Goal: Transaction & Acquisition: Purchase product/service

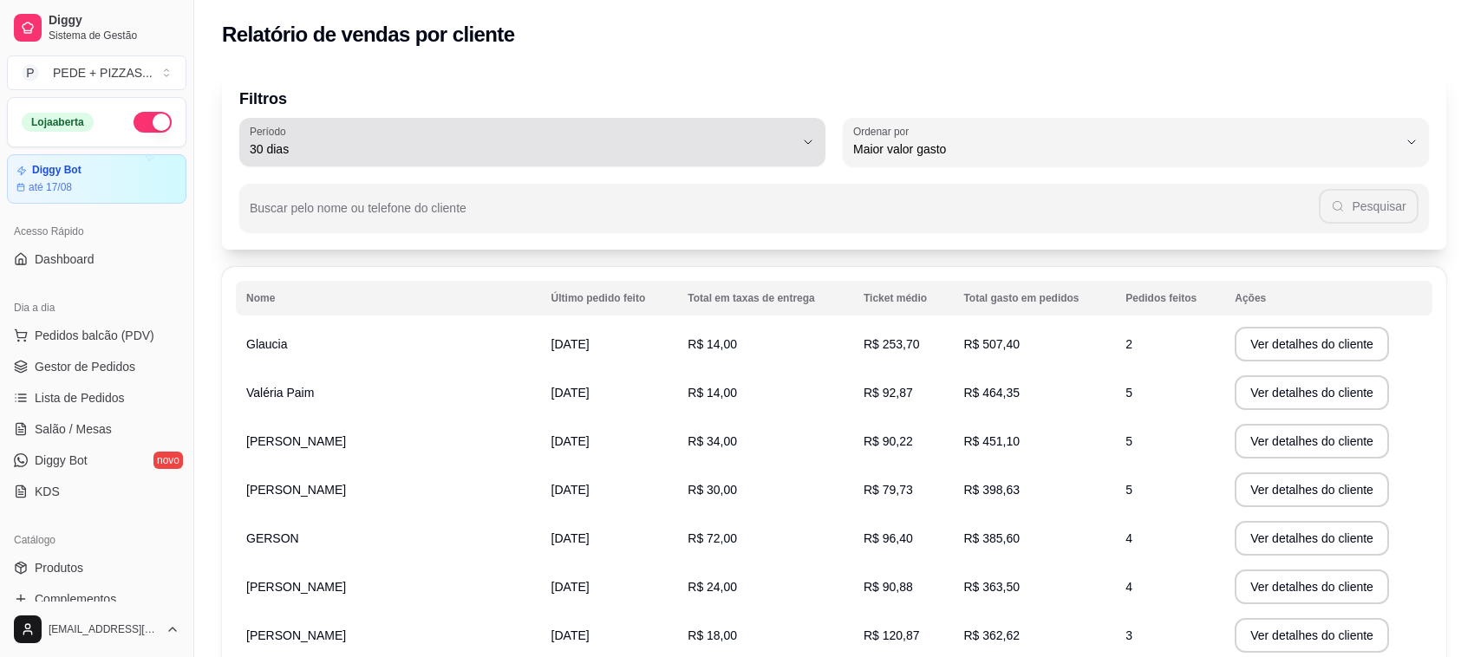
select select "30"
select select "HIGHEST_TOTAL_SPENT_WITH_ORDERS"
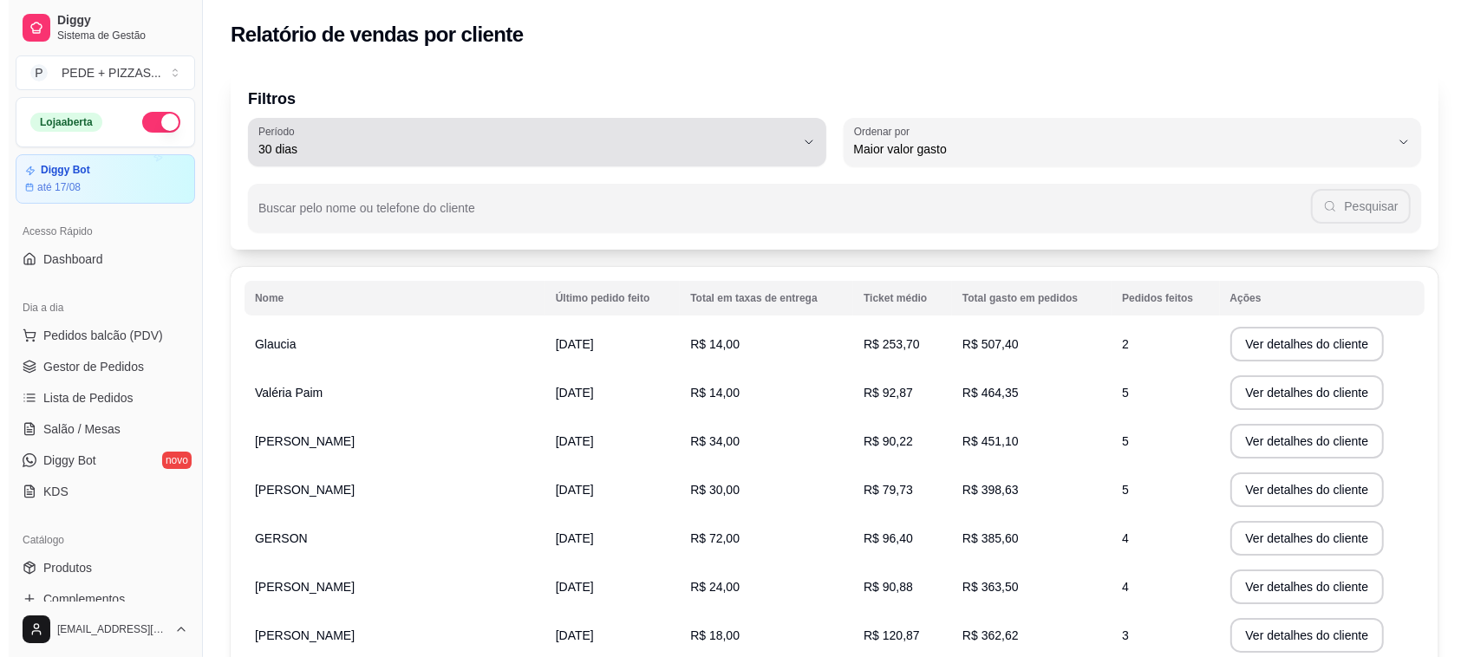
scroll to position [217, 0]
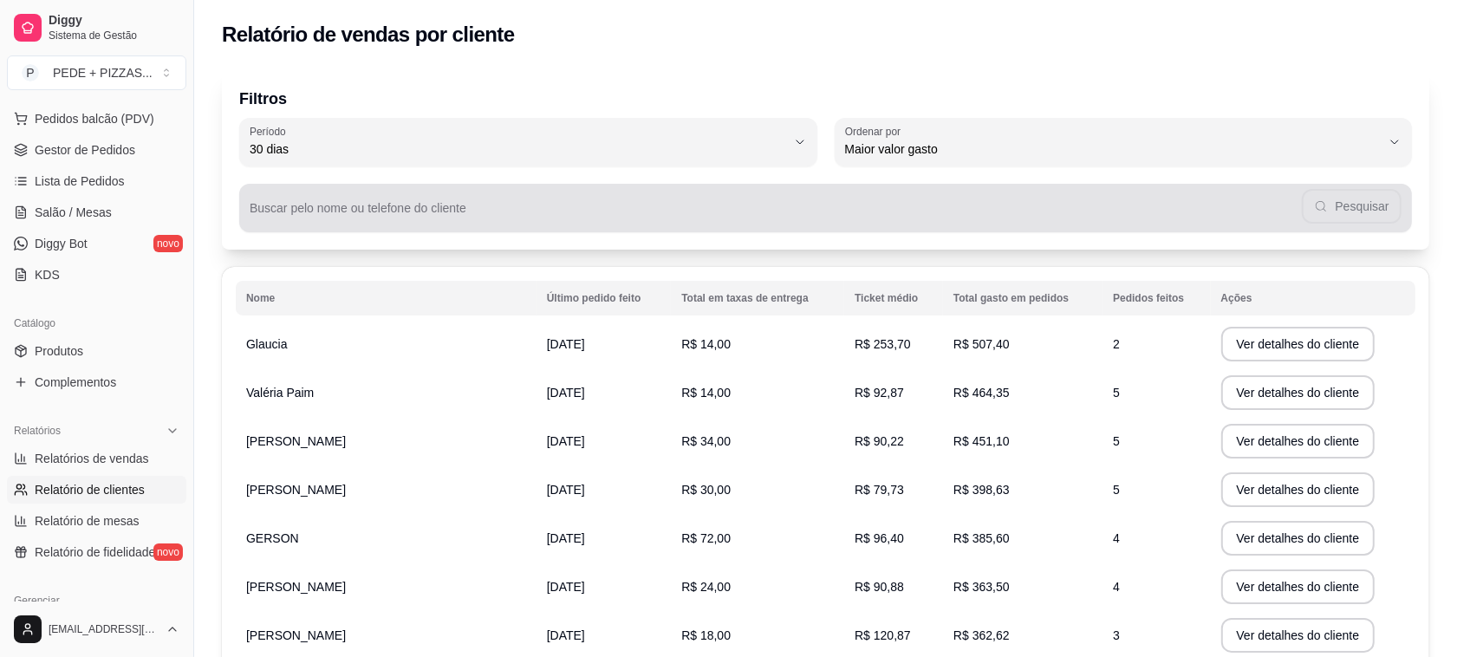
click at [365, 205] on div "Pesquisar" at bounding box center [826, 208] width 1152 height 35
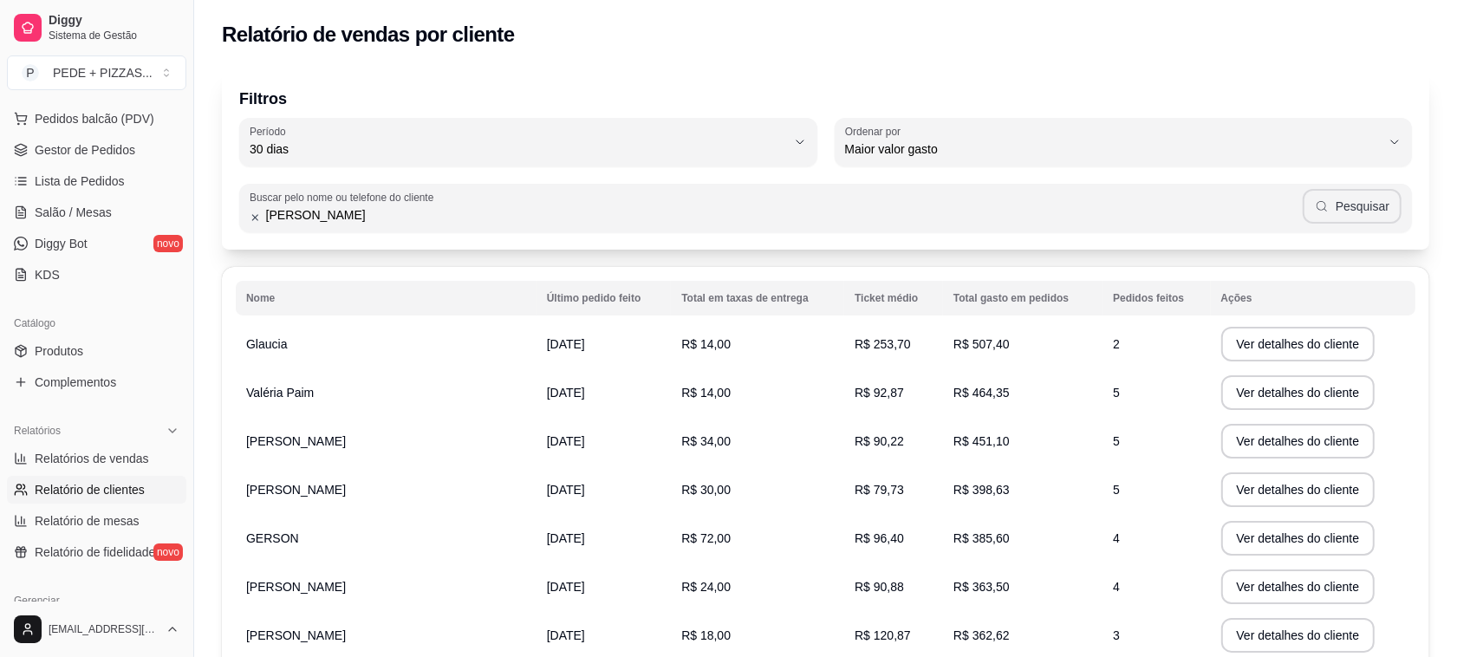
type input "[PERSON_NAME]"
click at [1372, 217] on button "Pesquisar" at bounding box center [1352, 206] width 99 height 35
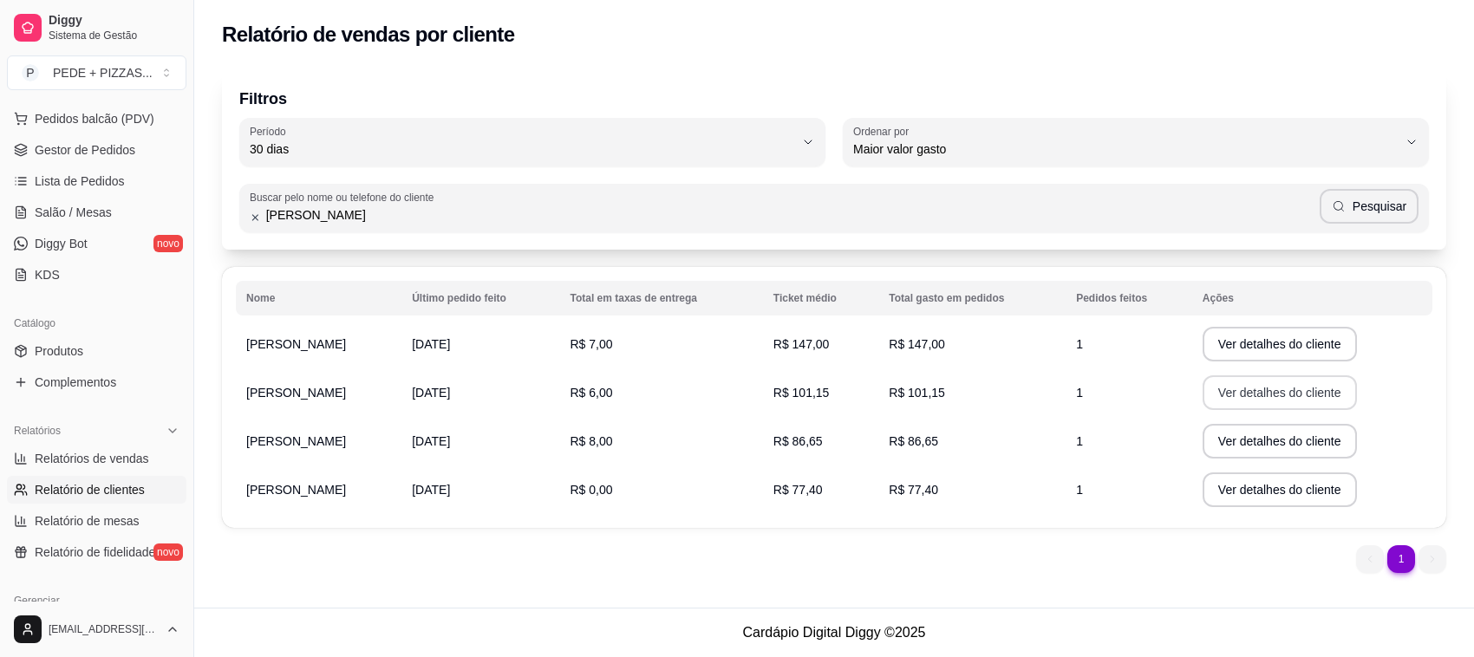
click at [1274, 390] on button "Ver detalhes do cliente" at bounding box center [1279, 392] width 154 height 35
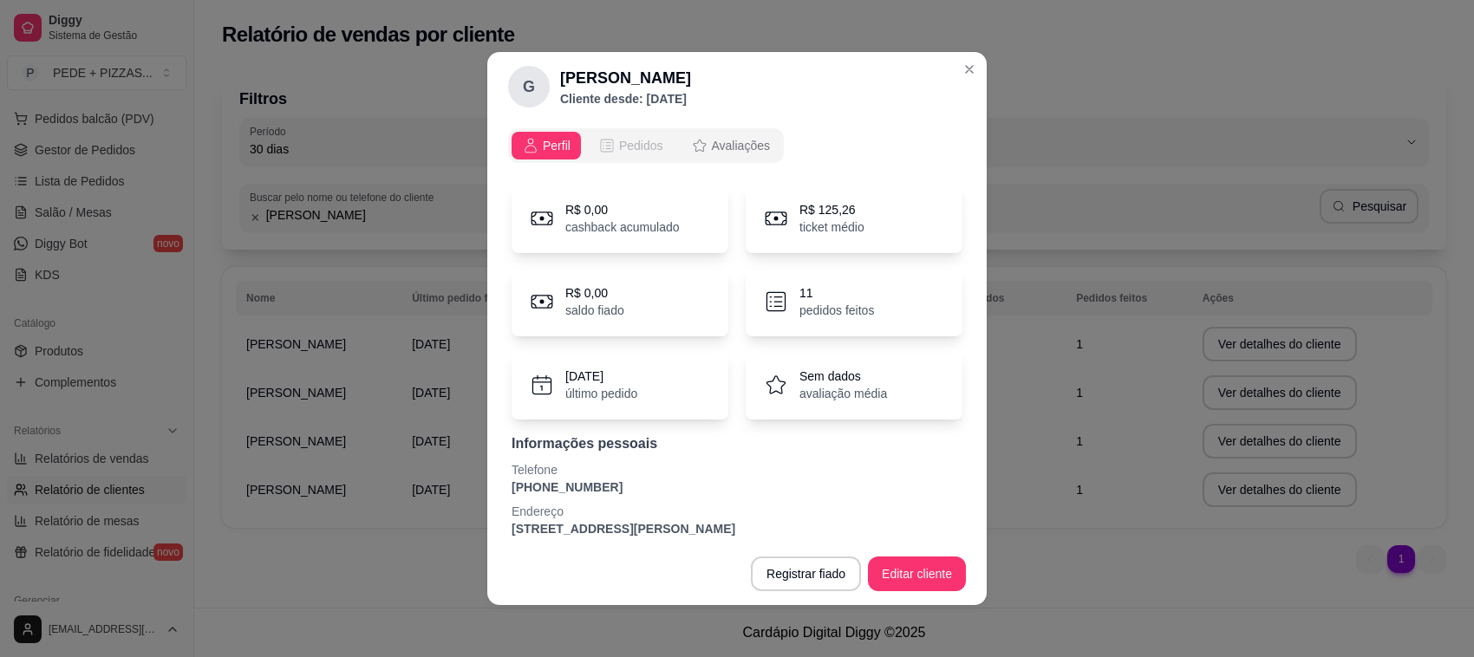
click at [637, 137] on span "Pedidos" at bounding box center [641, 145] width 44 height 17
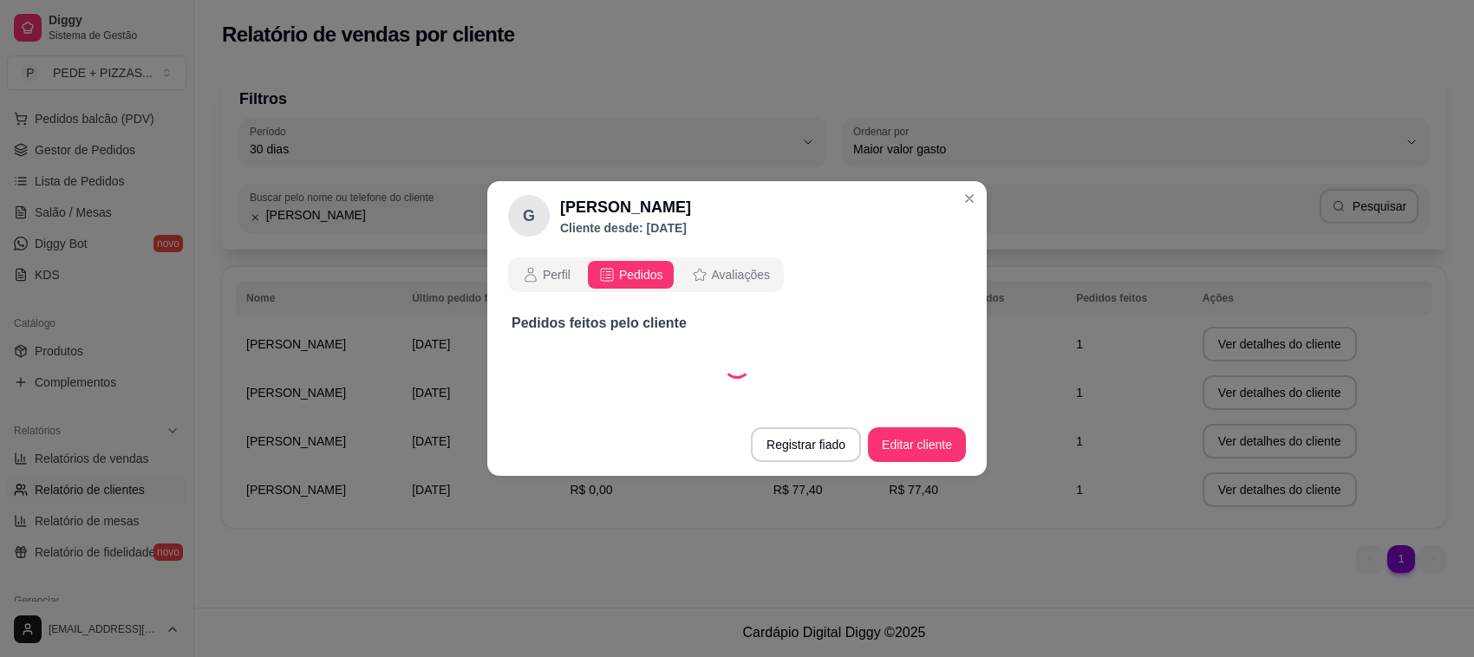
select select "30"
select select "ALL"
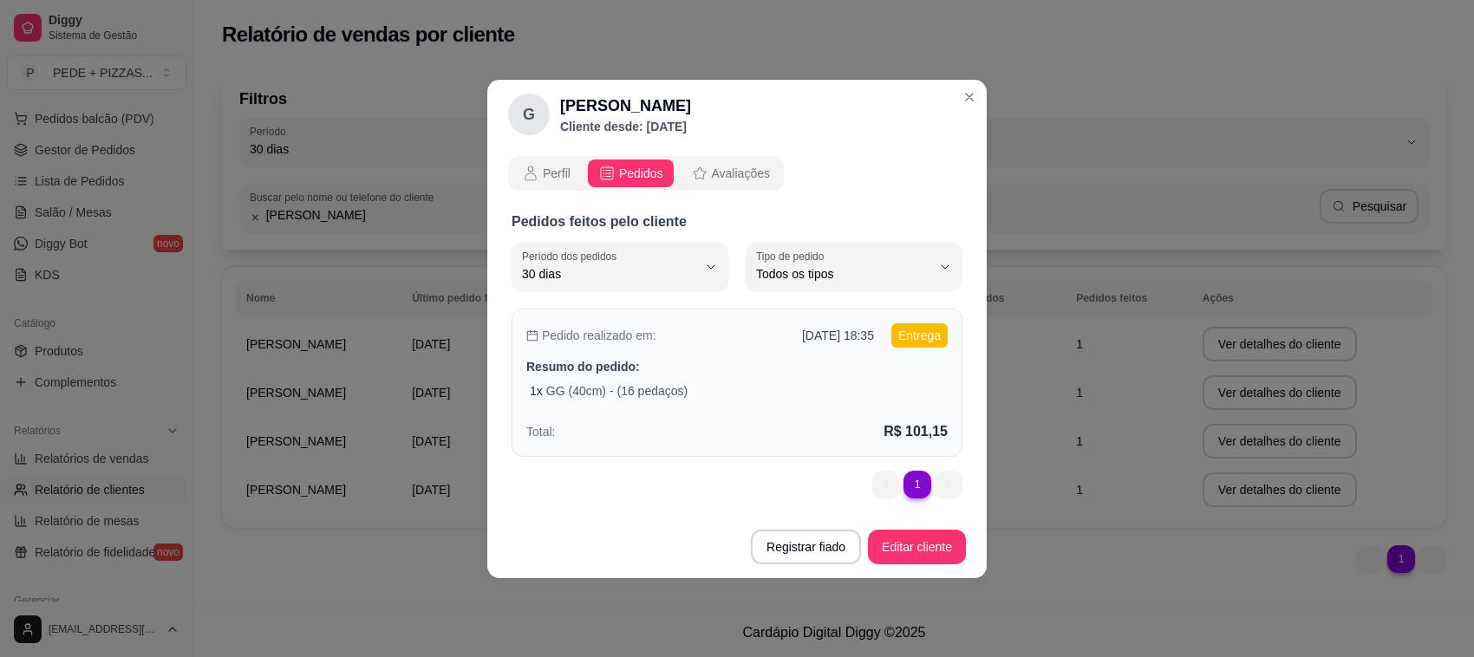
click at [582, 390] on p "GG (40cm) - (16 pedaços)" at bounding box center [616, 390] width 141 height 17
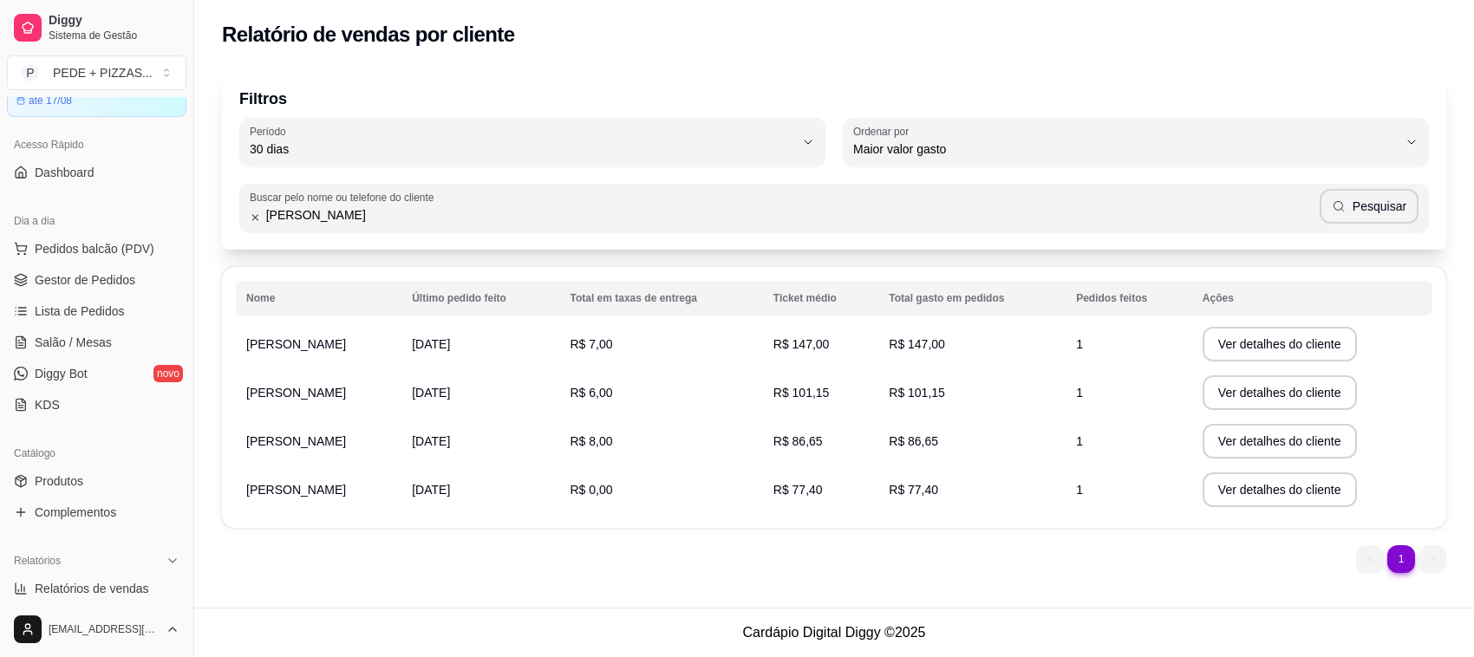
scroll to position [0, 0]
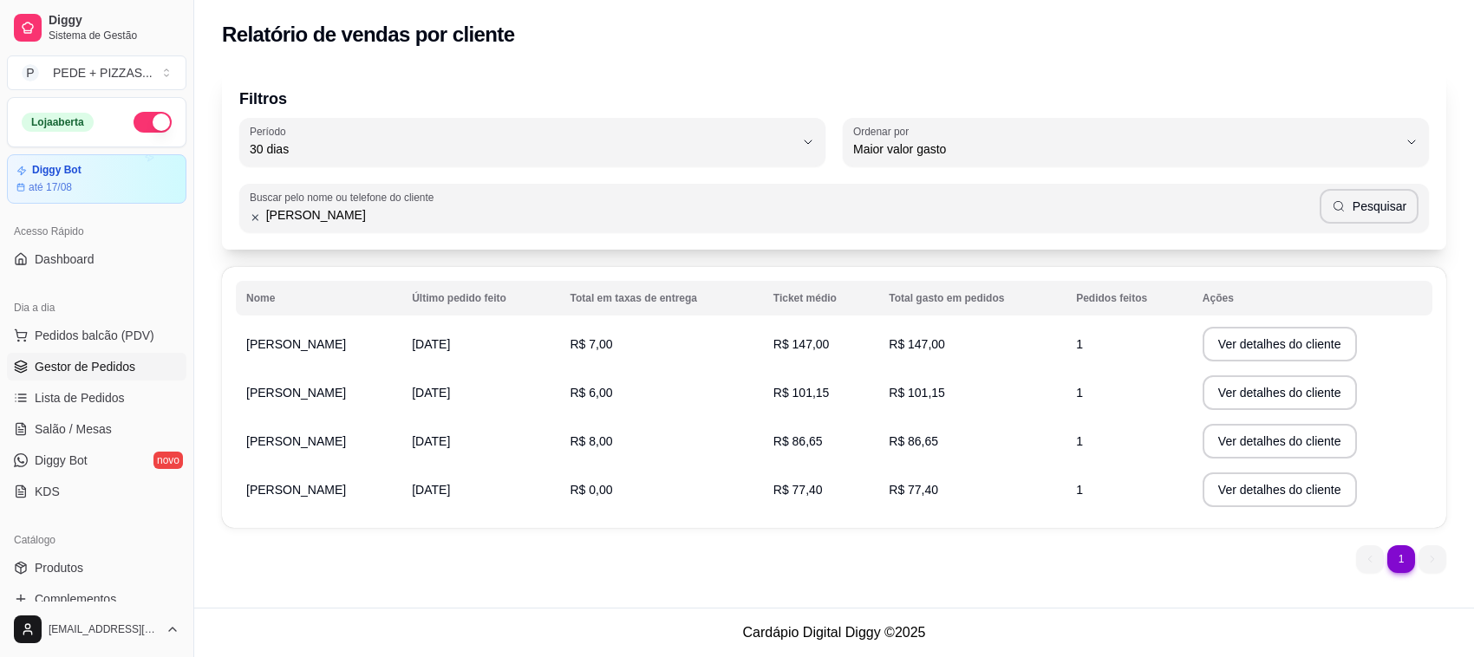
click at [96, 358] on span "Gestor de Pedidos" at bounding box center [85, 366] width 101 height 17
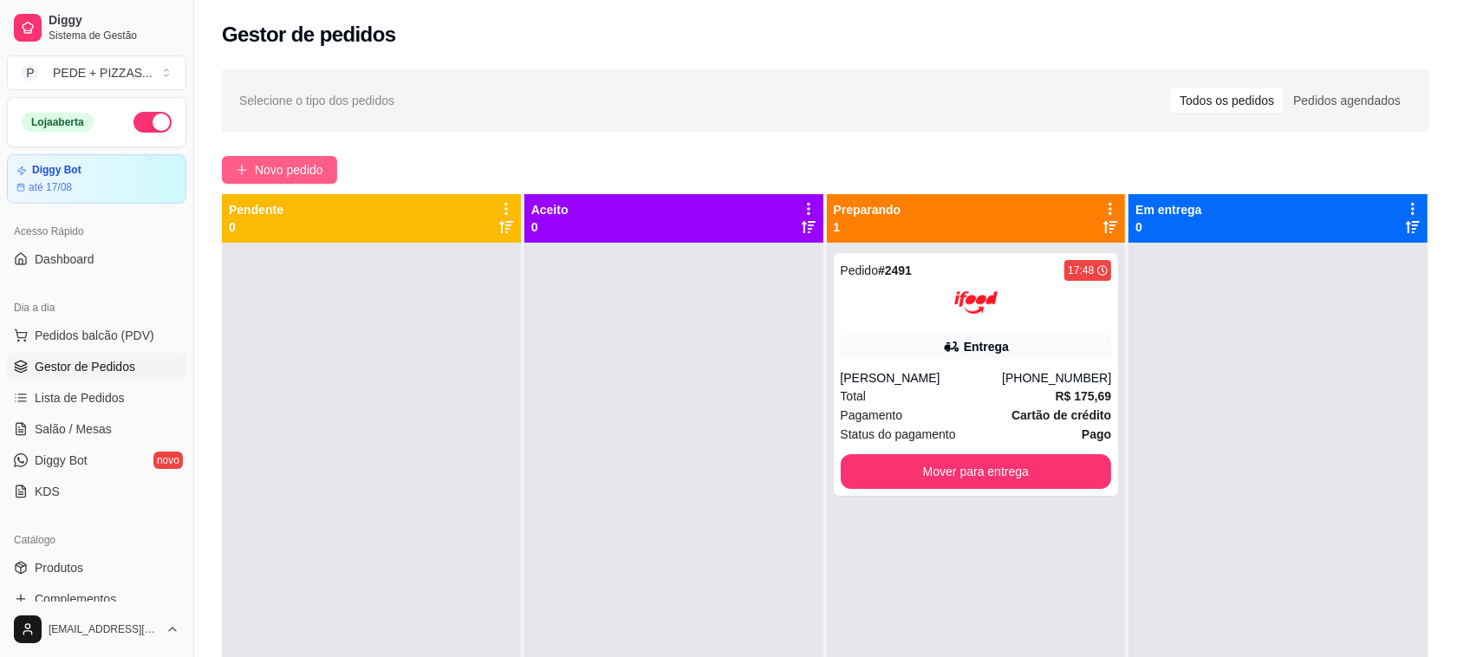
click at [256, 166] on button "Novo pedido" at bounding box center [279, 170] width 115 height 28
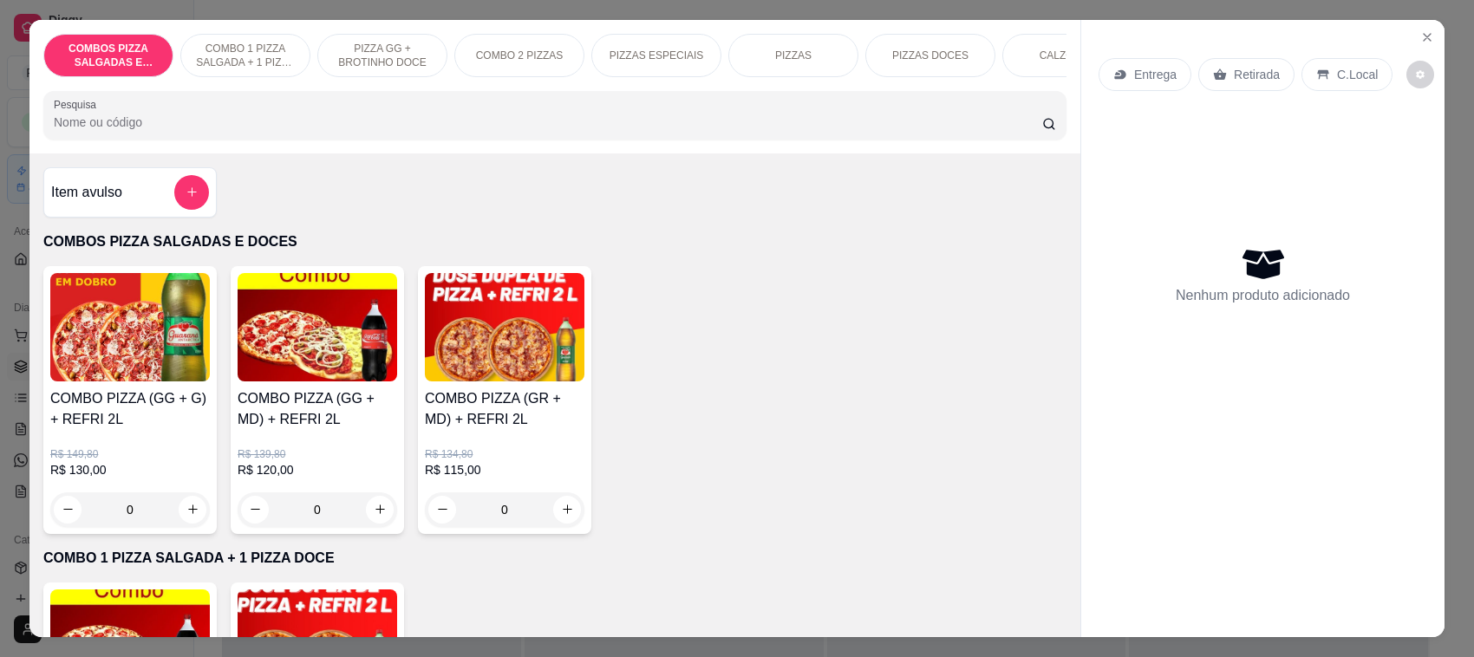
click at [806, 58] on div "PIZZAS" at bounding box center [793, 55] width 130 height 43
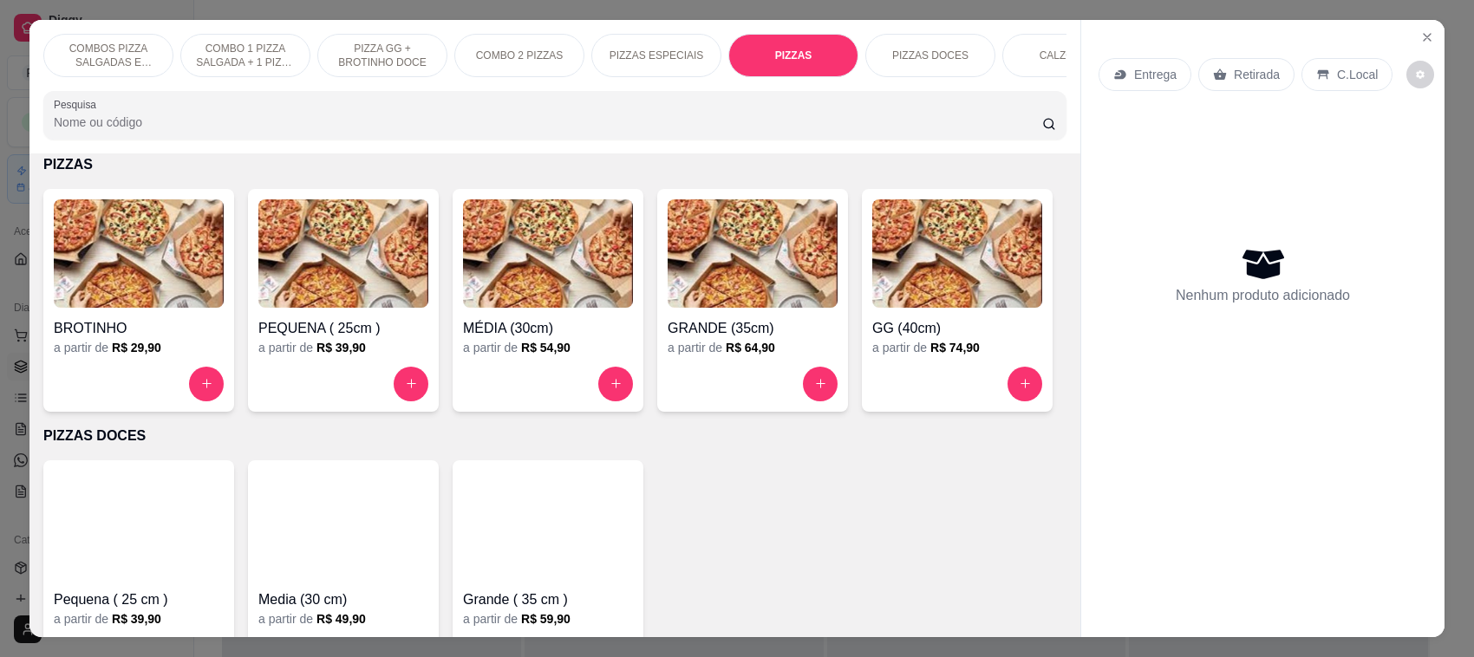
scroll to position [36, 0]
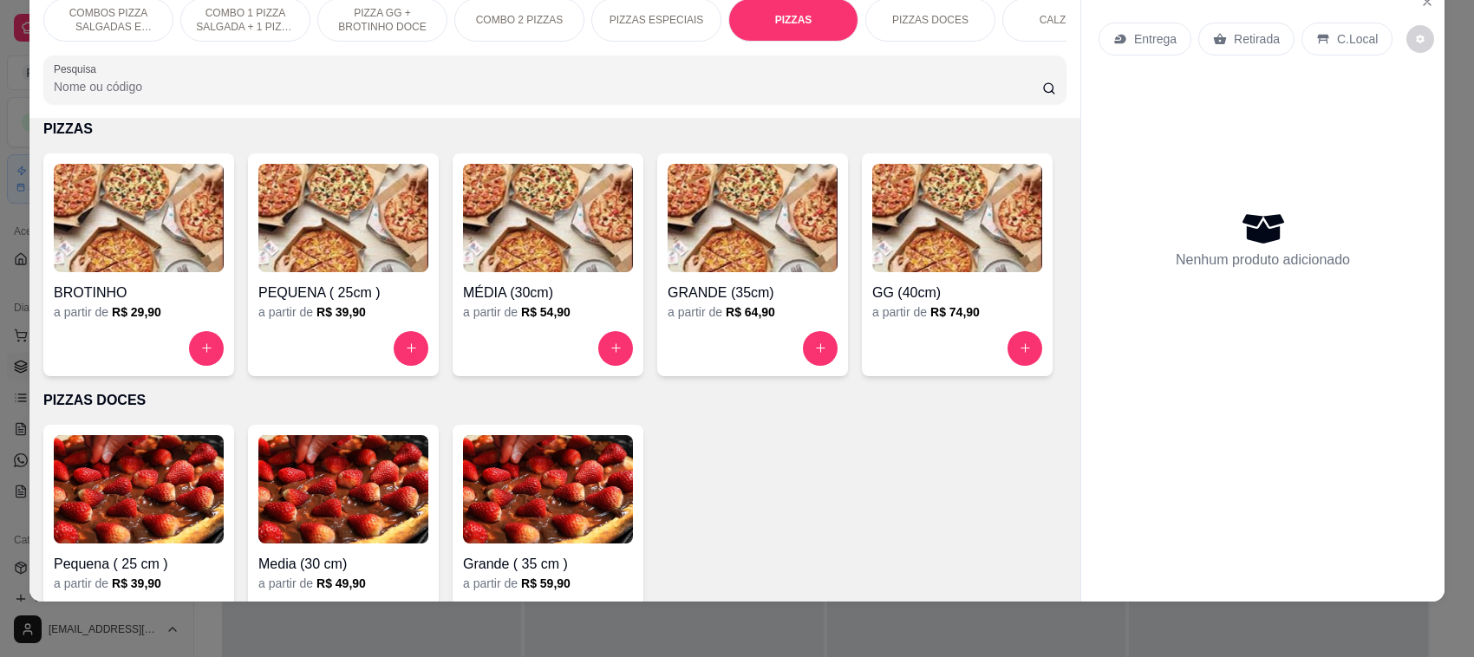
click at [872, 272] on img at bounding box center [957, 218] width 170 height 108
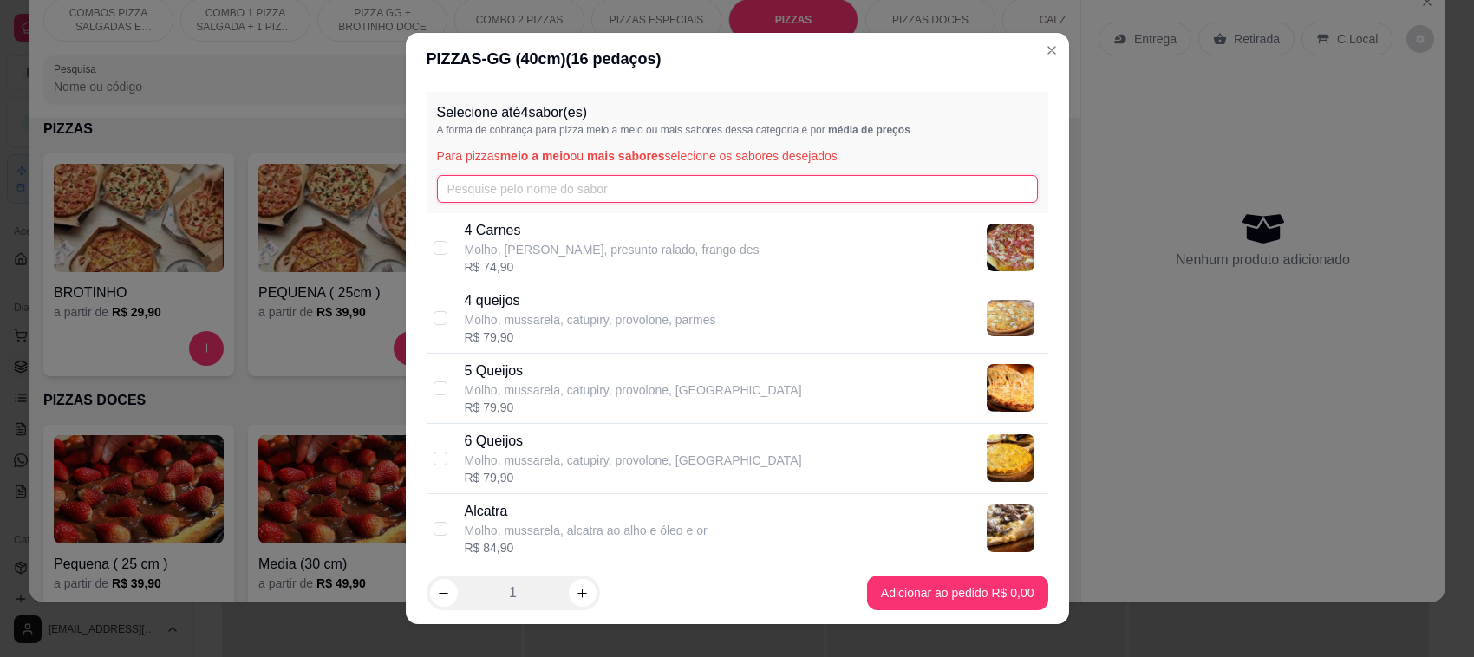
click at [609, 193] on input "text" at bounding box center [737, 189] width 601 height 28
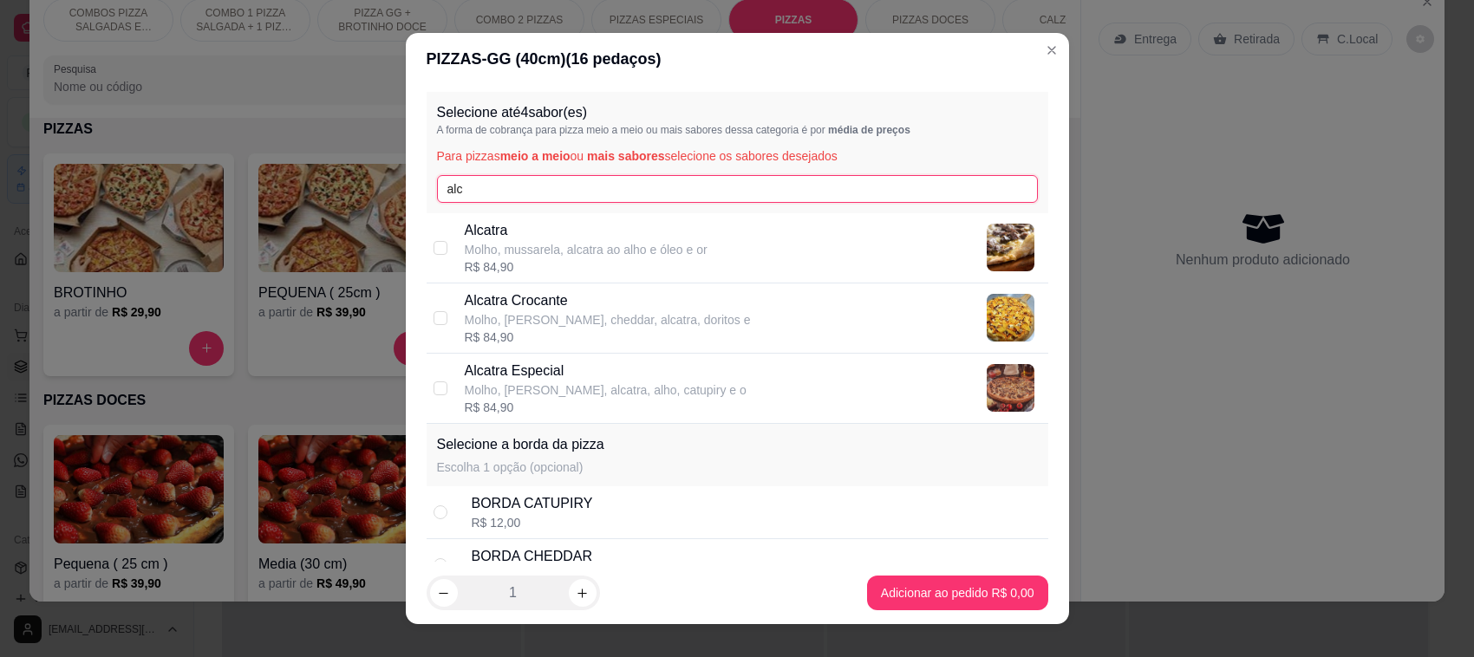
type input "alc"
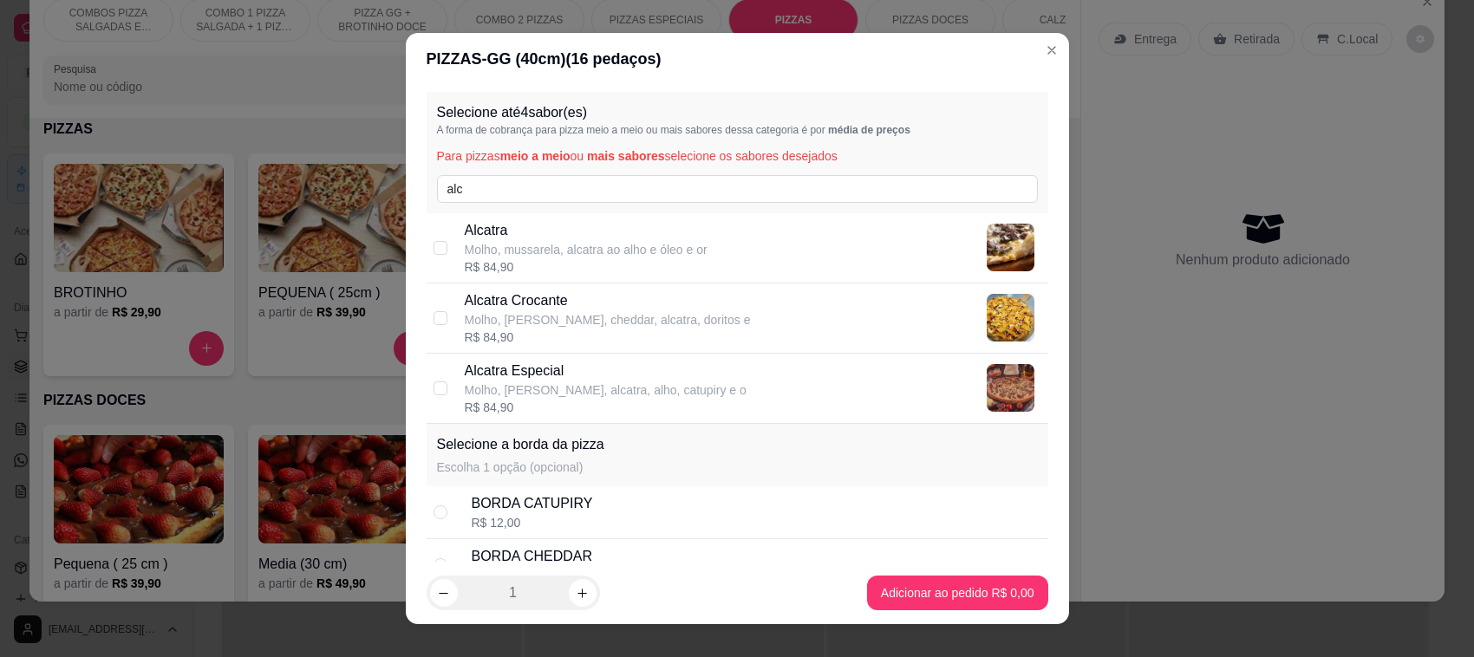
click at [495, 384] on p "Molho, [PERSON_NAME], alcatra, alho, catupiry e o" at bounding box center [606, 389] width 282 height 17
checkbox input "true"
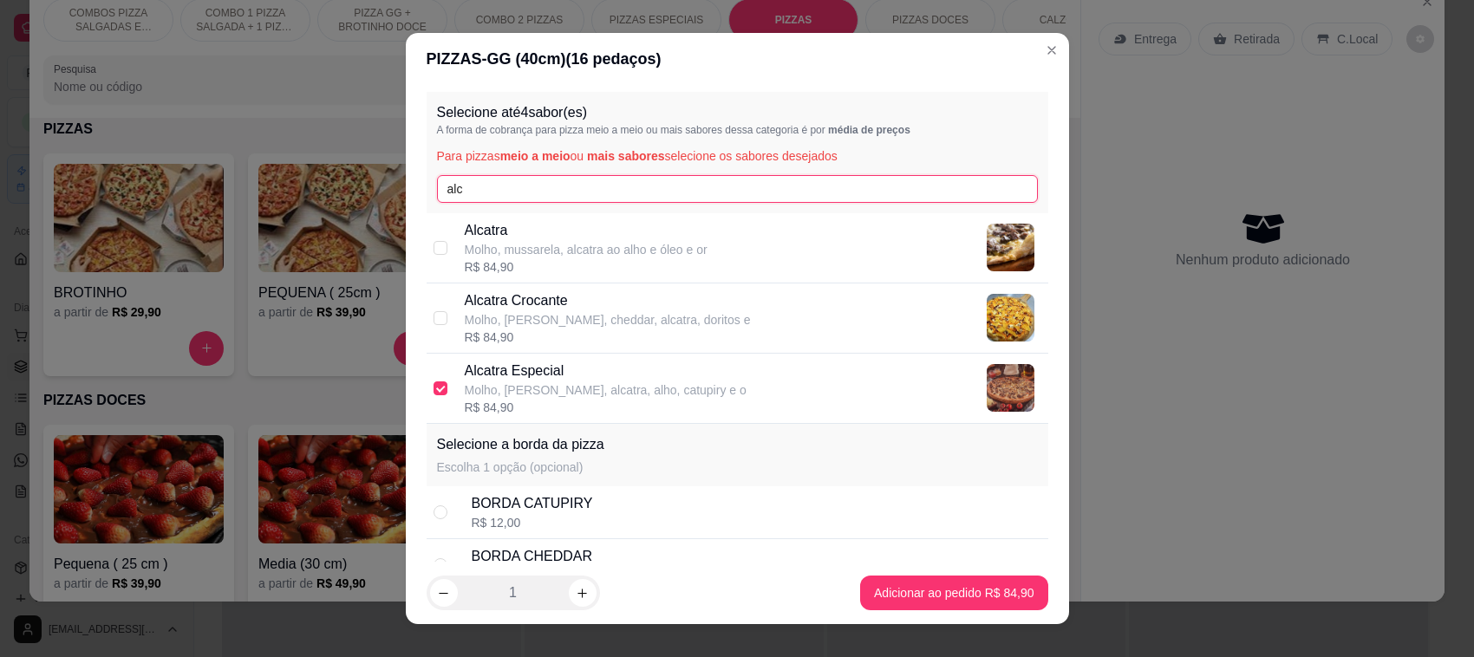
drag, startPoint x: 475, startPoint y: 183, endPoint x: 386, endPoint y: 185, distance: 89.3
click at [386, 185] on div "PIZZAS - GG (40cm) ( 16 pedaços) Selecione até 4 sabor(es) A forma de cobrança …" at bounding box center [737, 328] width 1474 height 657
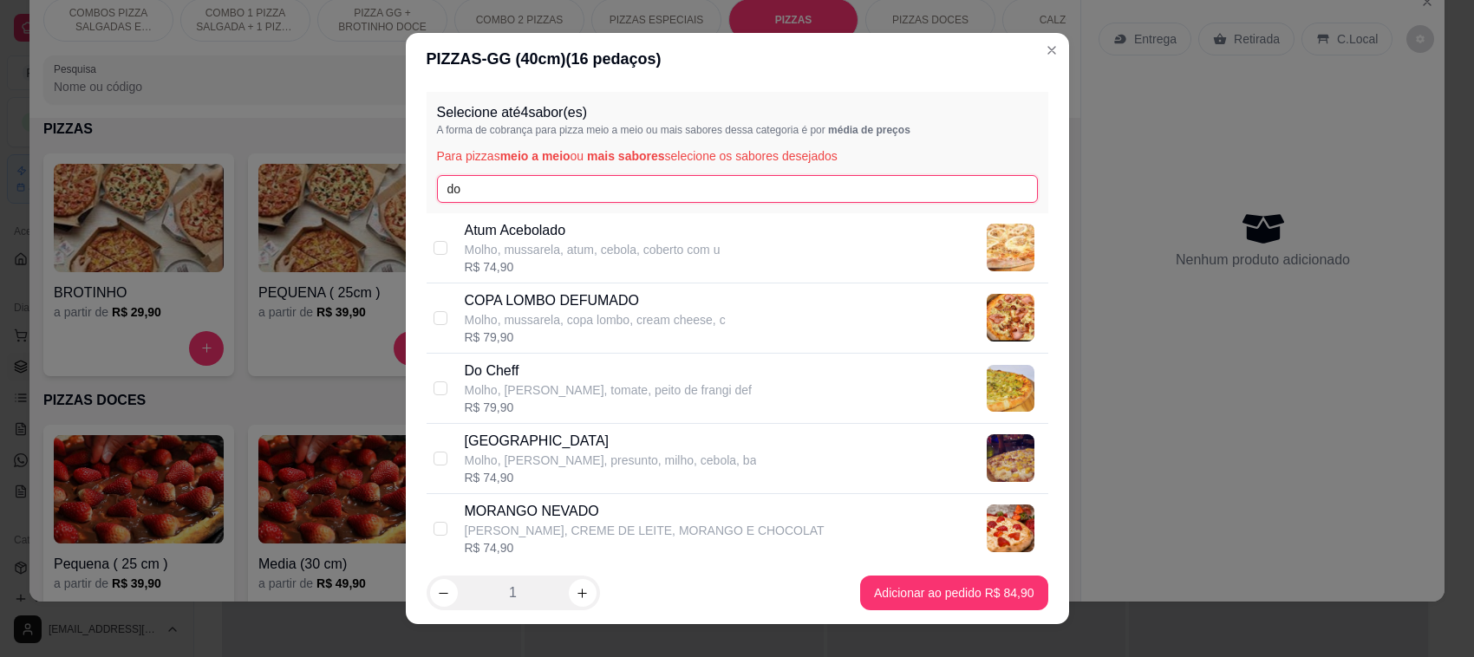
type input "do"
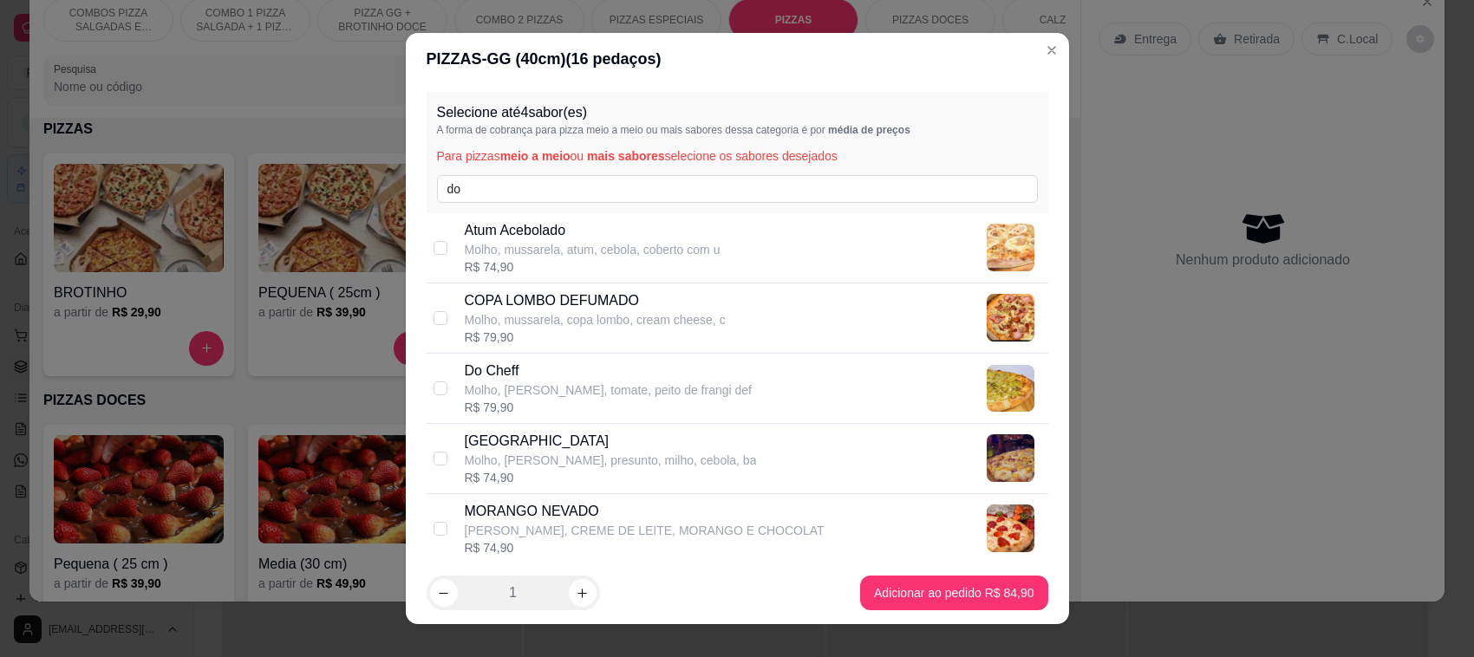
drag, startPoint x: 481, startPoint y: 384, endPoint x: 504, endPoint y: 279, distance: 107.3
click at [482, 382] on p "Molho, [PERSON_NAME], tomate, peito de frangi def" at bounding box center [609, 389] width 288 height 17
checkbox input "true"
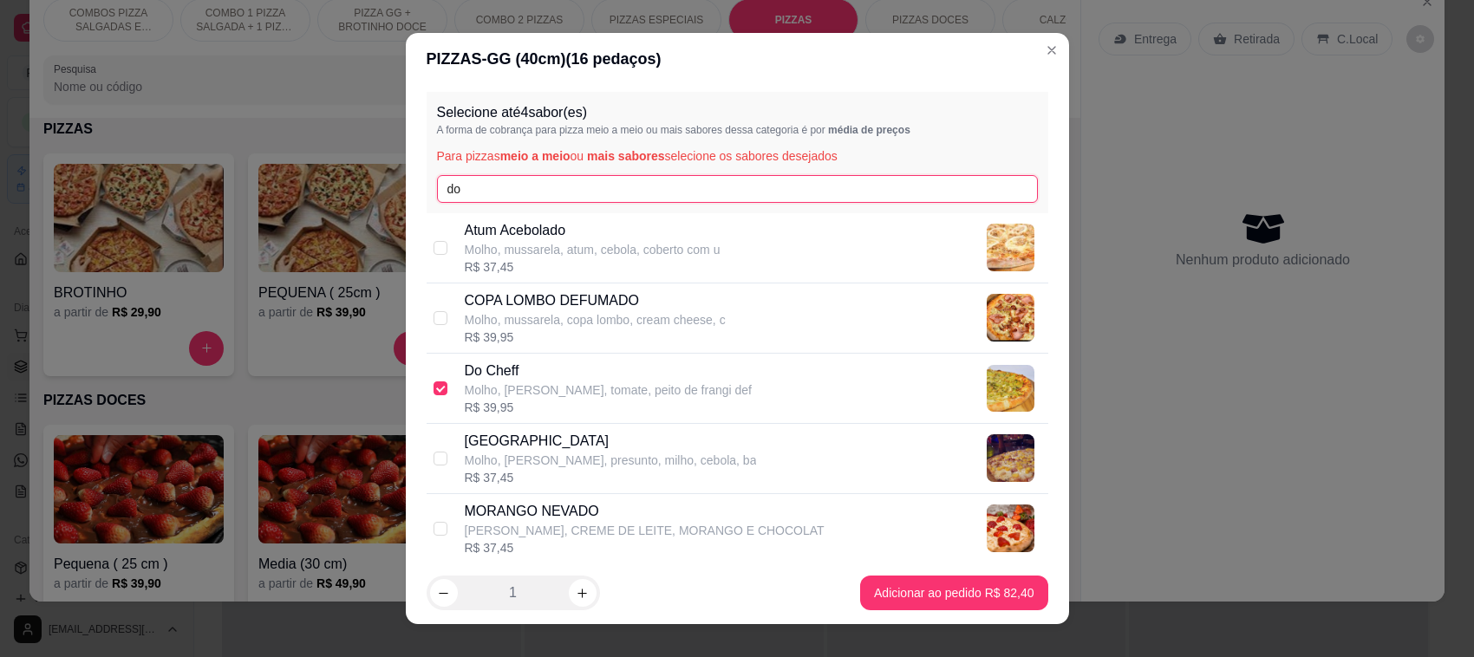
drag, startPoint x: 448, startPoint y: 189, endPoint x: 378, endPoint y: 188, distance: 70.2
click at [378, 188] on div "PIZZAS - GG (40cm) ( 16 pedaços) Selecione até 4 sabor(es) A forma de cobrança …" at bounding box center [737, 328] width 1474 height 657
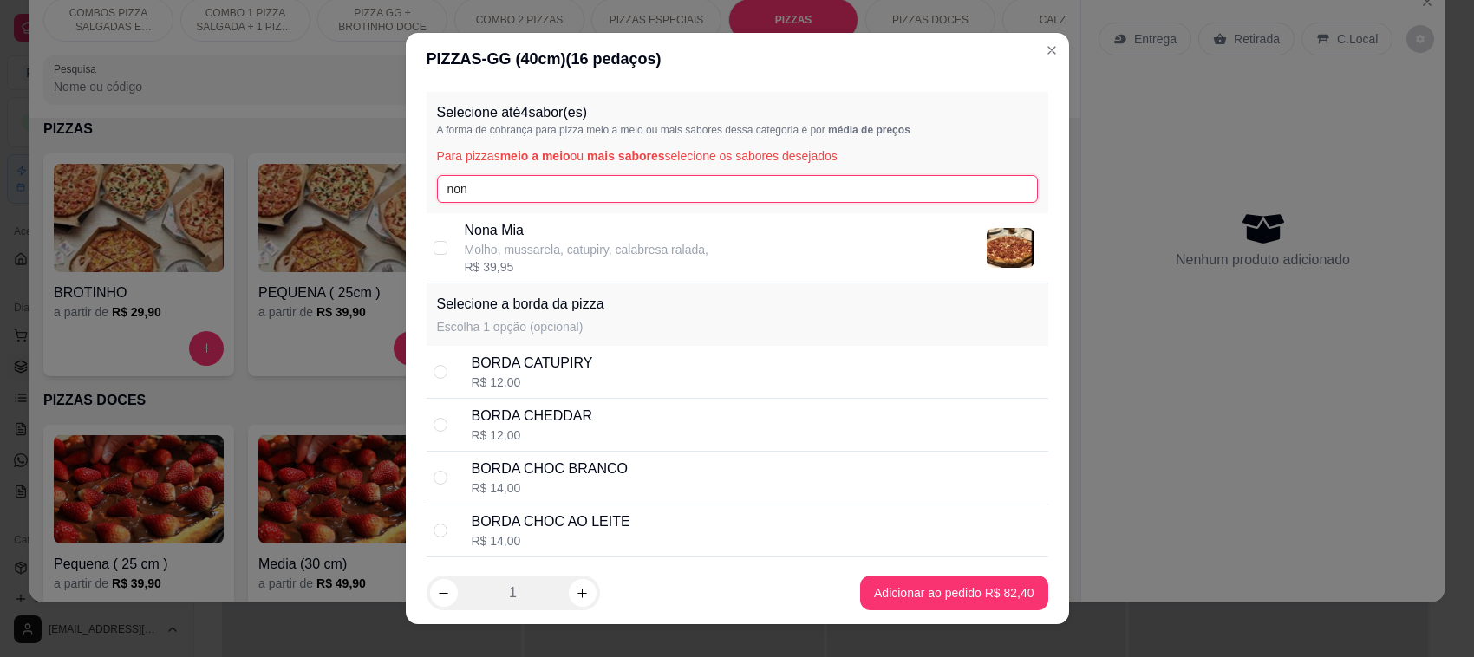
type input "non"
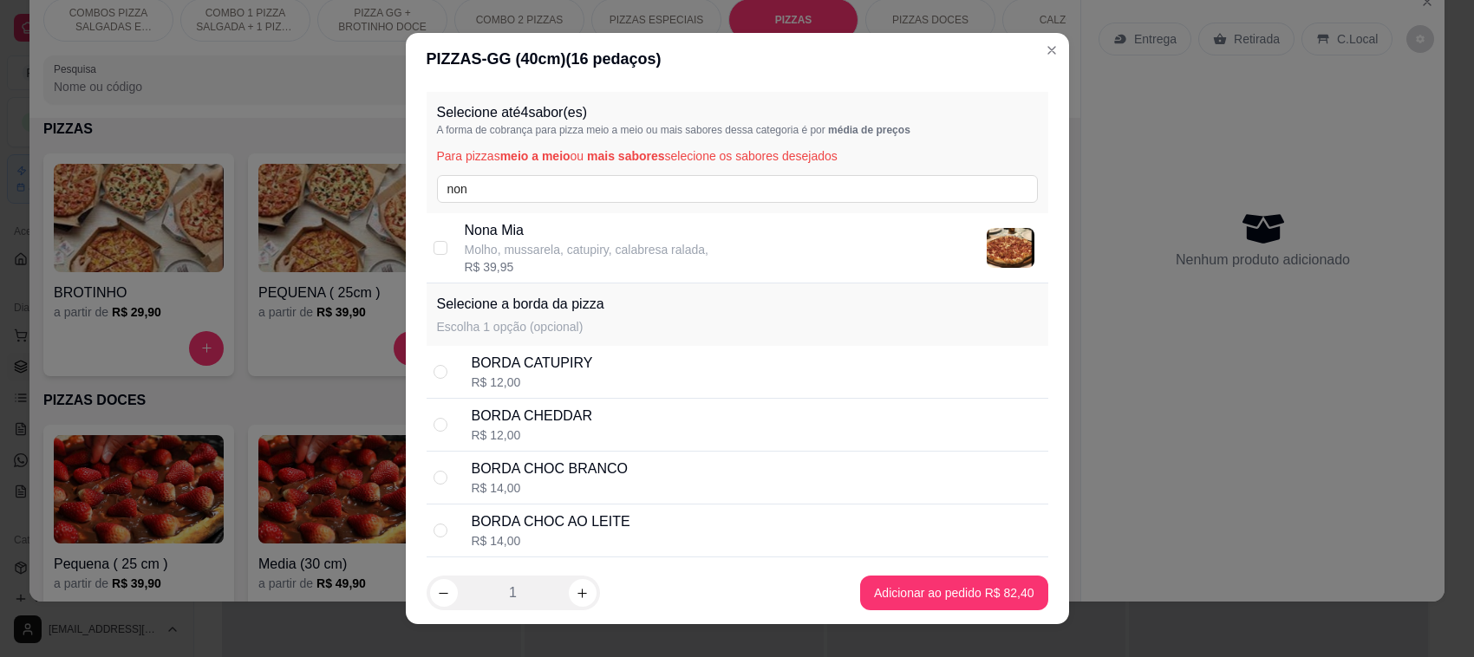
click at [499, 244] on p "Molho, mussarela, catupiry, calabresa ralada," at bounding box center [587, 249] width 244 height 17
checkbox input "true"
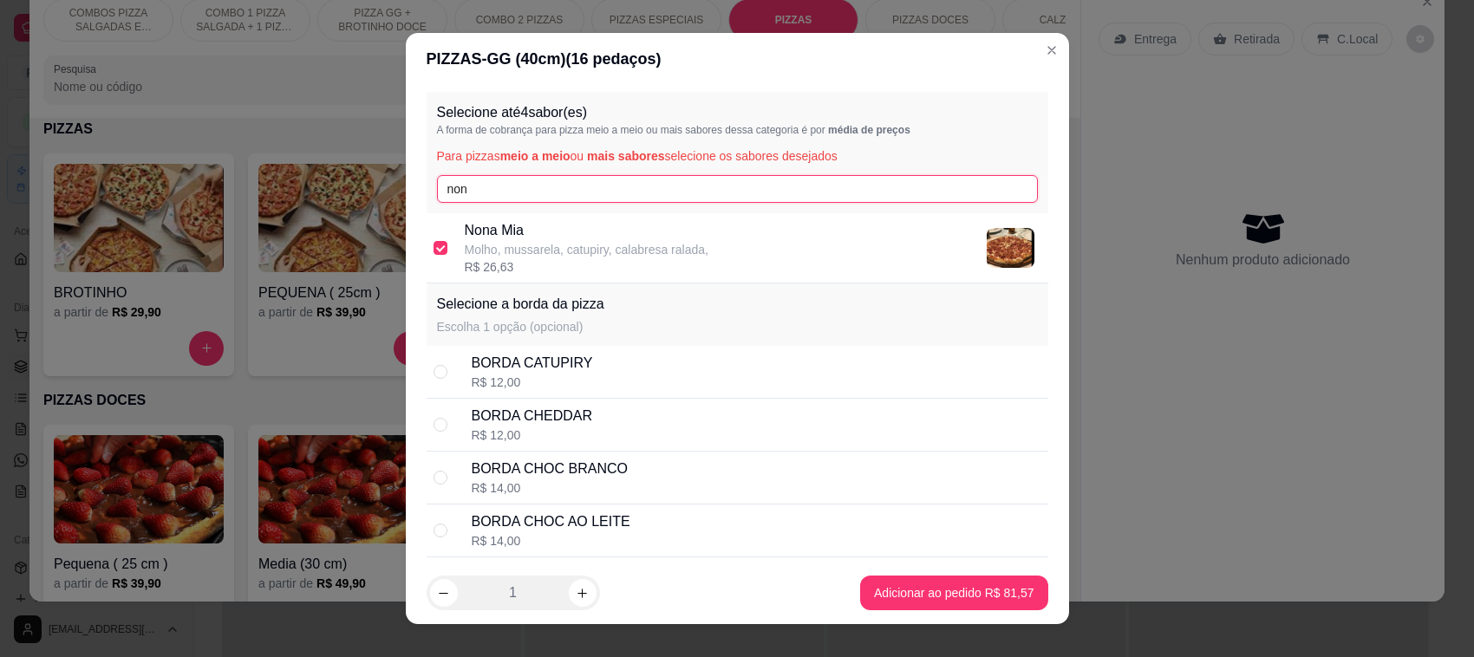
drag, startPoint x: 487, startPoint y: 193, endPoint x: 413, endPoint y: 192, distance: 74.6
click at [413, 192] on div "Selecione até 4 sabor(es) A forma de cobrança para pizza meio a meio ou mais sa…" at bounding box center [737, 323] width 663 height 477
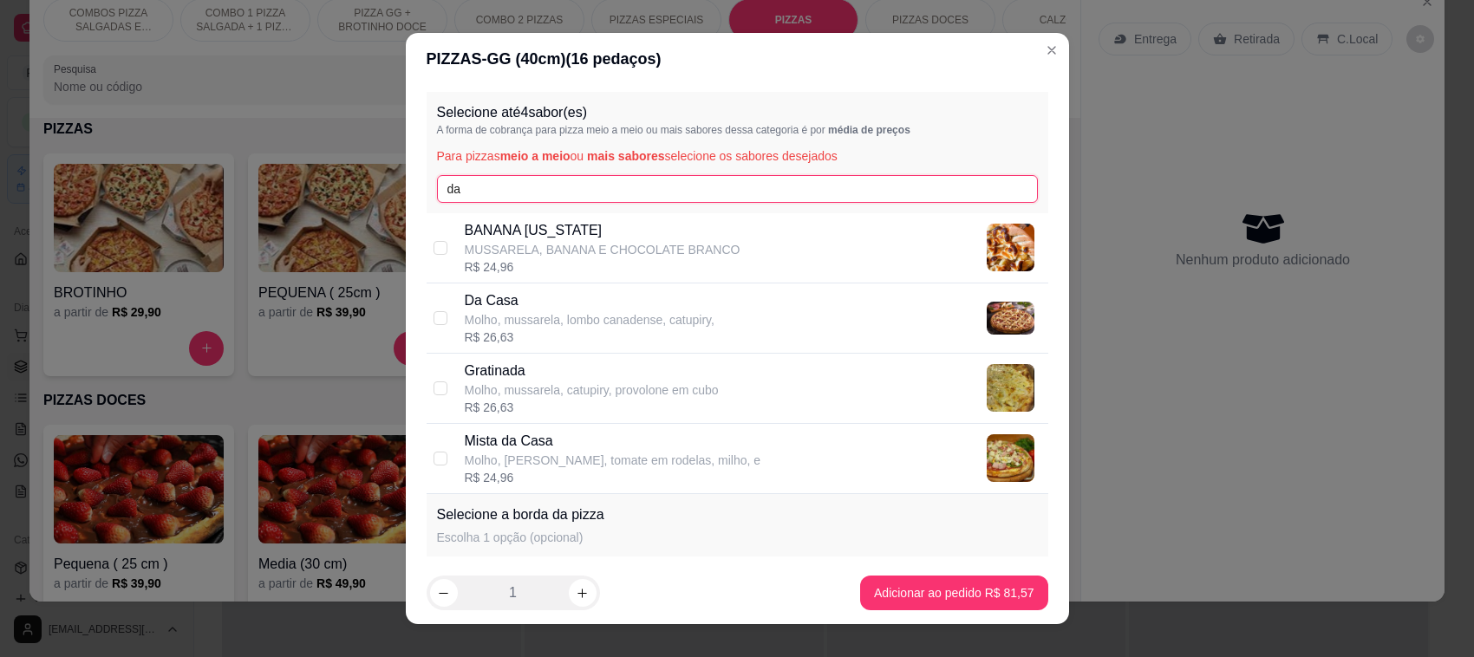
type input "da"
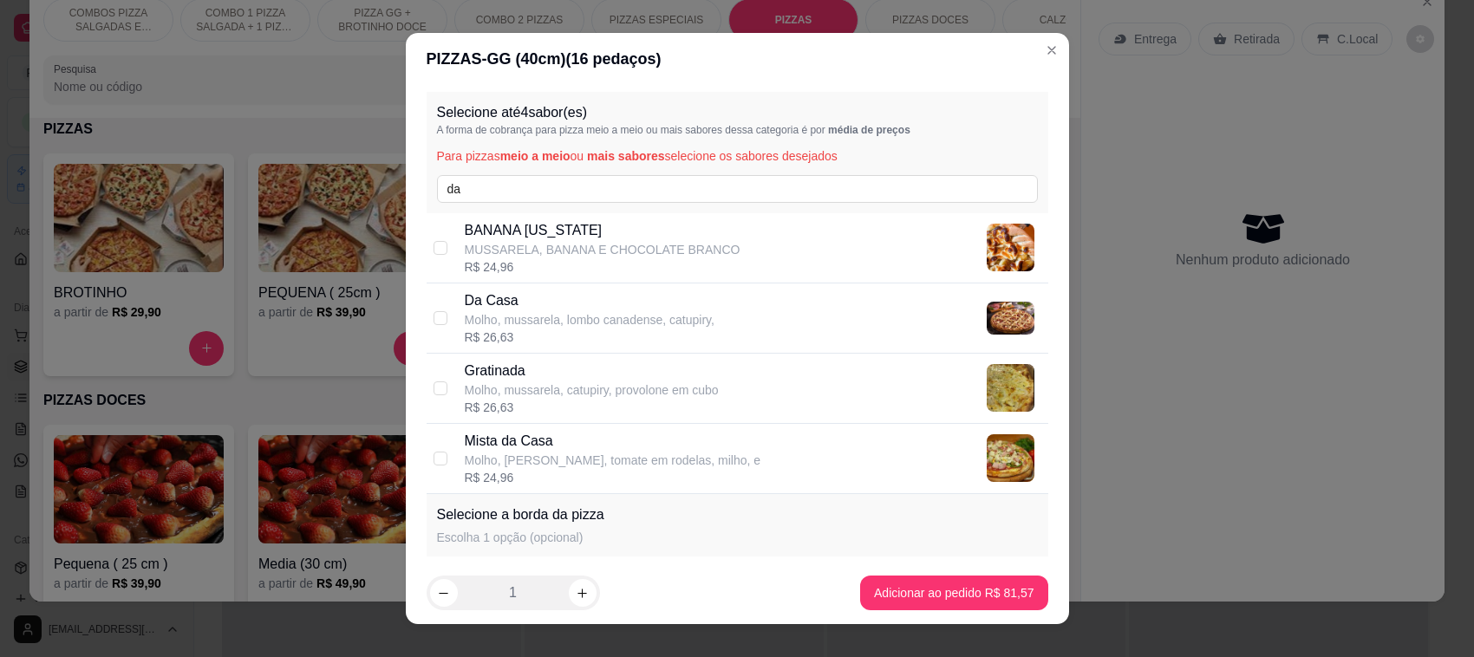
click at [465, 331] on div "R$ 26,63" at bounding box center [590, 337] width 250 height 17
checkbox input "true"
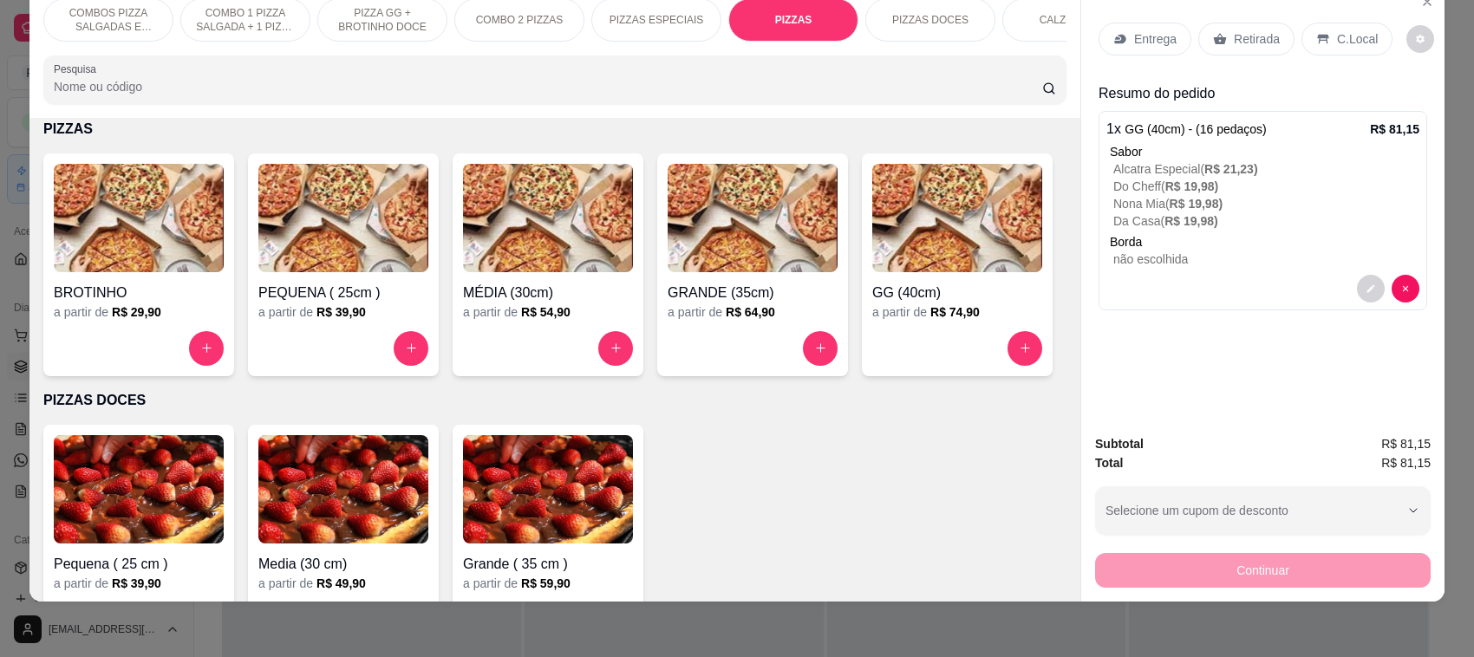
click at [1147, 36] on p "Entrega" at bounding box center [1155, 38] width 42 height 17
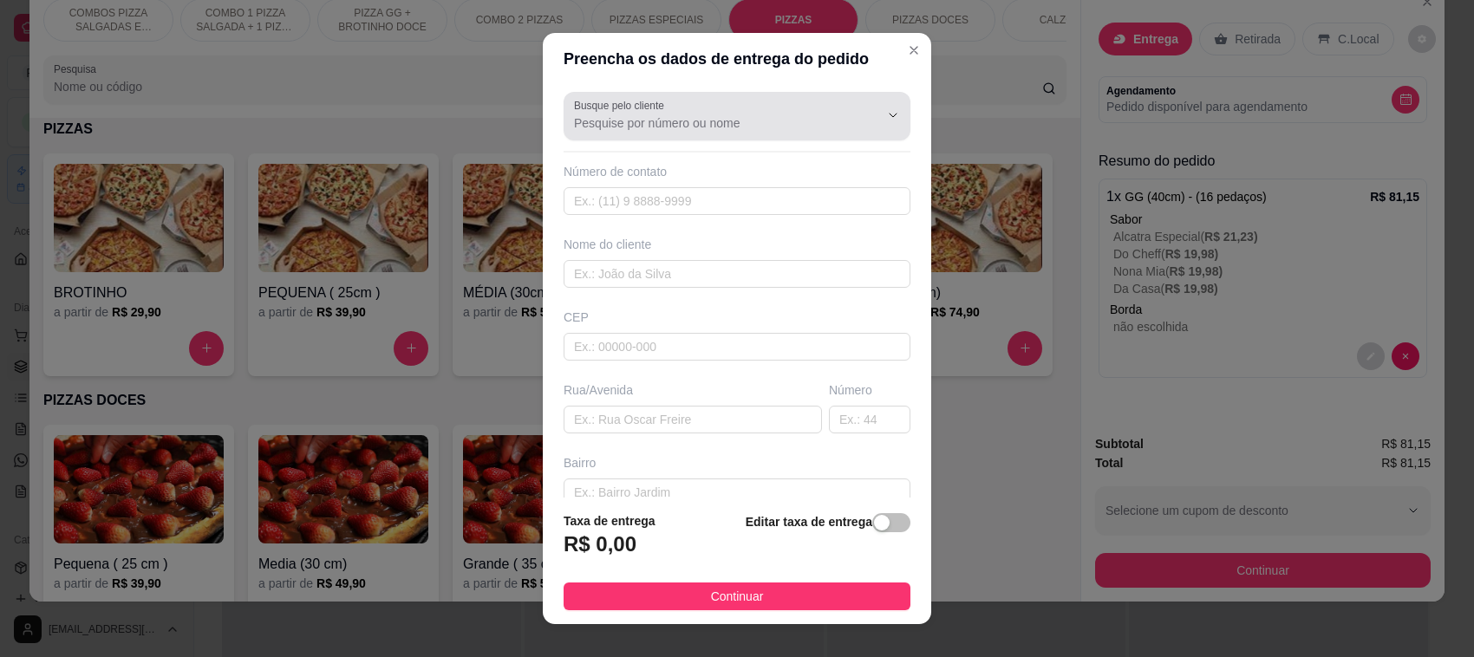
click at [648, 121] on input "Busque pelo cliente" at bounding box center [712, 122] width 277 height 17
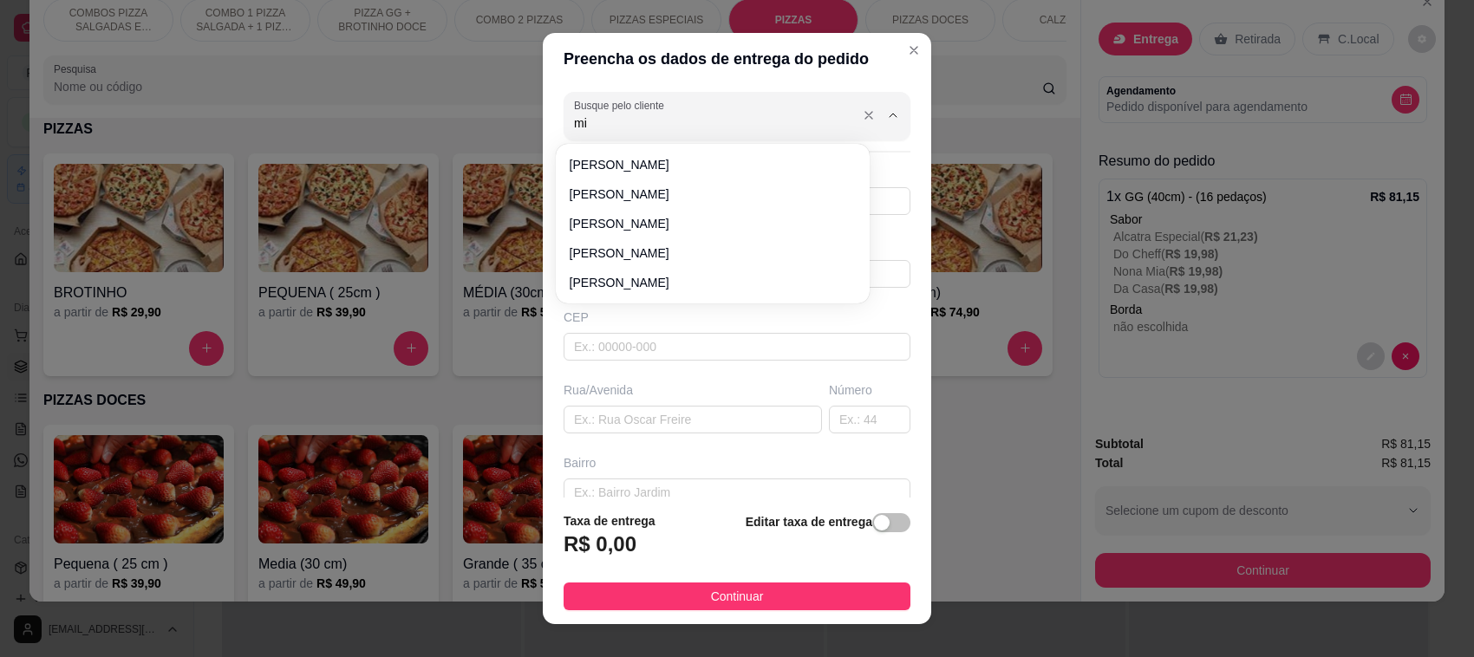
type input "mil"
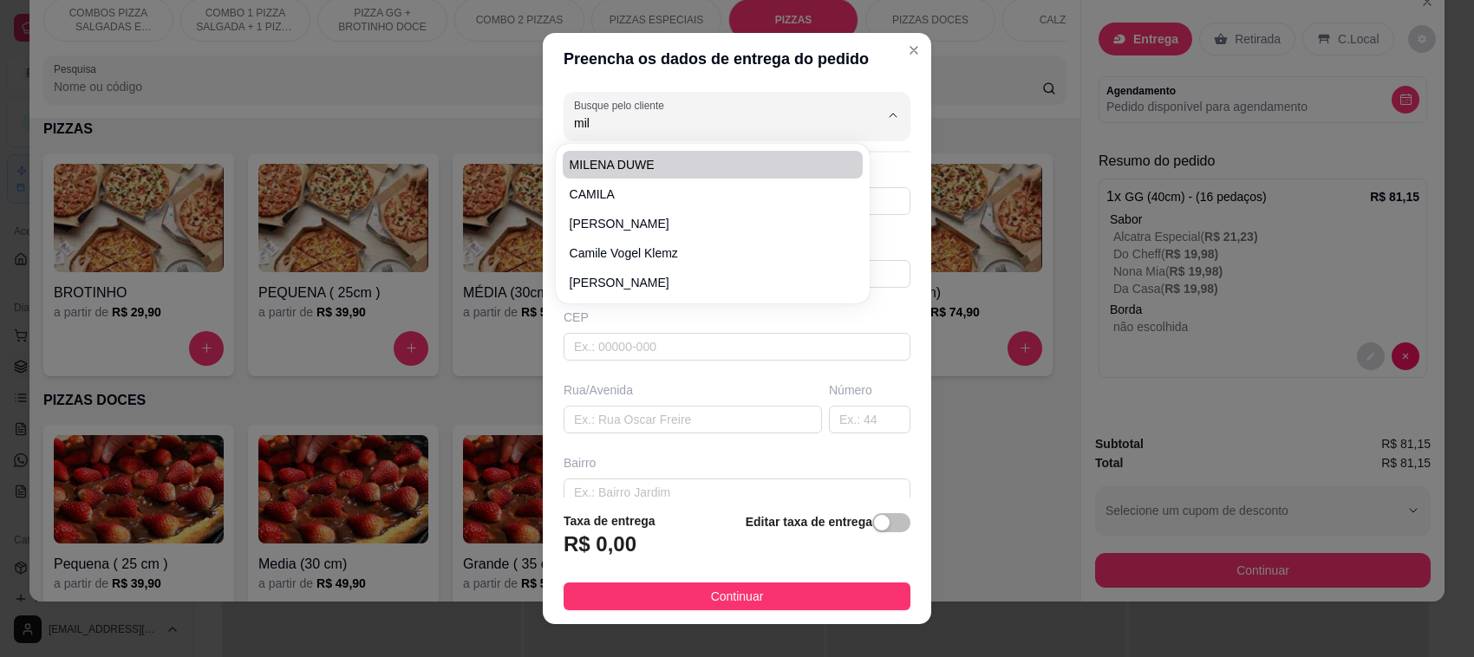
drag, startPoint x: 595, startPoint y: 126, endPoint x: 521, endPoint y: 121, distance: 73.8
click at [521, 121] on div "Preencha os dados de entrega do pedido Busque pelo cliente mil Número de contat…" at bounding box center [737, 328] width 1474 height 657
drag, startPoint x: 625, startPoint y: 124, endPoint x: 682, endPoint y: 133, distance: 57.9
click at [622, 130] on input "gabrie" at bounding box center [712, 122] width 277 height 17
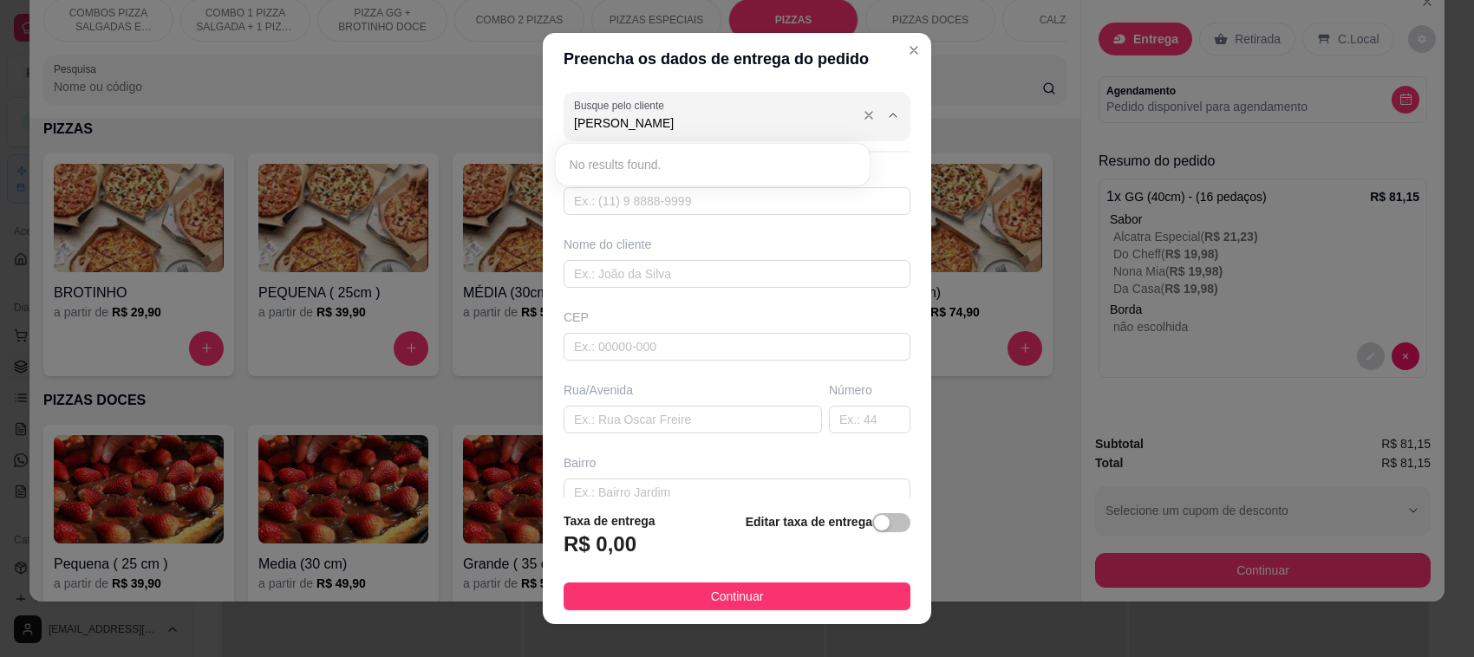
type input "[PERSON_NAME]"
click at [637, 131] on div at bounding box center [737, 116] width 326 height 35
click at [657, 121] on input "Busque pelo cliente" at bounding box center [712, 122] width 277 height 17
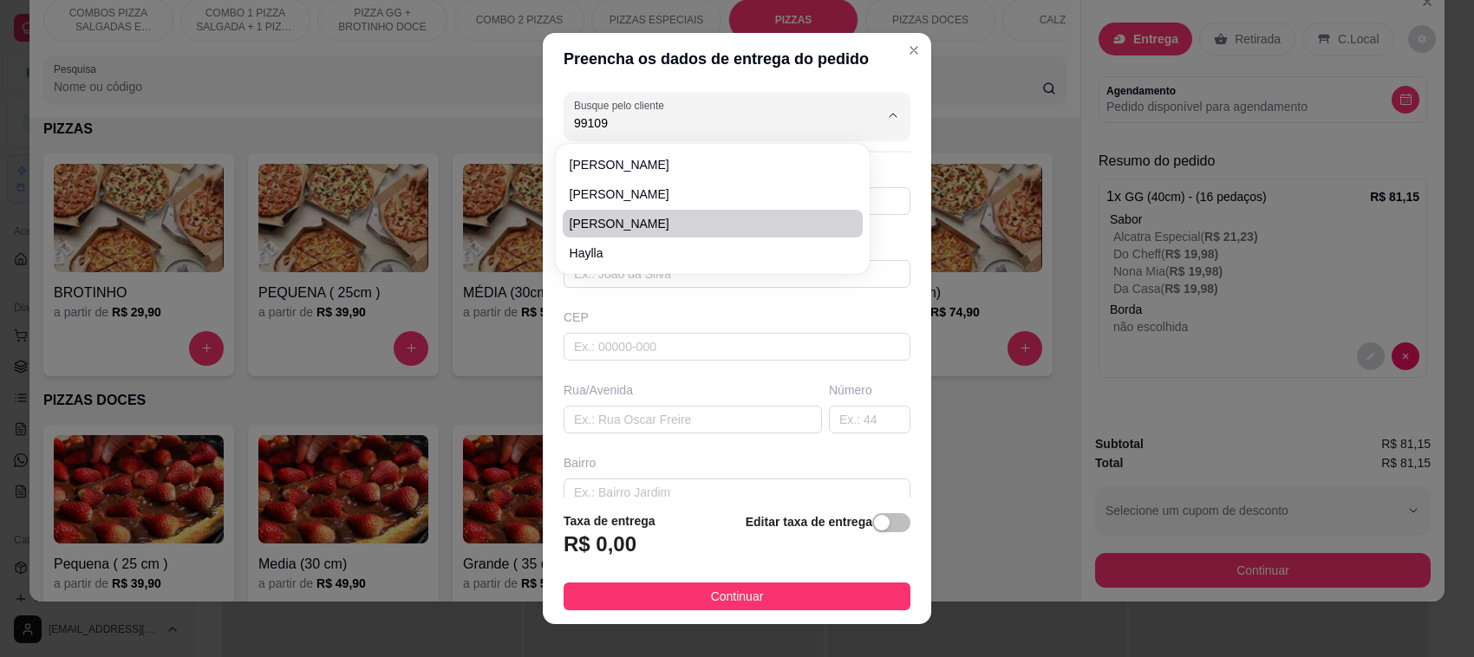
click at [591, 217] on span "[PERSON_NAME]" at bounding box center [705, 223] width 270 height 17
type input "[PERSON_NAME]"
type input "47991090521"
type input "[PERSON_NAME]"
type input "89107000"
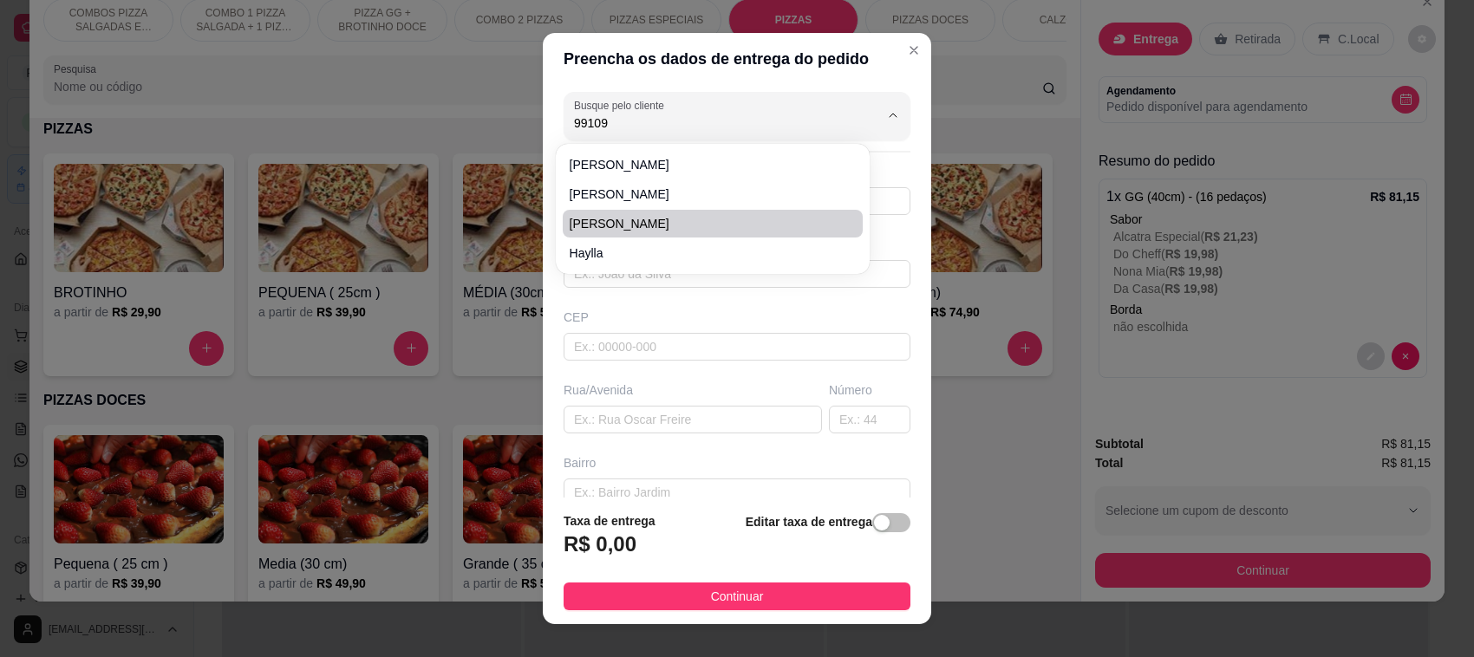
type input "Rua [PERSON_NAME]"
type input "726"
type input "Centro"
type input "Pomerode"
type input "Casa lado a escola"
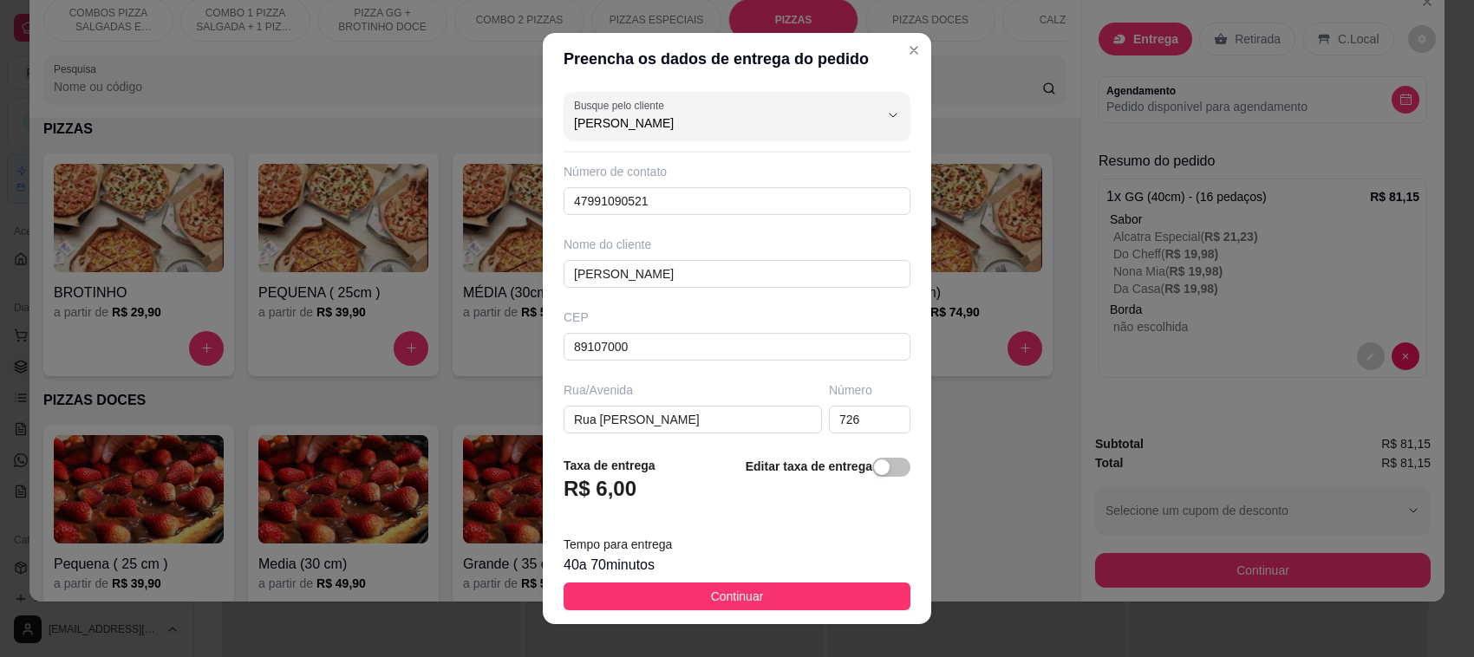
type input "[PERSON_NAME]"
click at [722, 582] on footer "Taxa de entrega R$ 6,00 Editar taxa de entrega Tempo para entrega 40 a 70 minut…" at bounding box center [737, 533] width 388 height 182
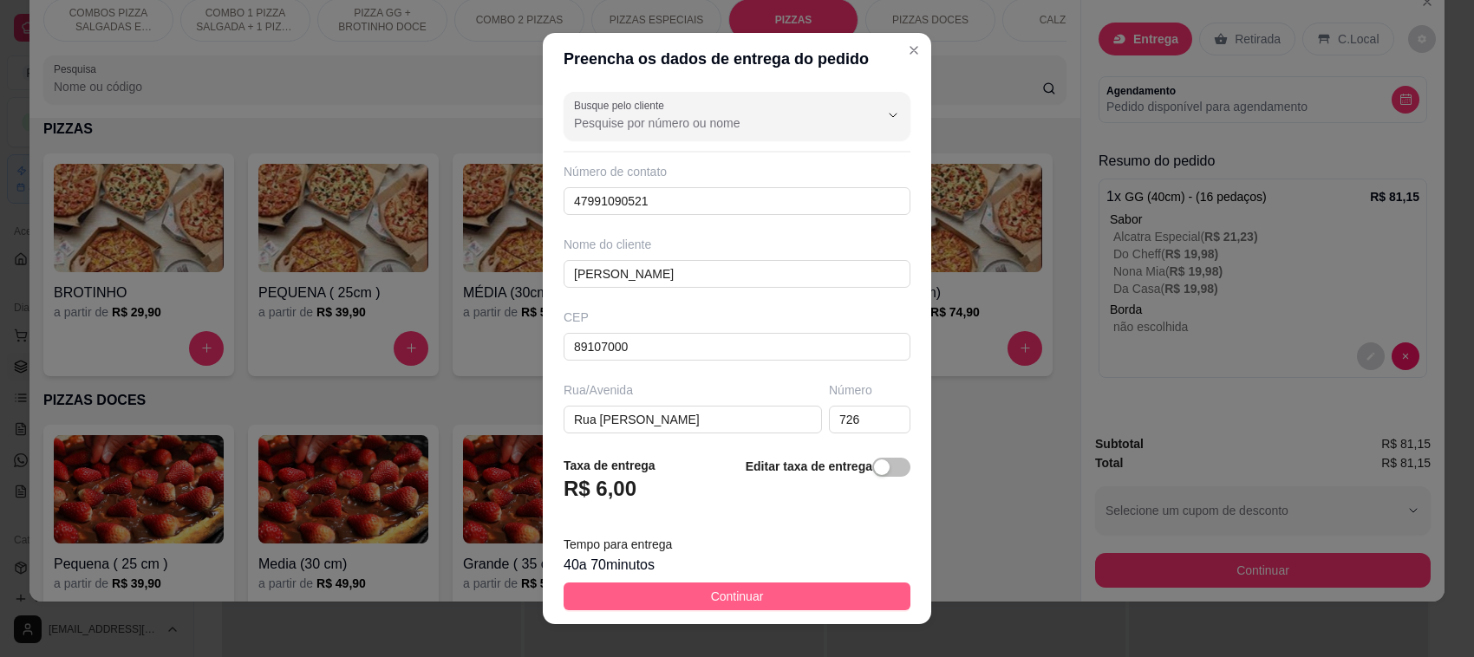
click at [731, 598] on span "Continuar" at bounding box center [737, 596] width 53 height 19
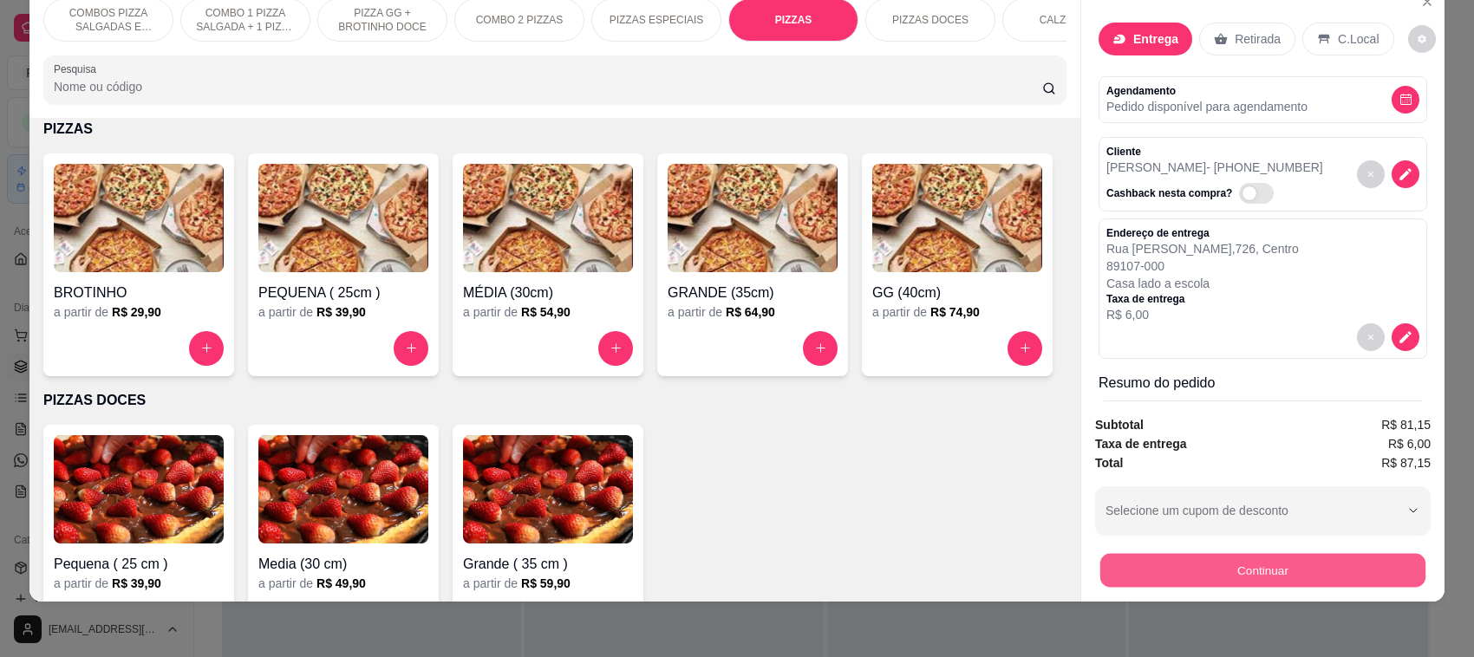
click at [1300, 570] on button "Continuar" at bounding box center [1262, 571] width 325 height 34
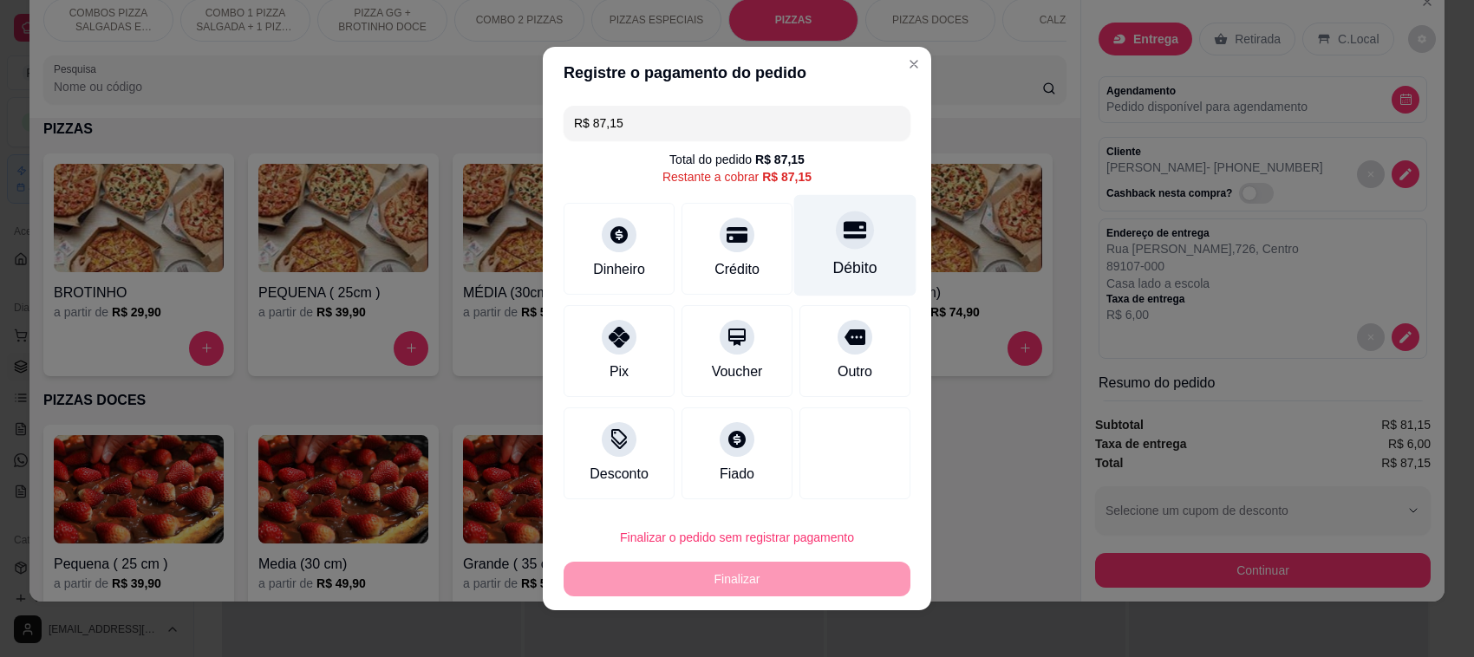
click at [836, 232] on div at bounding box center [855, 230] width 38 height 38
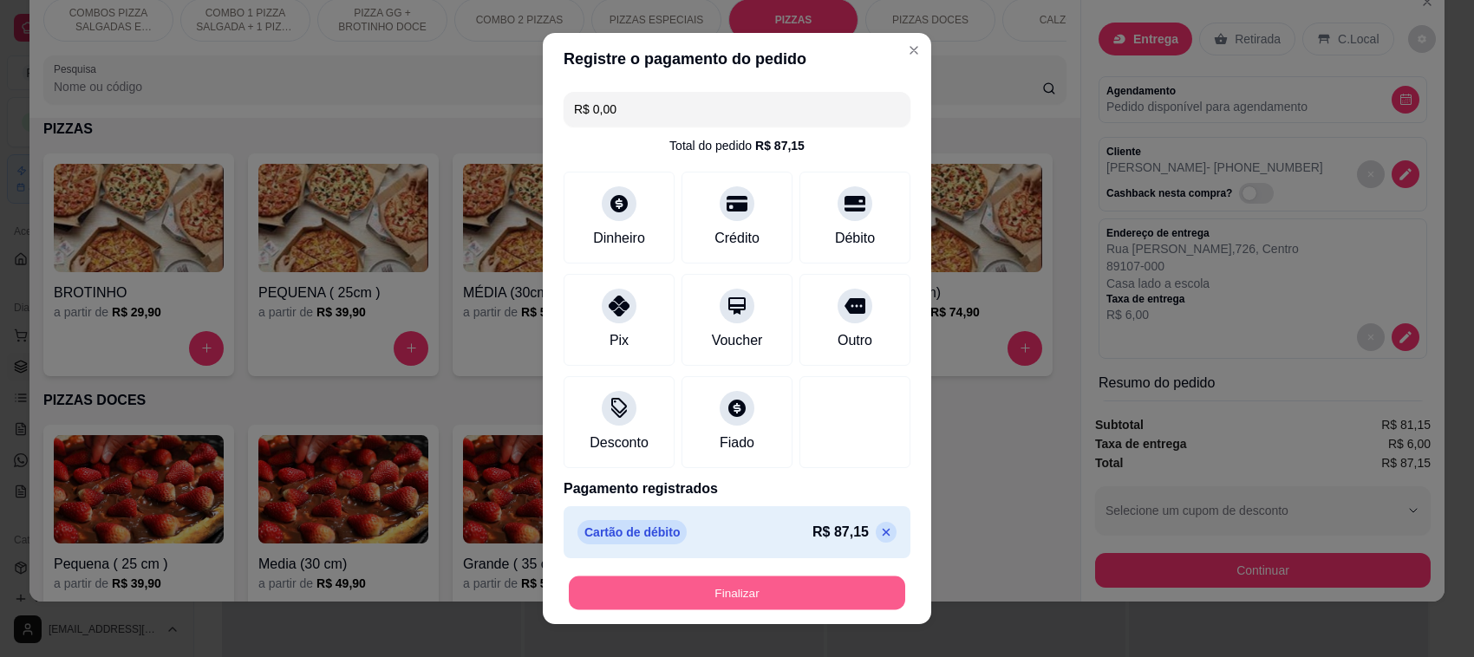
click at [740, 585] on button "Finalizar" at bounding box center [737, 594] width 336 height 34
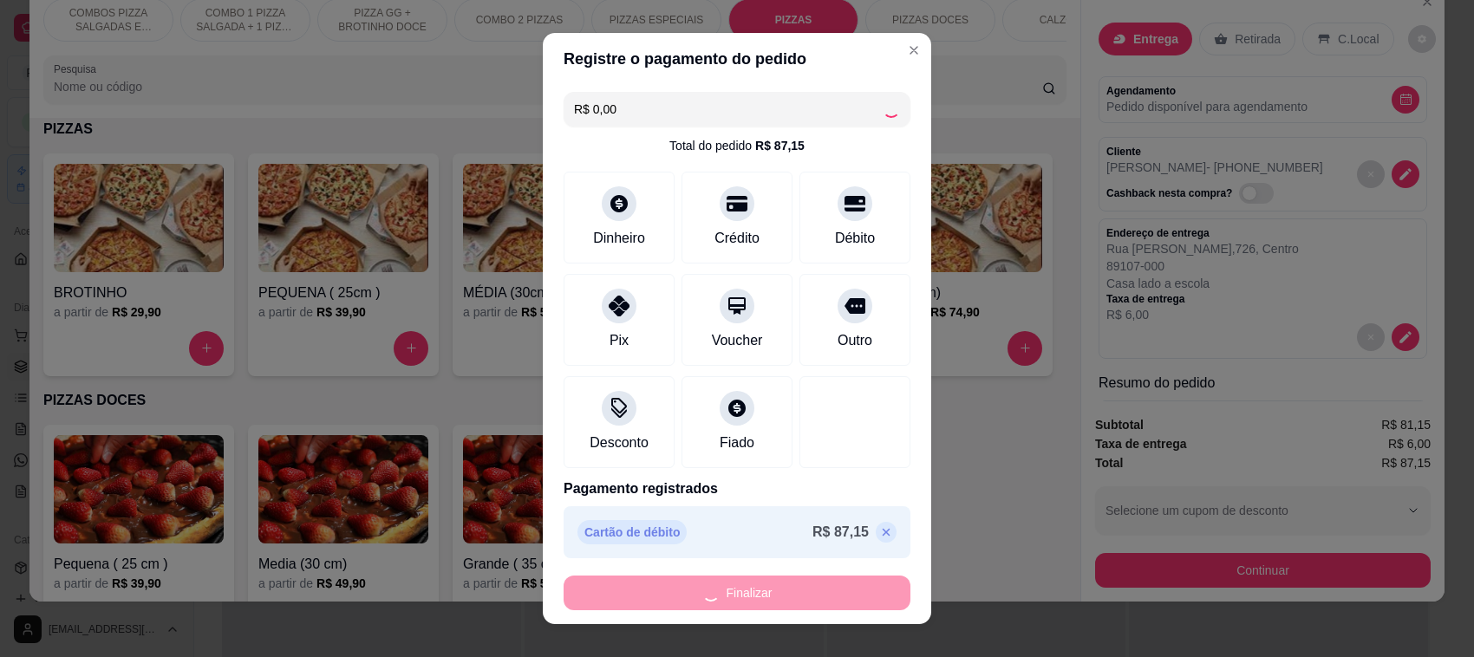
type input "-R$ 87,15"
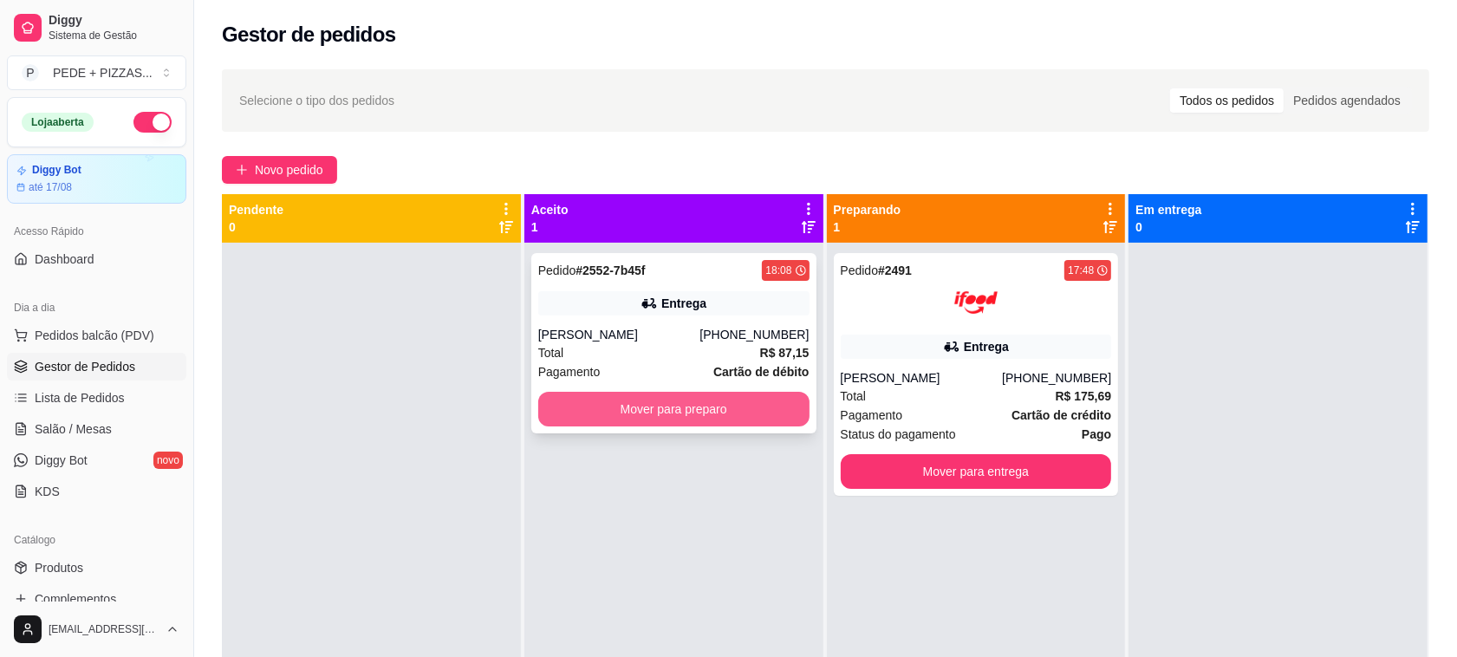
click at [672, 412] on button "Mover para preparo" at bounding box center [673, 409] width 271 height 35
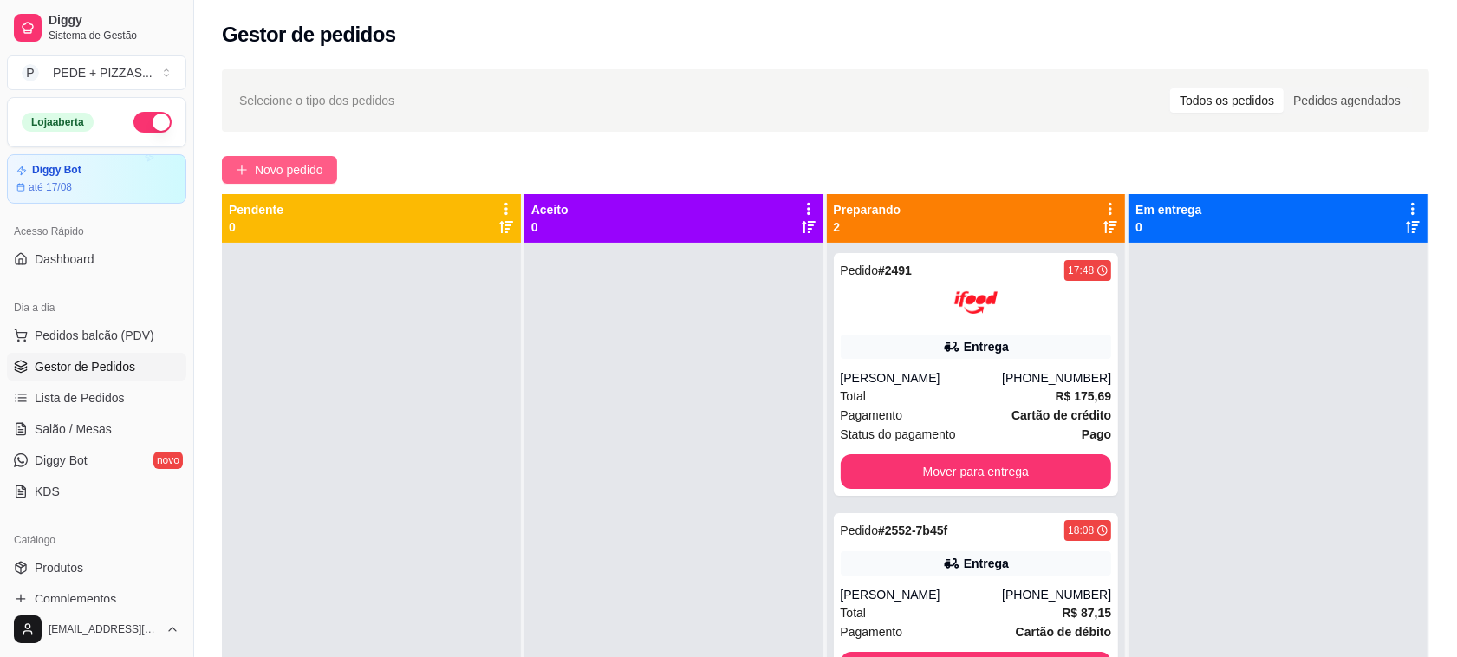
click at [288, 166] on span "Novo pedido" at bounding box center [289, 169] width 68 height 19
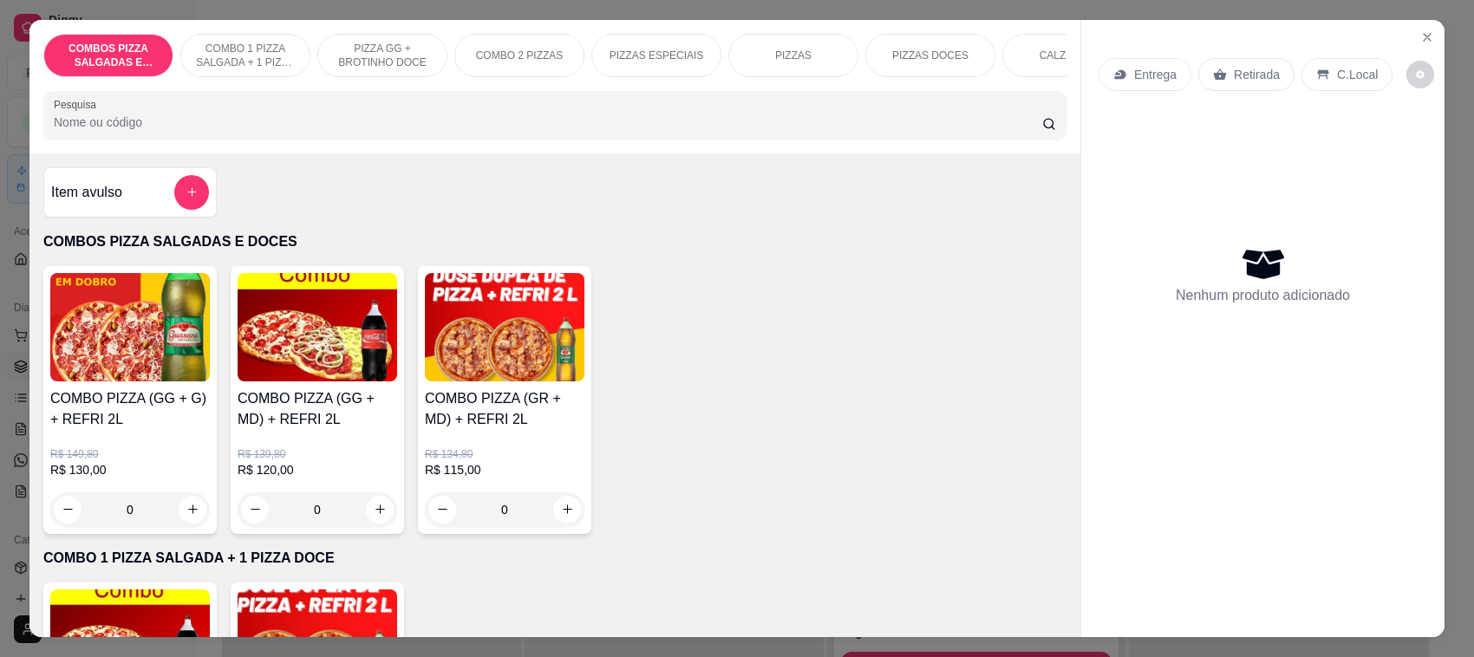
click at [780, 57] on p "PIZZAS" at bounding box center [793, 56] width 36 height 14
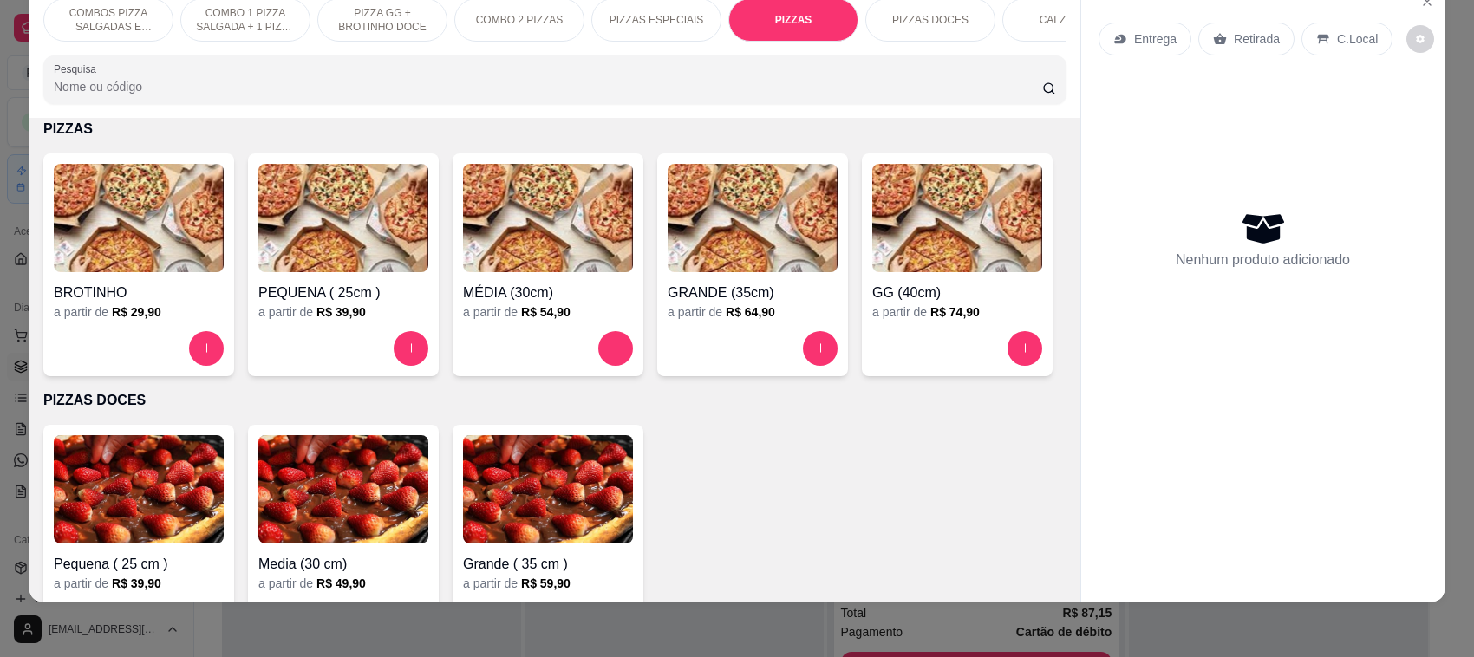
click at [1143, 37] on p "Entrega" at bounding box center [1155, 38] width 42 height 17
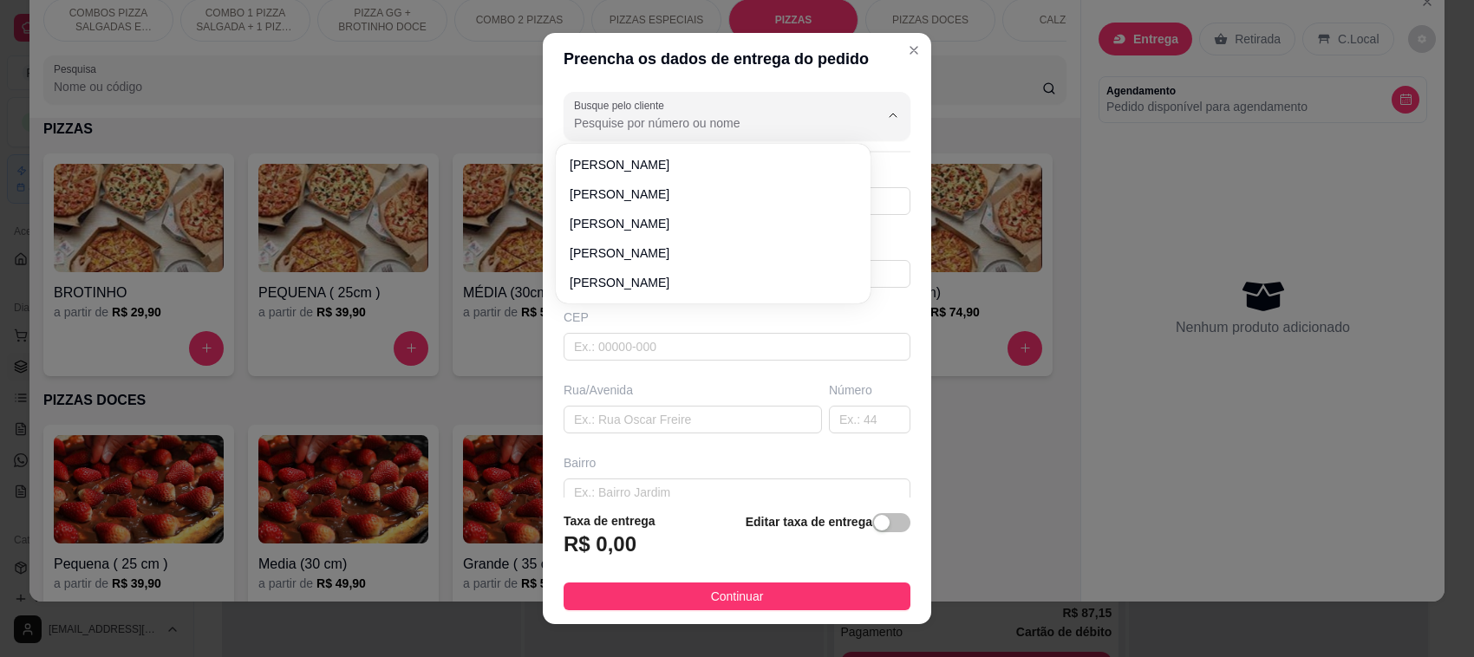
click at [751, 114] on input "Busque pelo cliente" at bounding box center [712, 122] width 277 height 17
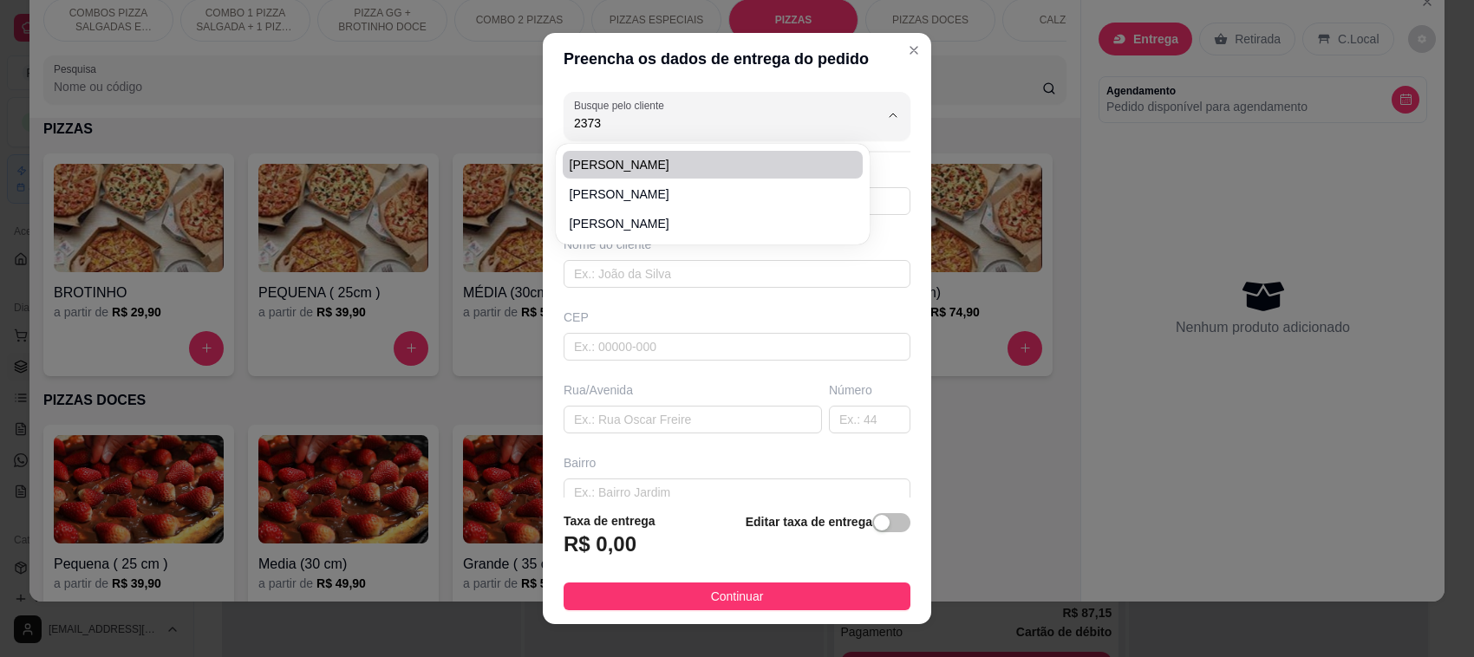
click at [640, 162] on span "[PERSON_NAME]" at bounding box center [705, 164] width 270 height 17
type input "[PERSON_NAME]"
type input "4792052373"
type input "[PERSON_NAME]"
type input "89107000"
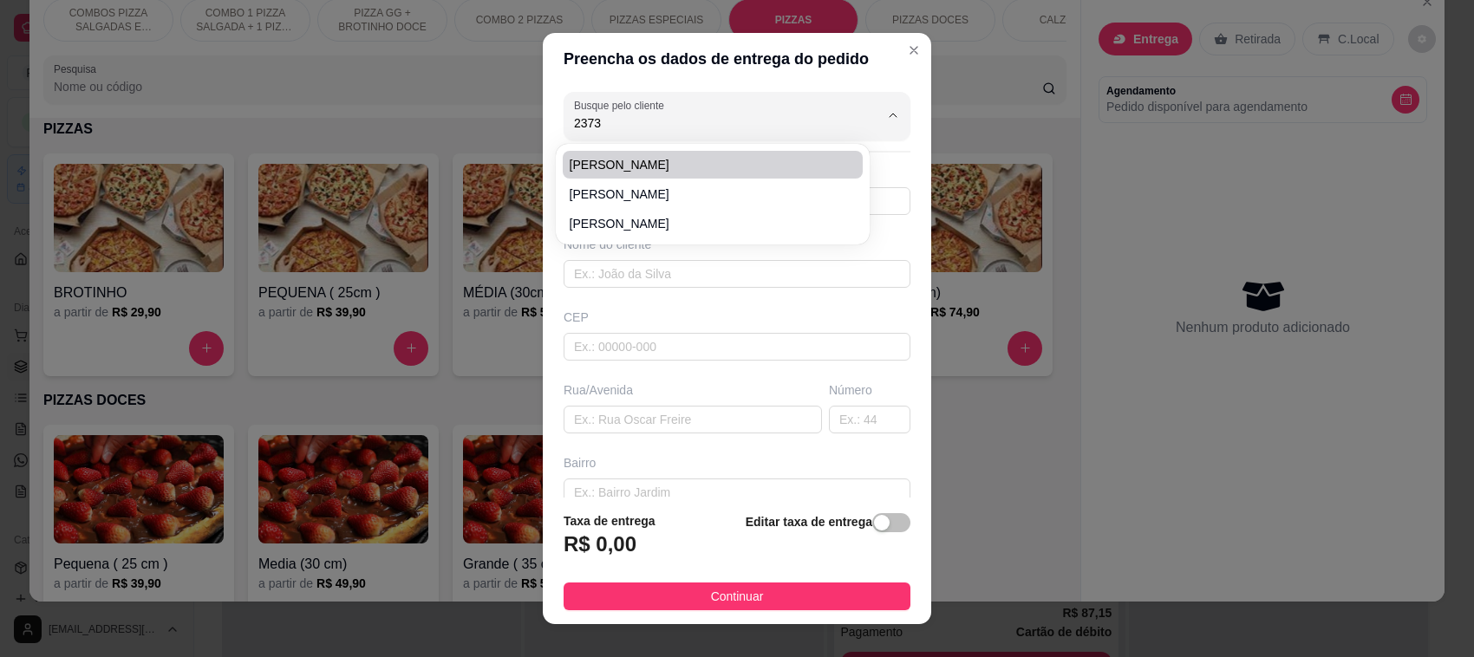
type input "RUA [PERSON_NAME]"
type input "66"
type input "[GEOGRAPHIC_DATA]"
type input "Pomerode"
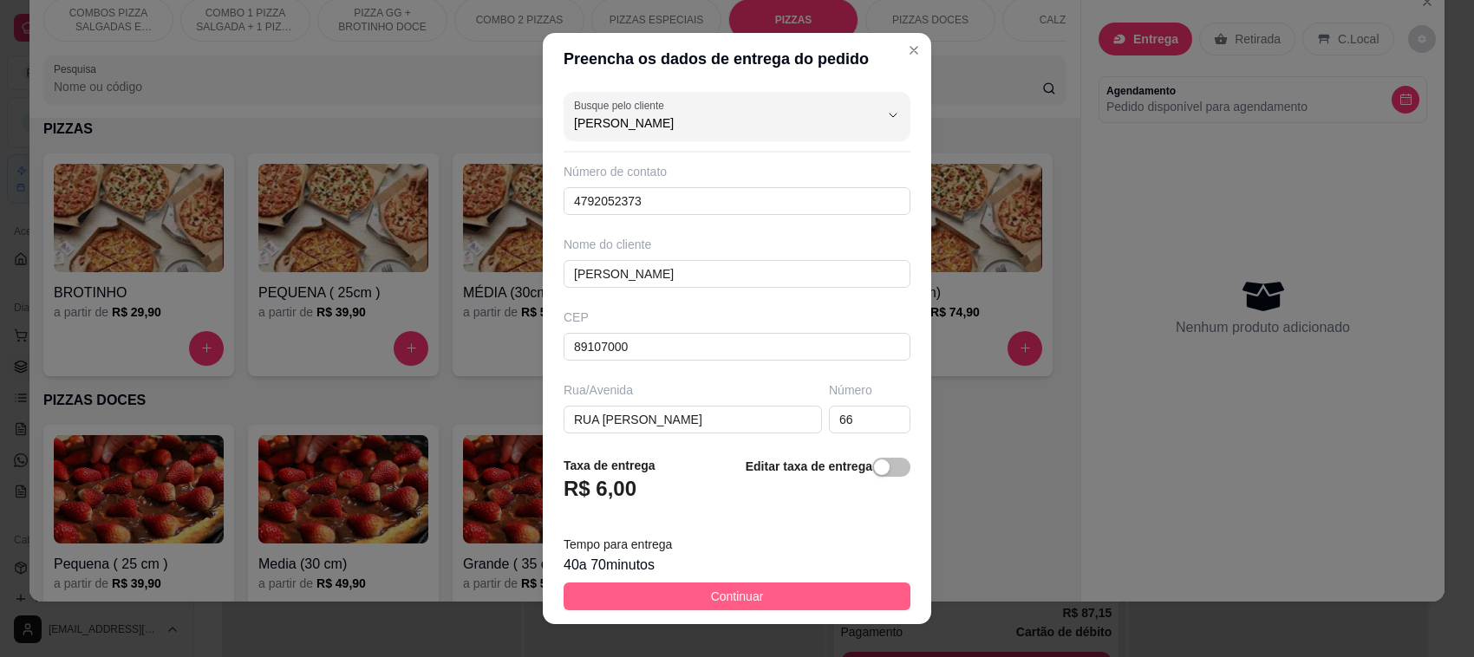
type input "[PERSON_NAME]"
click at [726, 601] on span "Continuar" at bounding box center [737, 596] width 53 height 19
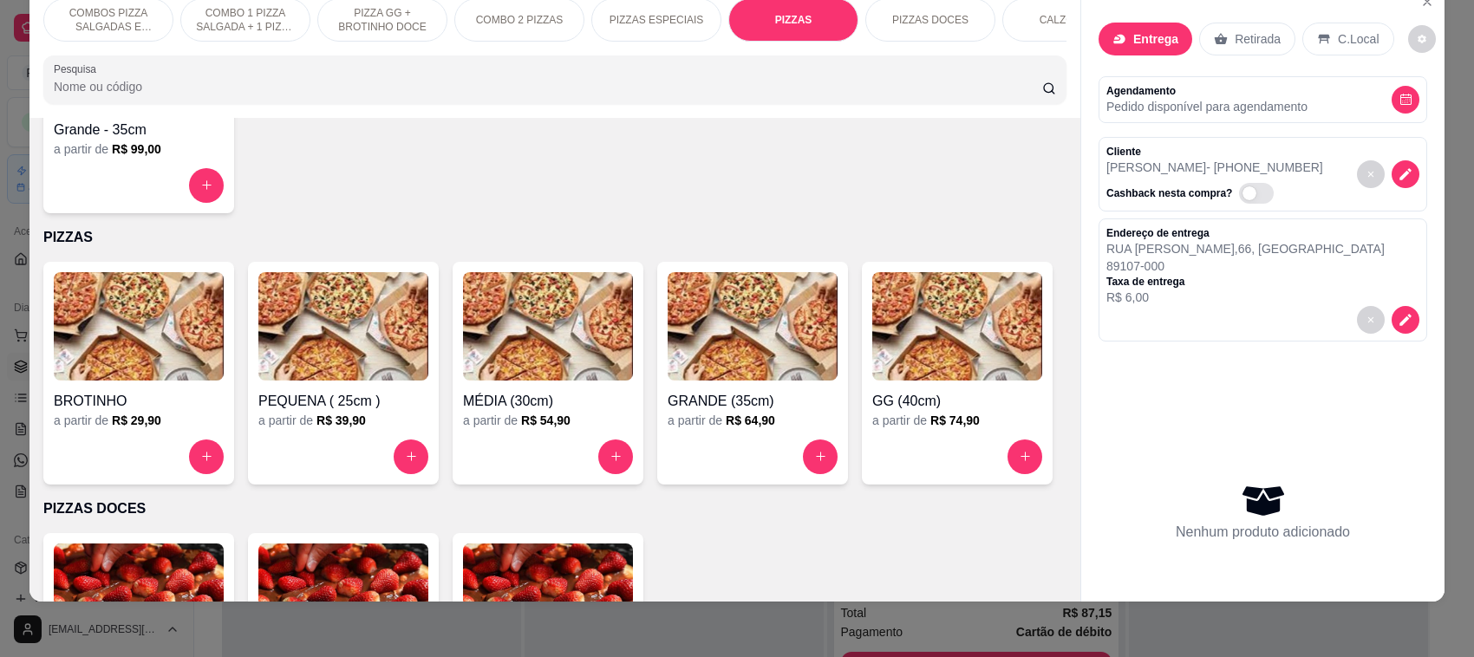
scroll to position [1594, 0]
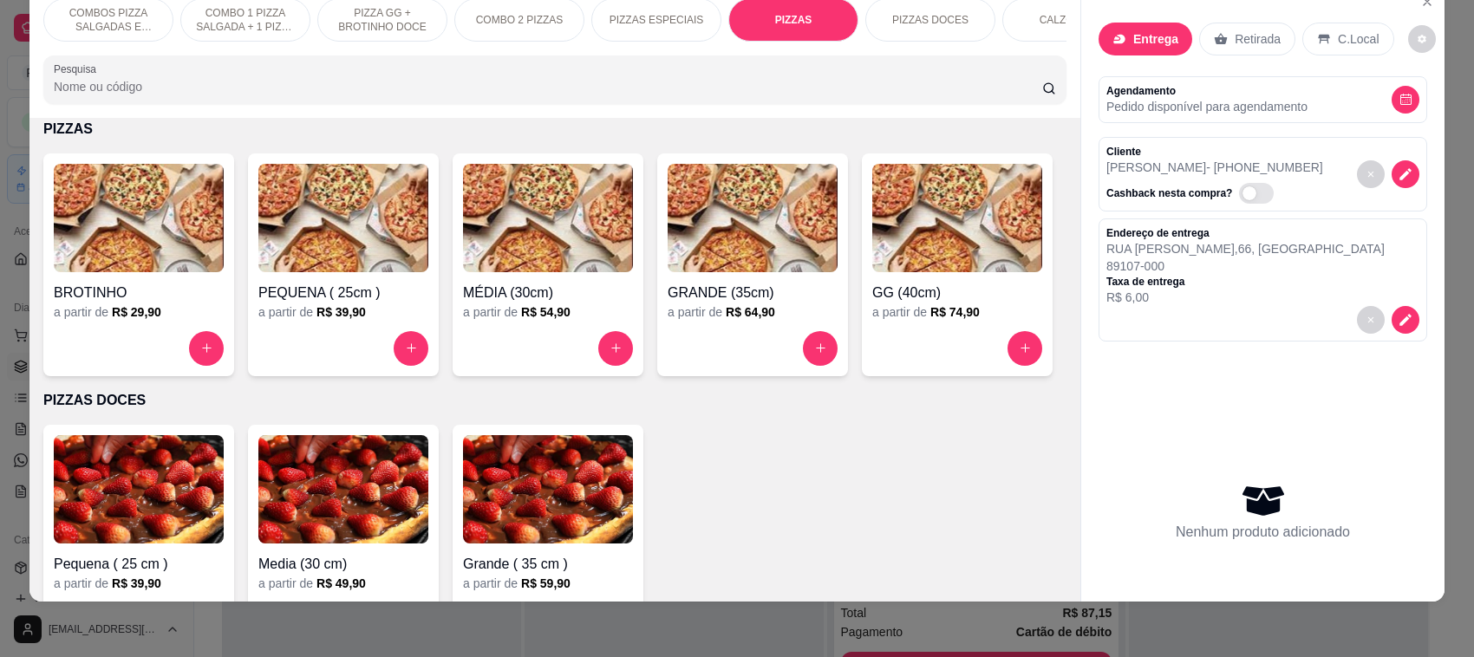
click at [735, 258] on img at bounding box center [753, 218] width 170 height 108
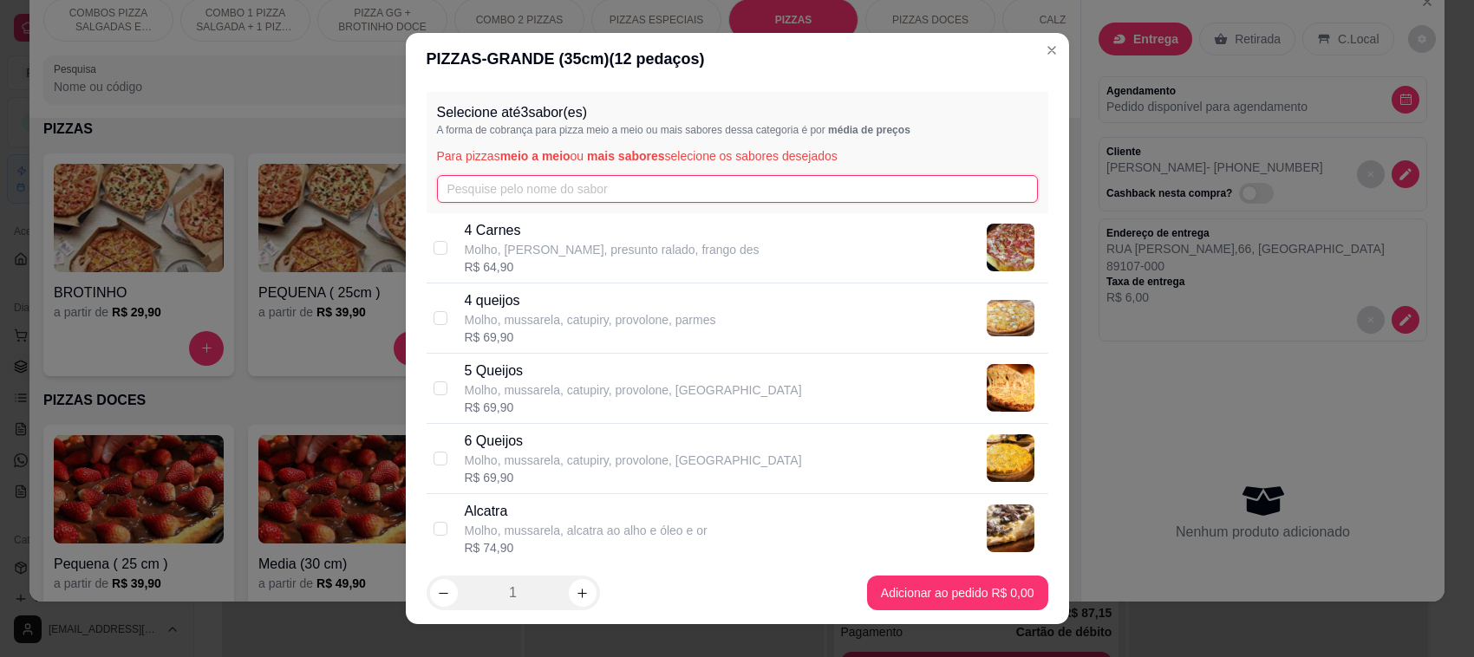
click at [547, 192] on input "text" at bounding box center [737, 189] width 601 height 28
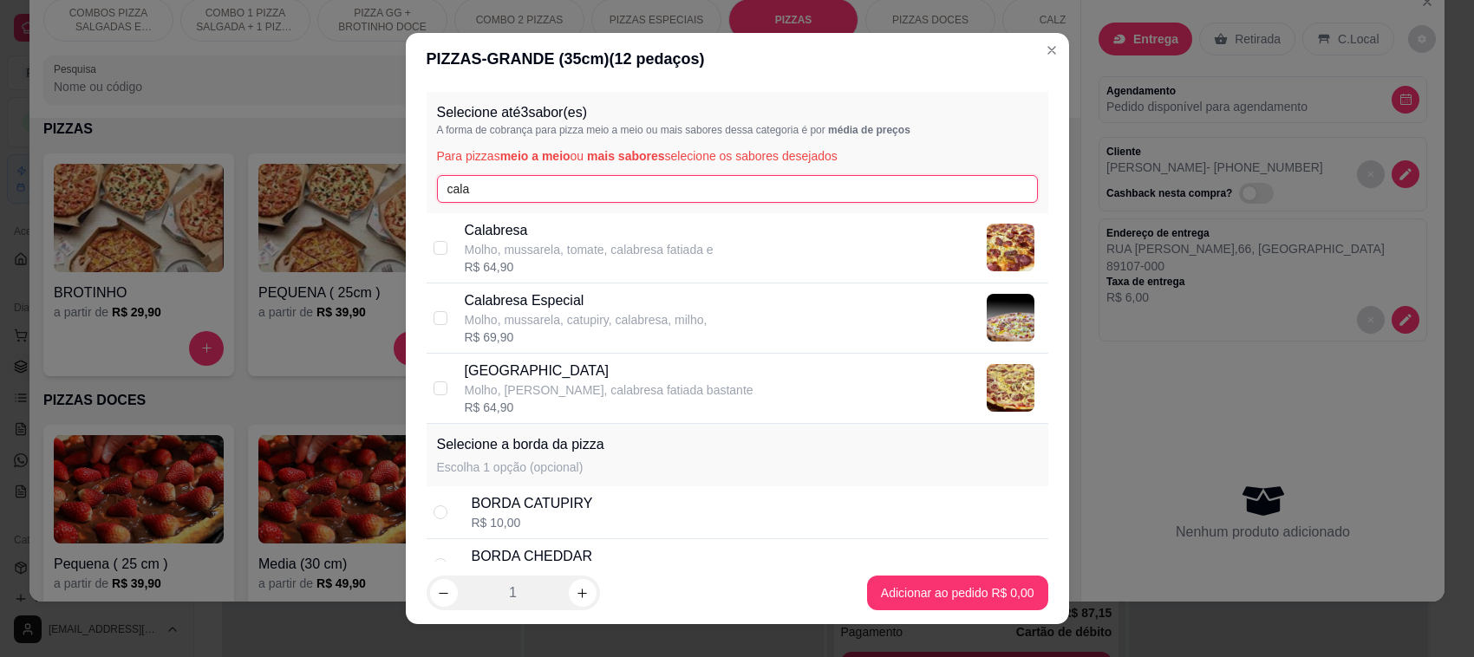
type input "cala"
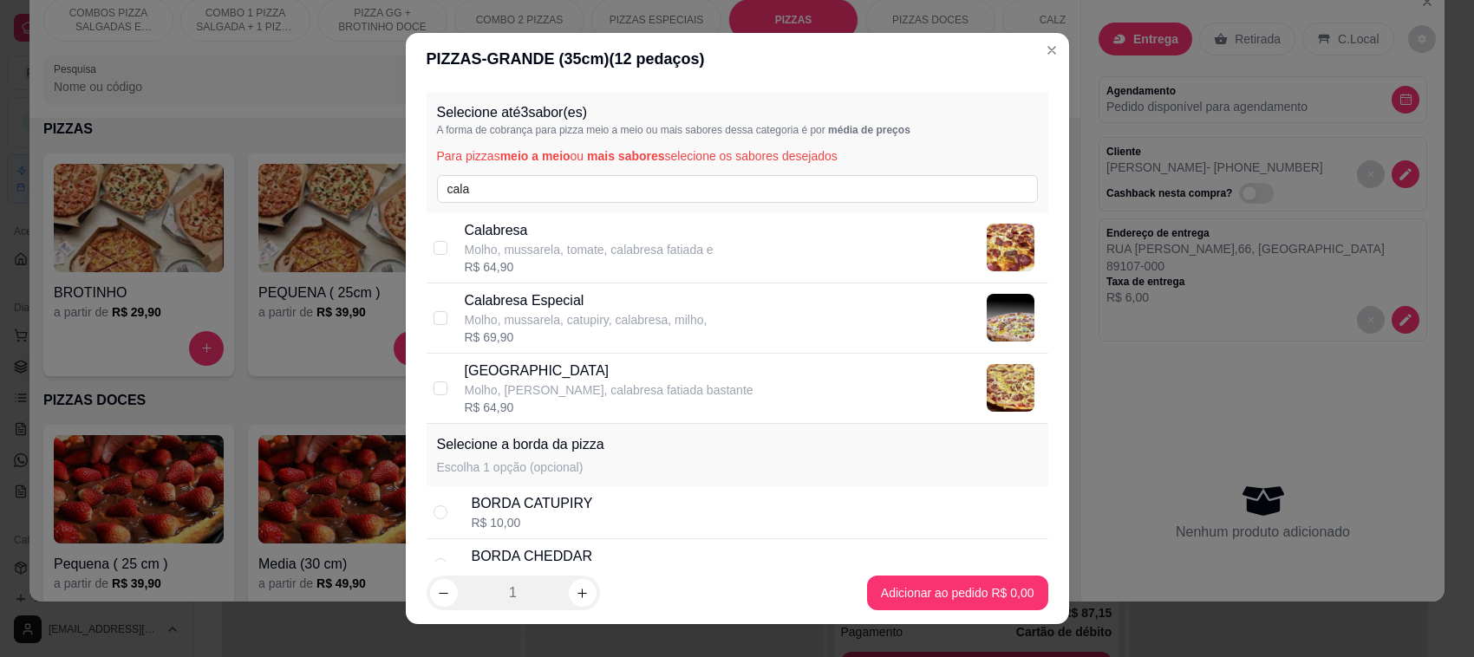
click at [497, 297] on p "Calabresa Especial" at bounding box center [586, 300] width 243 height 21
checkbox input "true"
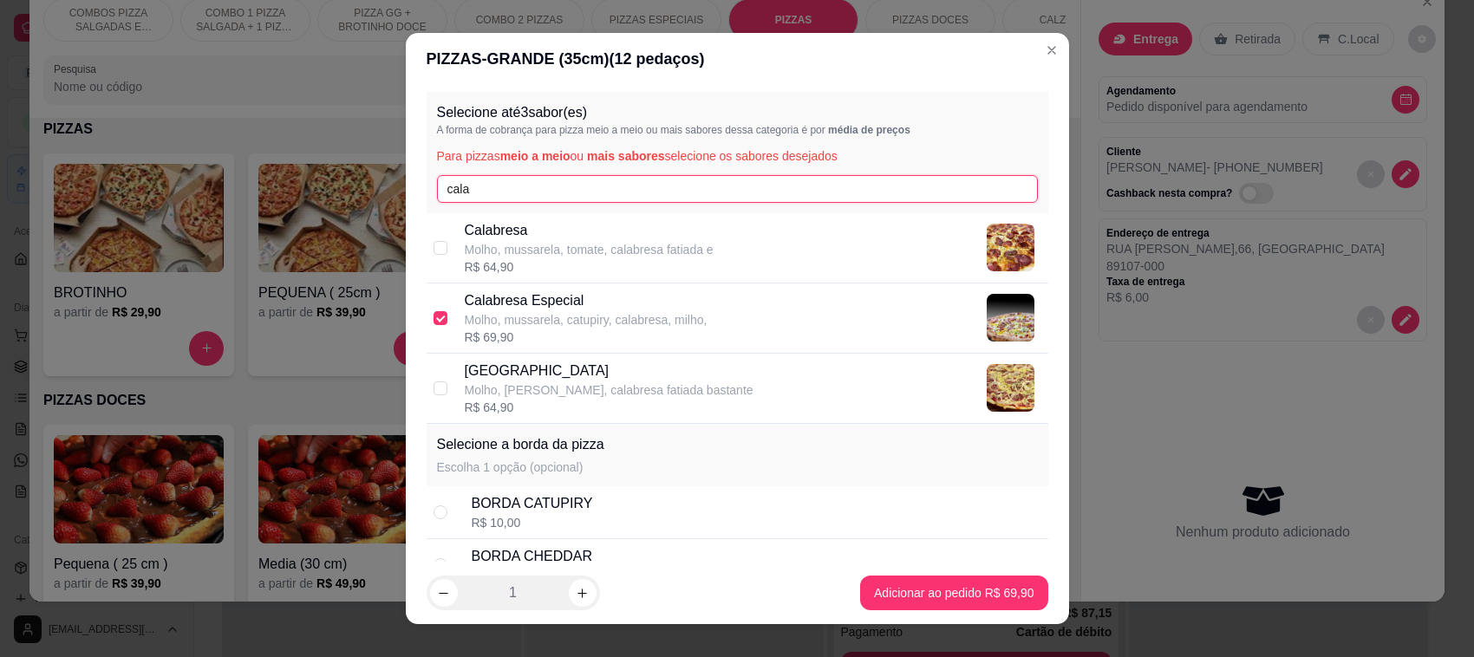
drag, startPoint x: 538, startPoint y: 192, endPoint x: 409, endPoint y: 187, distance: 128.4
click at [409, 187] on div "Selecione até 3 sabor(es) A forma de cobrança para pizza meio a meio ou mais sa…" at bounding box center [737, 323] width 663 height 477
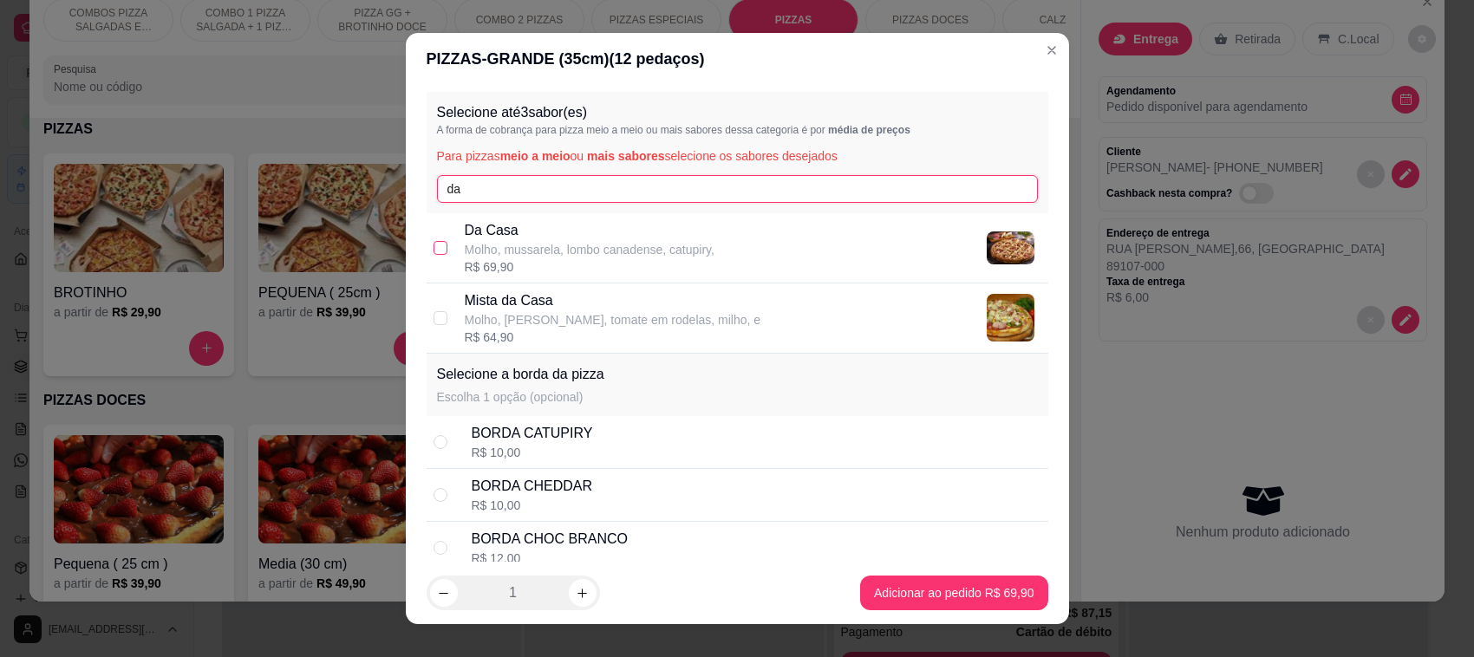
type input "da"
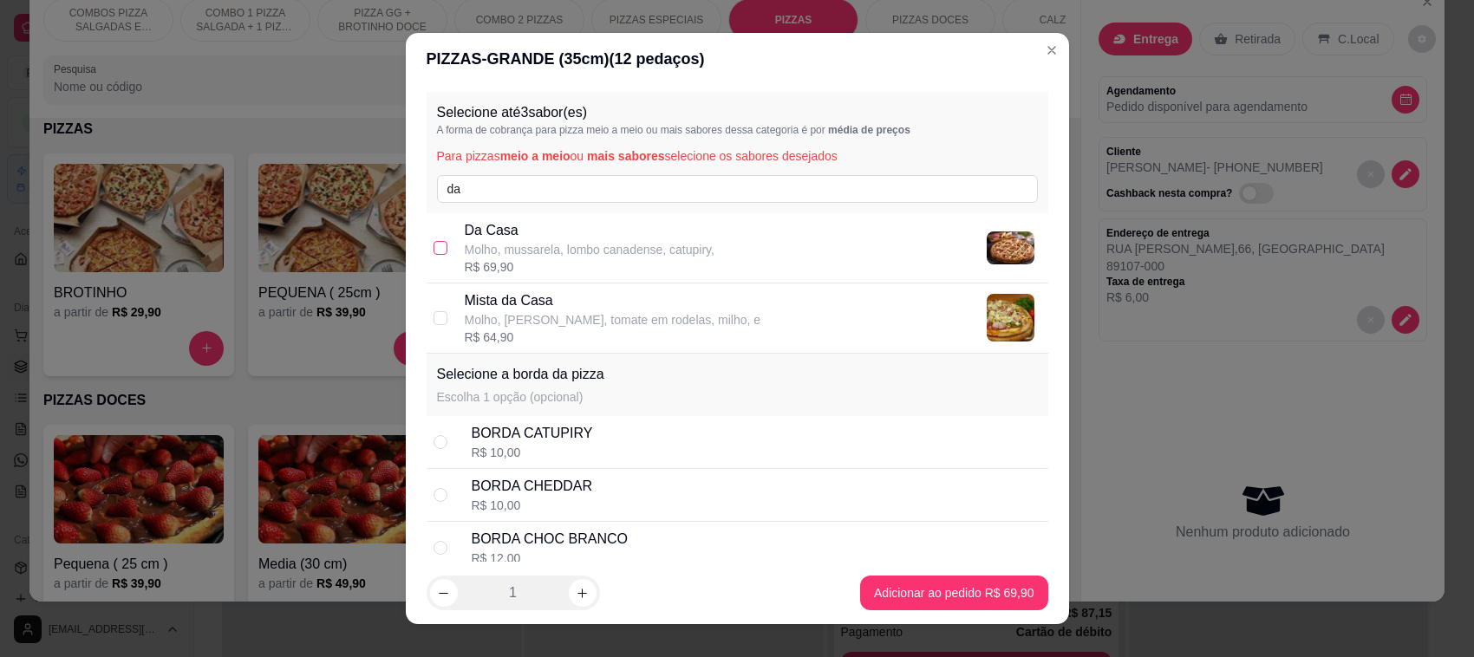
click at [433, 245] on input "checkbox" at bounding box center [440, 248] width 14 height 14
checkbox input "true"
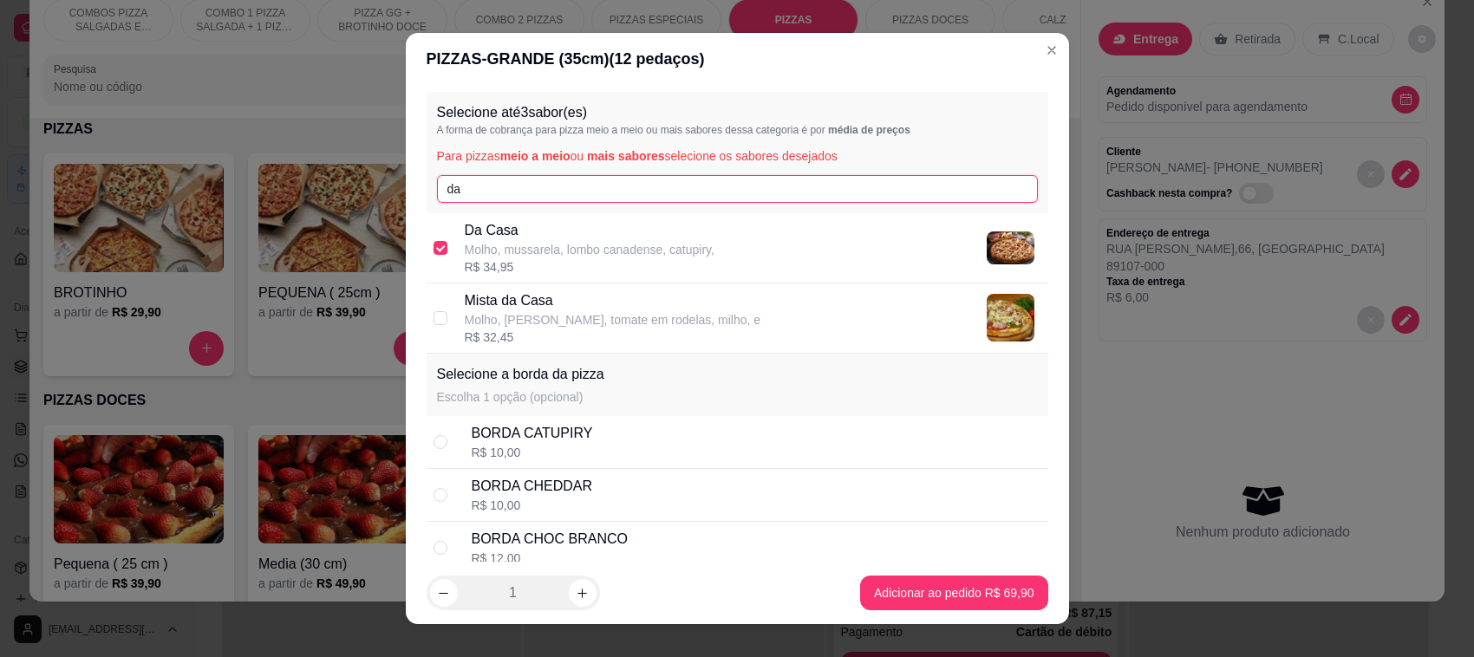
drag, startPoint x: 421, startPoint y: 185, endPoint x: 391, endPoint y: 185, distance: 30.3
click at [391, 185] on div "PIZZAS - GRANDE (35cm) ( 12 pedaços) Selecione até 3 sabor(es) A forma de cobra…" at bounding box center [737, 328] width 1474 height 657
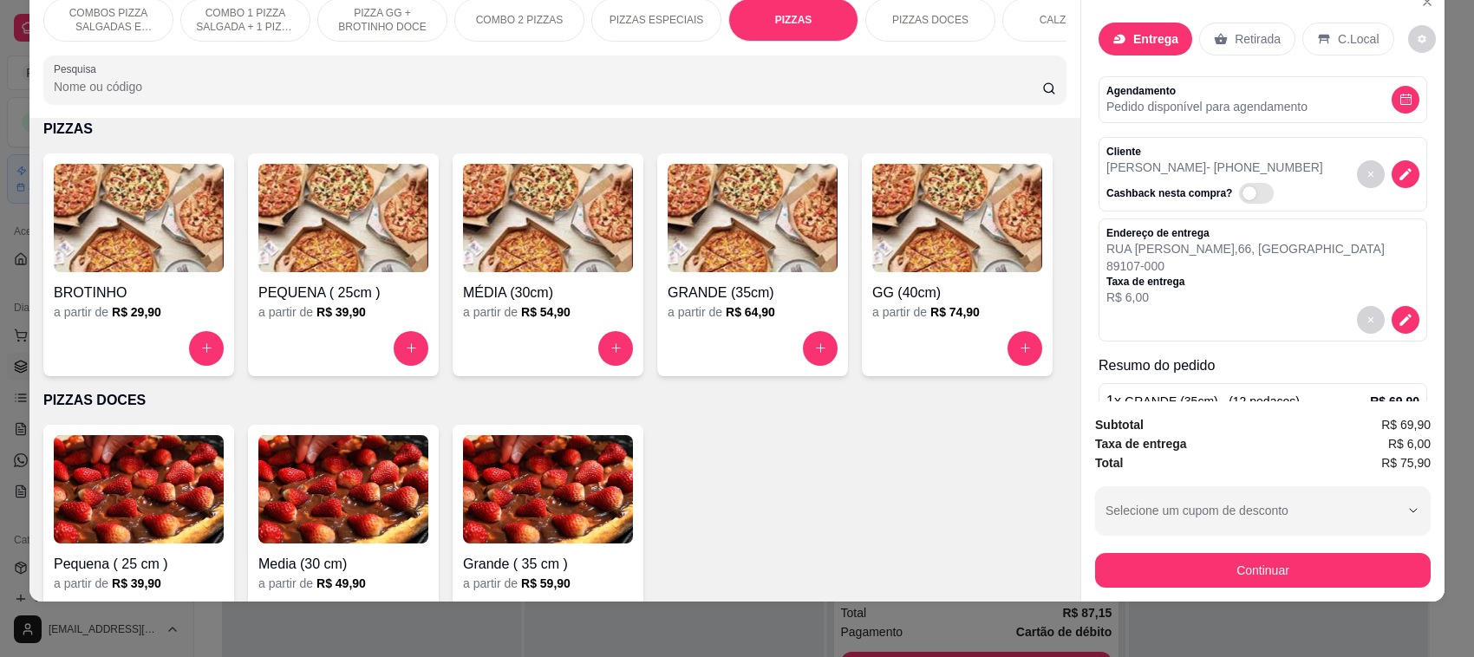
scroll to position [108, 0]
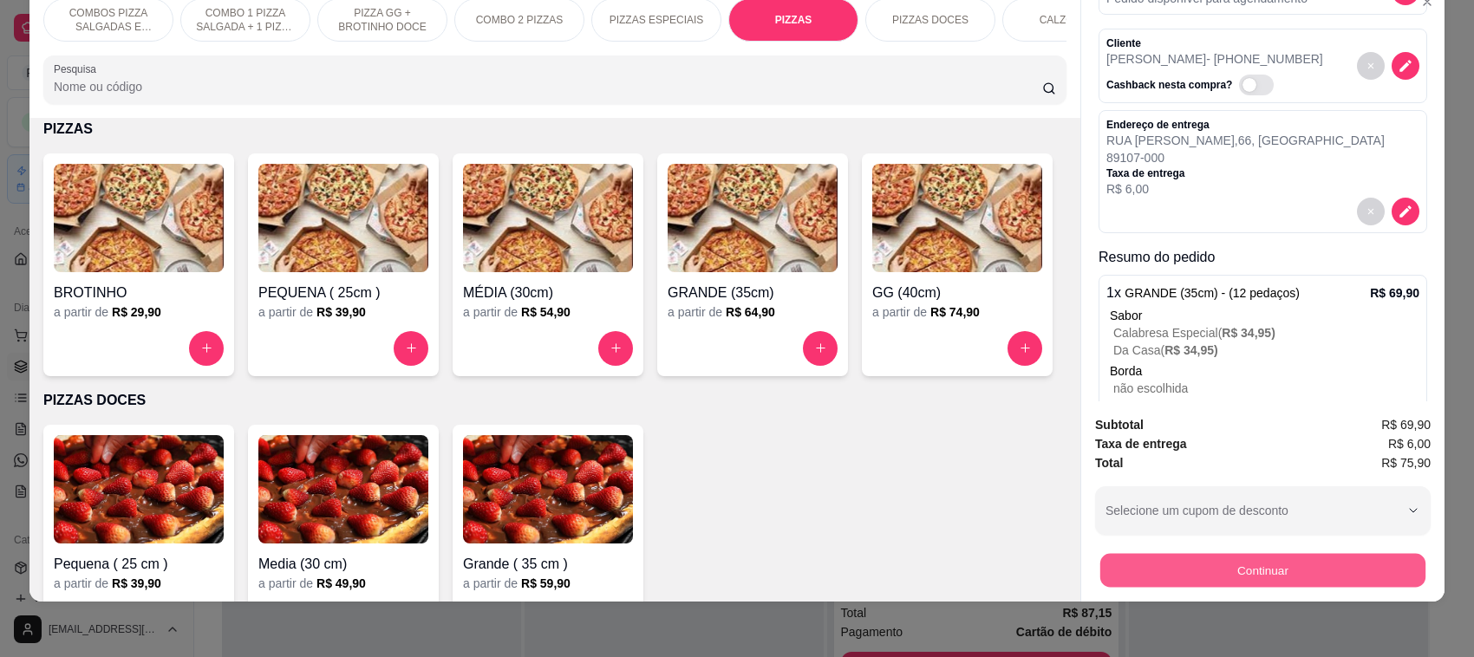
click at [1177, 574] on button "Continuar" at bounding box center [1262, 571] width 325 height 34
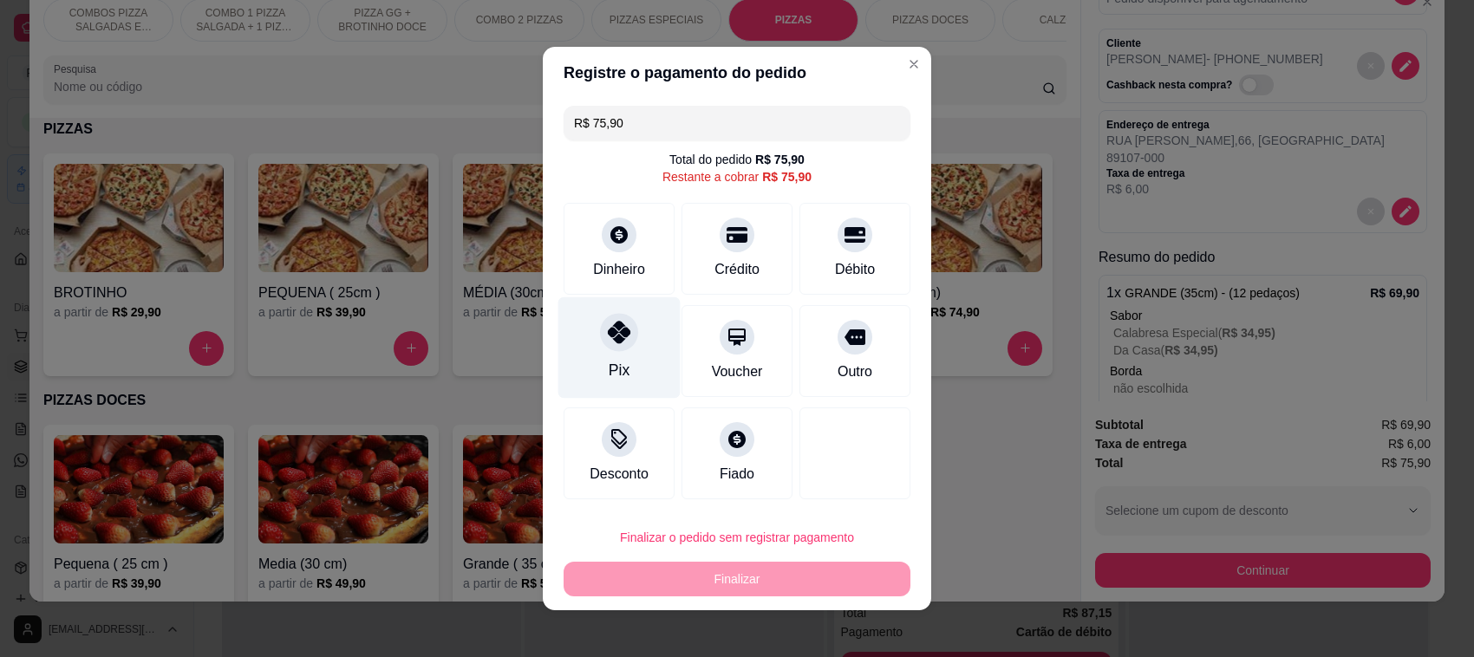
click at [608, 336] on icon at bounding box center [619, 332] width 23 height 23
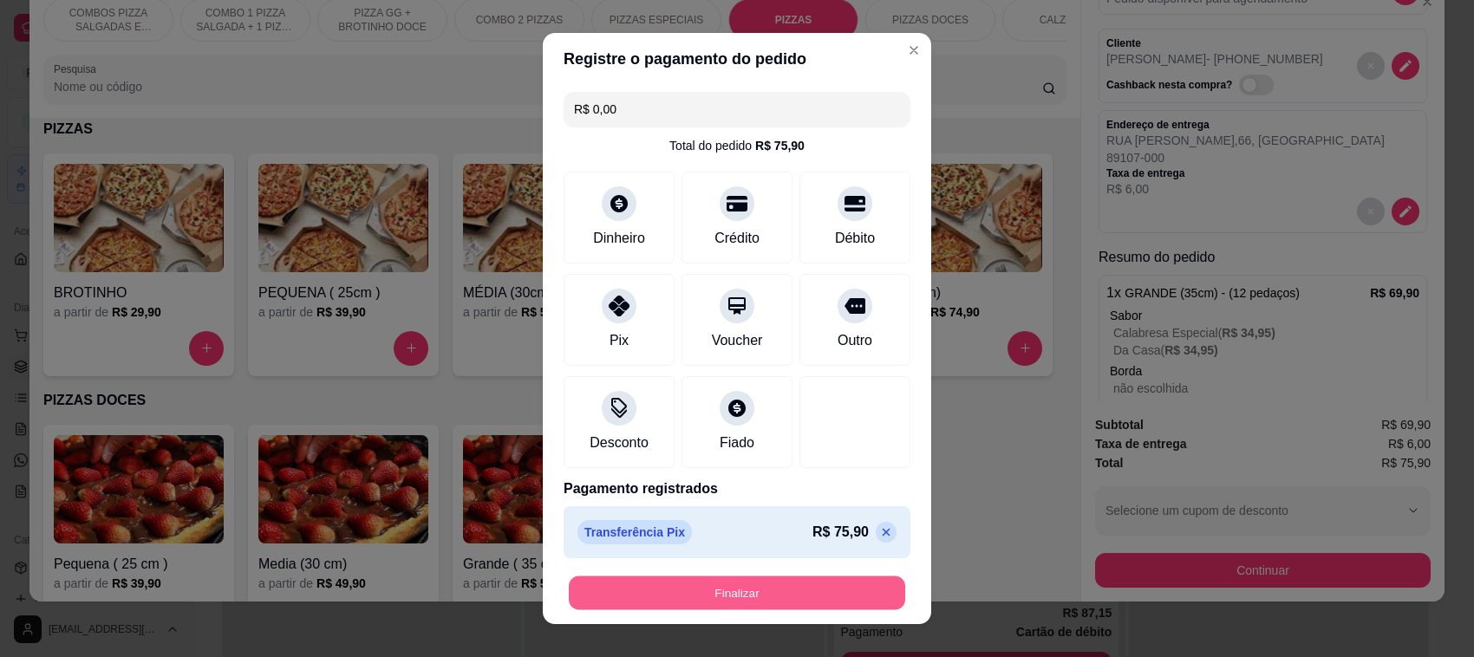
click at [750, 587] on button "Finalizar" at bounding box center [737, 594] width 336 height 34
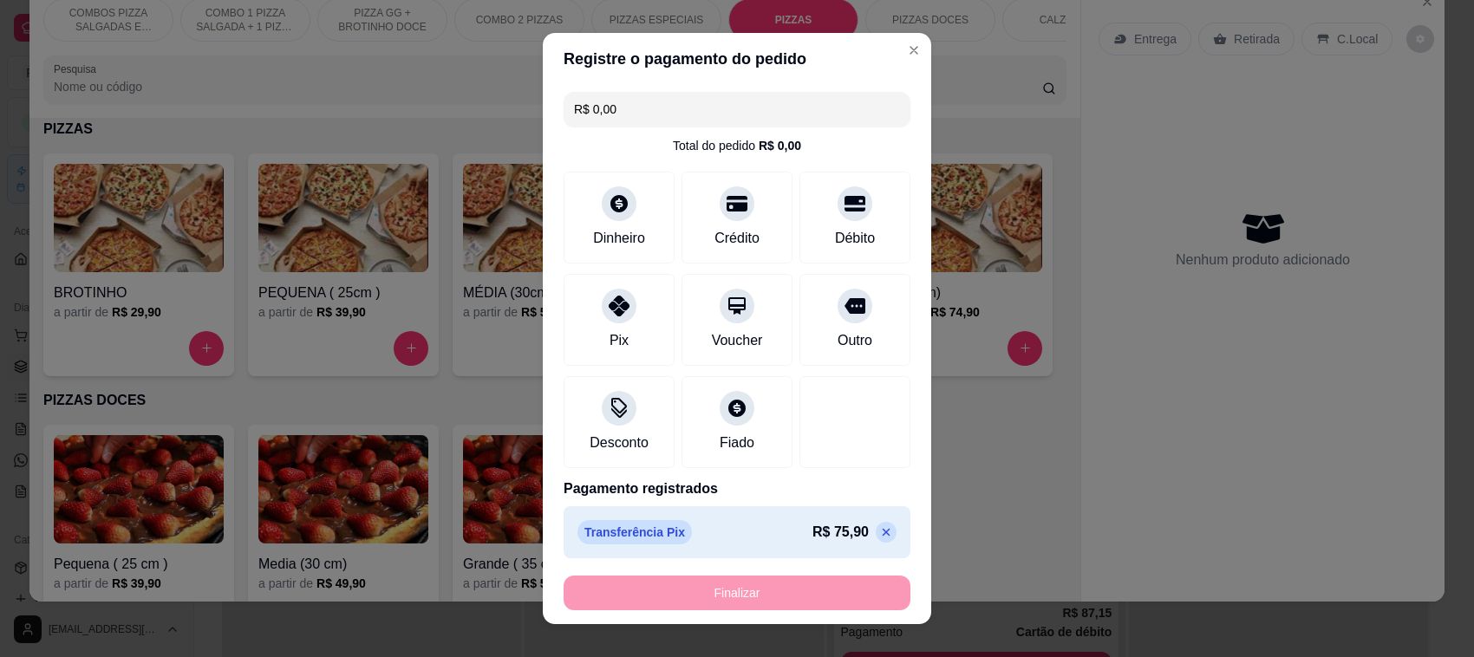
type input "-R$ 75,90"
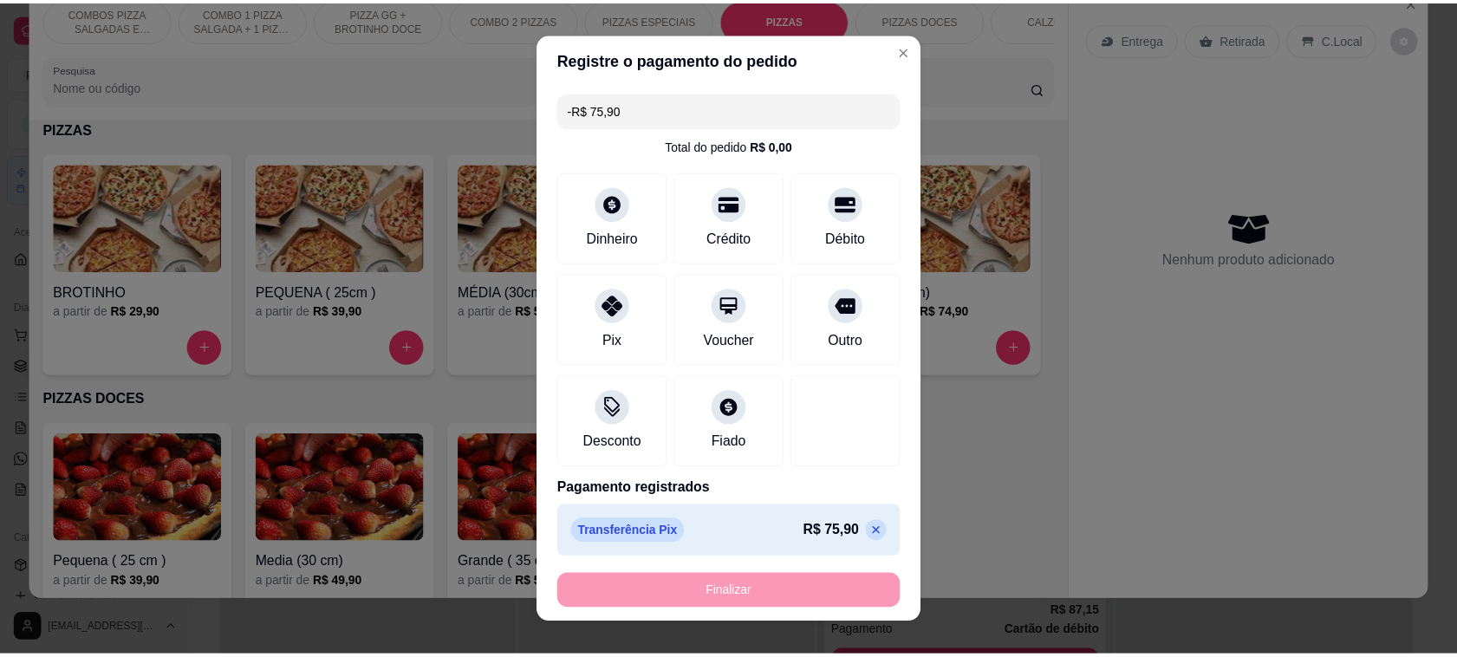
scroll to position [0, 0]
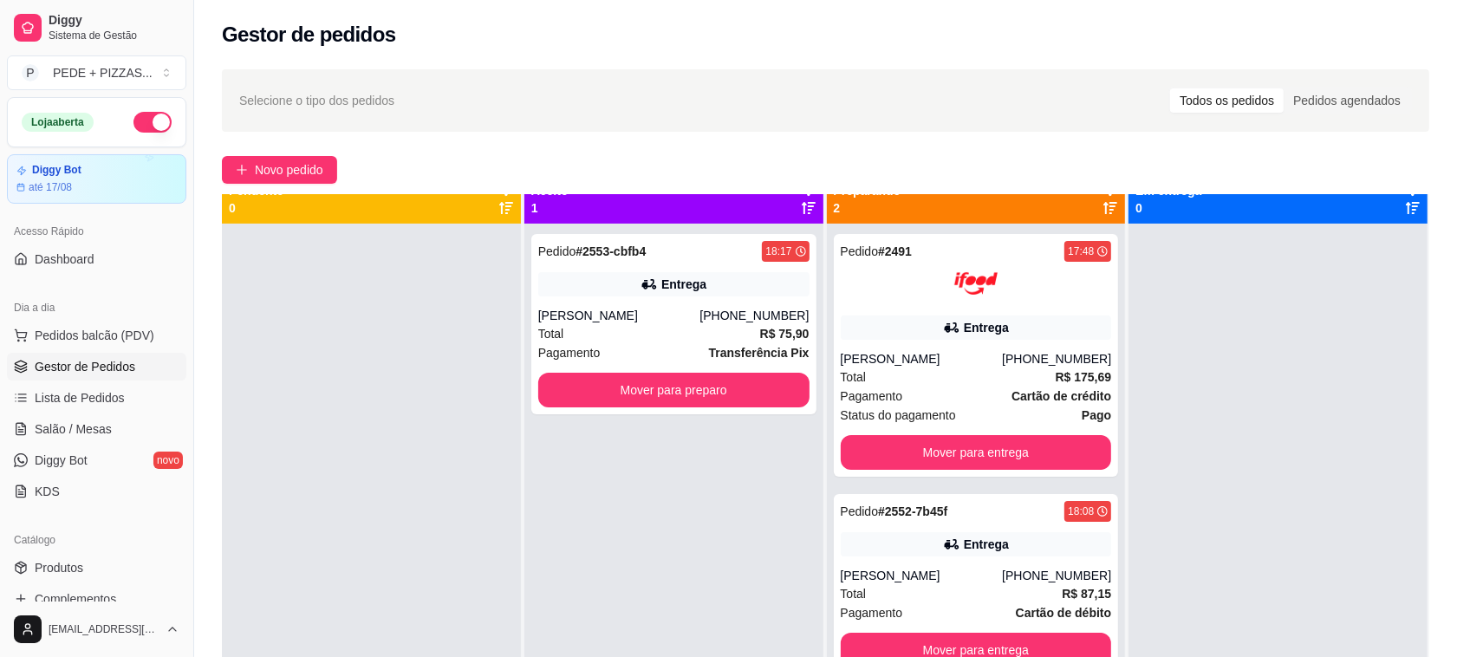
scroll to position [49, 0]
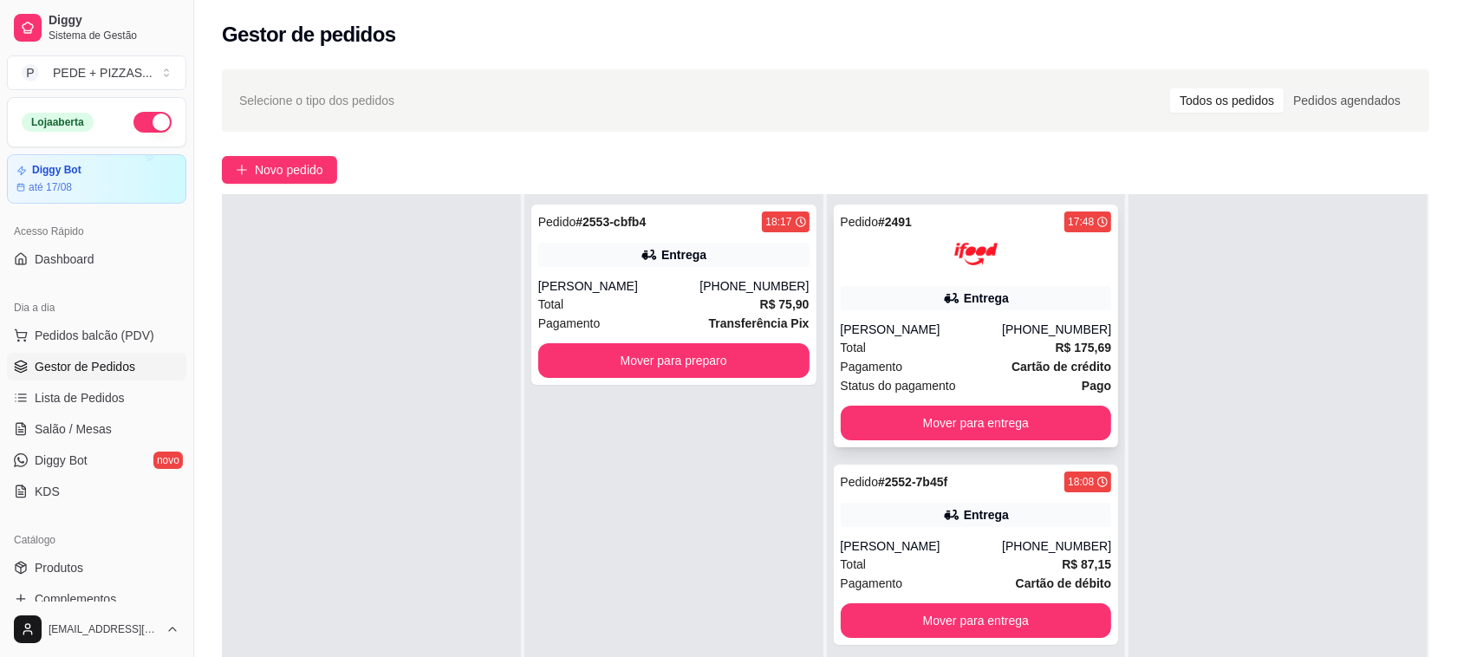
click at [964, 293] on div "Entrega" at bounding box center [986, 298] width 45 height 17
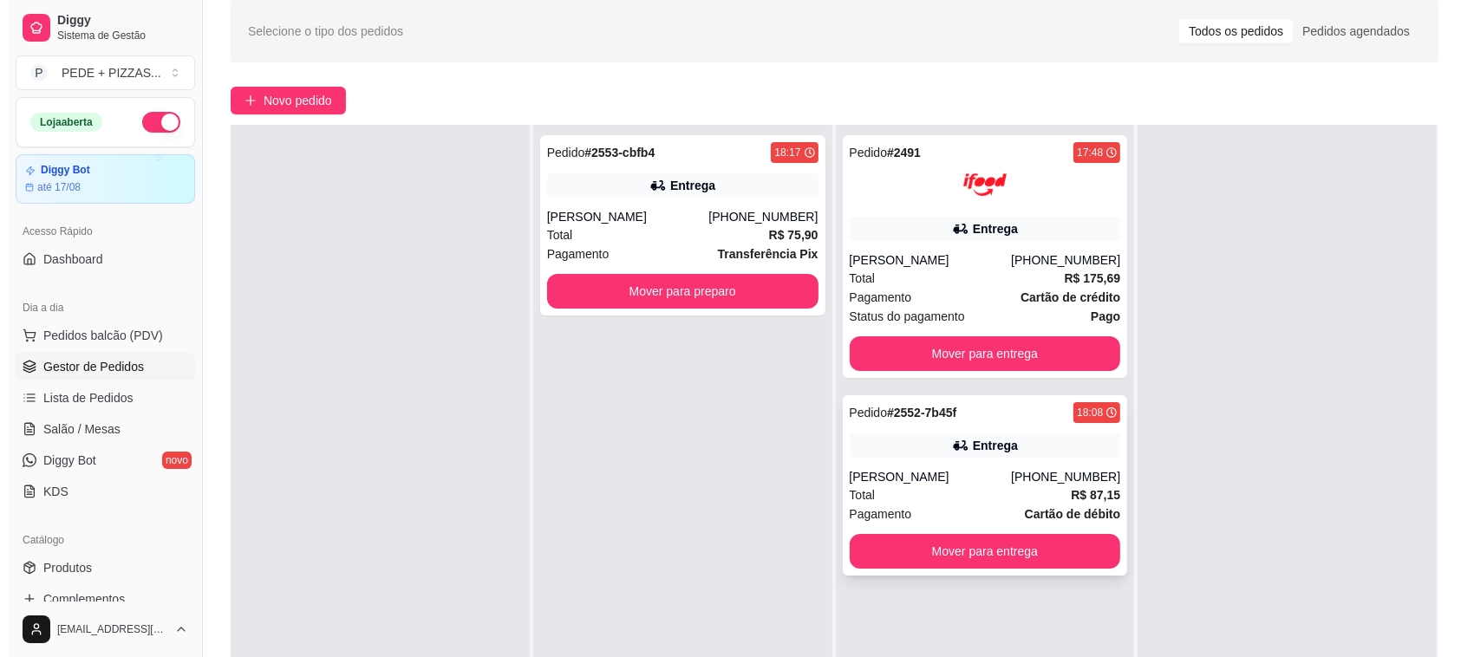
scroll to position [108, 0]
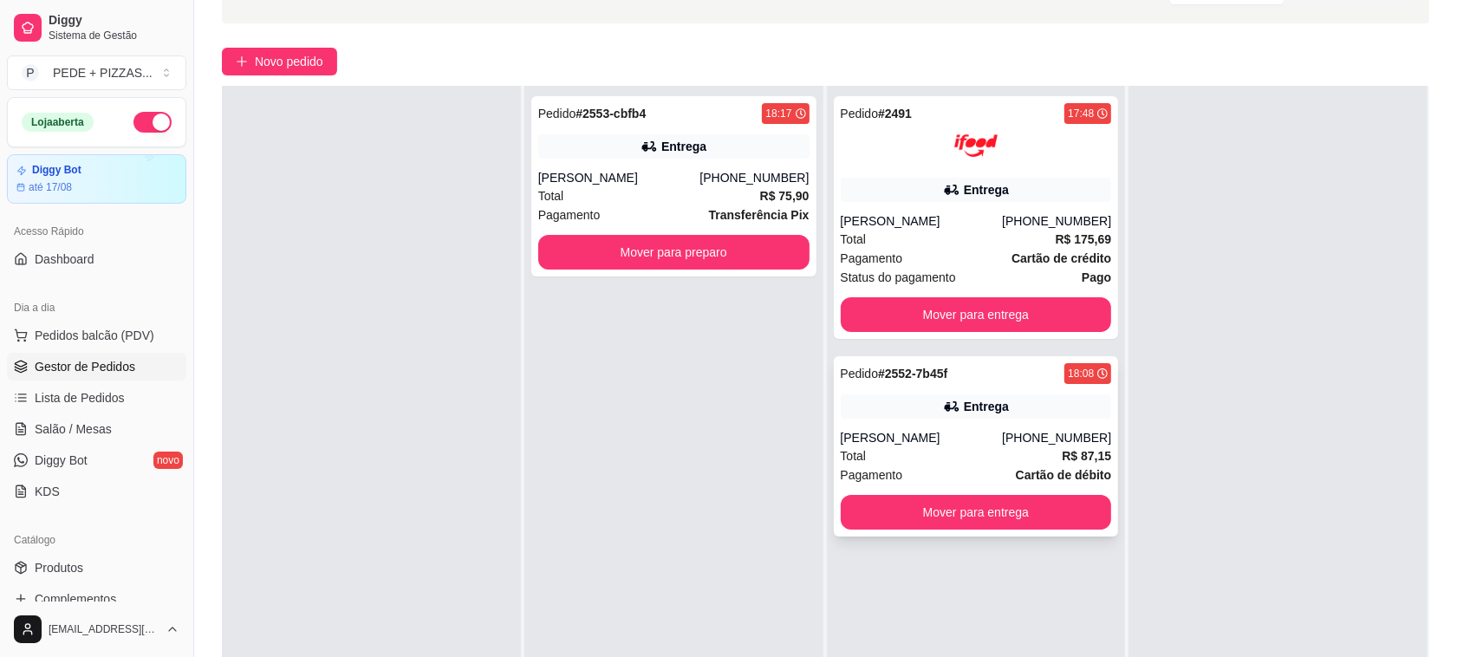
click at [972, 401] on div "Entrega" at bounding box center [986, 406] width 45 height 17
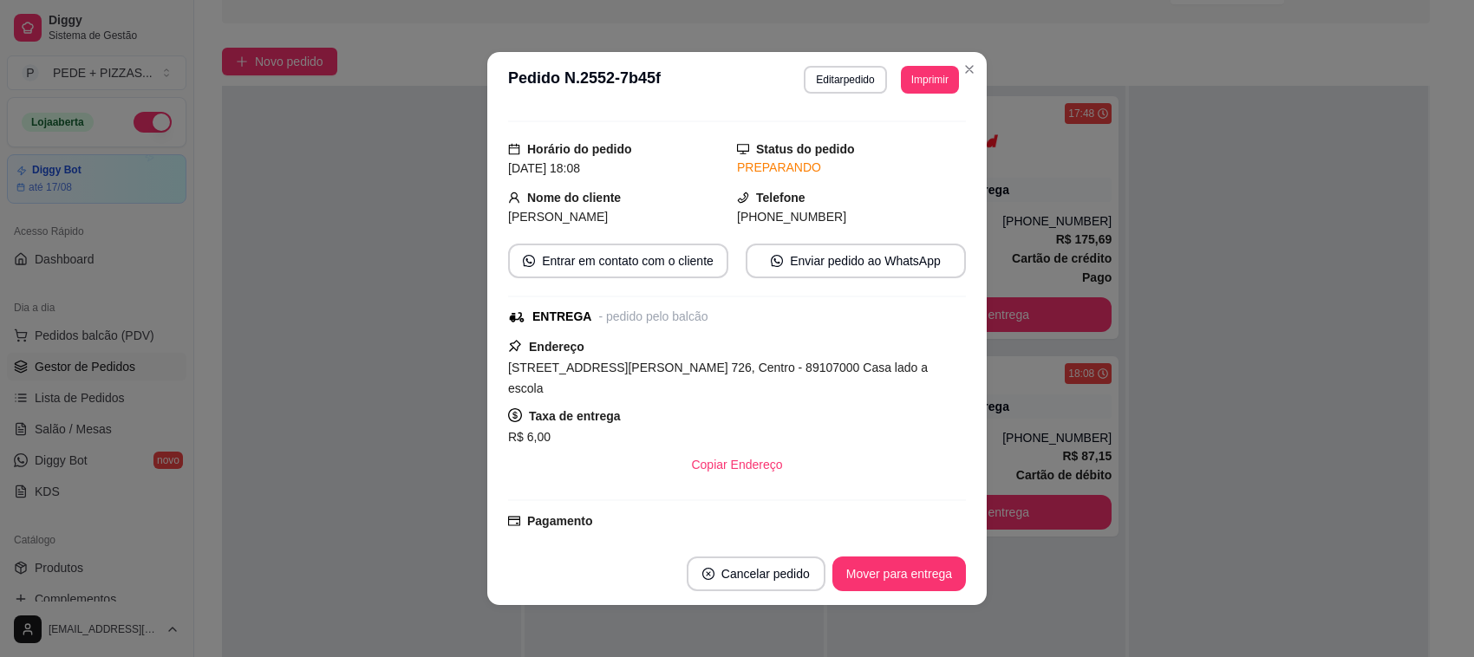
scroll to position [0, 0]
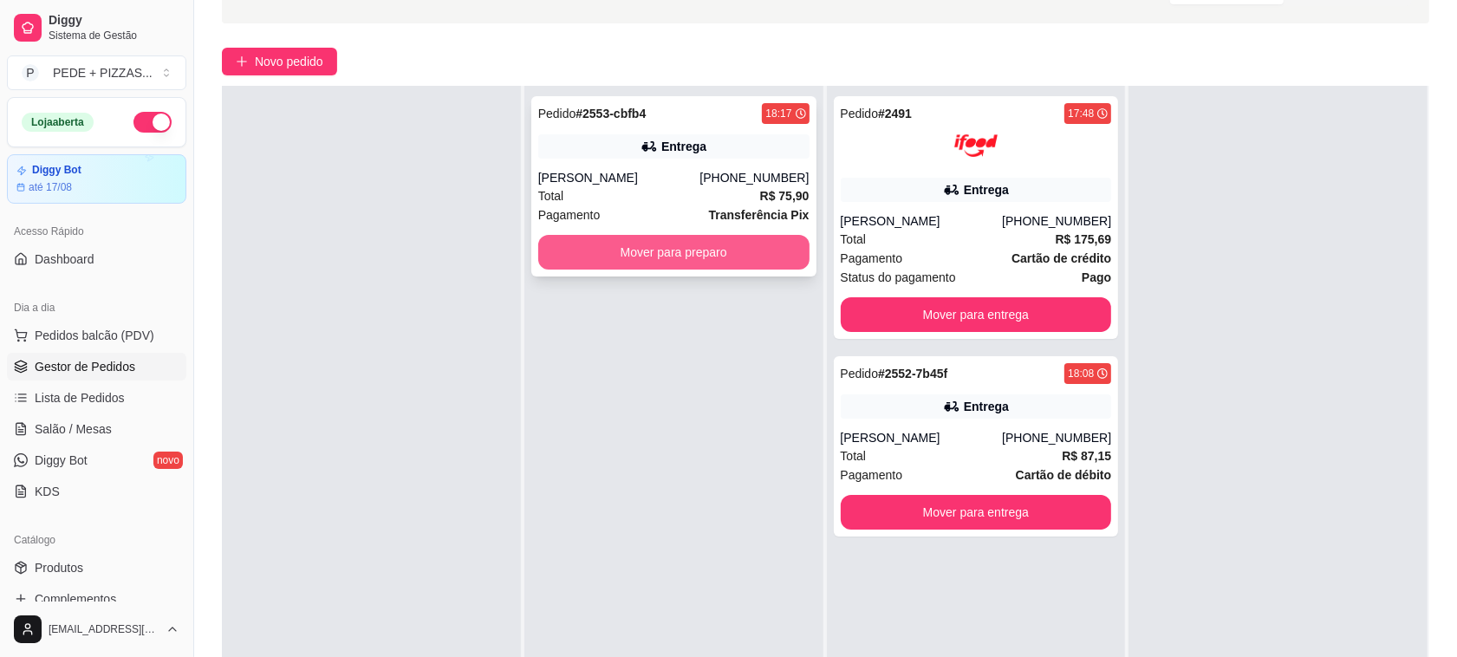
click at [605, 258] on button "Mover para preparo" at bounding box center [673, 252] width 271 height 35
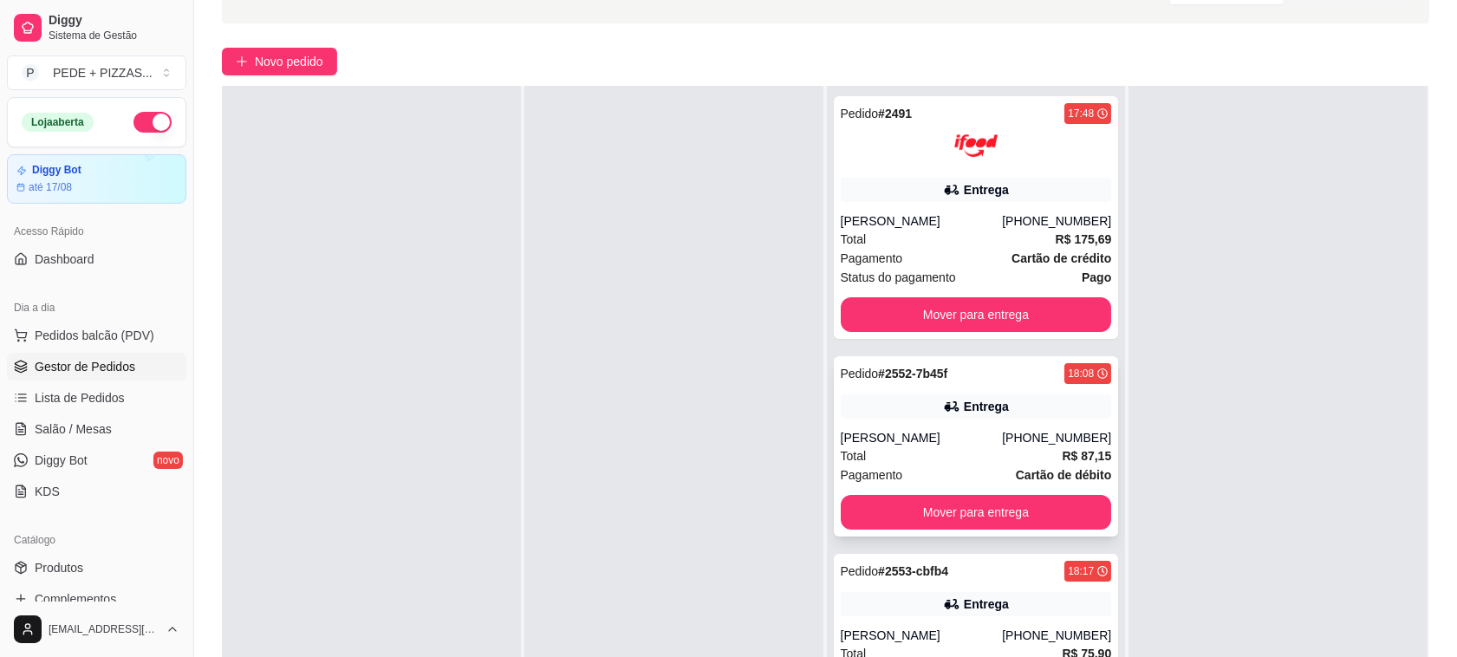
click at [972, 407] on div "Entrega" at bounding box center [986, 406] width 45 height 17
click at [987, 508] on button "Mover para entrega" at bounding box center [976, 512] width 271 height 35
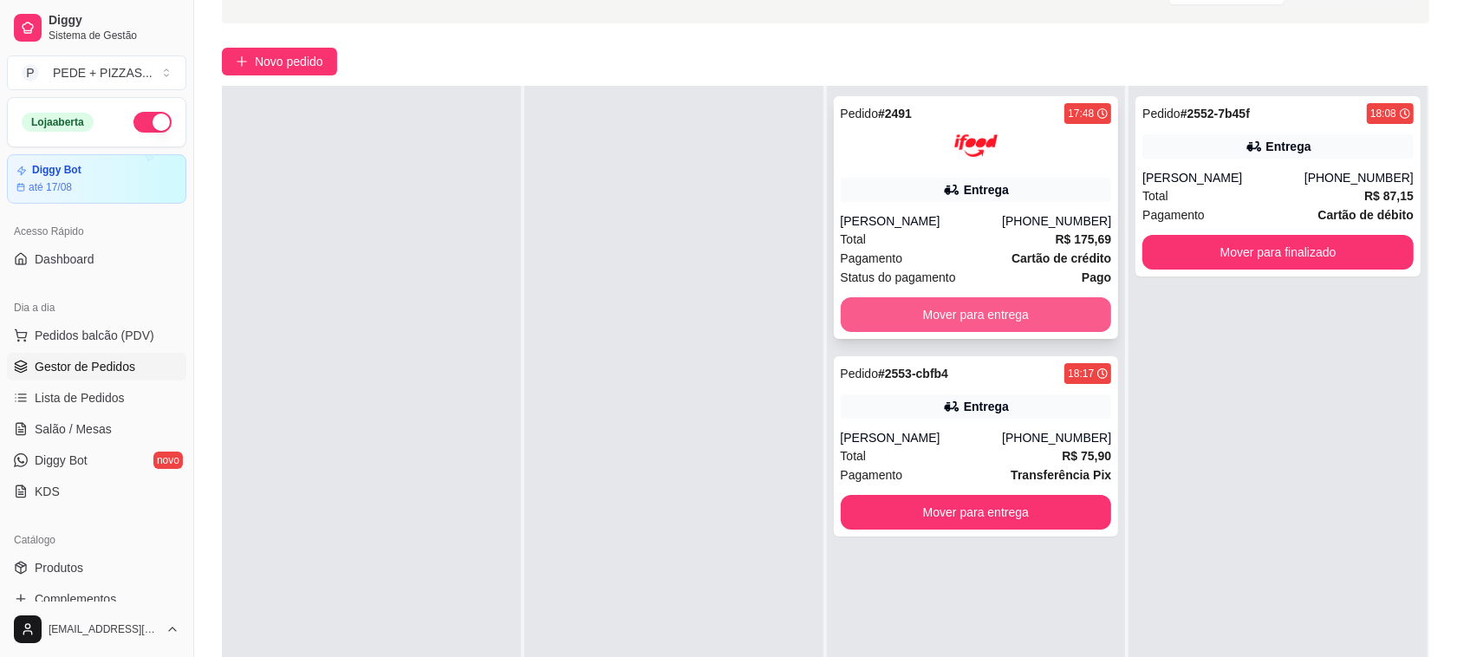
click at [973, 306] on button "Mover para entrega" at bounding box center [976, 314] width 271 height 35
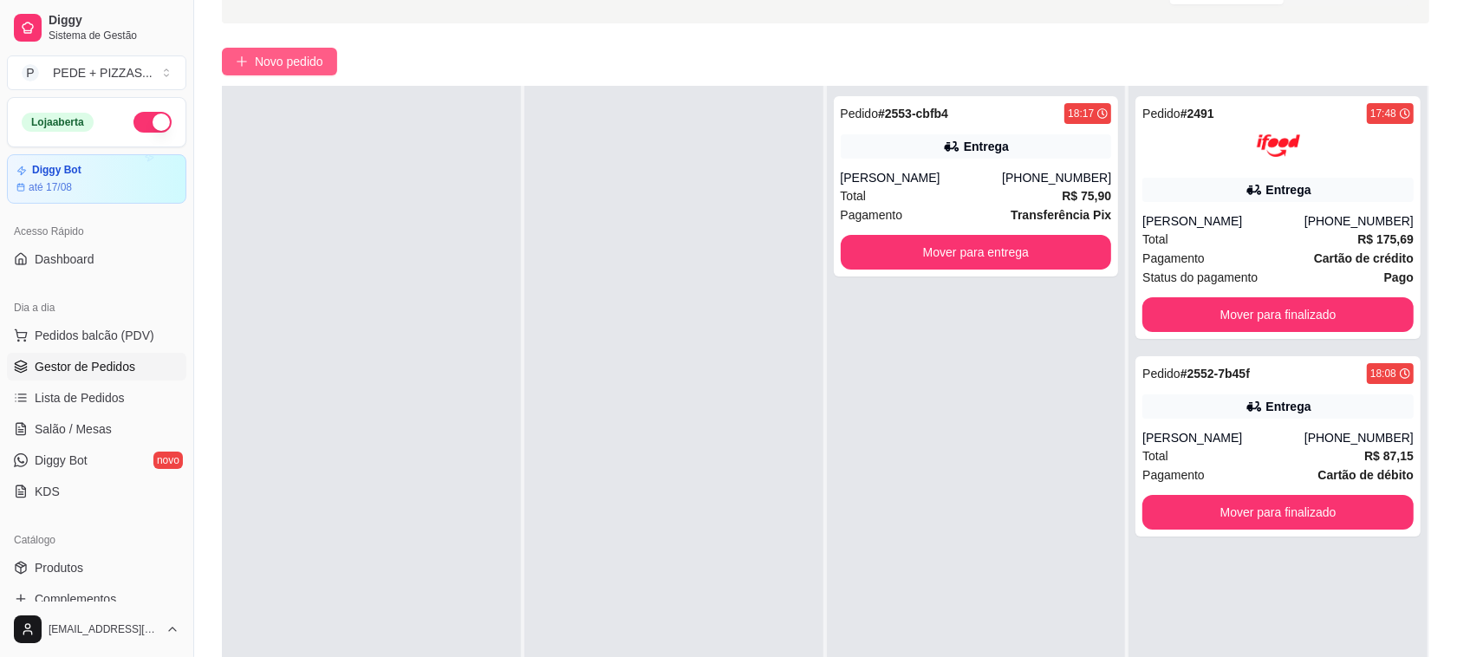
click at [310, 67] on span "Novo pedido" at bounding box center [289, 61] width 68 height 19
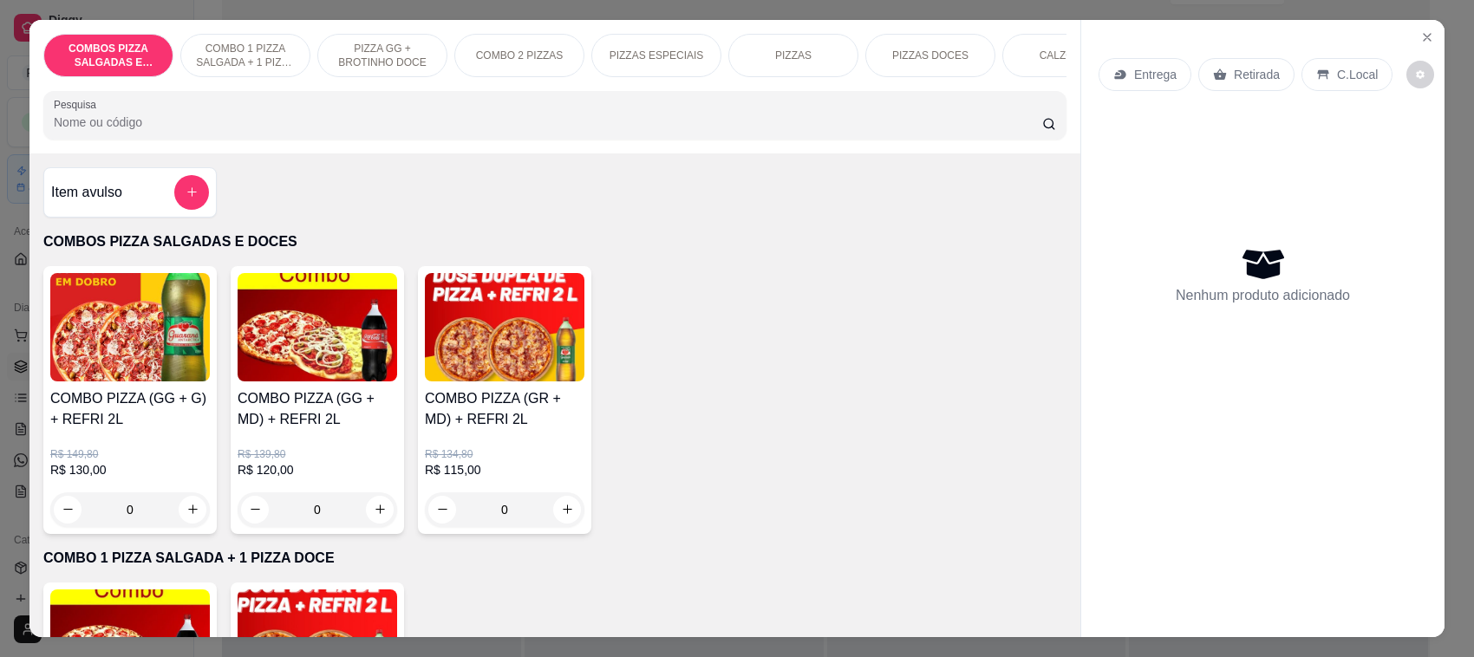
click at [756, 55] on div "PIZZAS" at bounding box center [793, 55] width 130 height 43
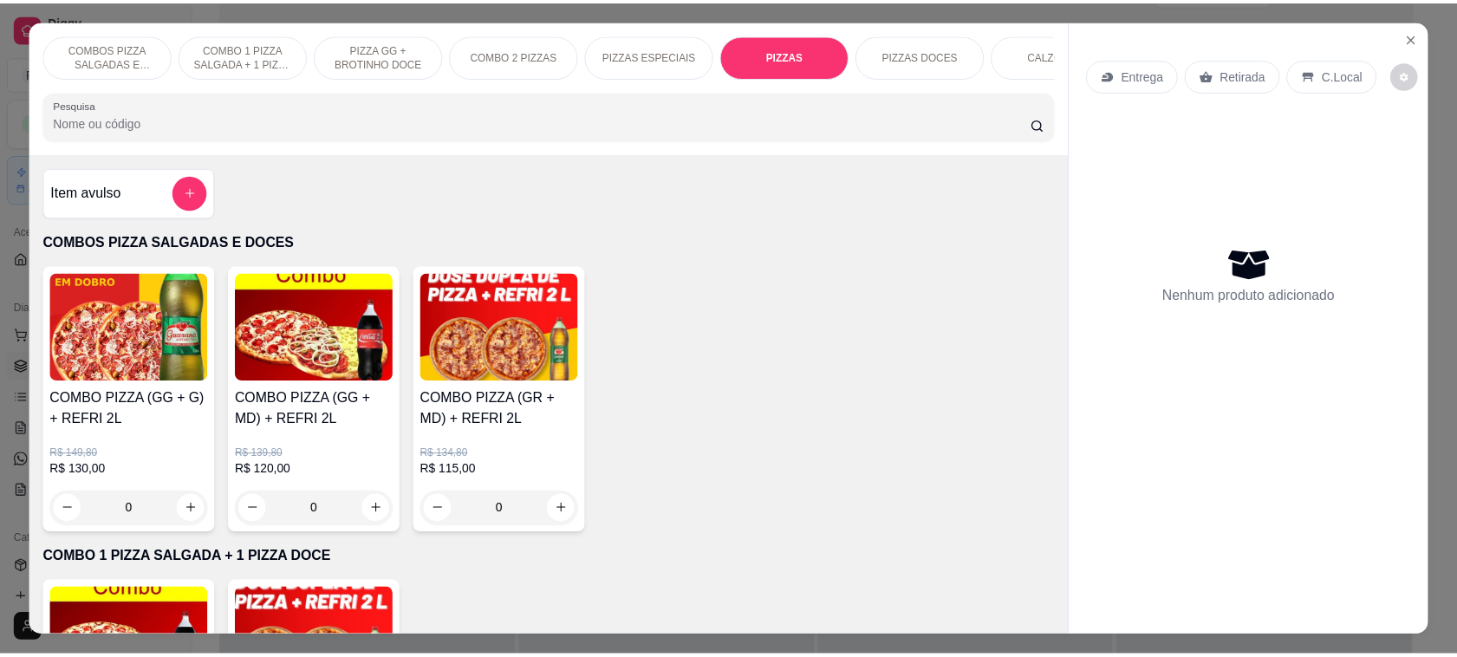
scroll to position [36, 0]
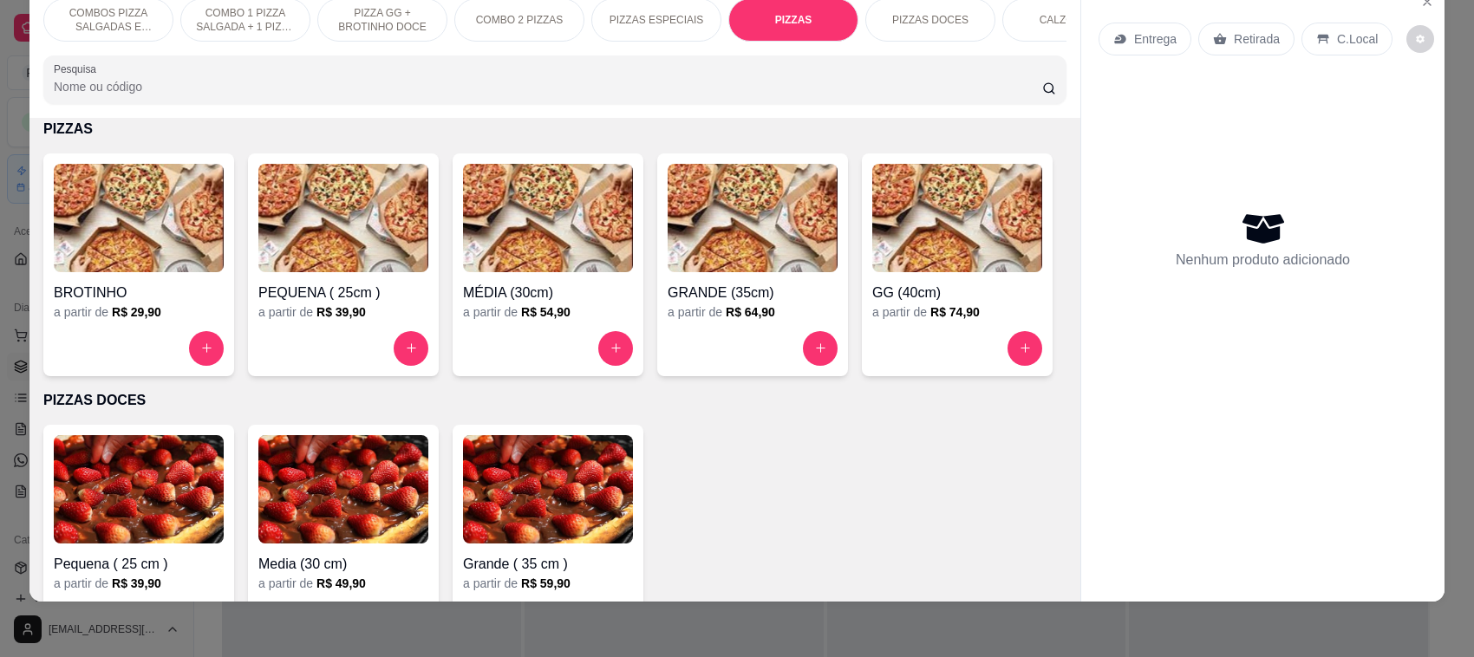
click at [872, 272] on img at bounding box center [957, 218] width 170 height 108
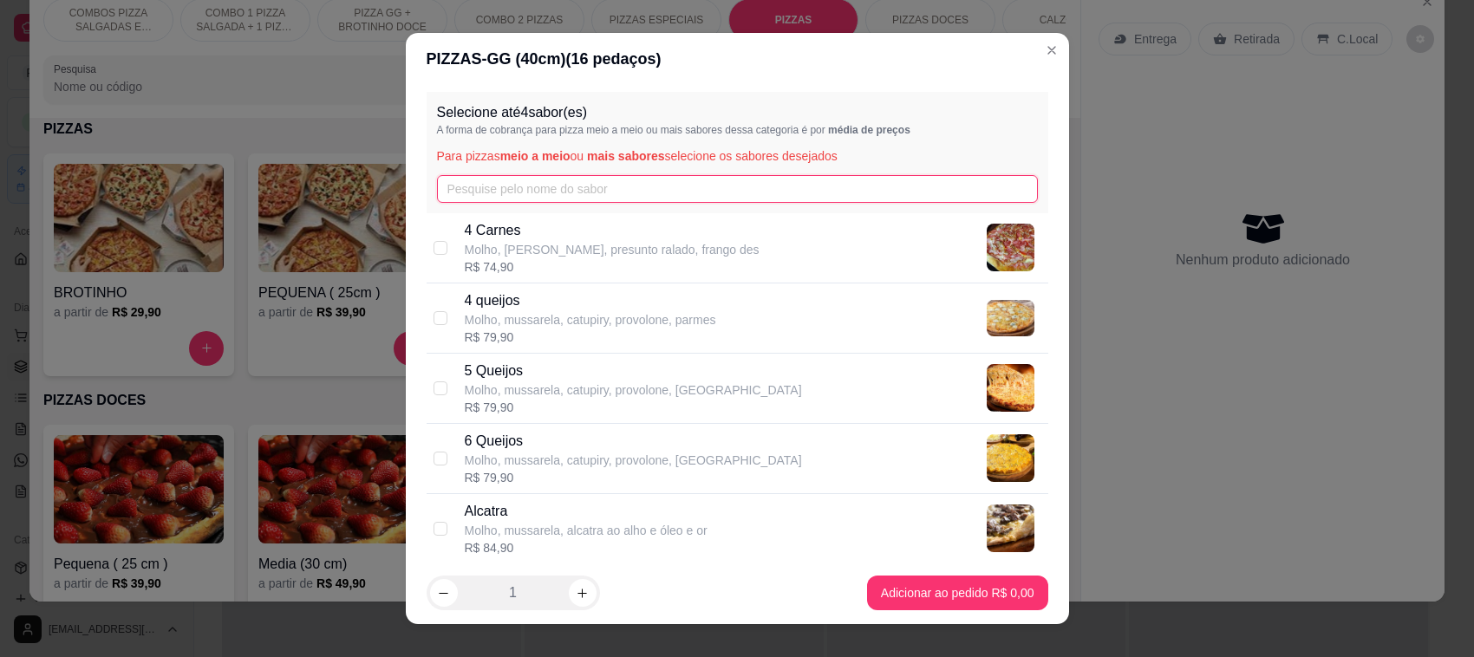
click at [499, 191] on input "text" at bounding box center [737, 189] width 601 height 28
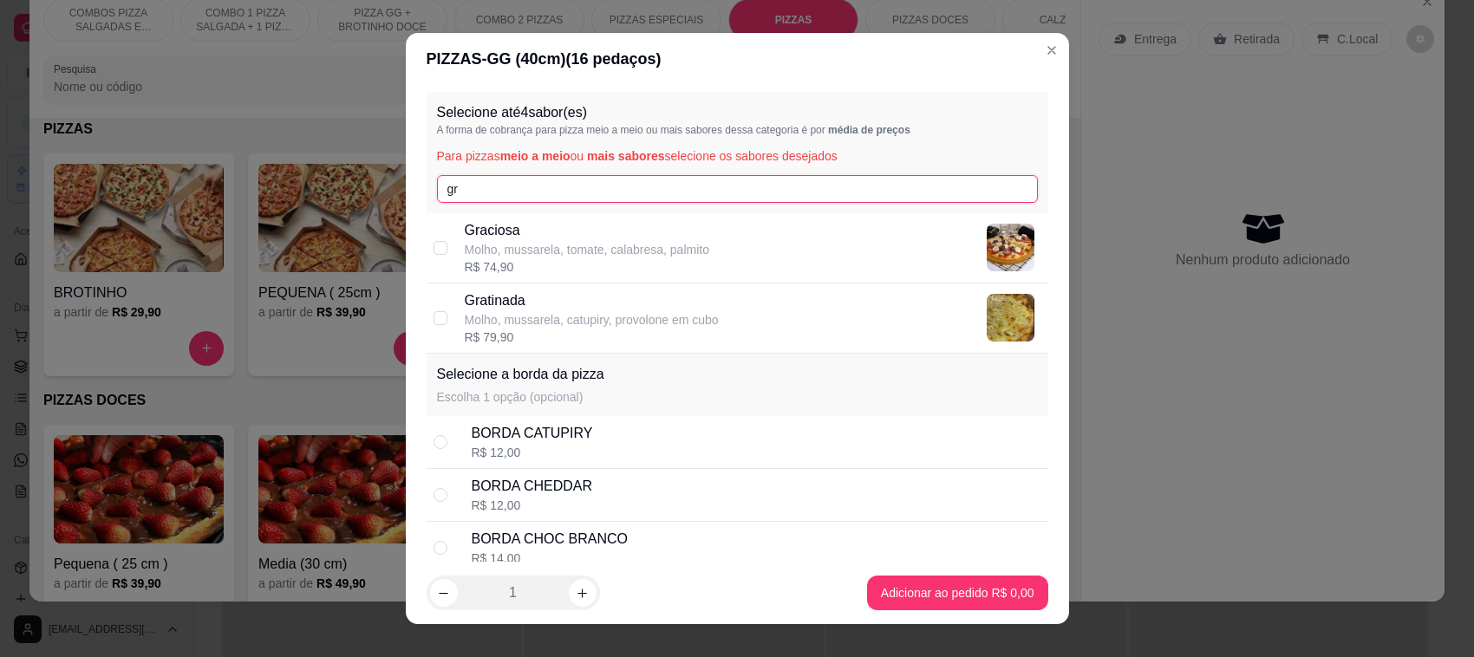
type input "g"
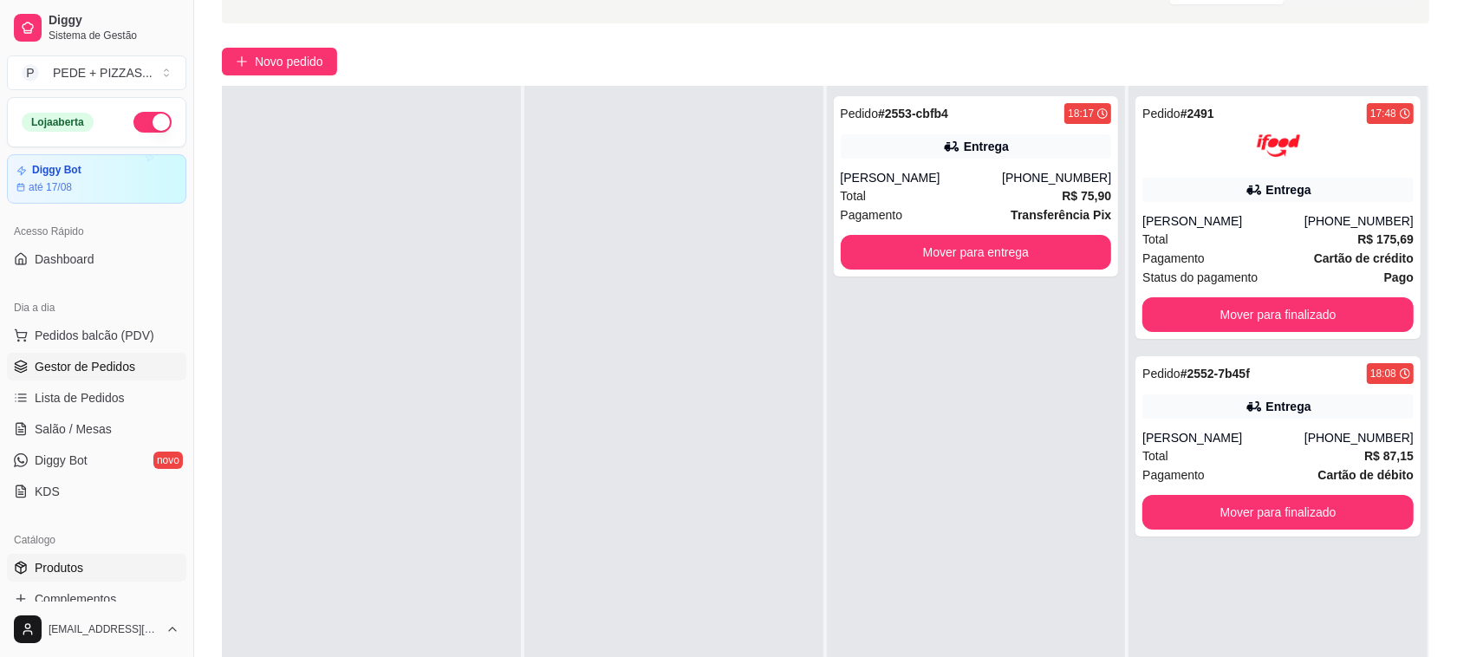
click at [71, 573] on span "Produtos" at bounding box center [59, 567] width 49 height 17
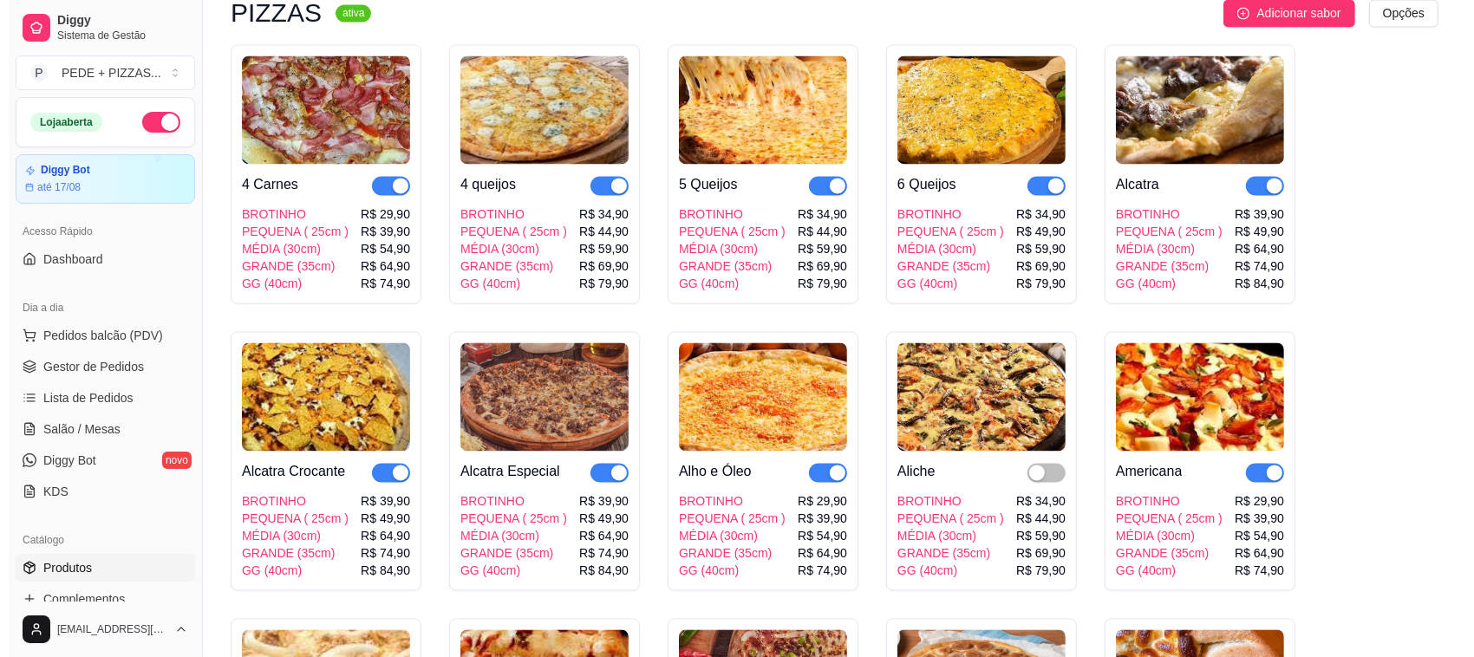
scroll to position [2926, 0]
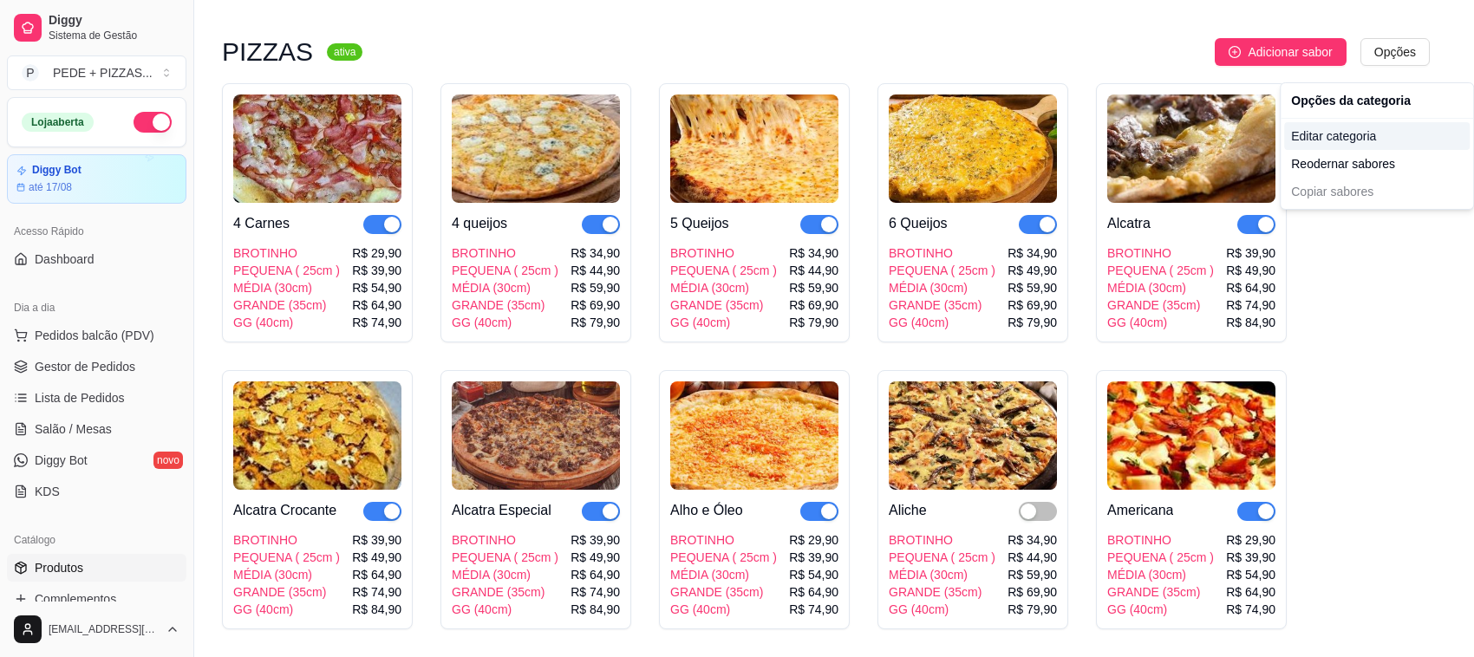
click at [1340, 136] on div "Editar categoria" at bounding box center [1377, 136] width 186 height 28
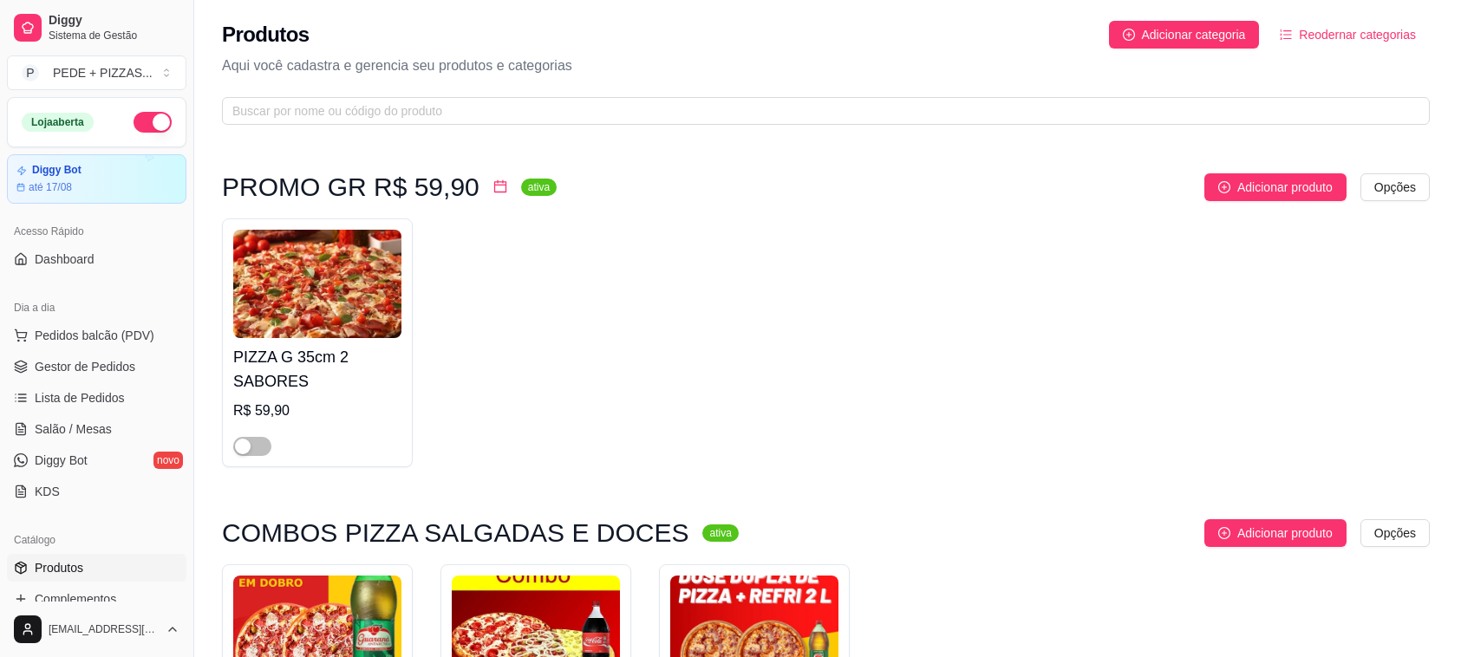
scroll to position [2662, 0]
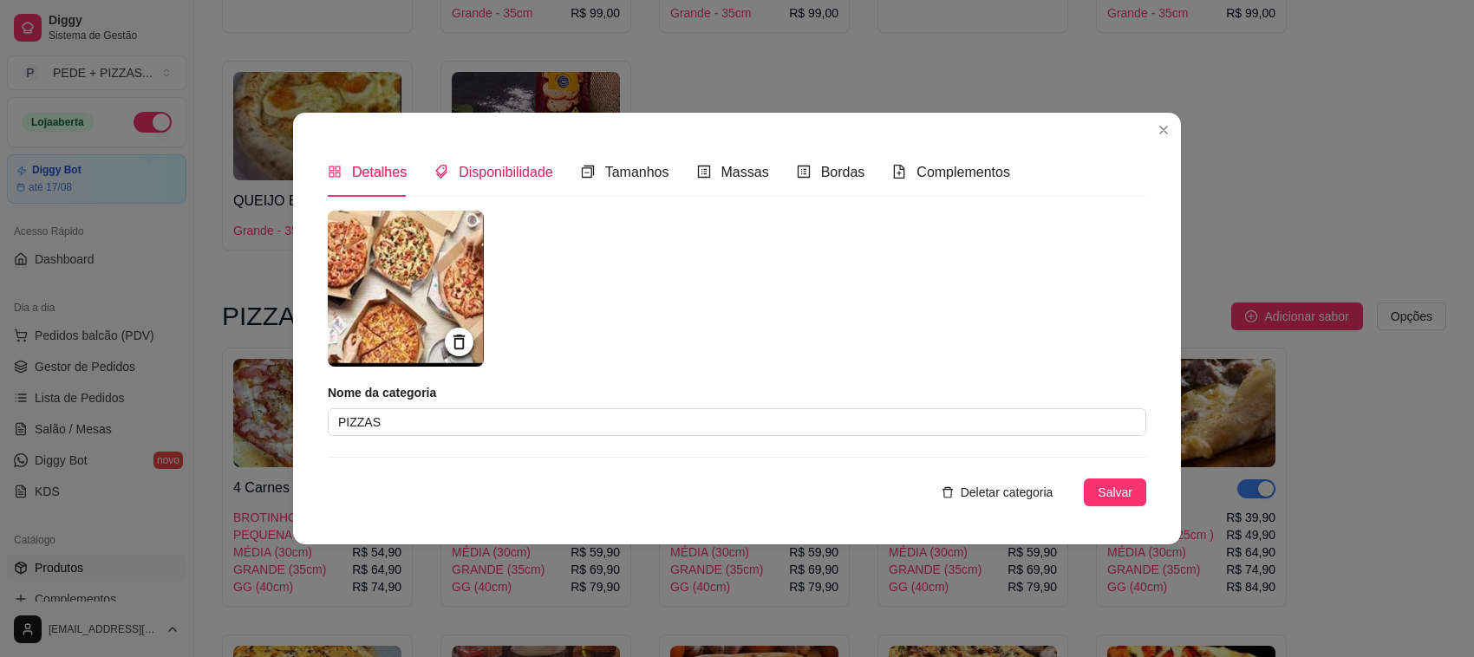
click at [504, 172] on span "Disponibilidade" at bounding box center [506, 172] width 95 height 15
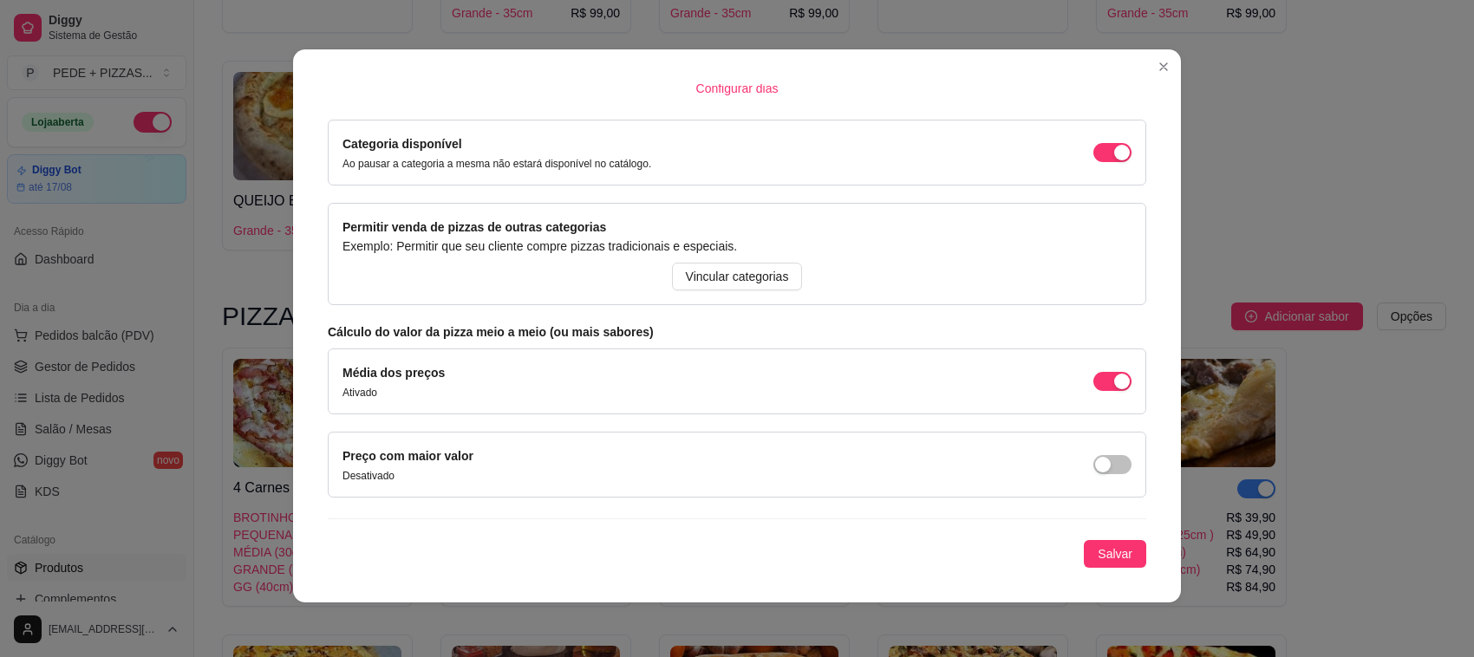
scroll to position [0, 0]
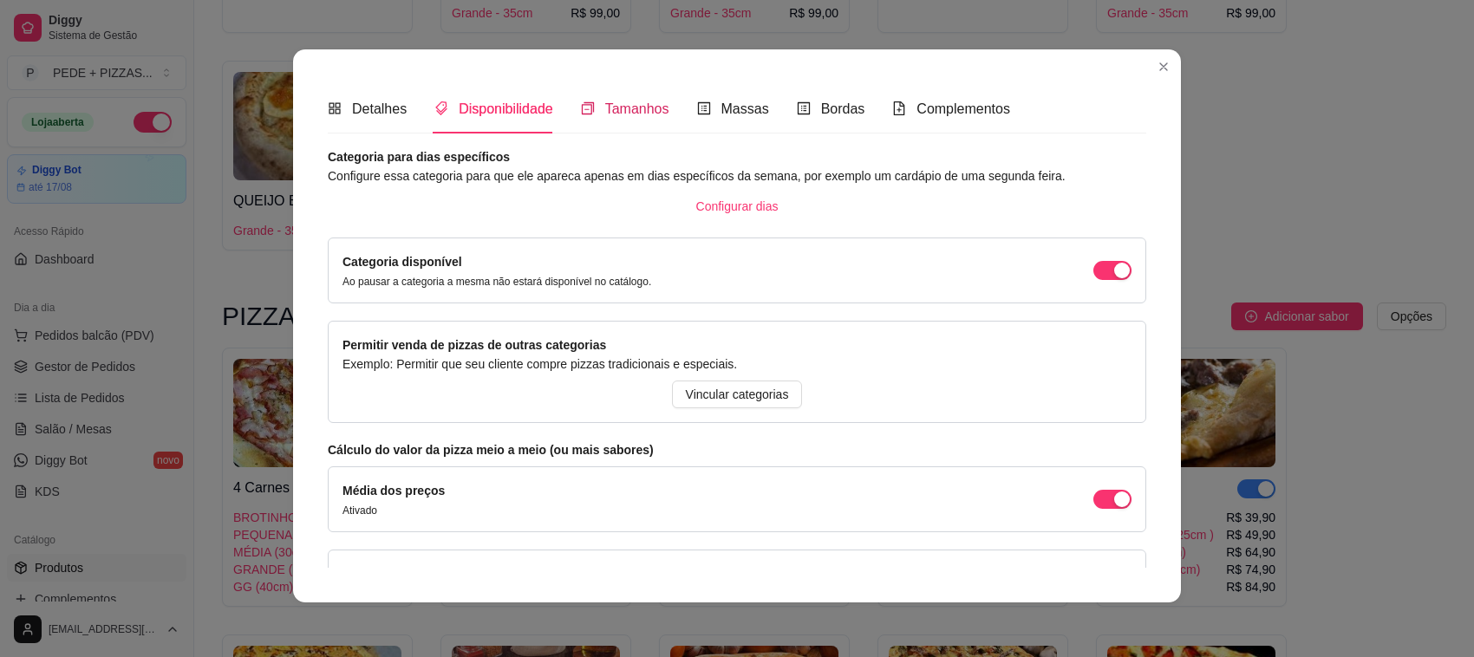
click at [613, 110] on span "Tamanhos" at bounding box center [637, 108] width 64 height 15
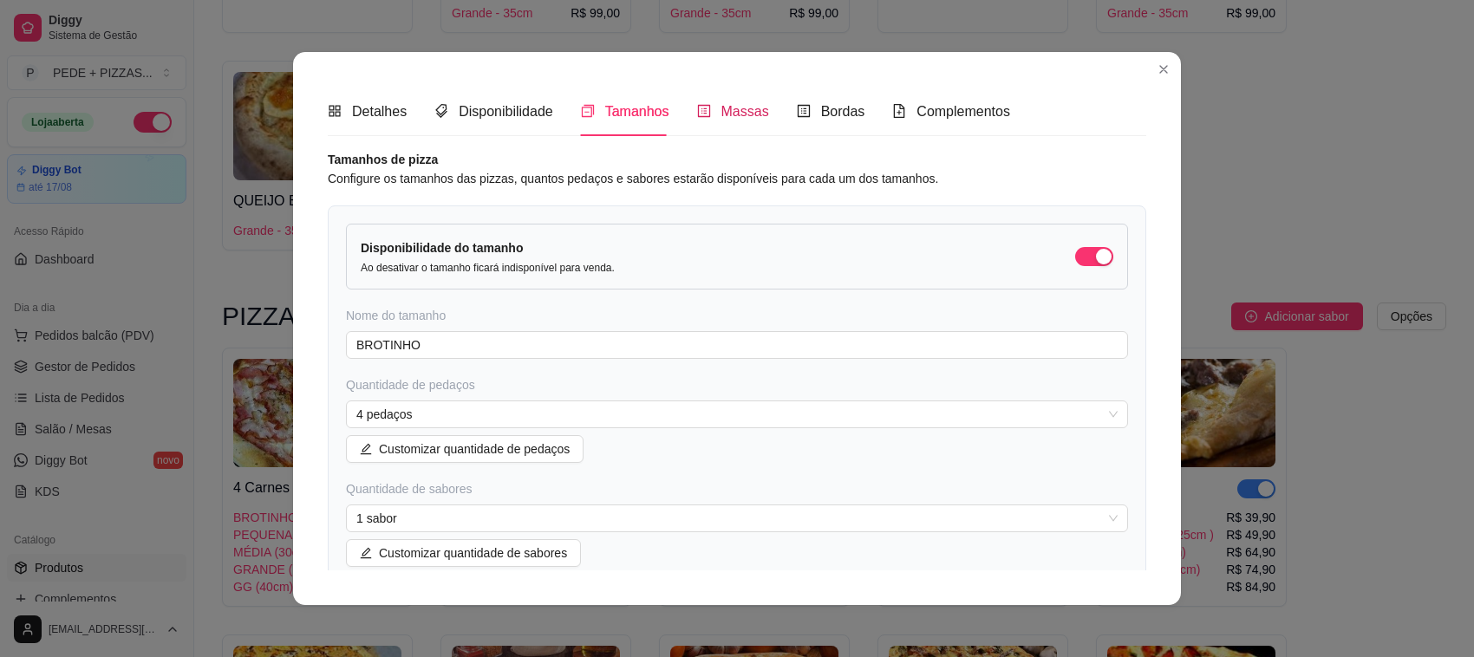
click at [728, 118] on span "Massas" at bounding box center [745, 111] width 48 height 15
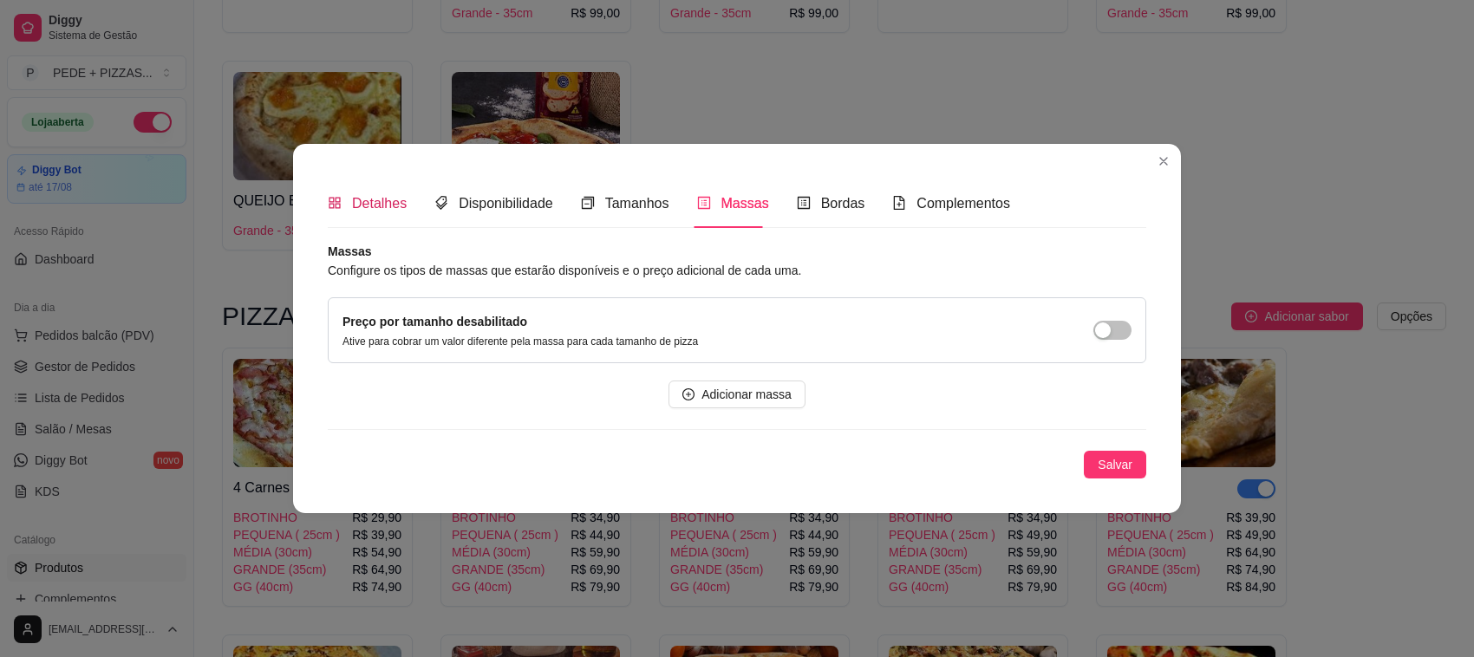
click at [368, 200] on span "Detalhes" at bounding box center [379, 203] width 55 height 15
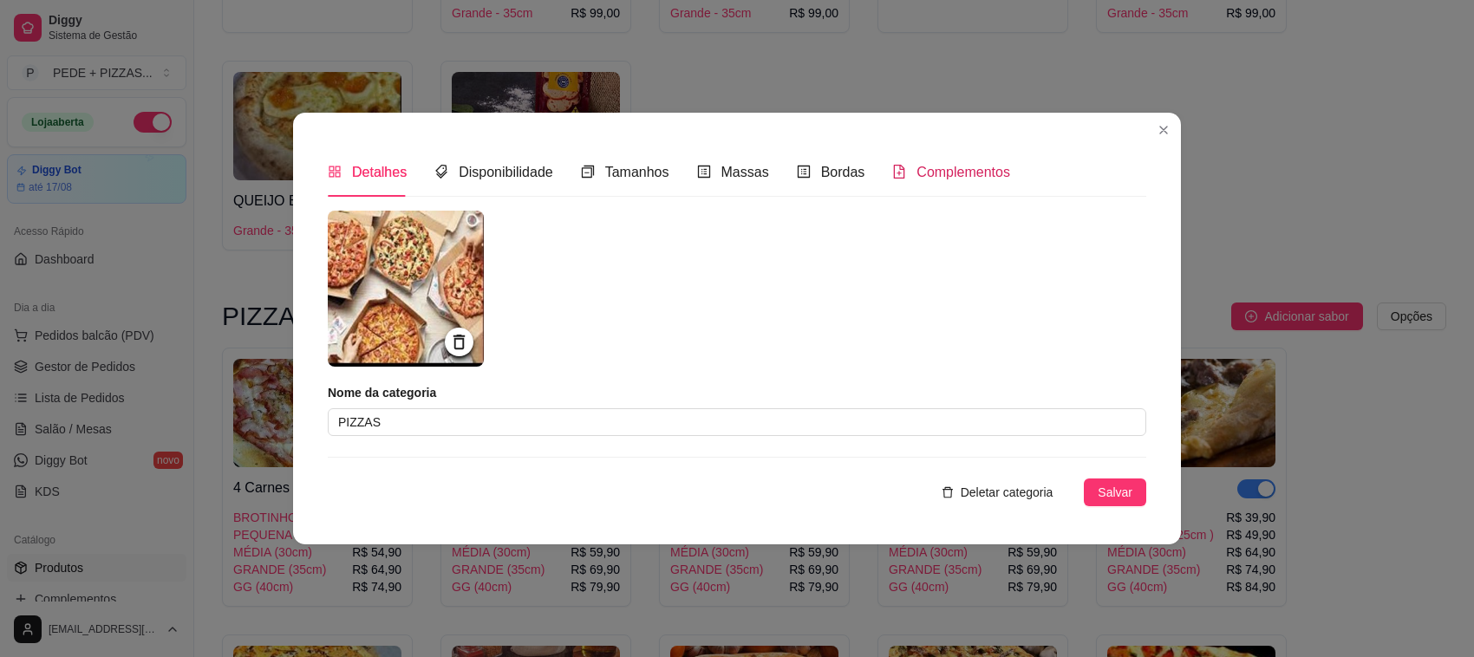
click at [934, 173] on span "Complementos" at bounding box center [963, 172] width 94 height 15
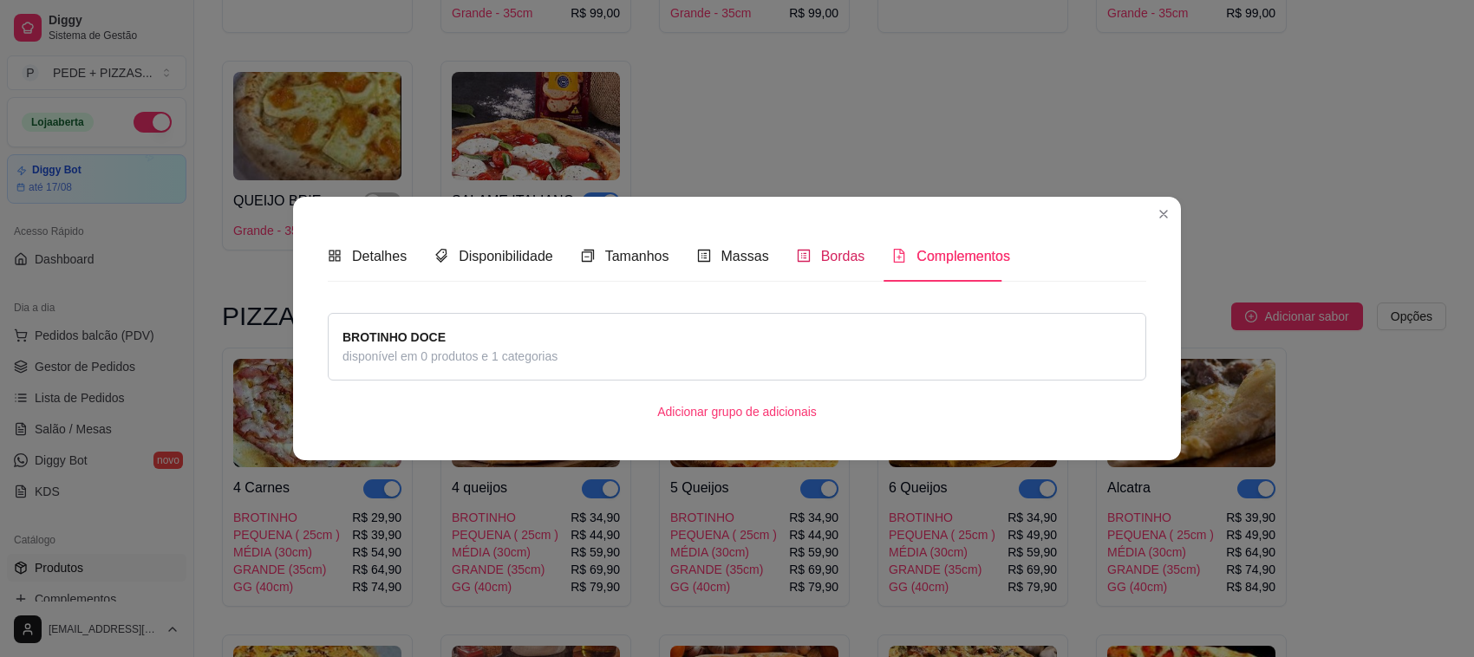
click at [824, 258] on span "Bordas" at bounding box center [843, 256] width 44 height 15
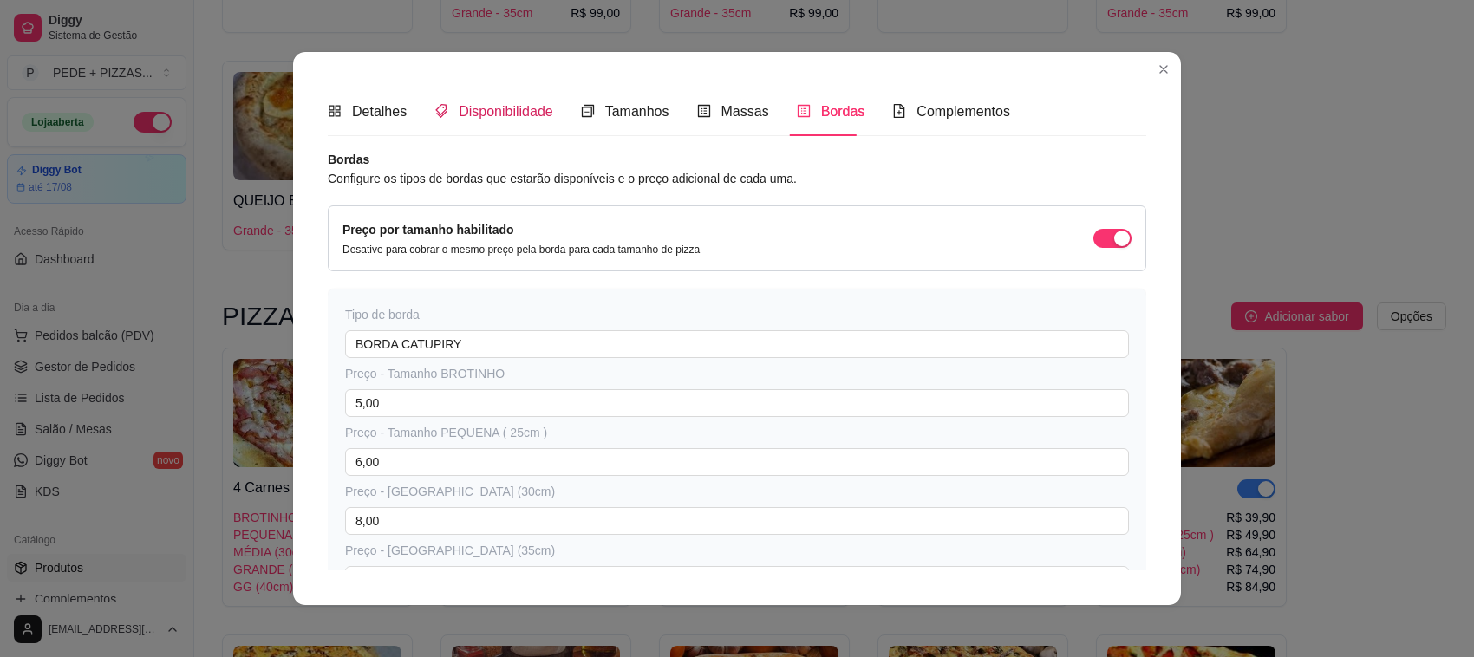
click at [490, 118] on span "Disponibilidade" at bounding box center [506, 111] width 95 height 15
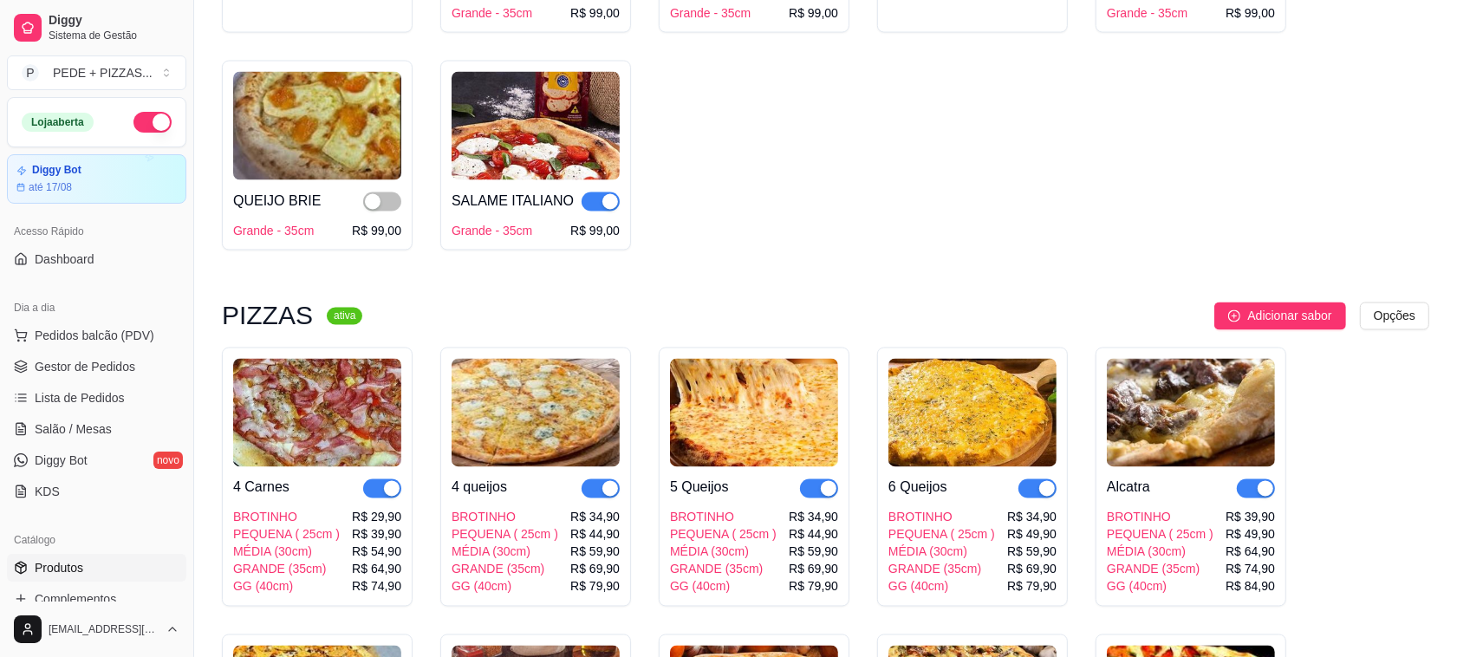
click at [303, 452] on img at bounding box center [317, 413] width 168 height 108
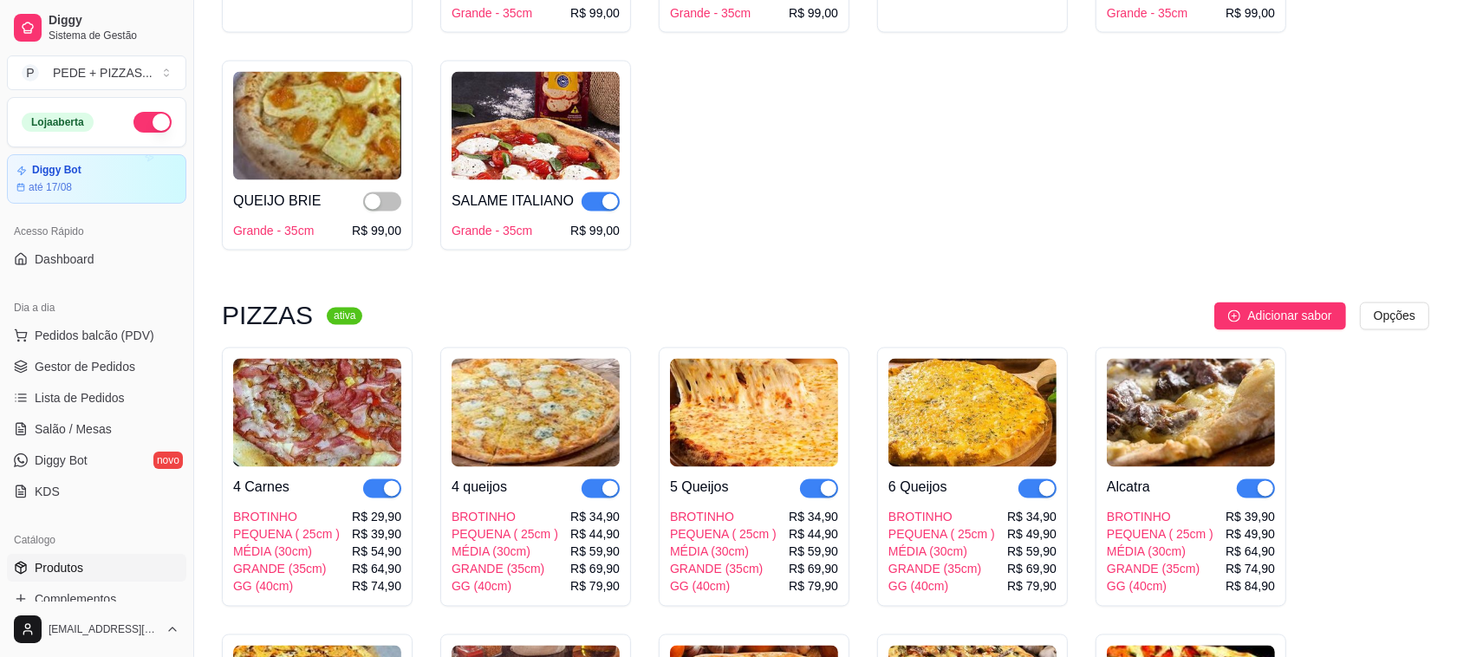
click at [284, 327] on h3 "PIZZAS" at bounding box center [267, 316] width 91 height 21
click at [340, 325] on sup "ativa" at bounding box center [345, 316] width 36 height 17
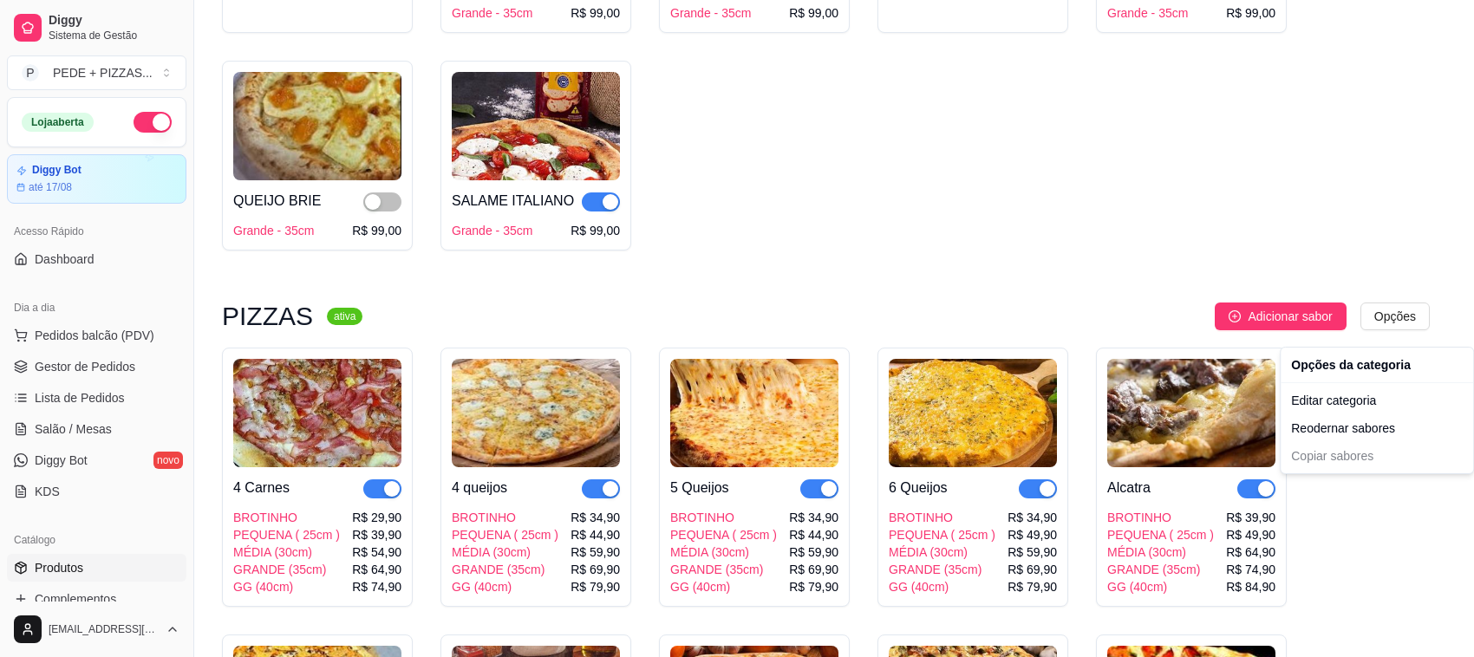
click at [1368, 362] on div "Opções da categoria" at bounding box center [1377, 365] width 186 height 28
click at [1359, 399] on div "Editar categoria" at bounding box center [1377, 401] width 186 height 28
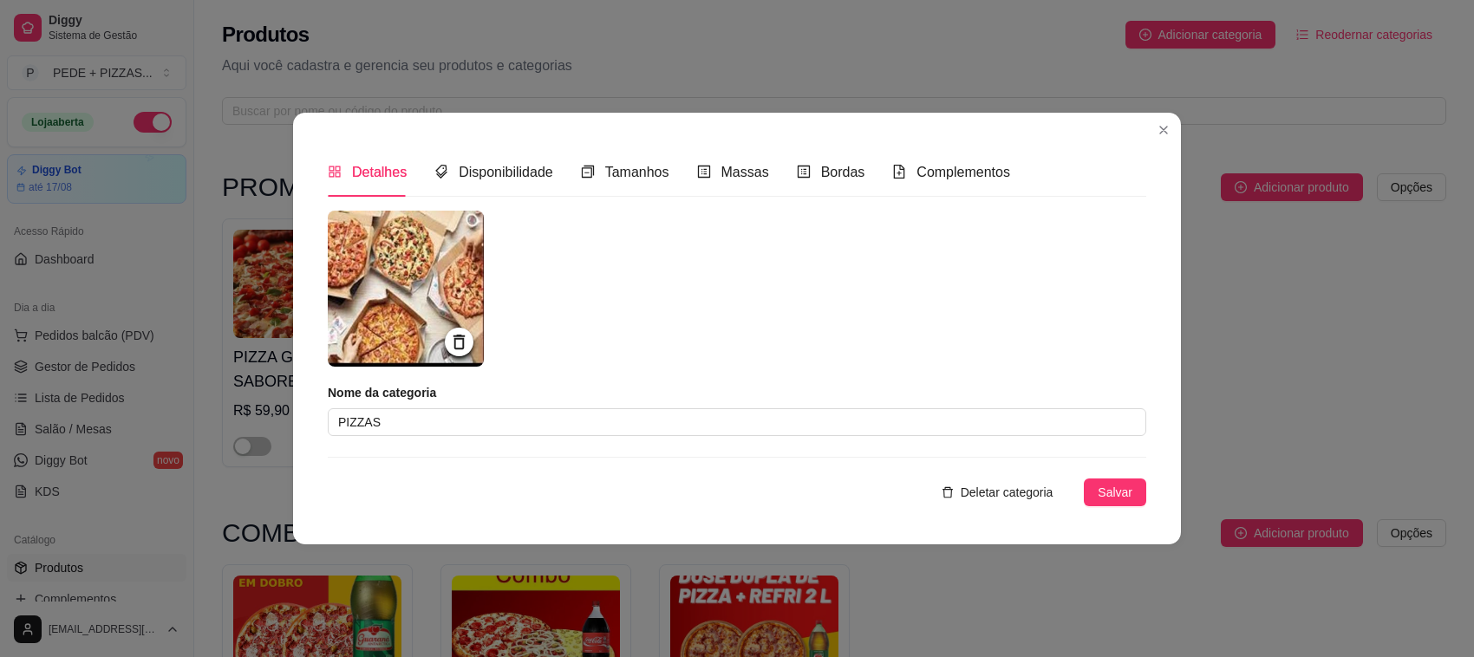
scroll to position [2662, 0]
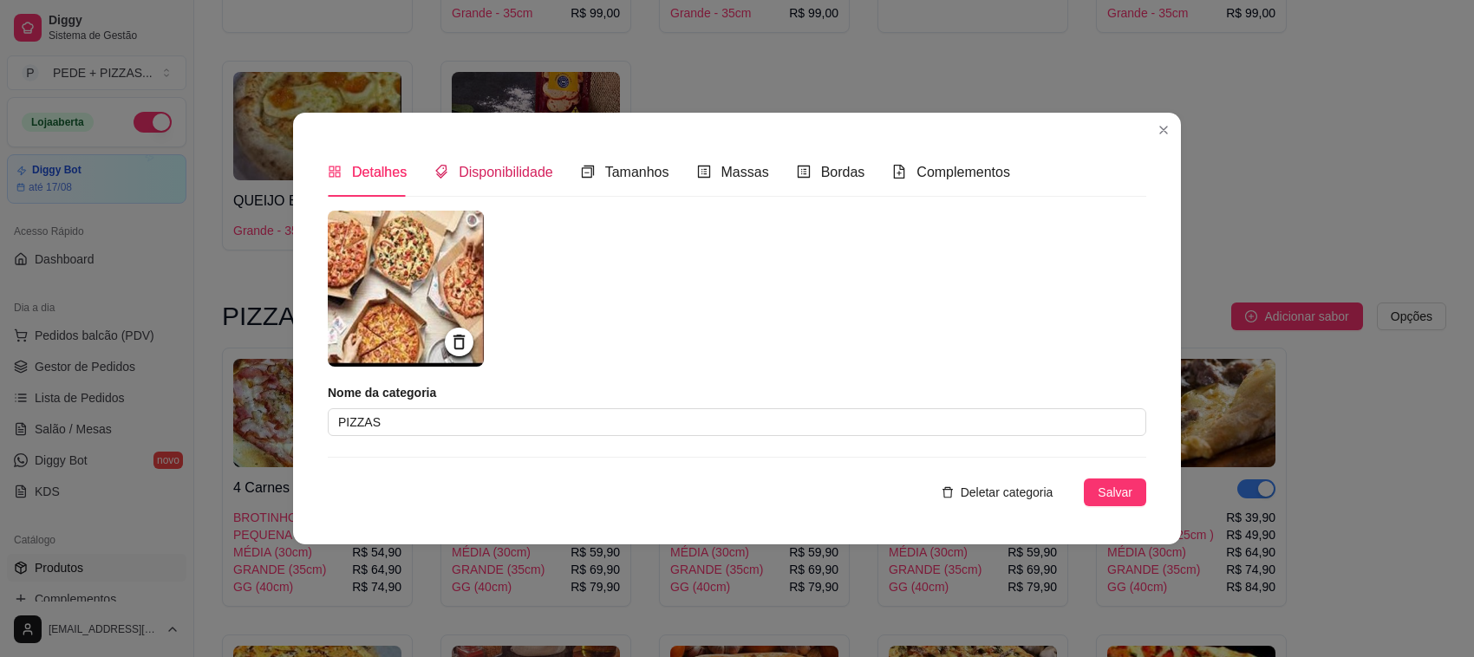
click at [500, 169] on span "Disponibilidade" at bounding box center [506, 172] width 95 height 15
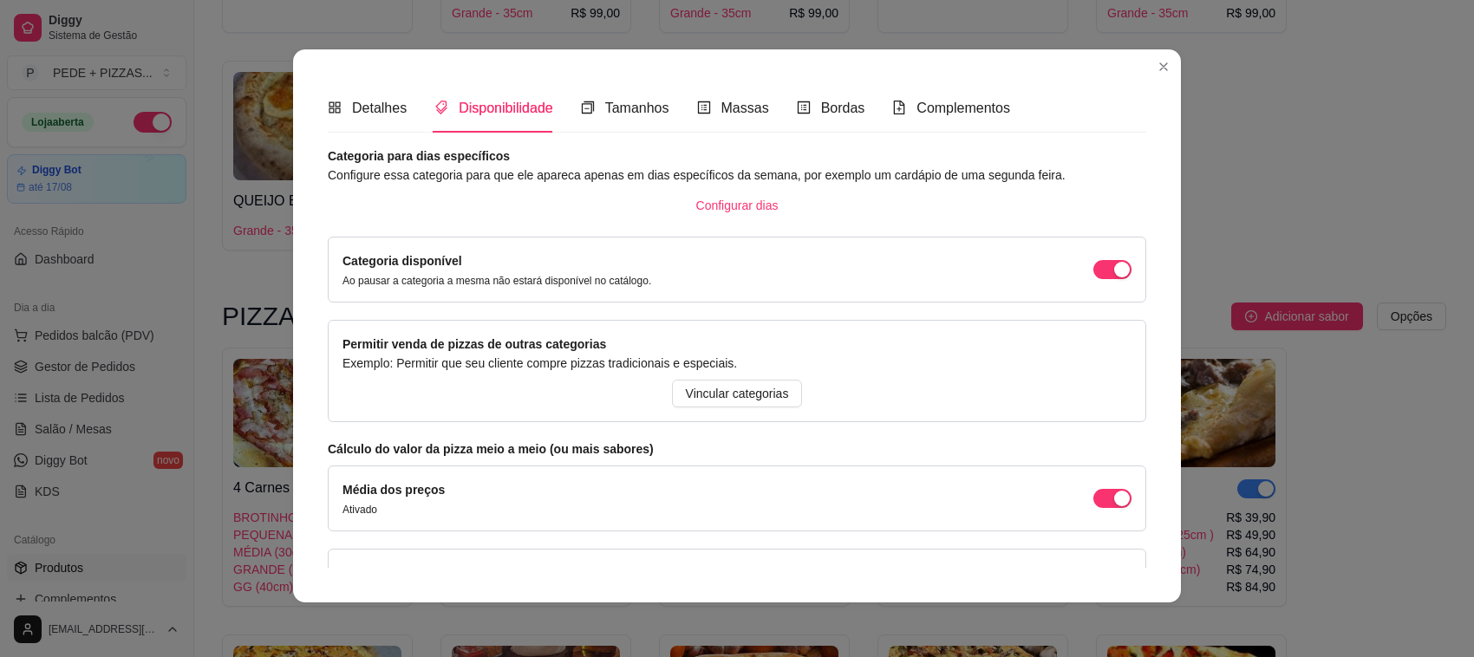
scroll to position [0, 0]
click at [620, 109] on span "Tamanhos" at bounding box center [637, 108] width 64 height 15
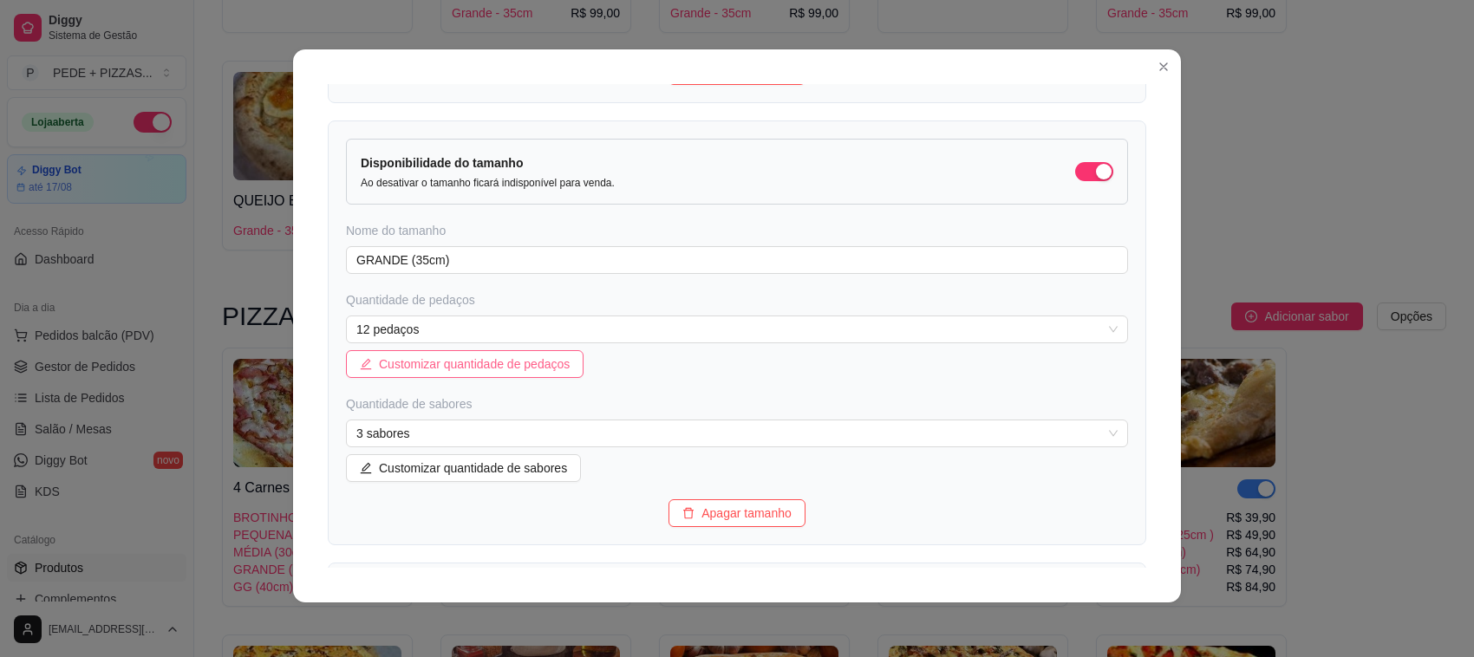
scroll to position [1517, 0]
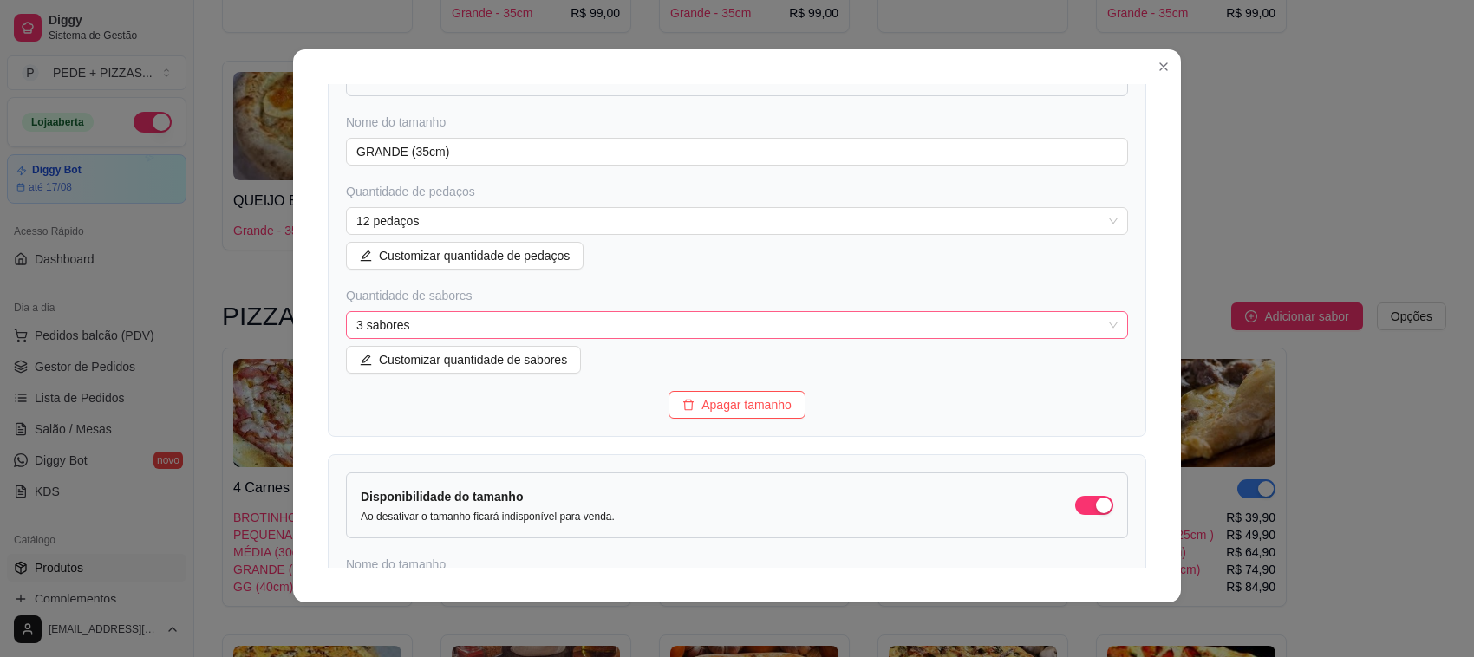
click at [464, 325] on span "3 sabores" at bounding box center [736, 325] width 761 height 26
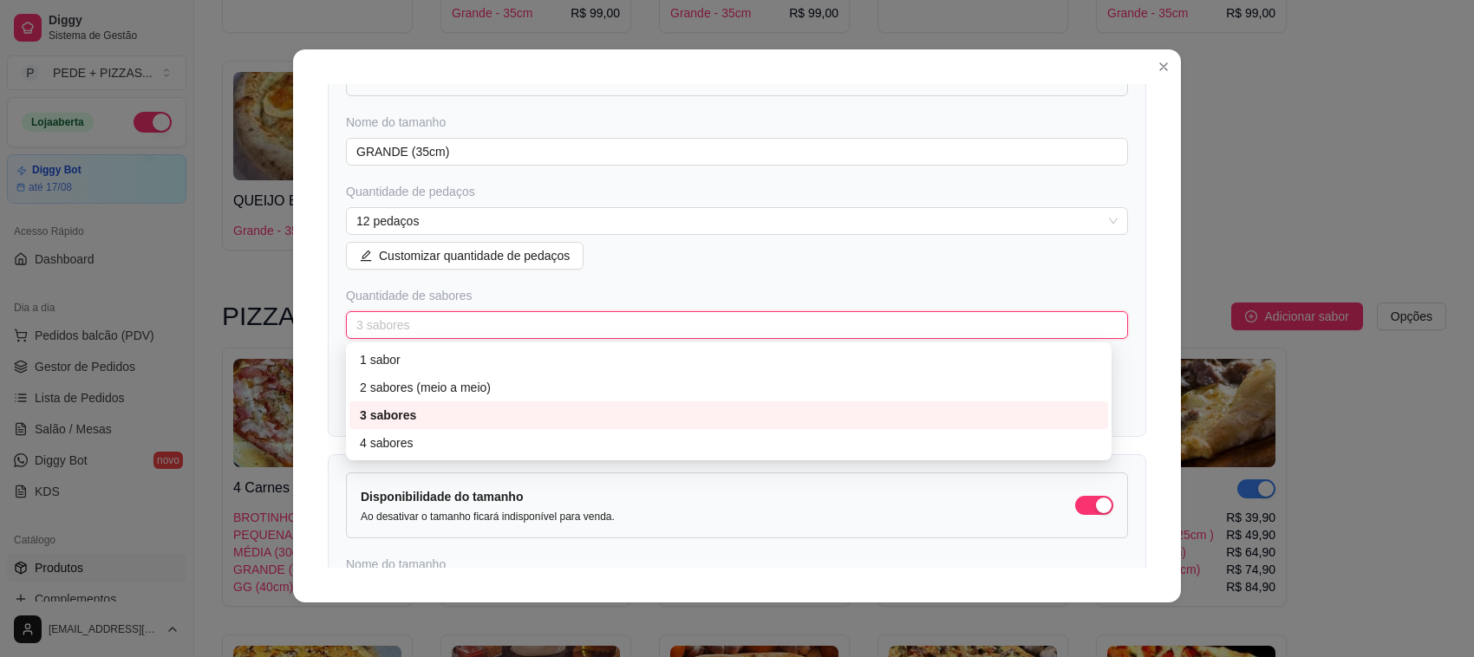
click at [464, 325] on span "3 sabores" at bounding box center [736, 325] width 761 height 26
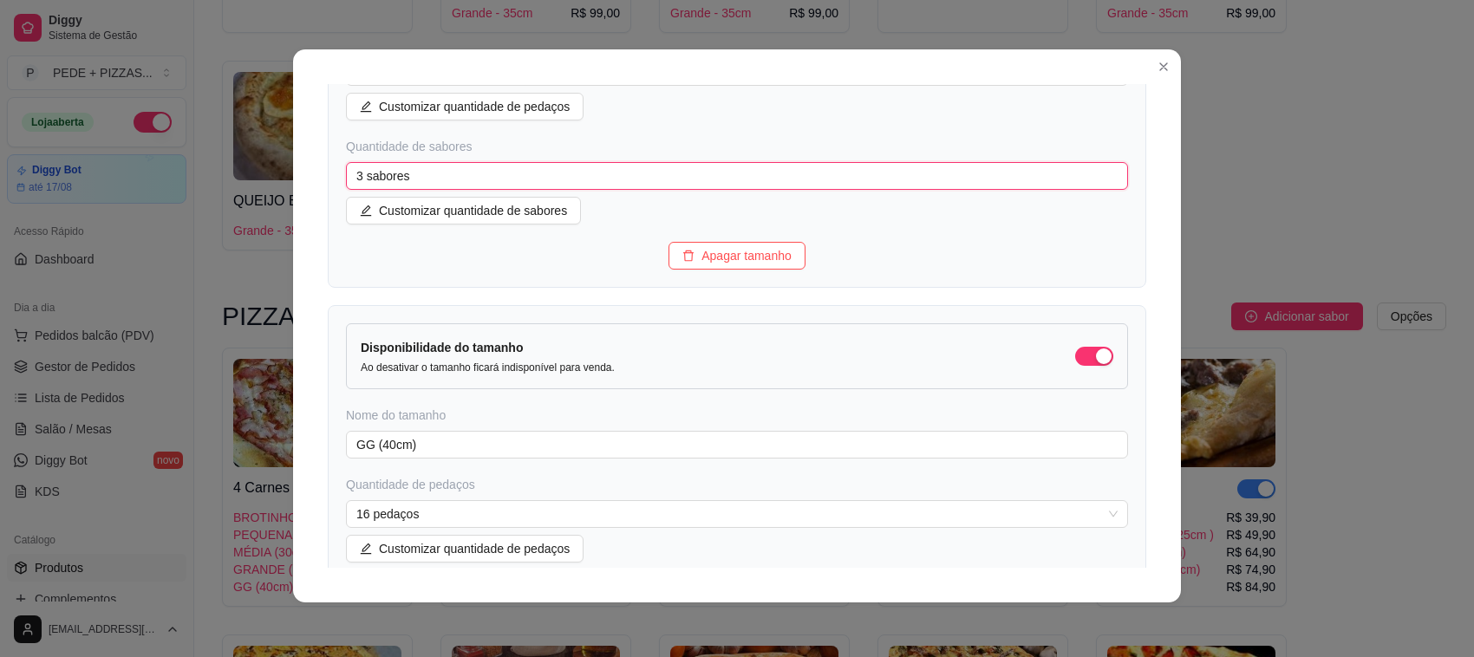
scroll to position [1734, 0]
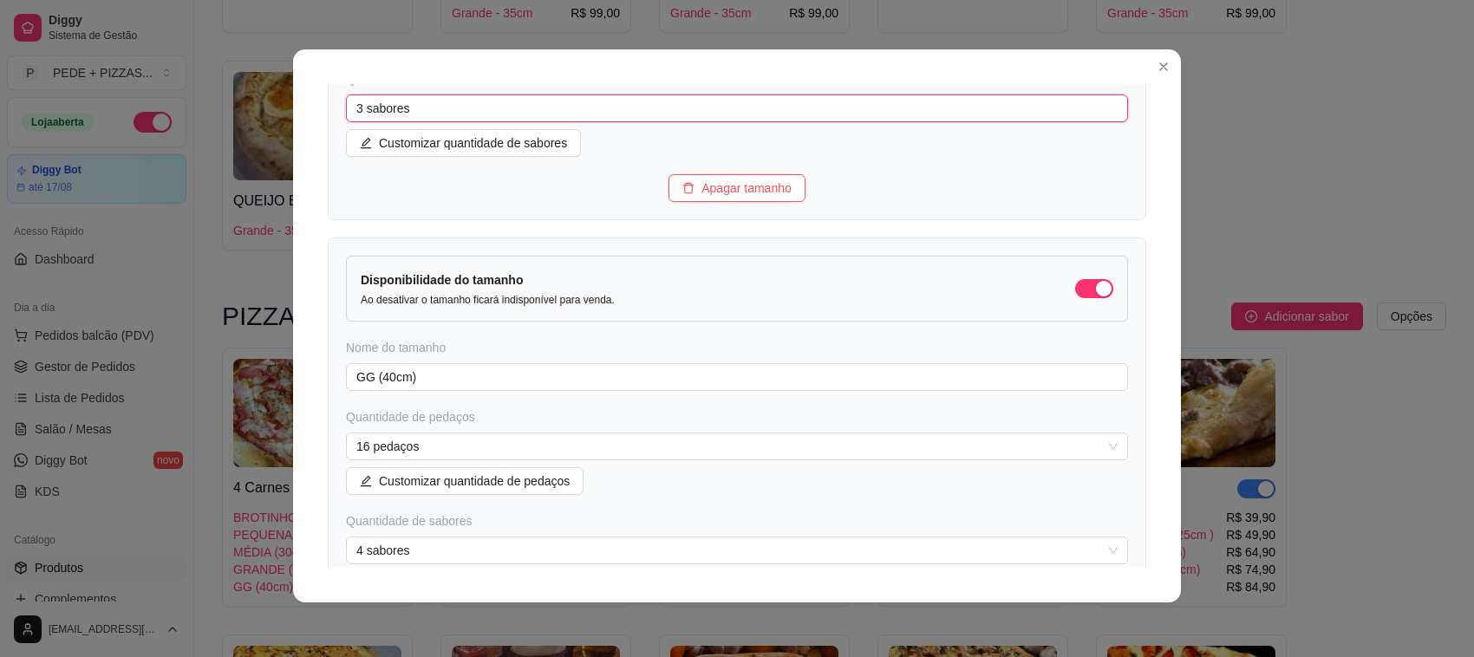
click at [482, 110] on span "3 sabores" at bounding box center [736, 108] width 761 height 26
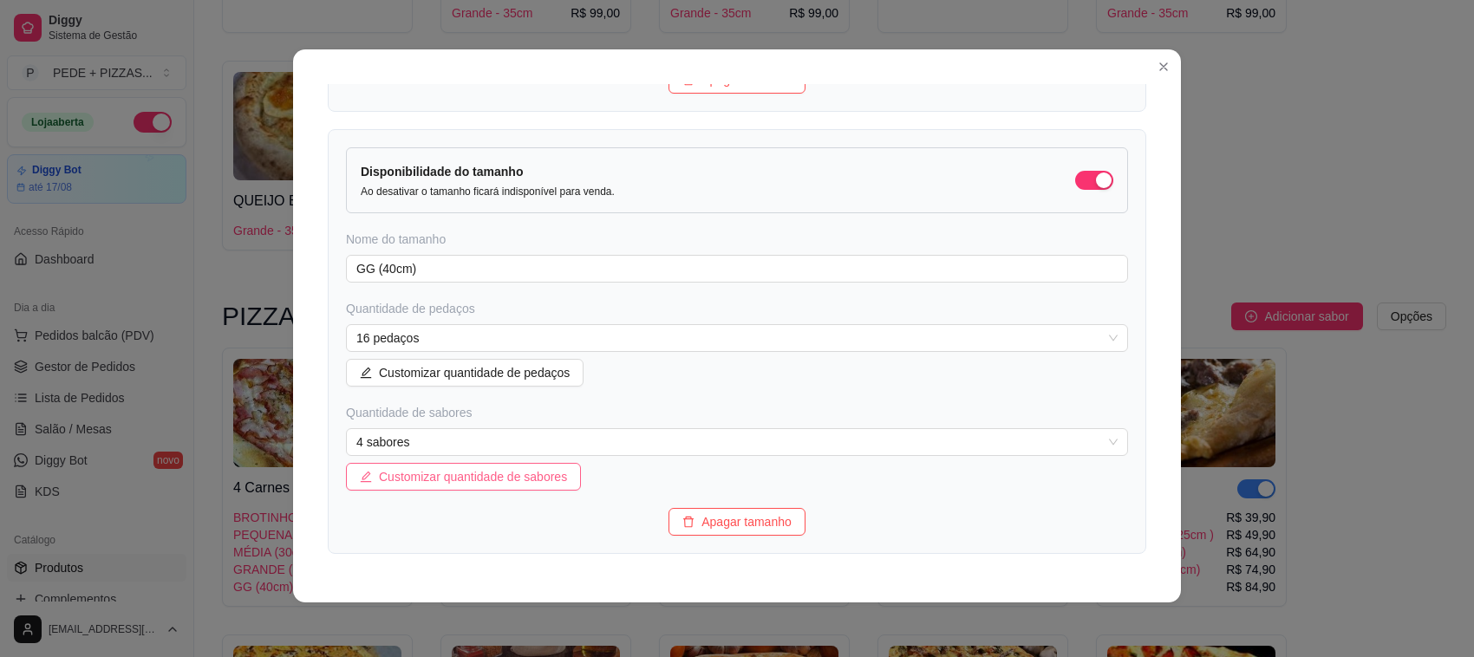
click at [453, 477] on span "Customizar quantidade de sabores" at bounding box center [473, 476] width 188 height 19
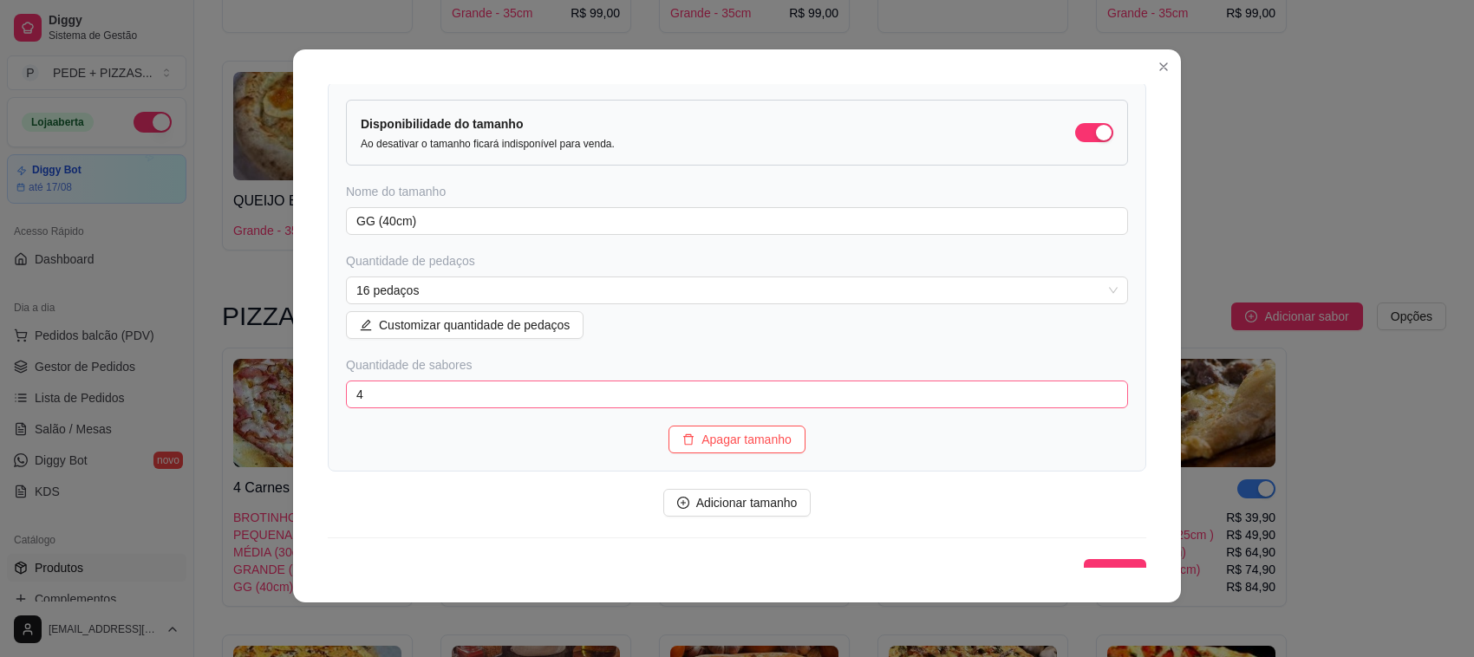
scroll to position [1914, 0]
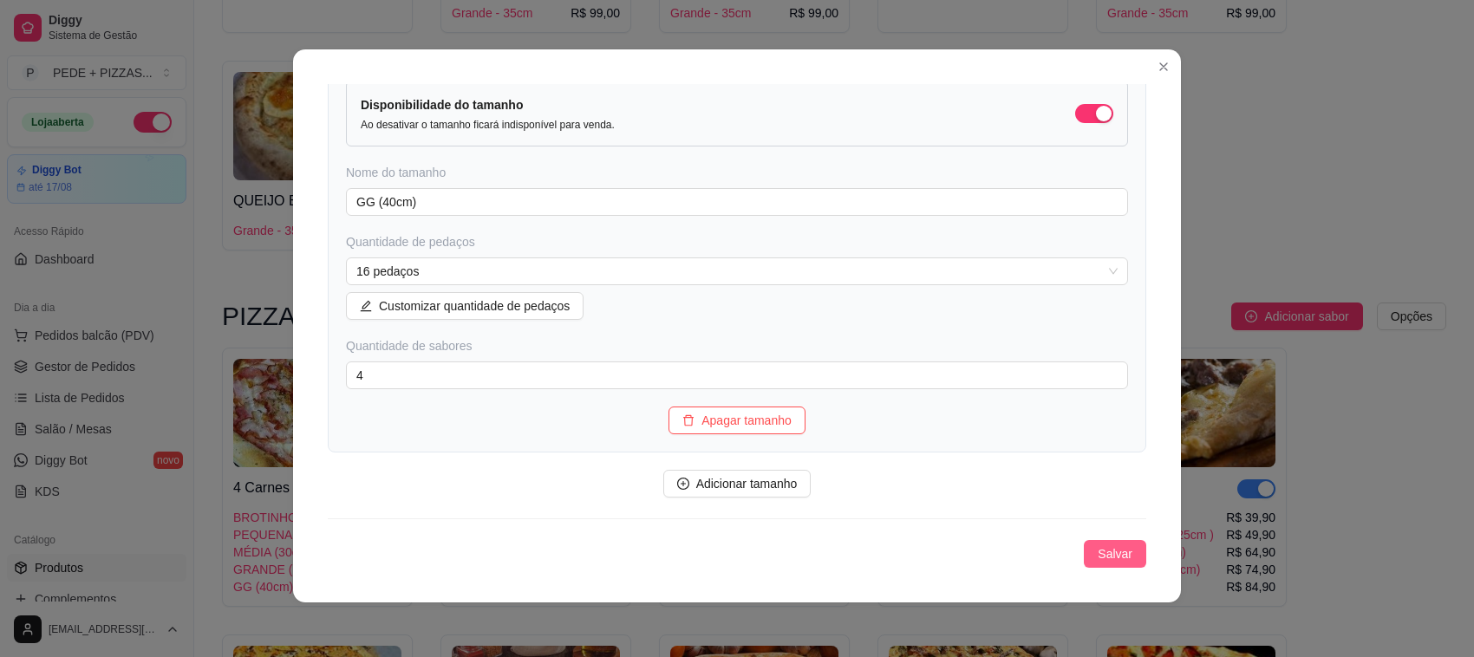
click at [1098, 547] on span "Salvar" at bounding box center [1115, 553] width 35 height 19
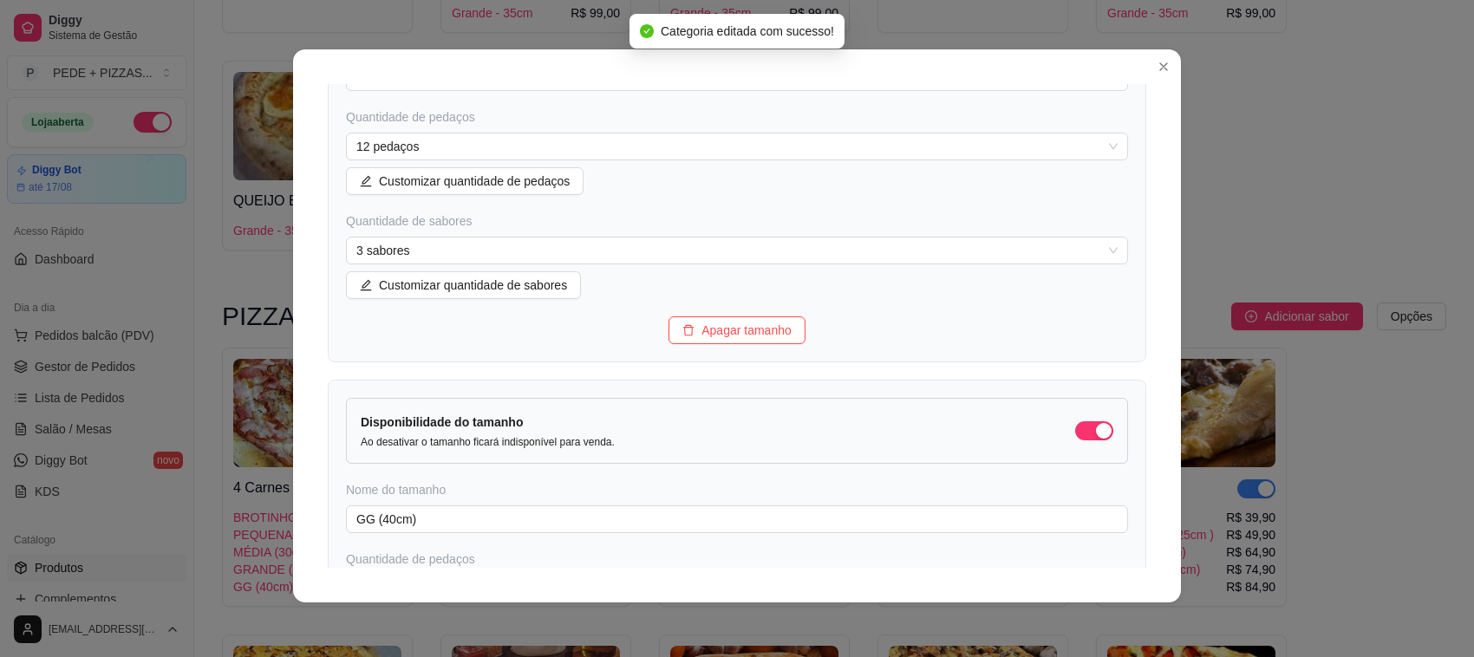
scroll to position [1589, 0]
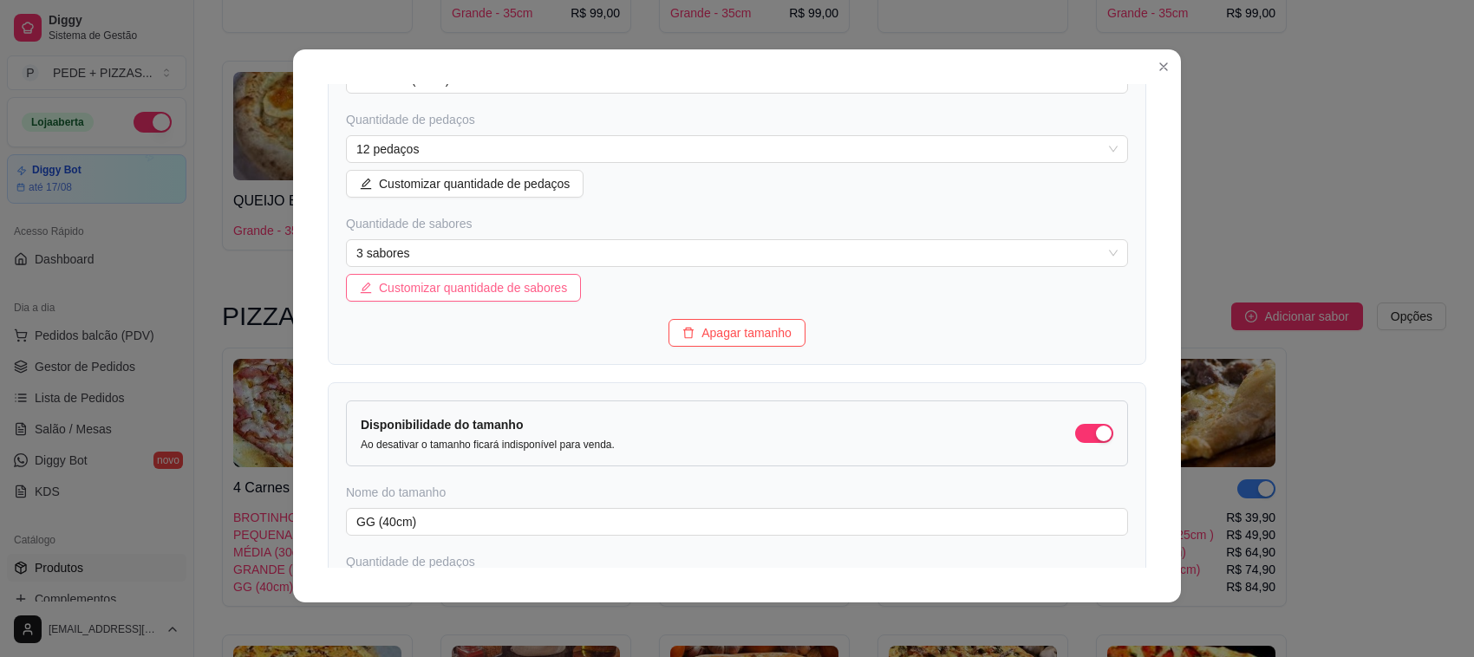
click at [459, 289] on span "Customizar quantidade de sabores" at bounding box center [473, 287] width 188 height 19
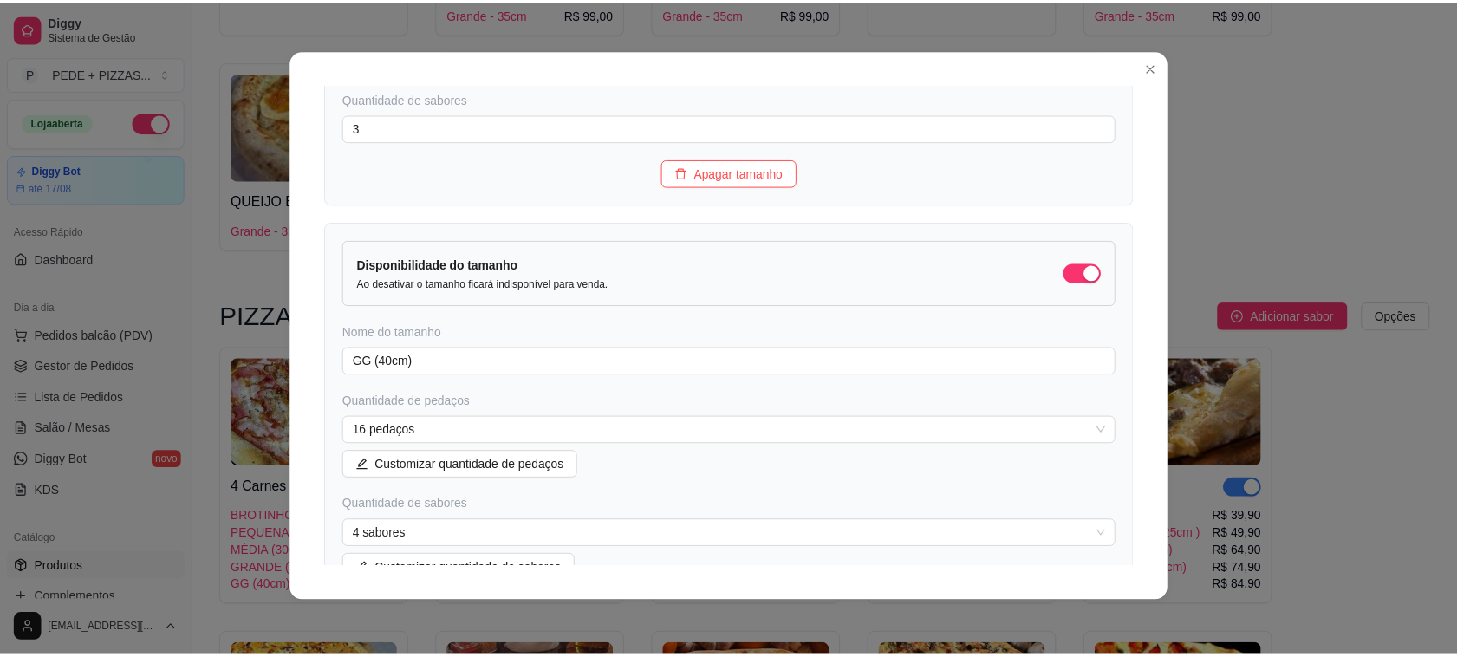
scroll to position [1914, 0]
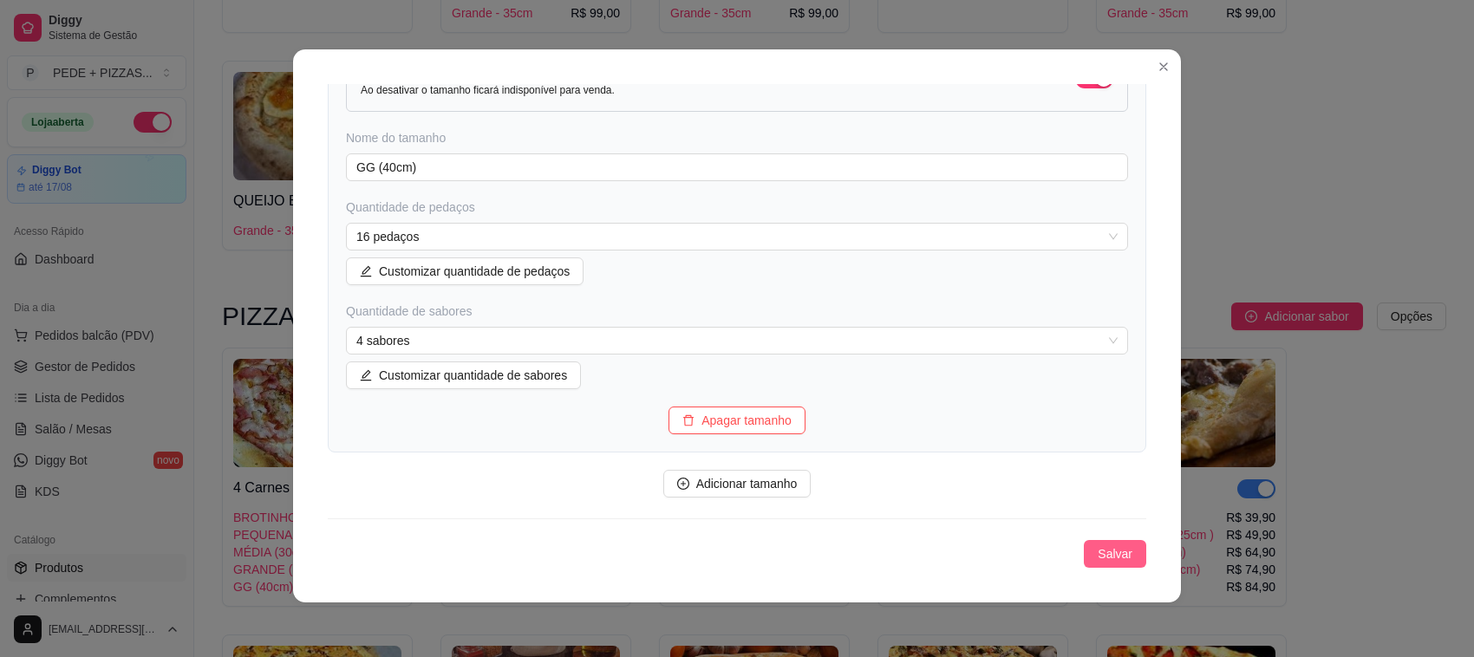
click at [1098, 551] on span "Salvar" at bounding box center [1115, 553] width 35 height 19
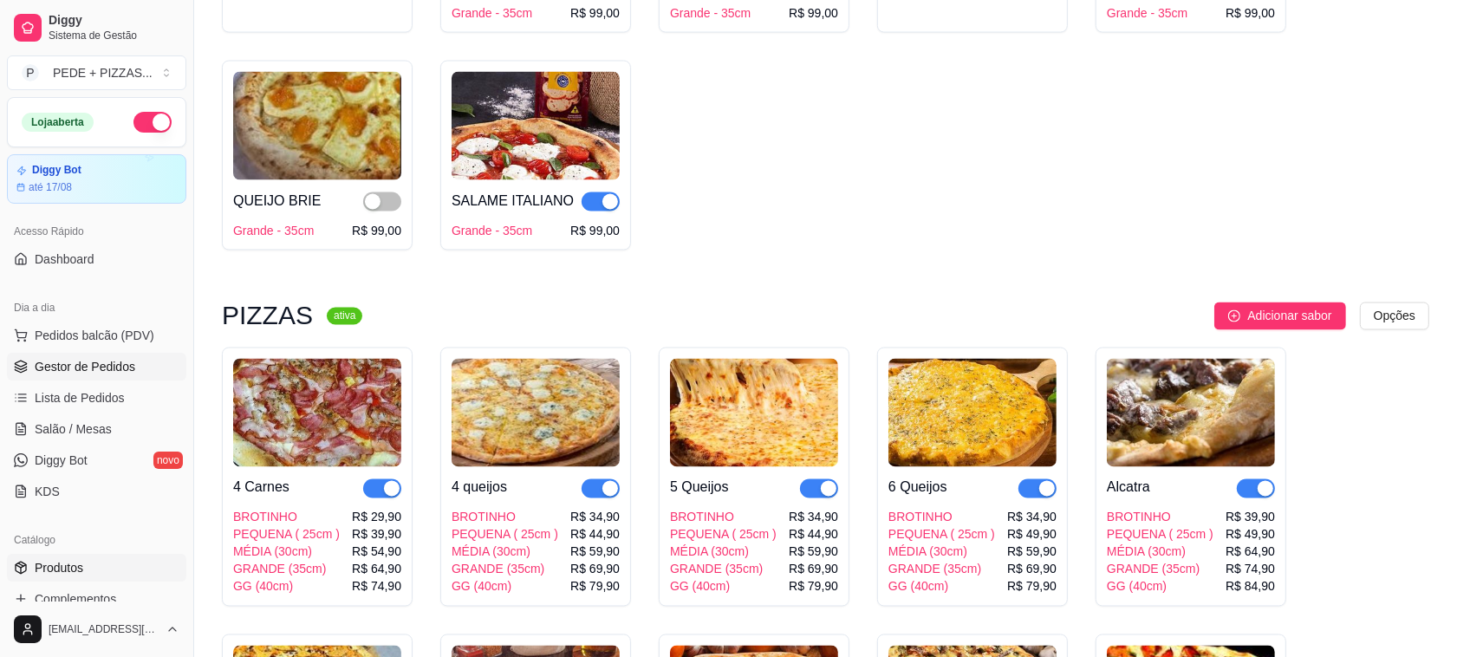
click at [74, 361] on span "Gestor de Pedidos" at bounding box center [85, 366] width 101 height 17
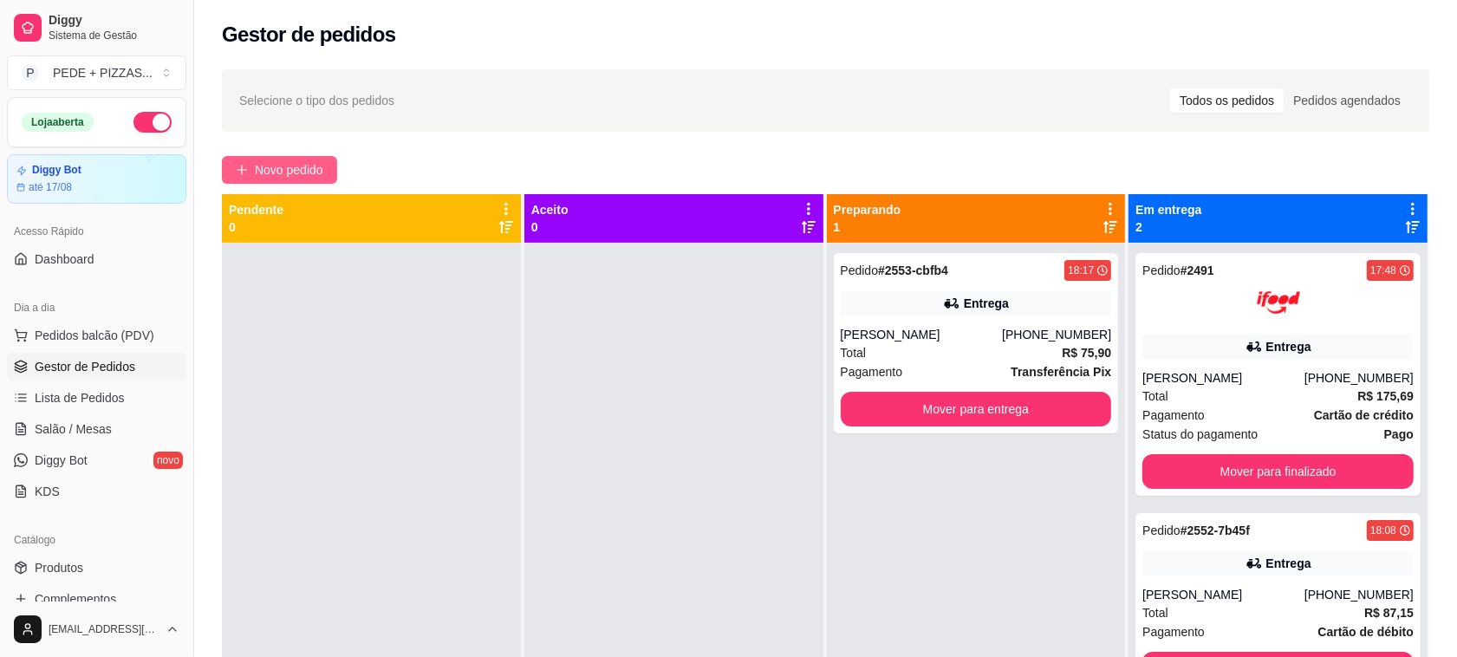
click at [284, 163] on span "Novo pedido" at bounding box center [289, 169] width 68 height 19
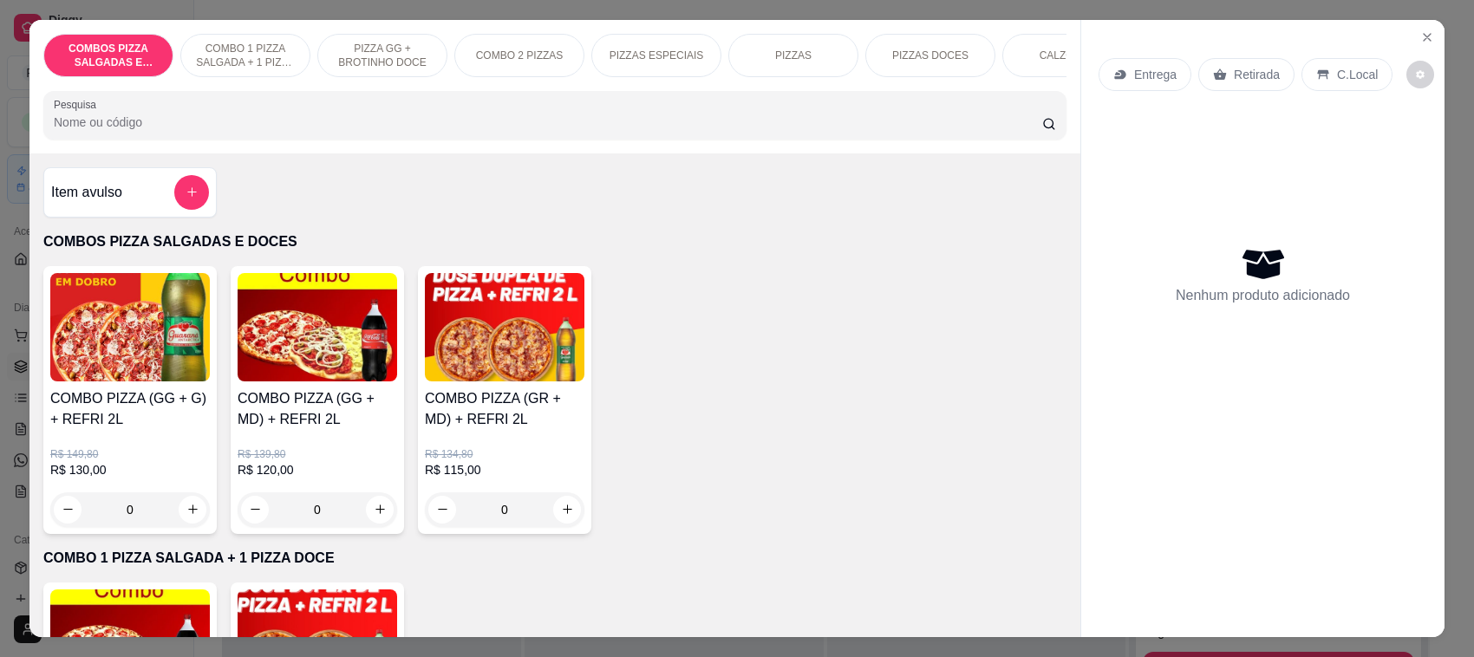
click at [804, 53] on div "PIZZAS" at bounding box center [793, 55] width 130 height 43
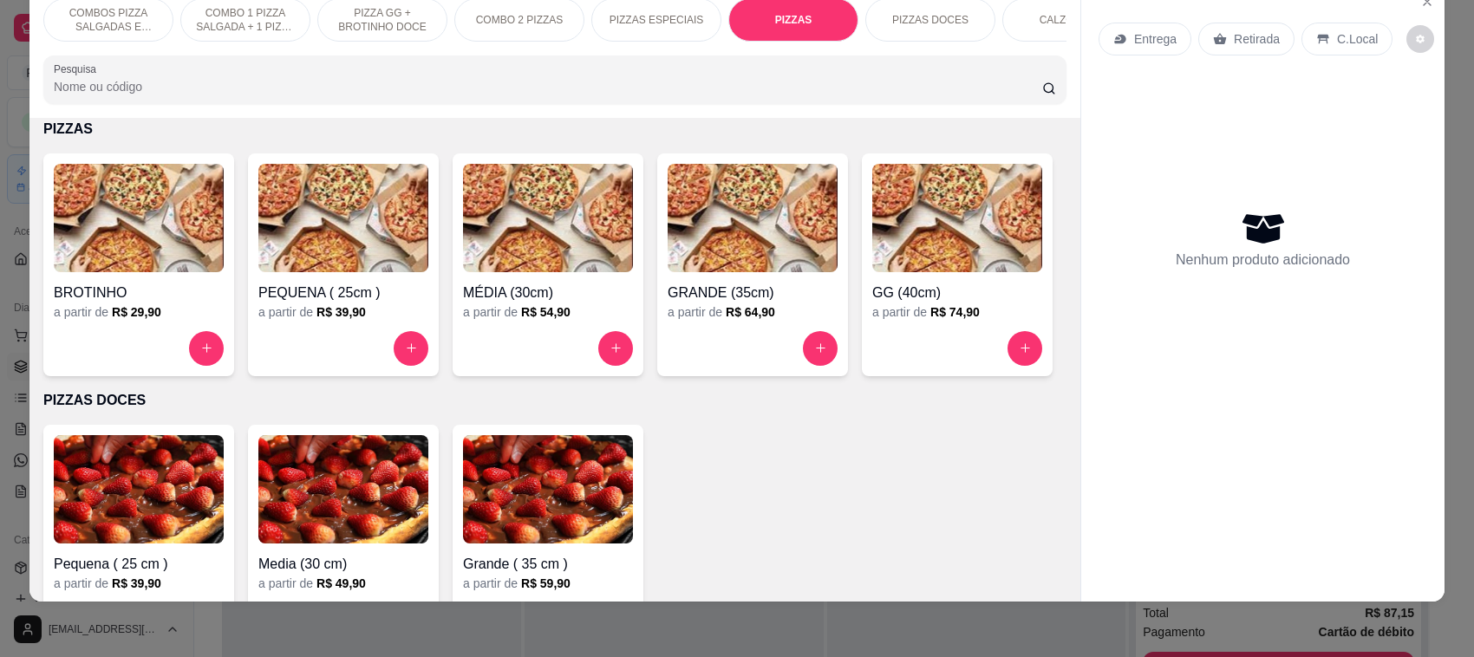
click at [872, 272] on img at bounding box center [957, 218] width 170 height 108
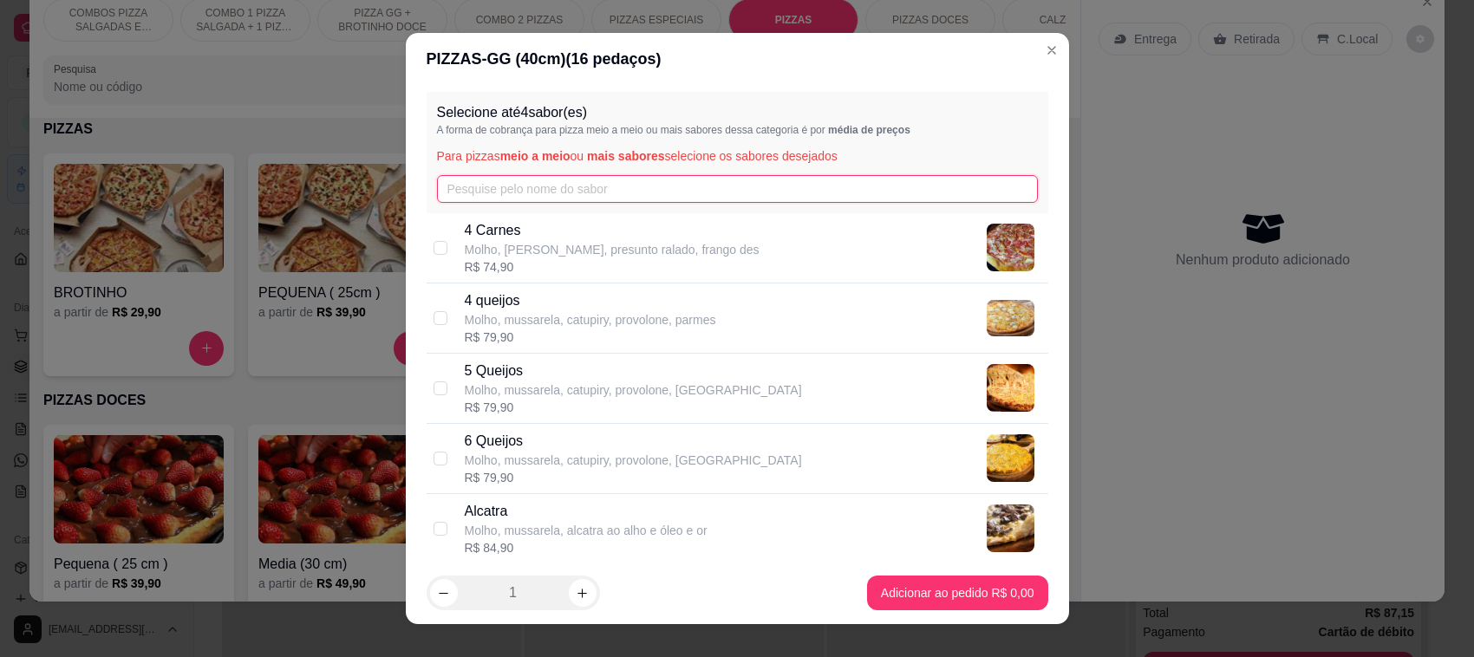
click at [517, 179] on input "text" at bounding box center [737, 189] width 601 height 28
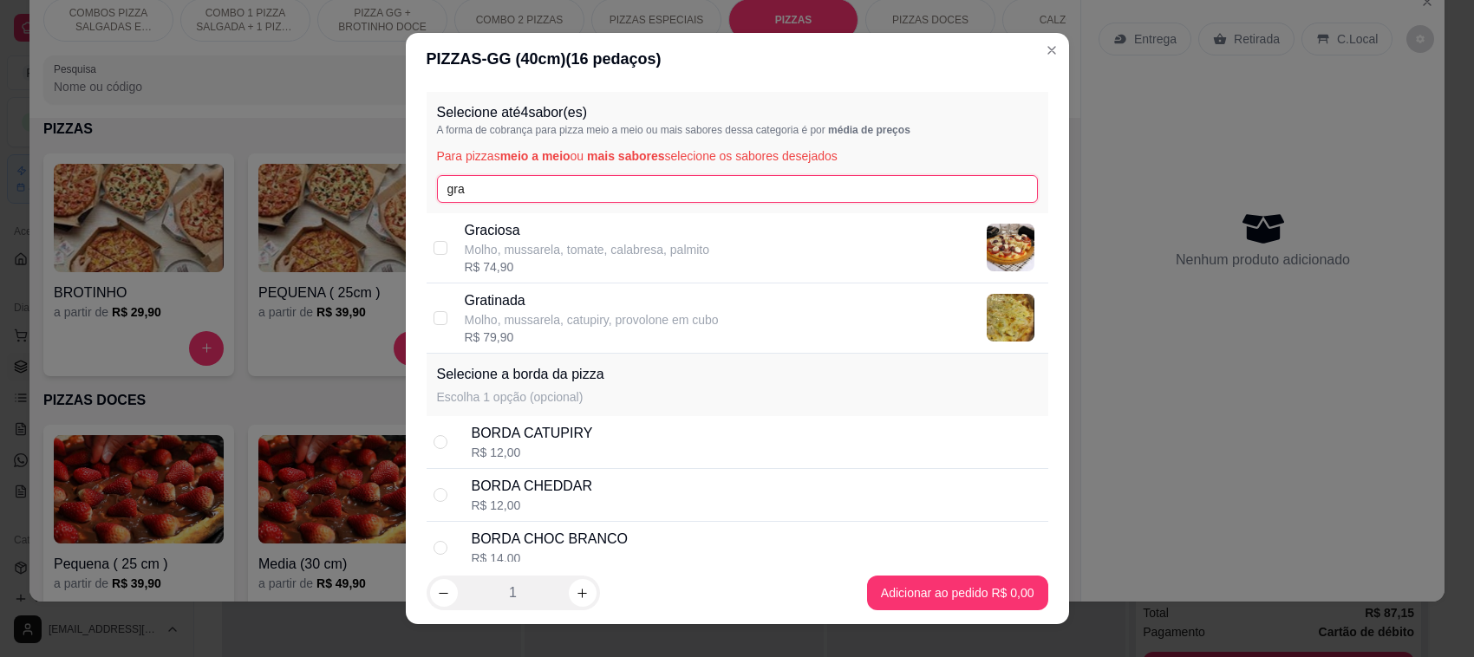
type input "gra"
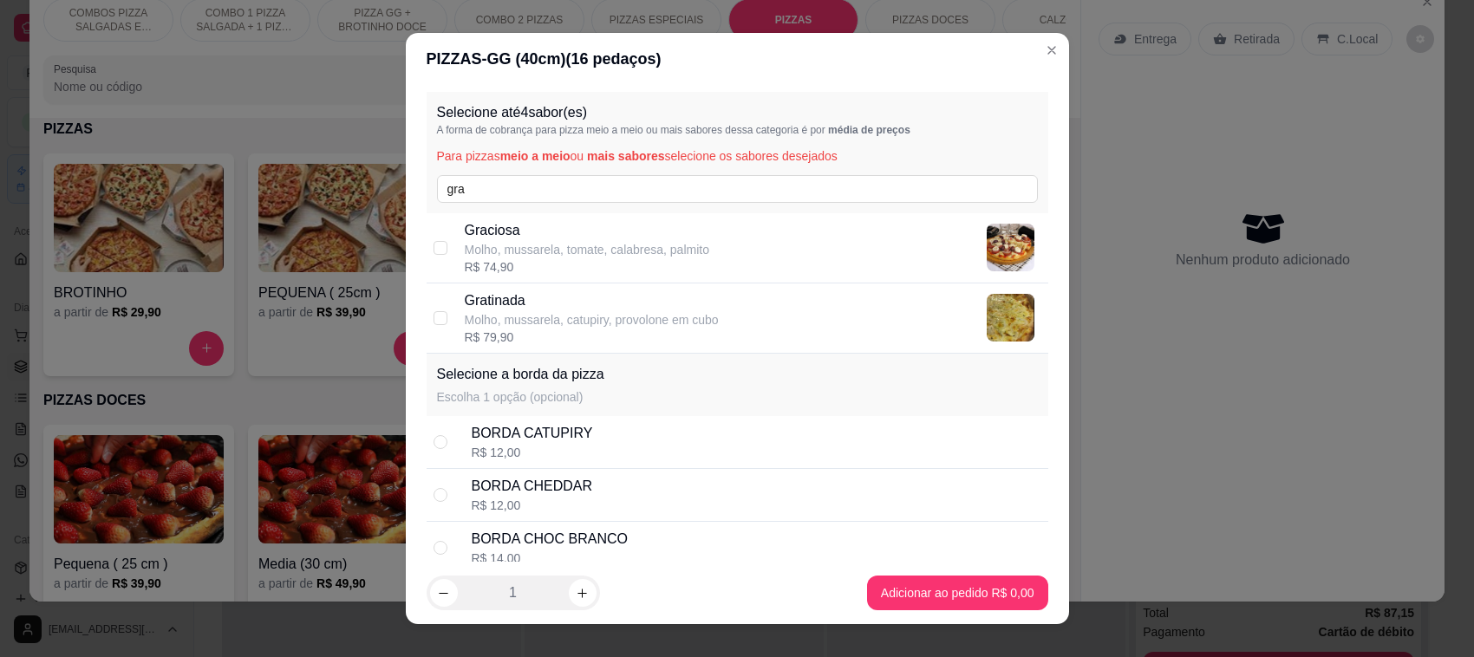
click at [487, 319] on p "Molho, mussarela, catupiry, provolone em cubo" at bounding box center [592, 319] width 254 height 17
checkbox input "true"
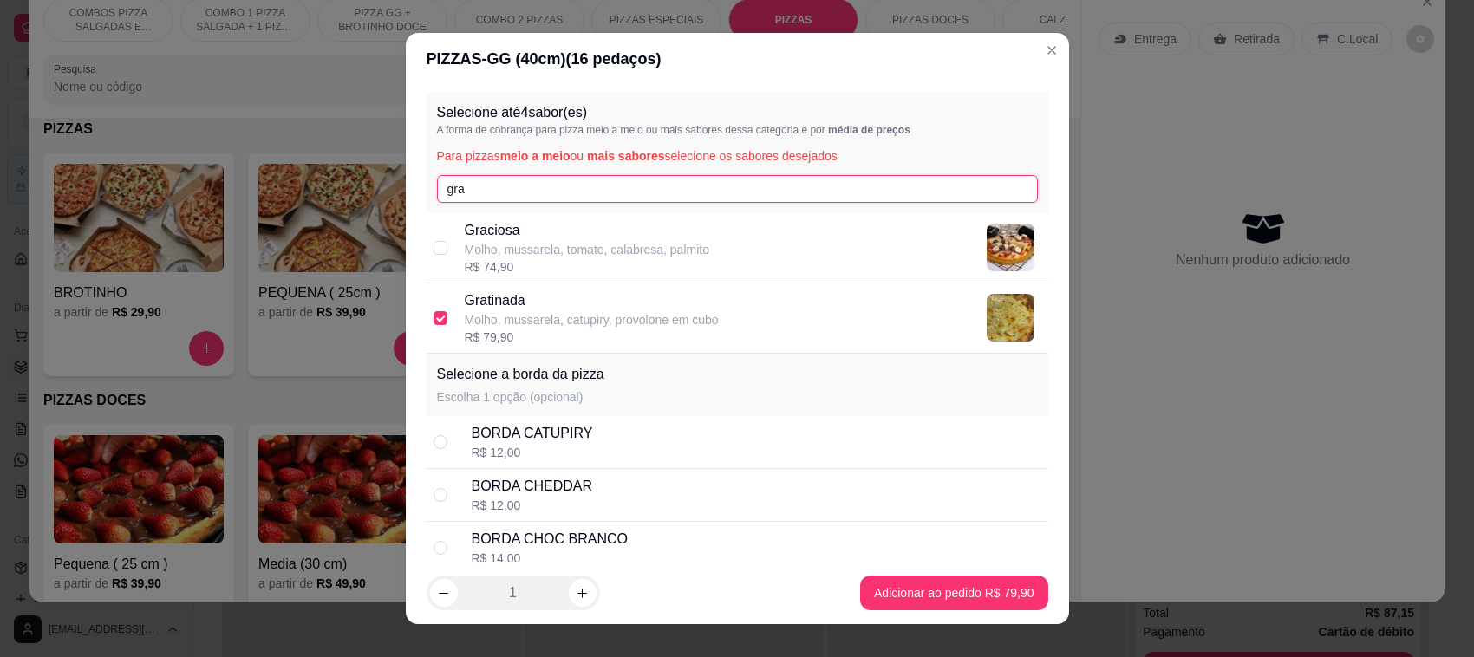
drag, startPoint x: 529, startPoint y: 183, endPoint x: 374, endPoint y: 180, distance: 155.2
click at [374, 180] on div "PIZZAS - GG (40cm) ( 16 pedaços) Selecione até 4 sabor(es) A forma de cobrança …" at bounding box center [737, 328] width 1474 height 657
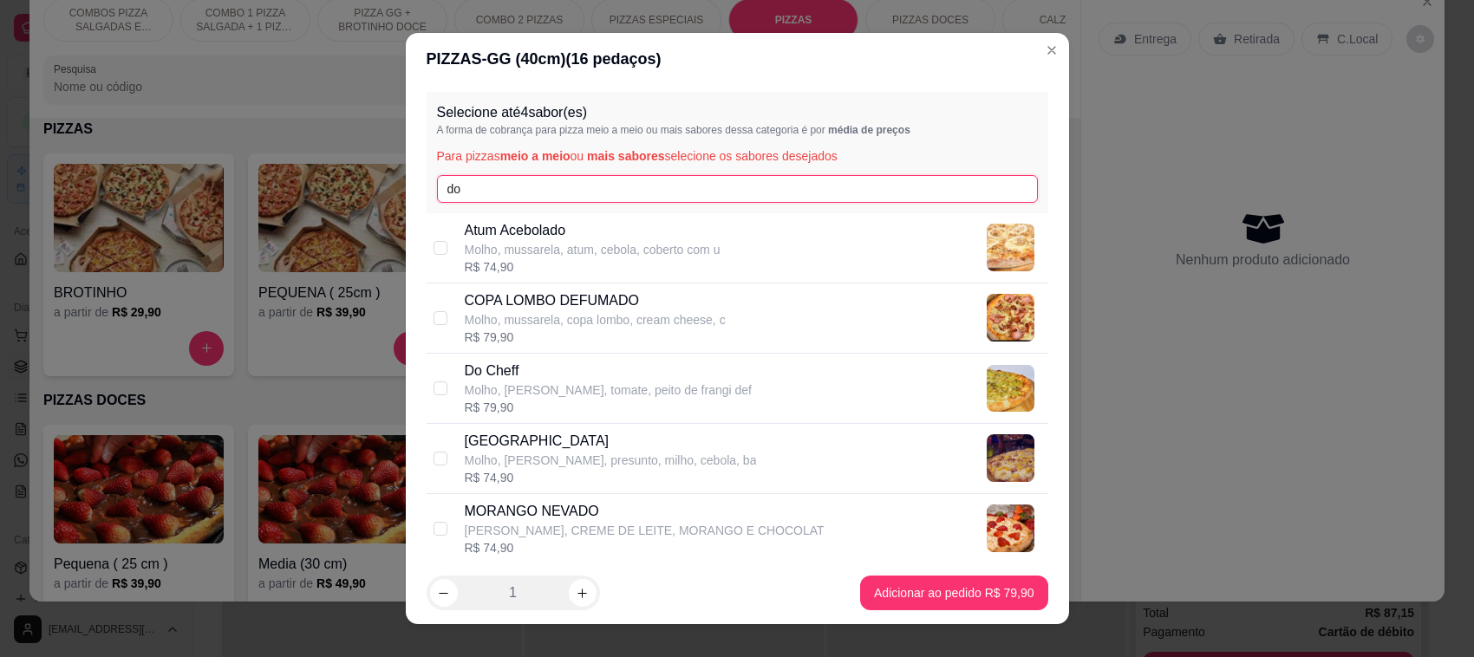
type input "do"
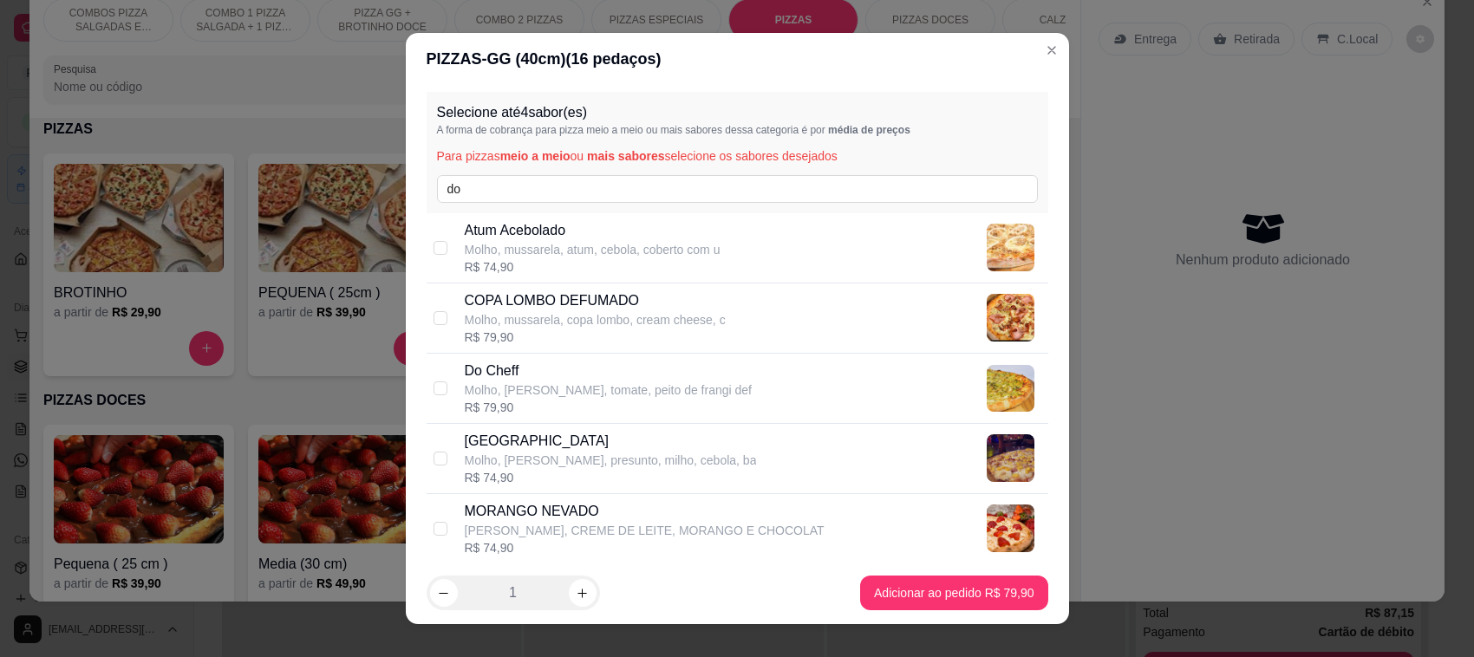
click at [479, 377] on p "Do Cheff" at bounding box center [609, 371] width 288 height 21
checkbox input "true"
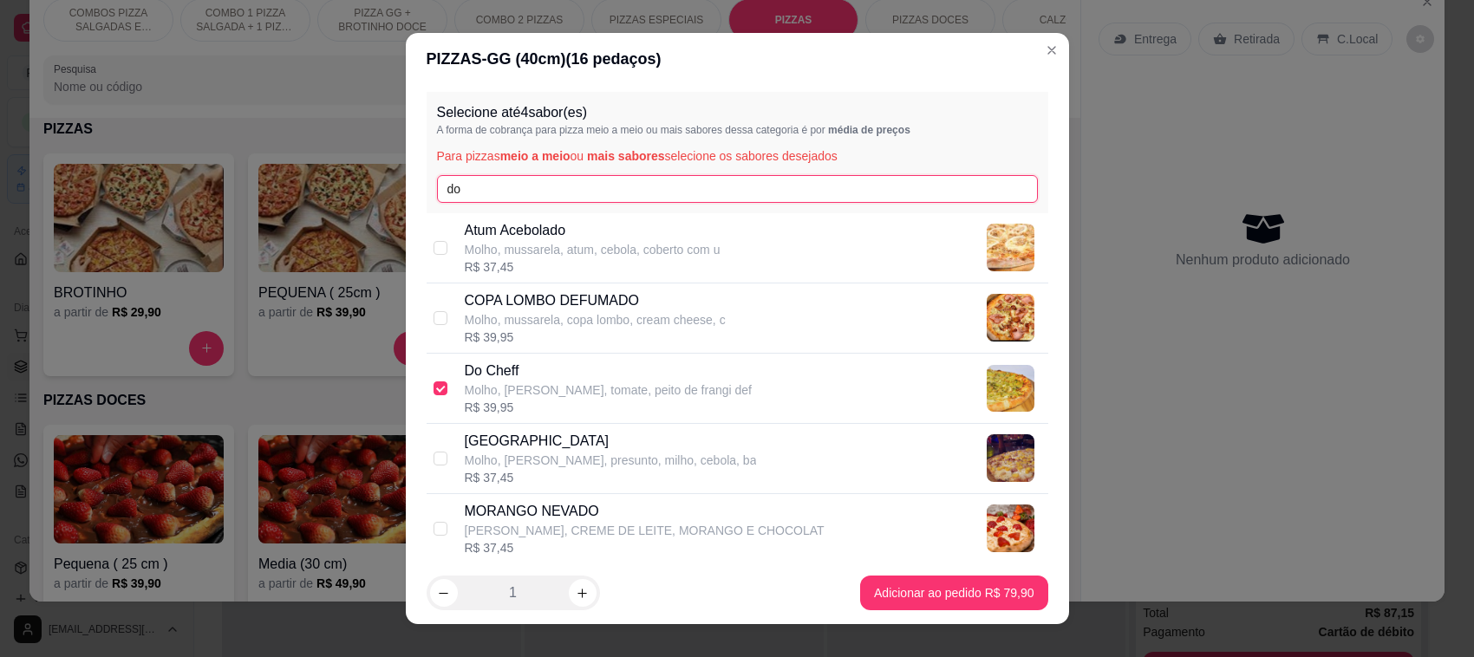
drag, startPoint x: 470, startPoint y: 185, endPoint x: 392, endPoint y: 185, distance: 78.0
click at [392, 185] on div "PIZZAS - GG (40cm) ( 16 pedaços) Selecione até 4 sabor(es) A forma de cobrança …" at bounding box center [737, 328] width 1474 height 657
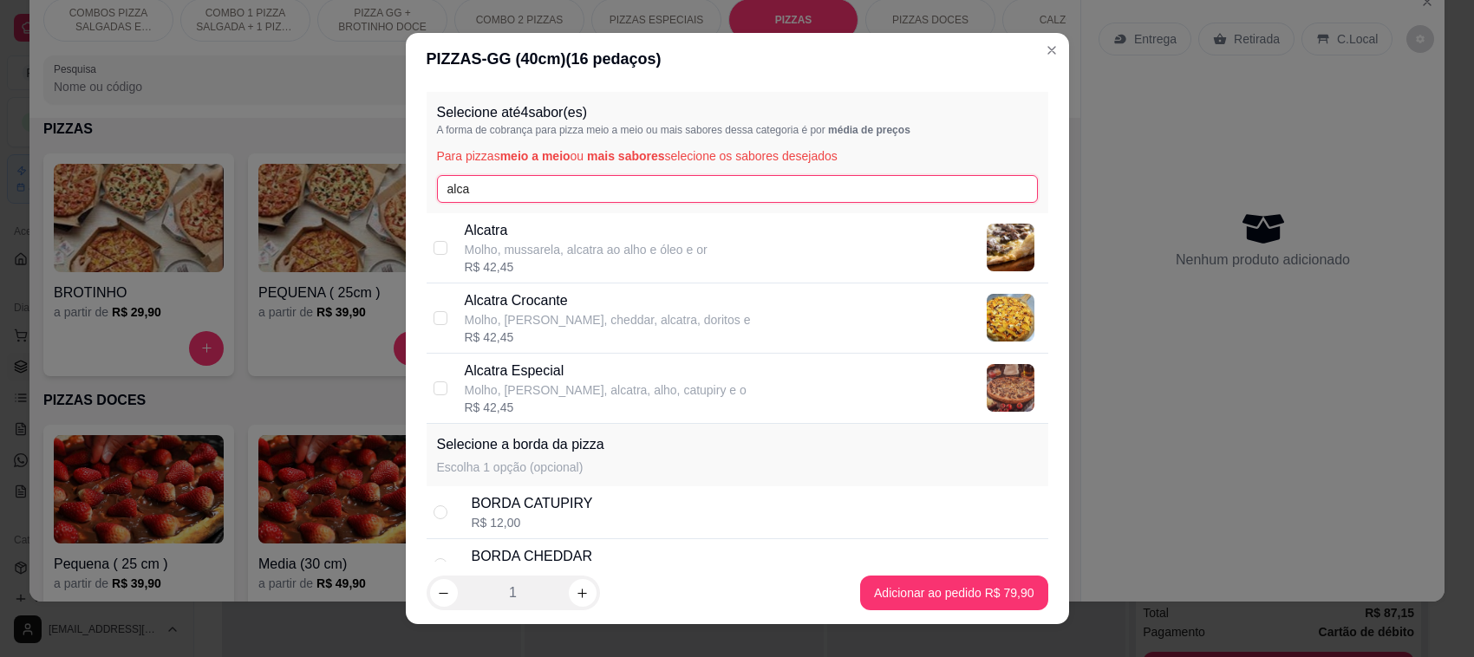
type input "alca"
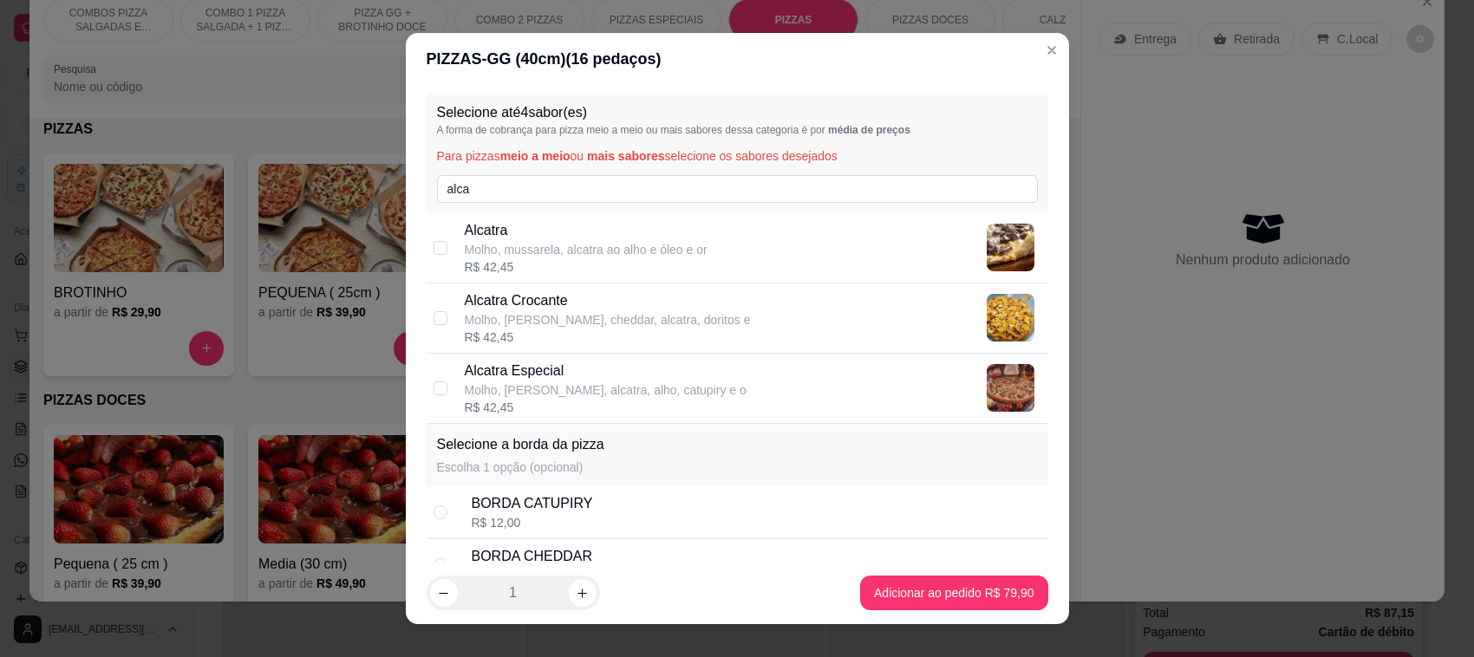
click at [490, 391] on p "Molho, [PERSON_NAME], alcatra, alho, catupiry e o" at bounding box center [606, 389] width 282 height 17
checkbox input "true"
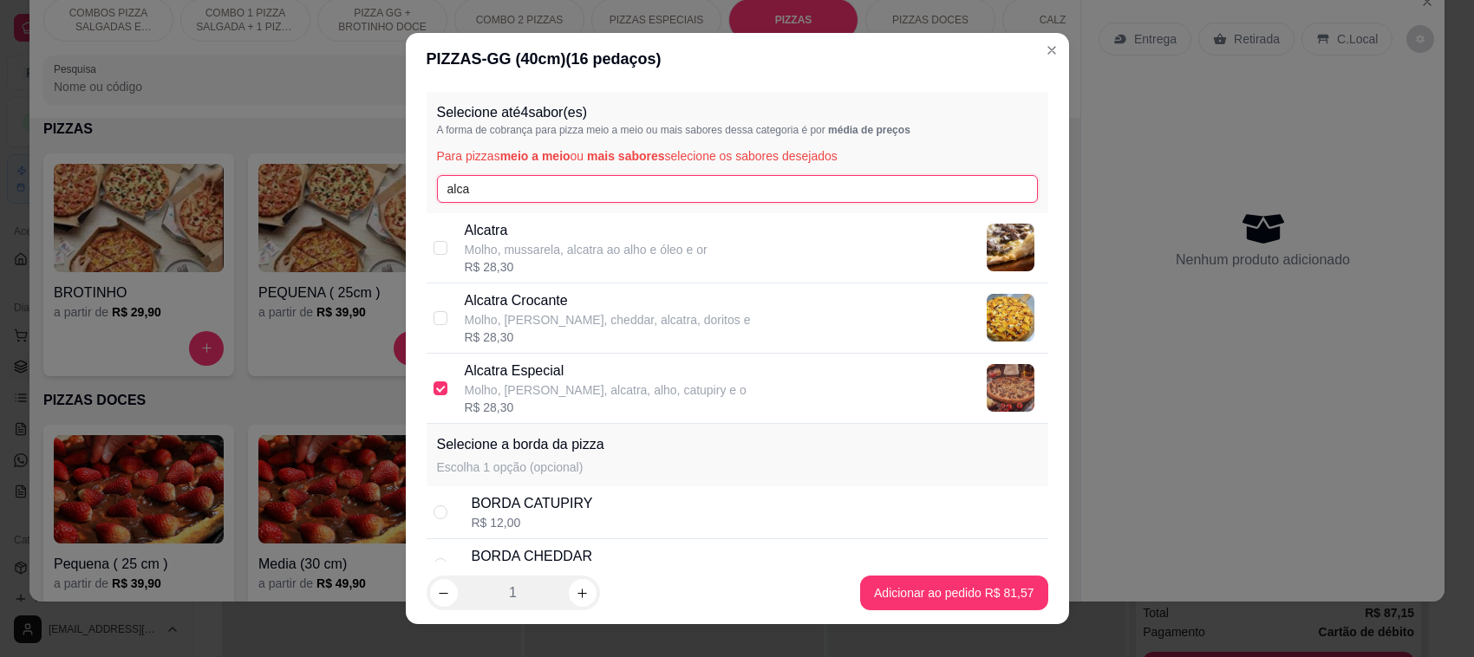
drag, startPoint x: 451, startPoint y: 191, endPoint x: 418, endPoint y: 192, distance: 33.0
click at [427, 192] on div "Selecione até 4 sabor(es) A forma de cobrança para pizza meio a meio ou mais sa…" at bounding box center [738, 152] width 622 height 121
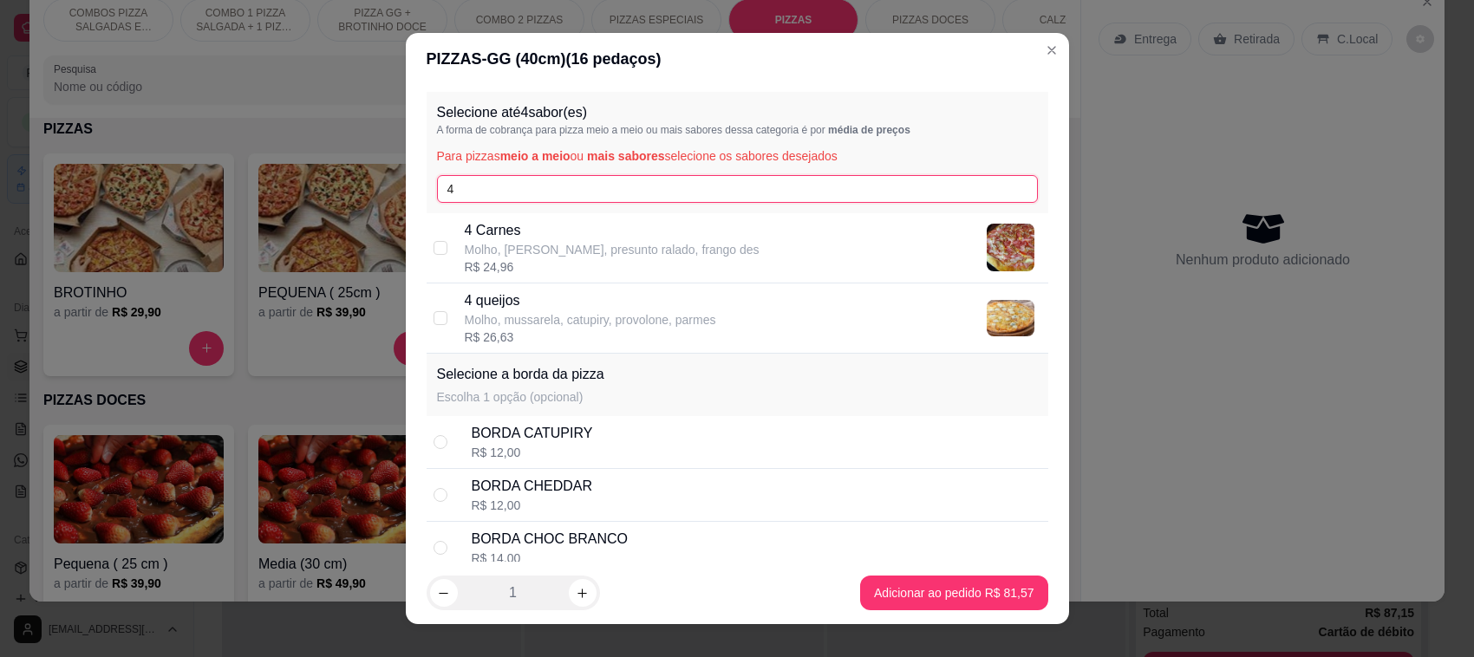
type input "4"
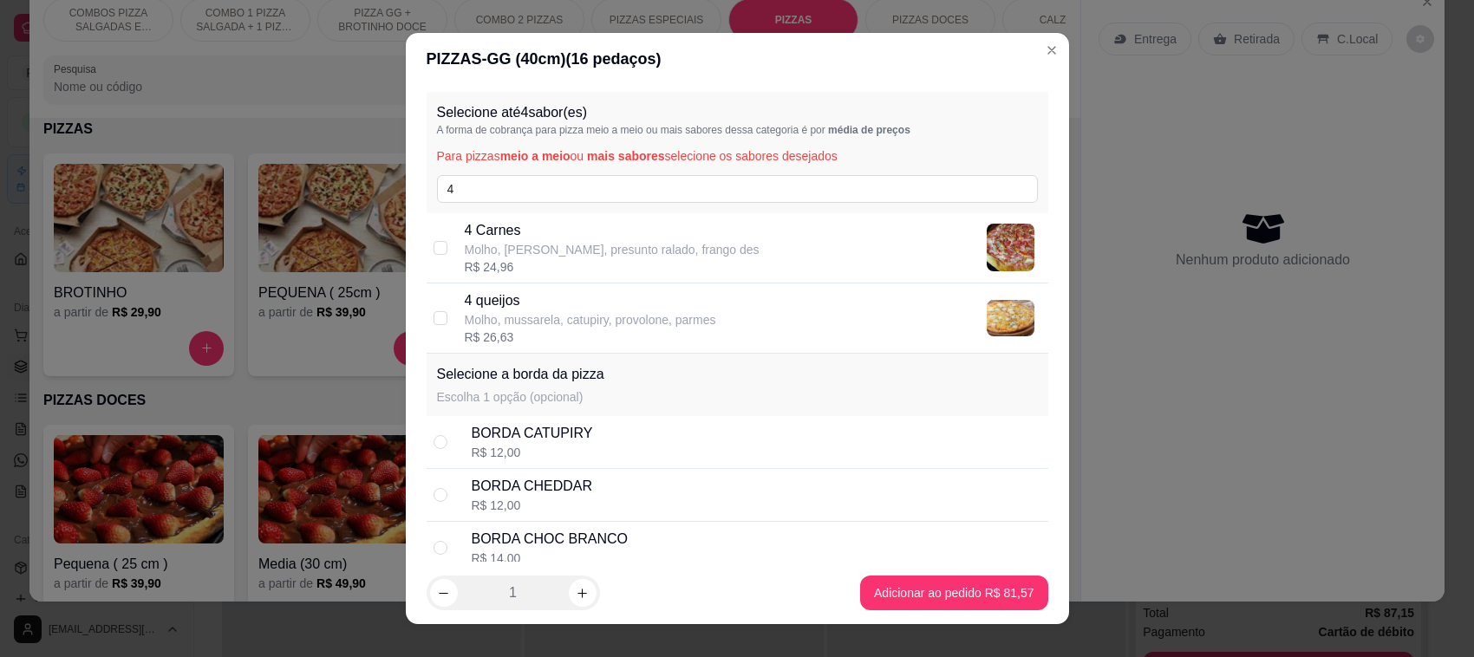
click at [479, 315] on p "Molho, mussarela, catupiry, provolone, parmes" at bounding box center [590, 319] width 251 height 17
checkbox input "true"
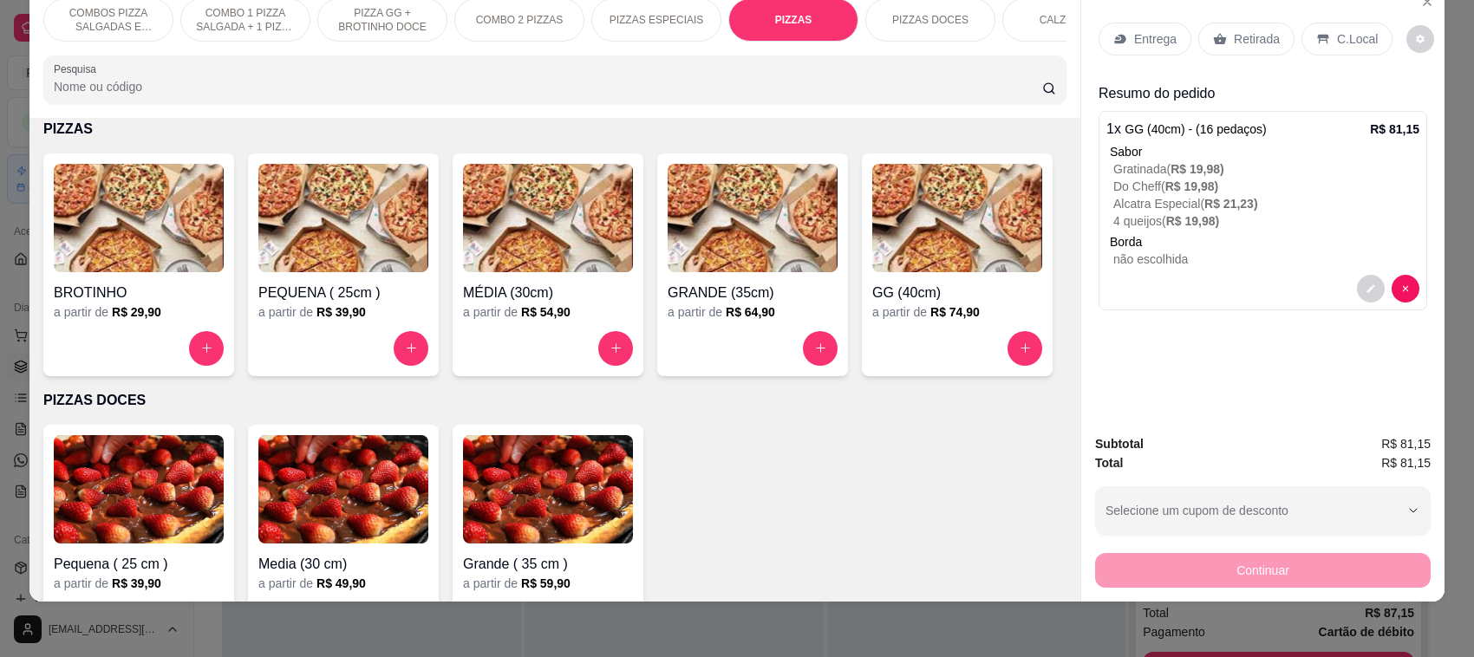
click at [1141, 39] on p "Entrega" at bounding box center [1155, 38] width 42 height 17
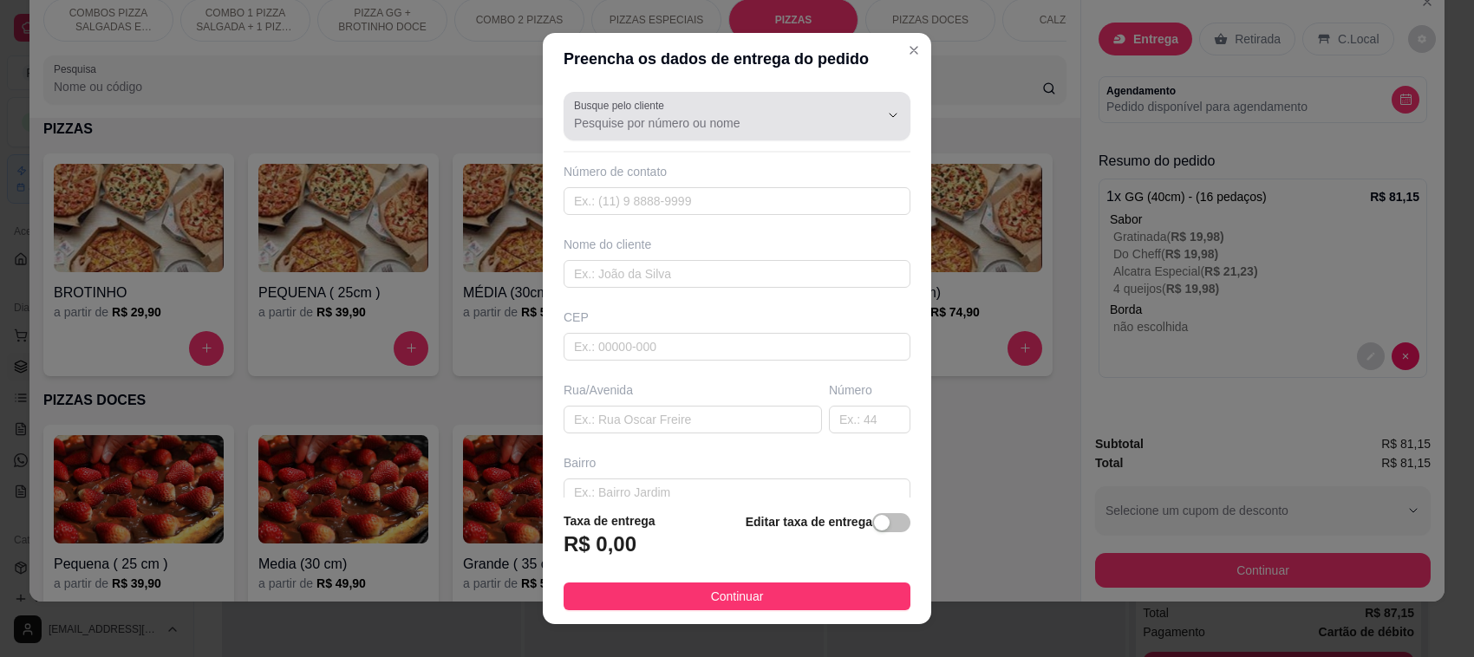
click at [678, 132] on div at bounding box center [737, 116] width 326 height 35
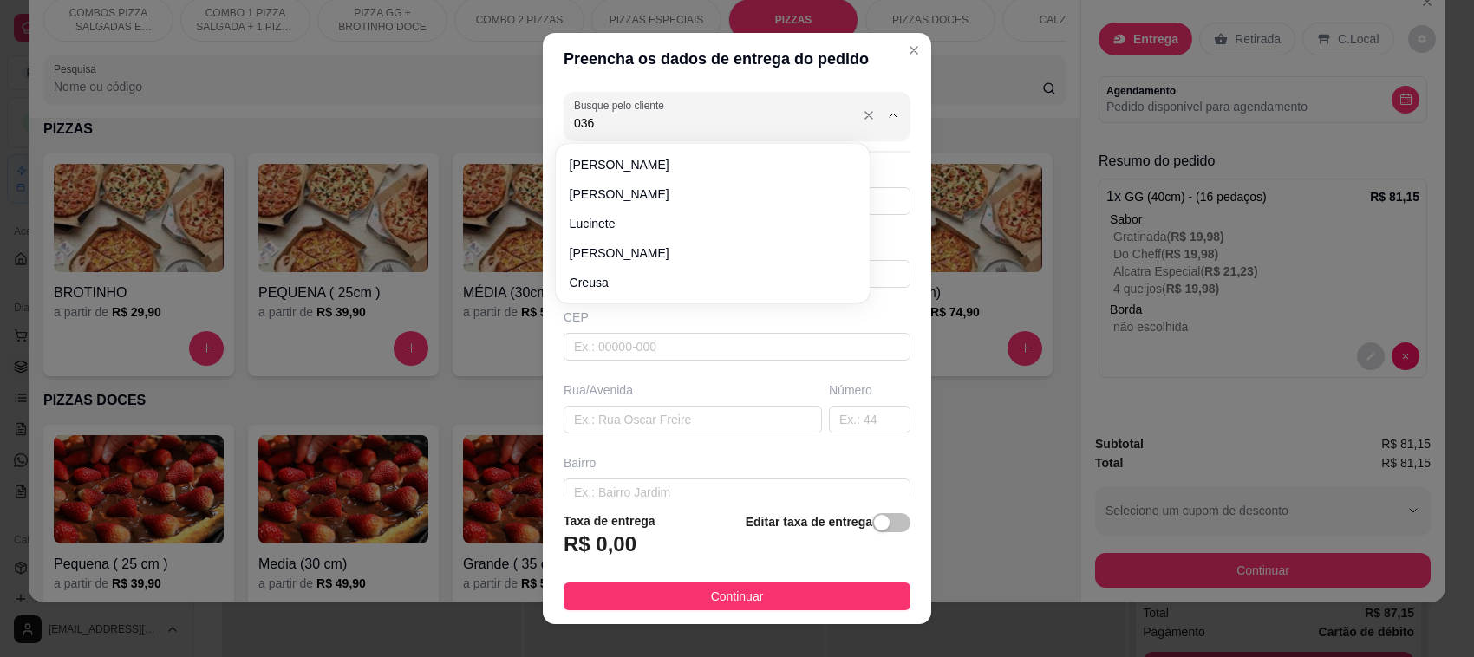
type input "0365"
click at [624, 210] on input "text" at bounding box center [737, 201] width 347 height 28
type input "[PHONE_NUMBER]"
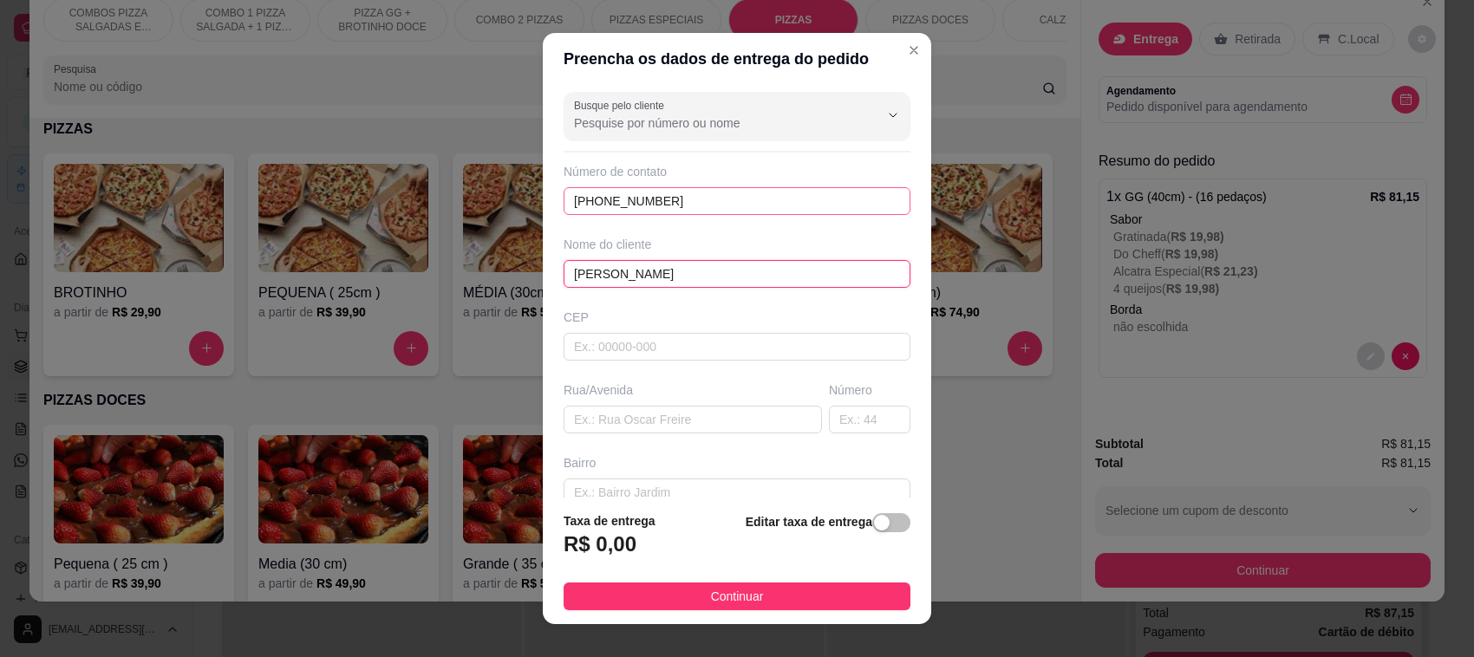
type input "[PERSON_NAME]"
type input "89107000"
type input "Pomerode"
type input "89107000"
type input "RUA [PERSON_NAME]"
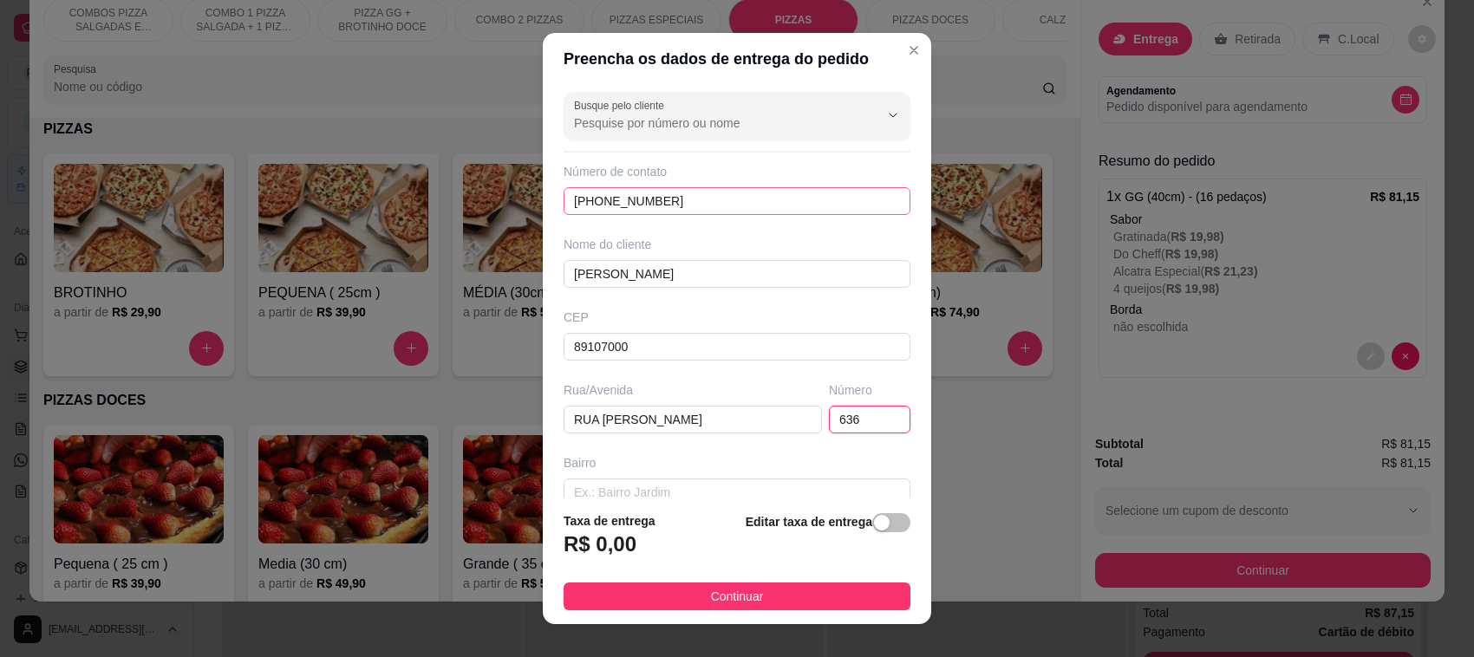
type input "636"
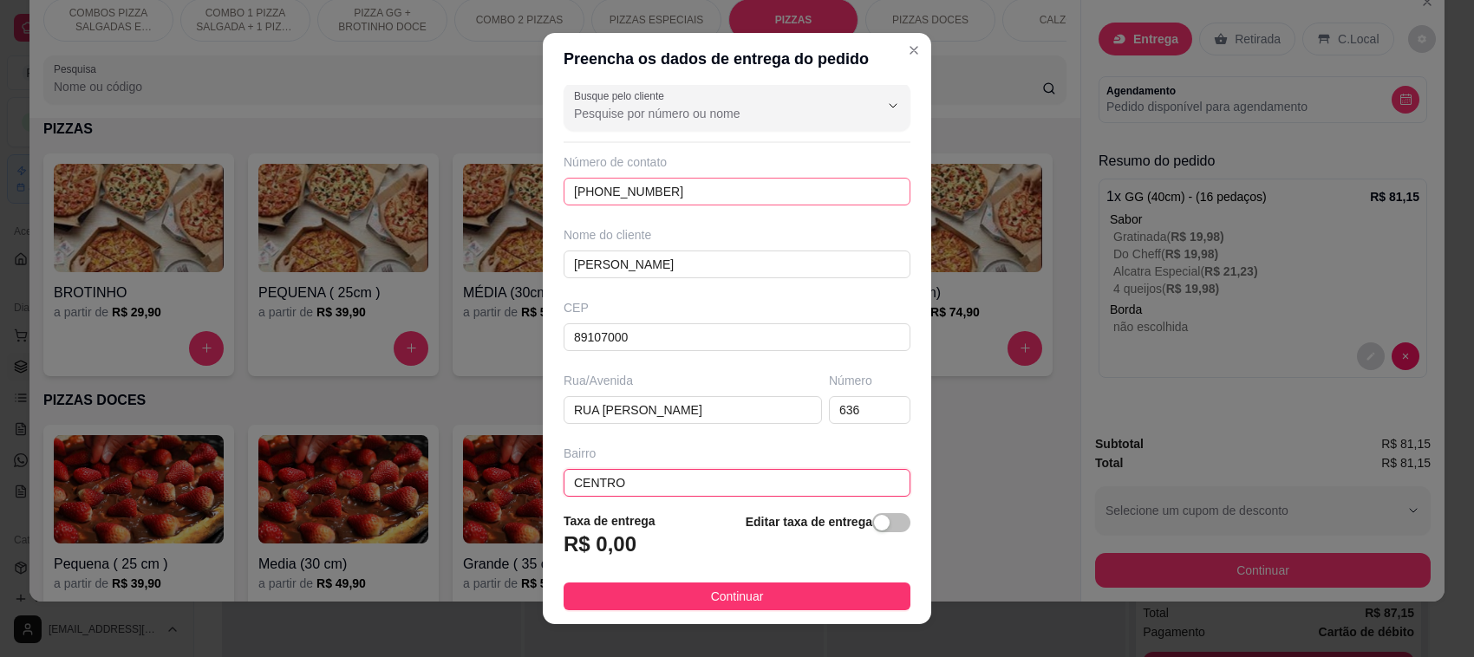
type input "CENTRO"
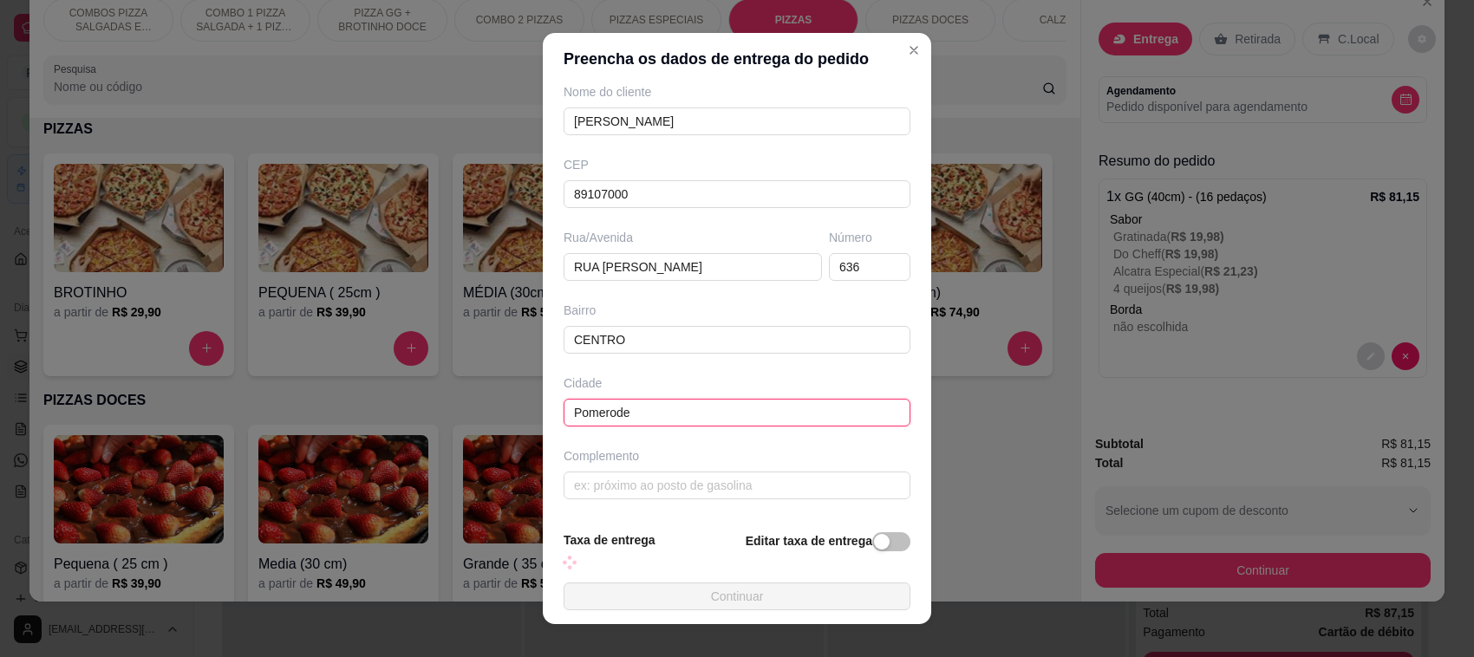
scroll to position [173, 0]
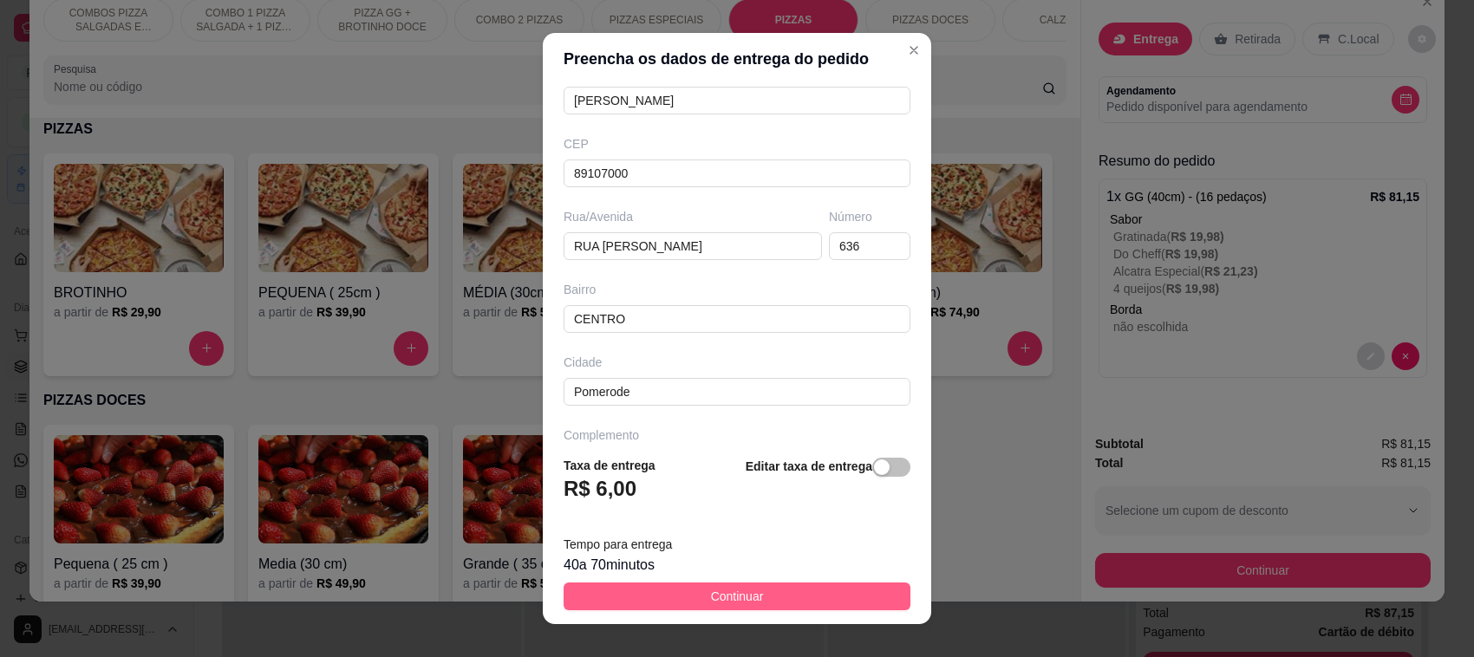
click at [711, 595] on span "Continuar" at bounding box center [737, 596] width 53 height 19
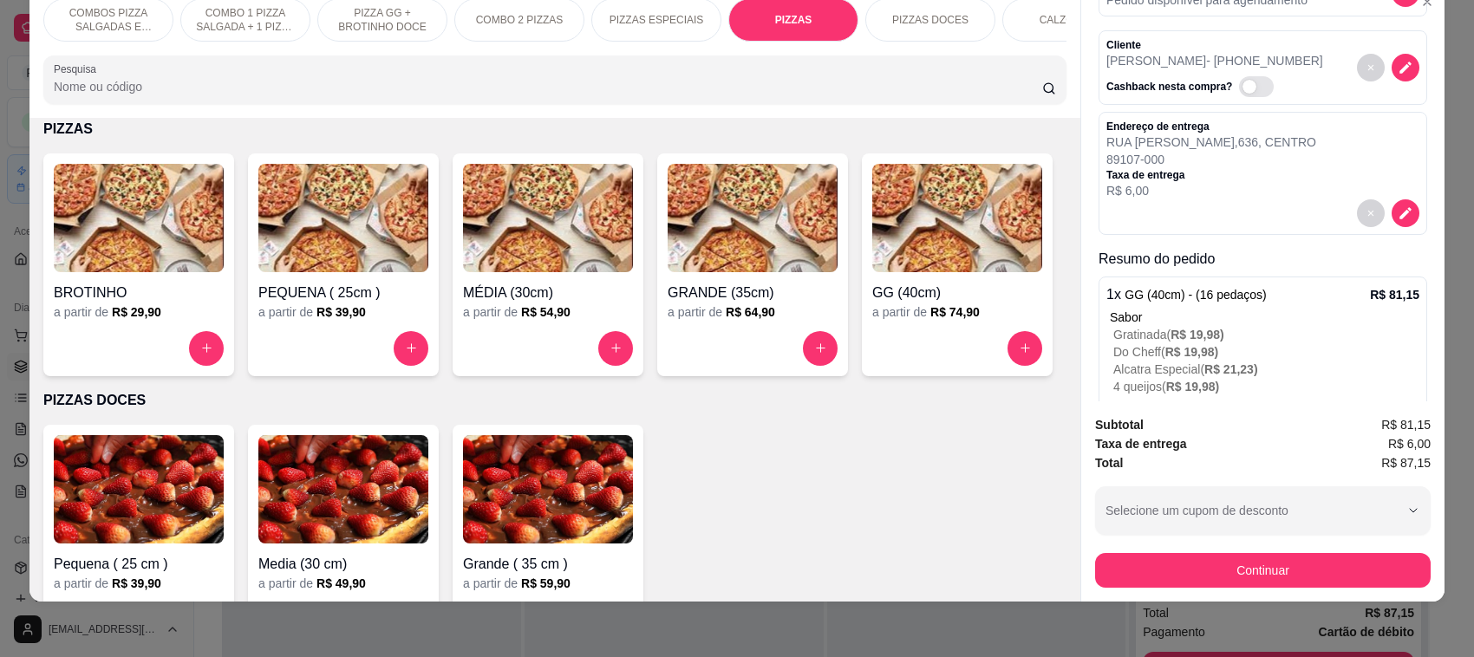
scroll to position [108, 0]
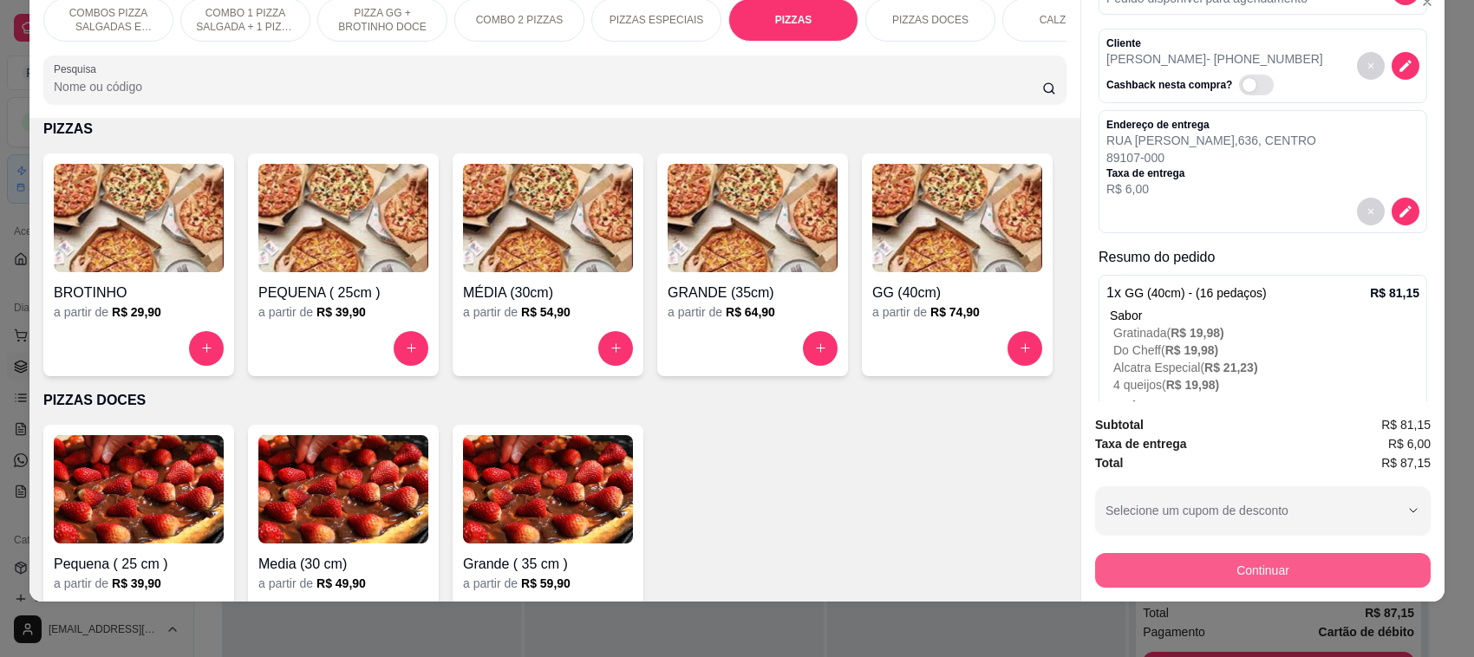
click at [1227, 583] on button "Continuar" at bounding box center [1263, 570] width 336 height 35
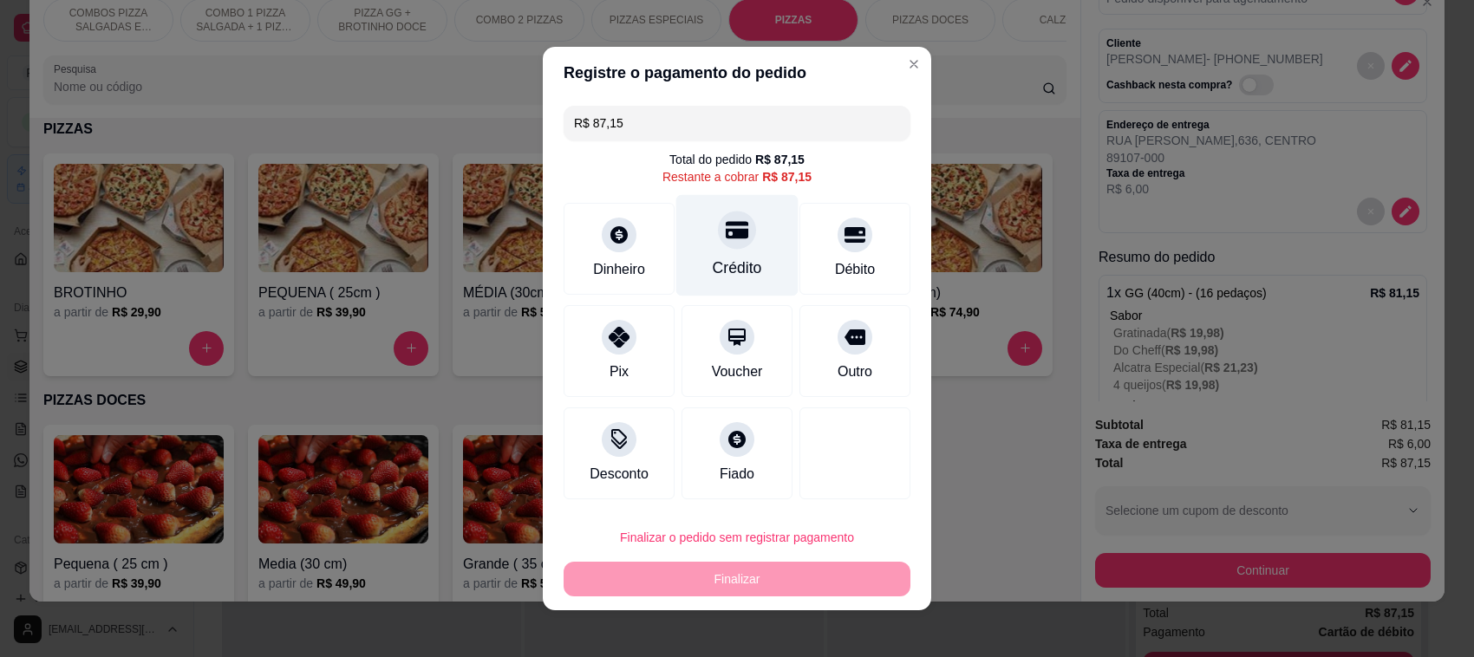
click at [715, 257] on div "Crédito" at bounding box center [737, 268] width 49 height 23
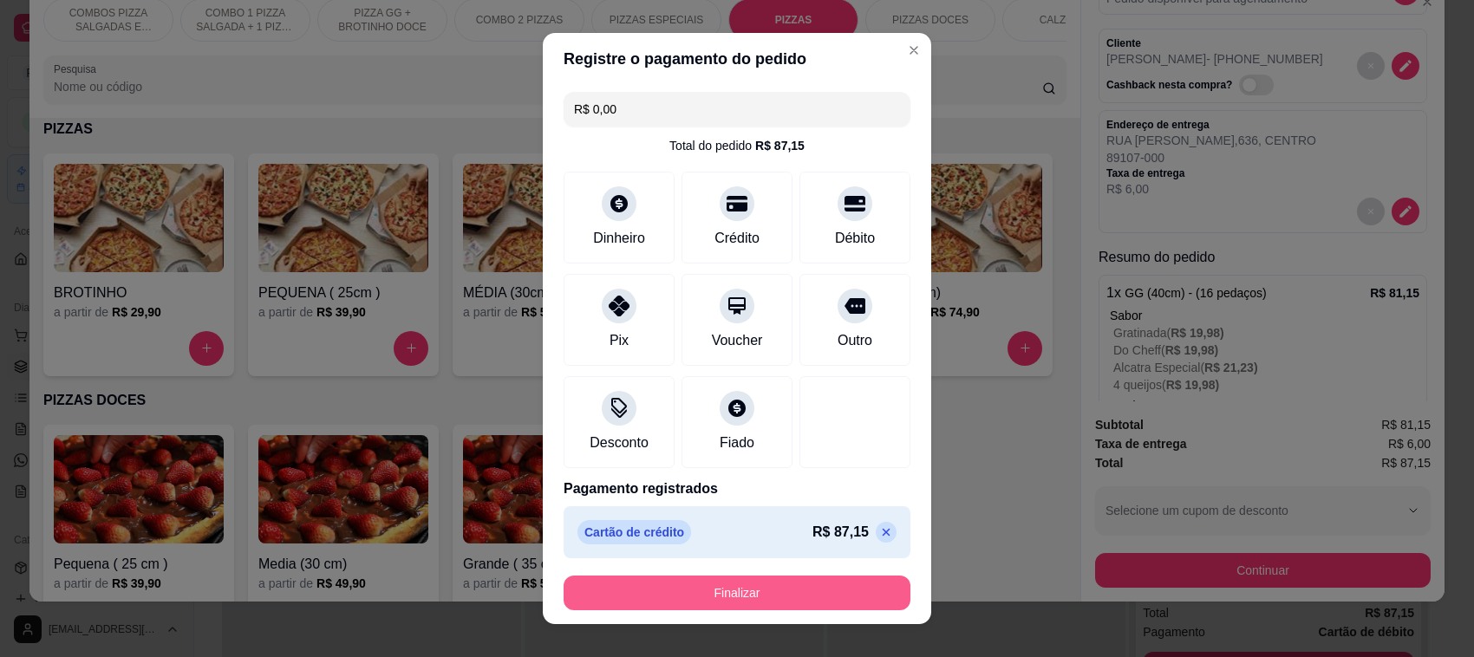
click at [746, 596] on button "Finalizar" at bounding box center [737, 593] width 347 height 35
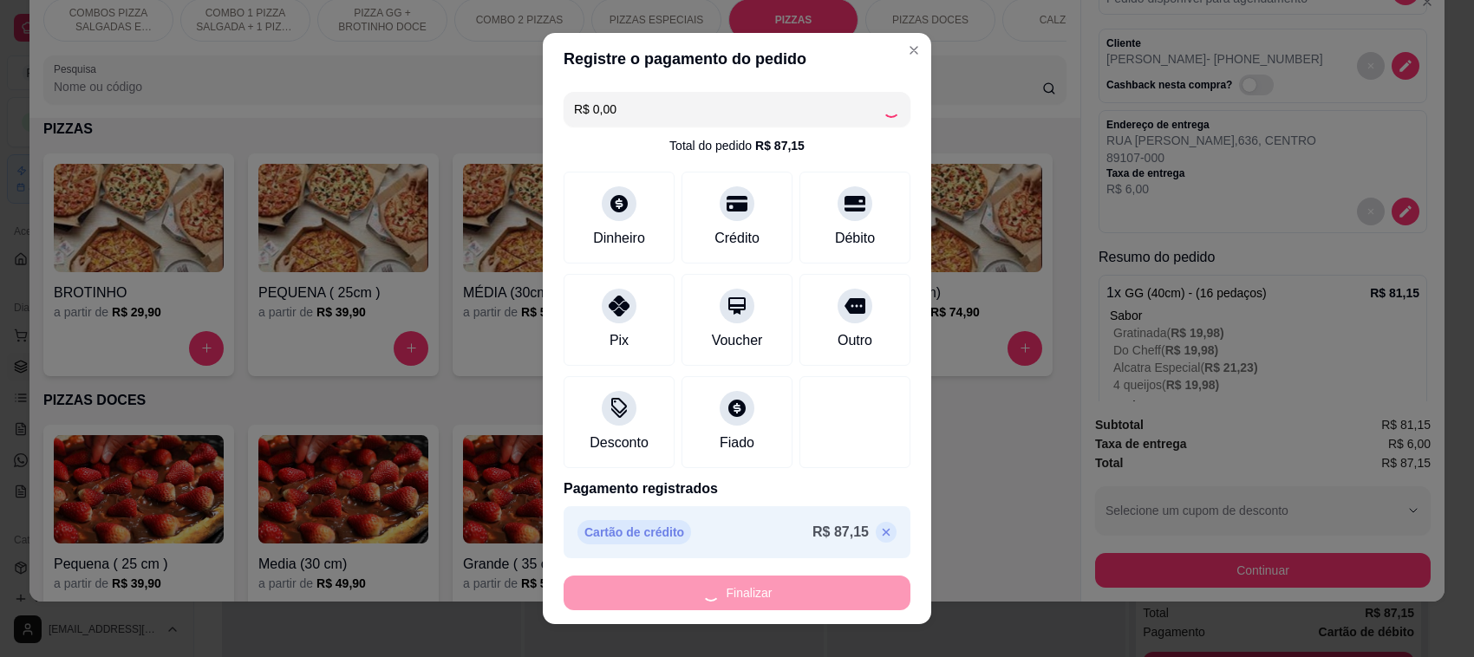
type input "-R$ 87,15"
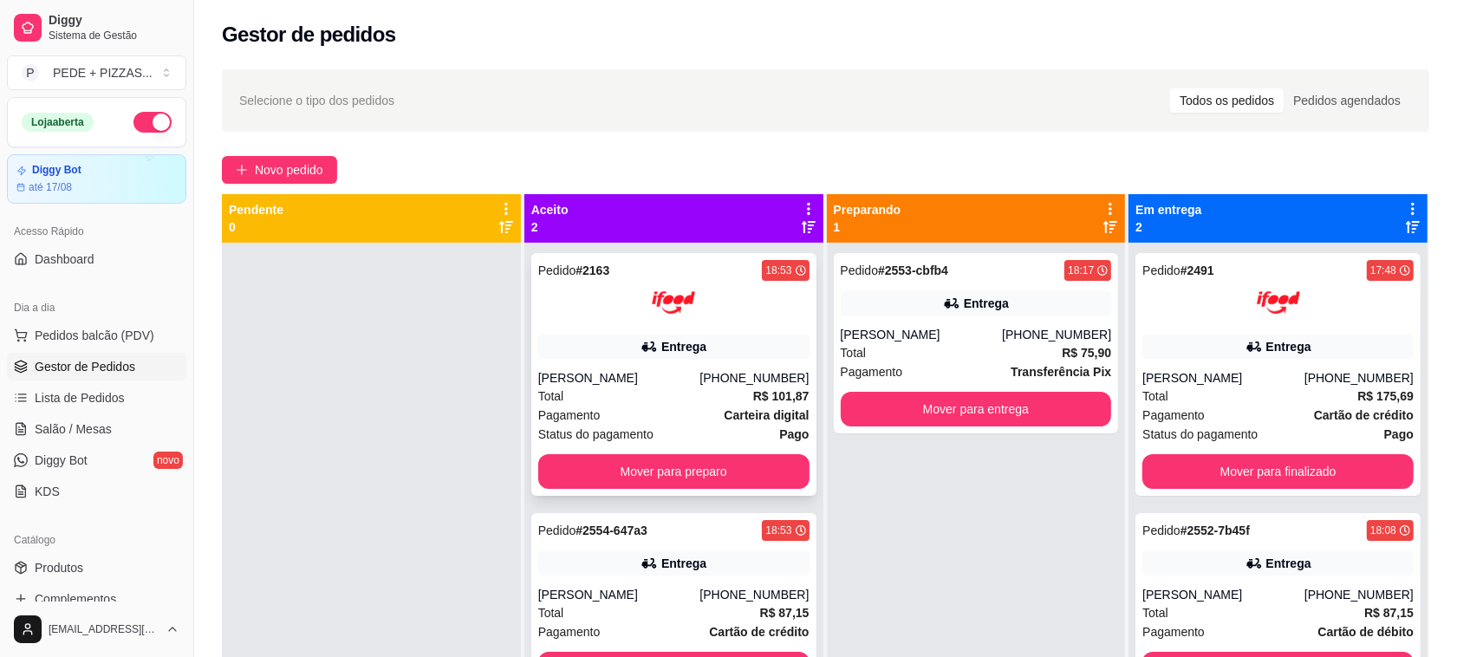
click at [694, 399] on div "Total R$ 101,87" at bounding box center [673, 396] width 271 height 19
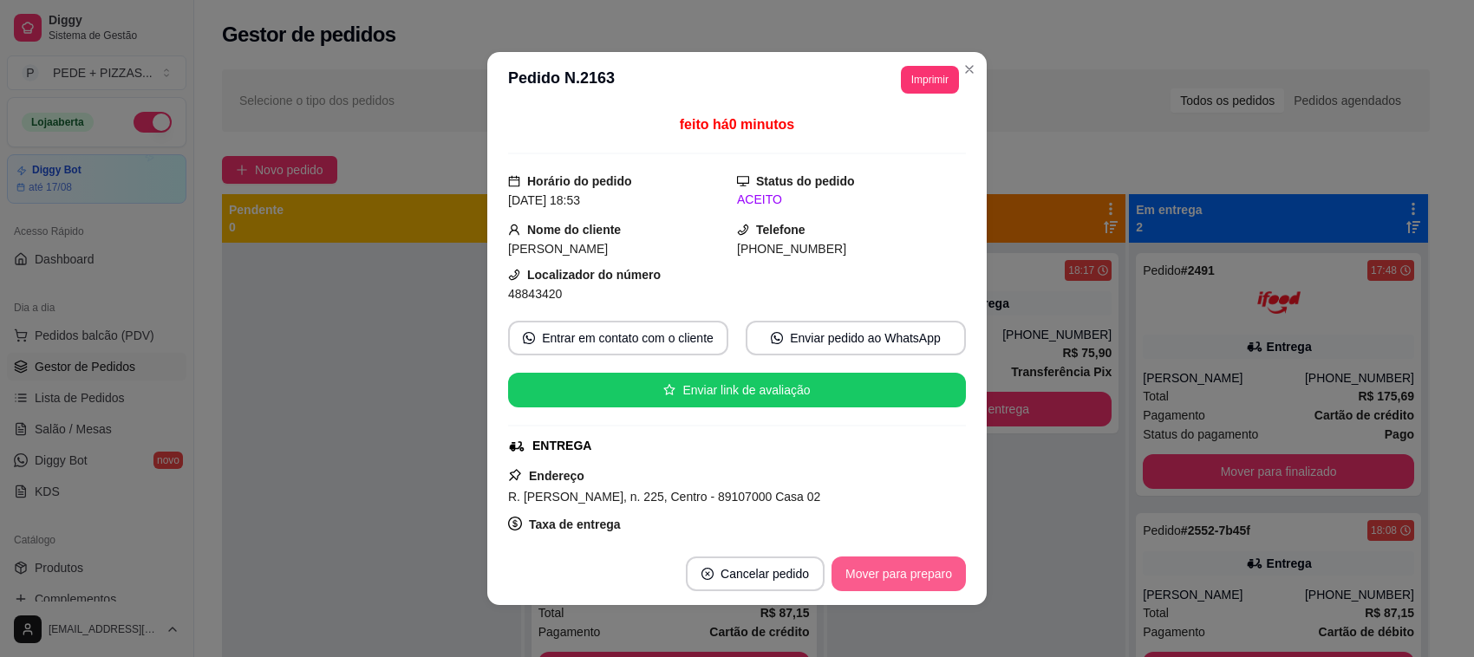
click at [890, 569] on button "Mover para preparo" at bounding box center [898, 574] width 134 height 35
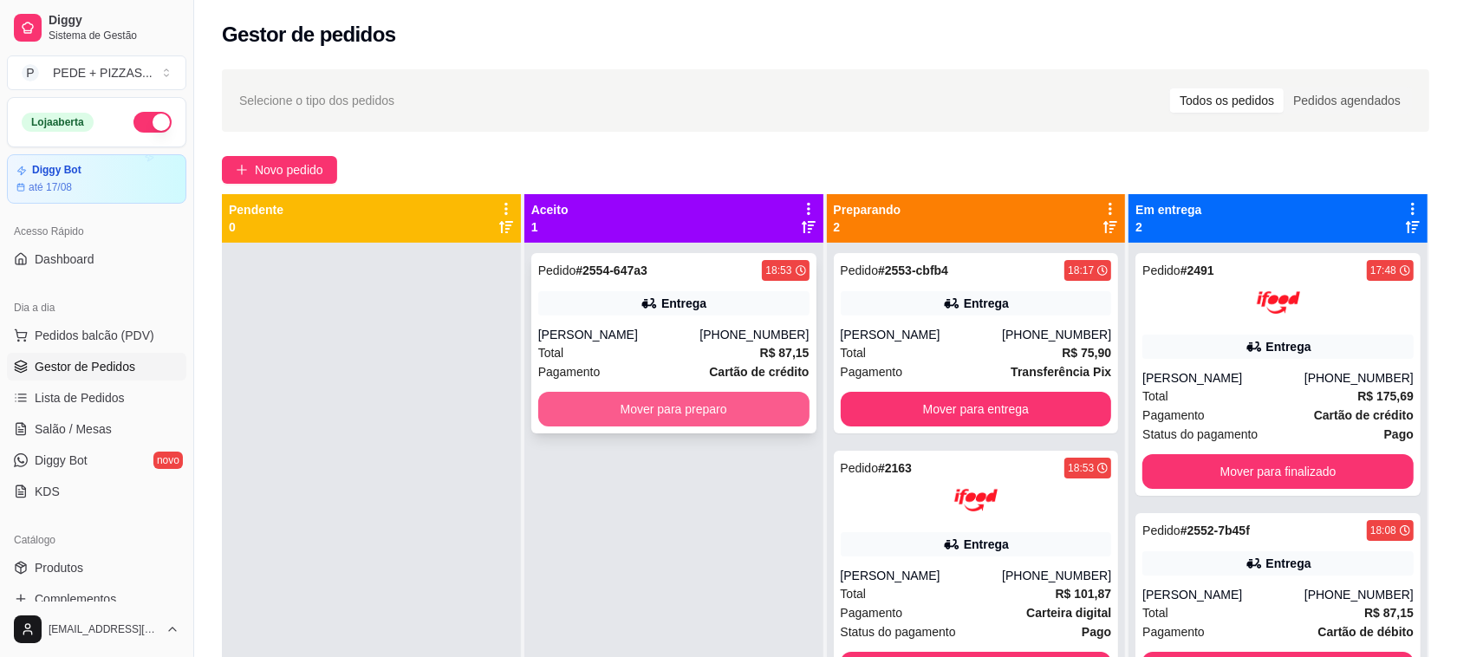
click at [639, 417] on button "Mover para preparo" at bounding box center [673, 409] width 271 height 35
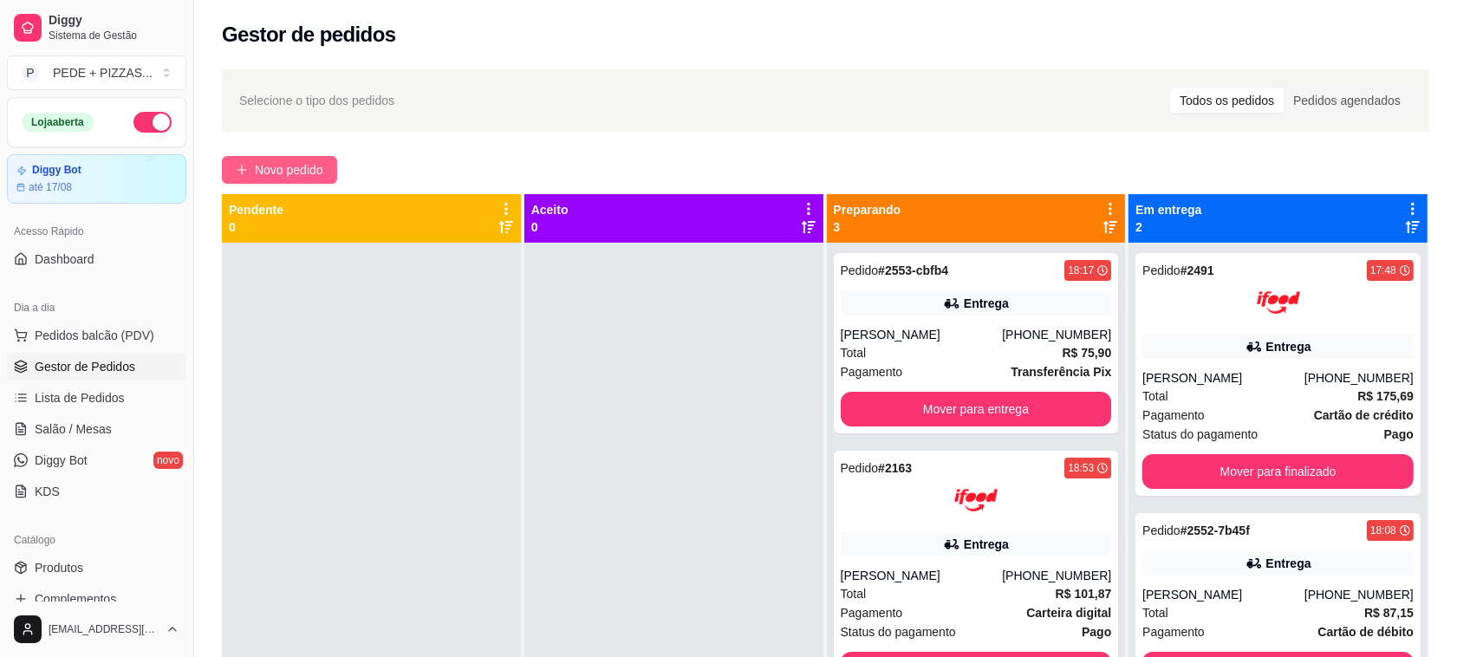
click at [286, 166] on span "Novo pedido" at bounding box center [289, 169] width 68 height 19
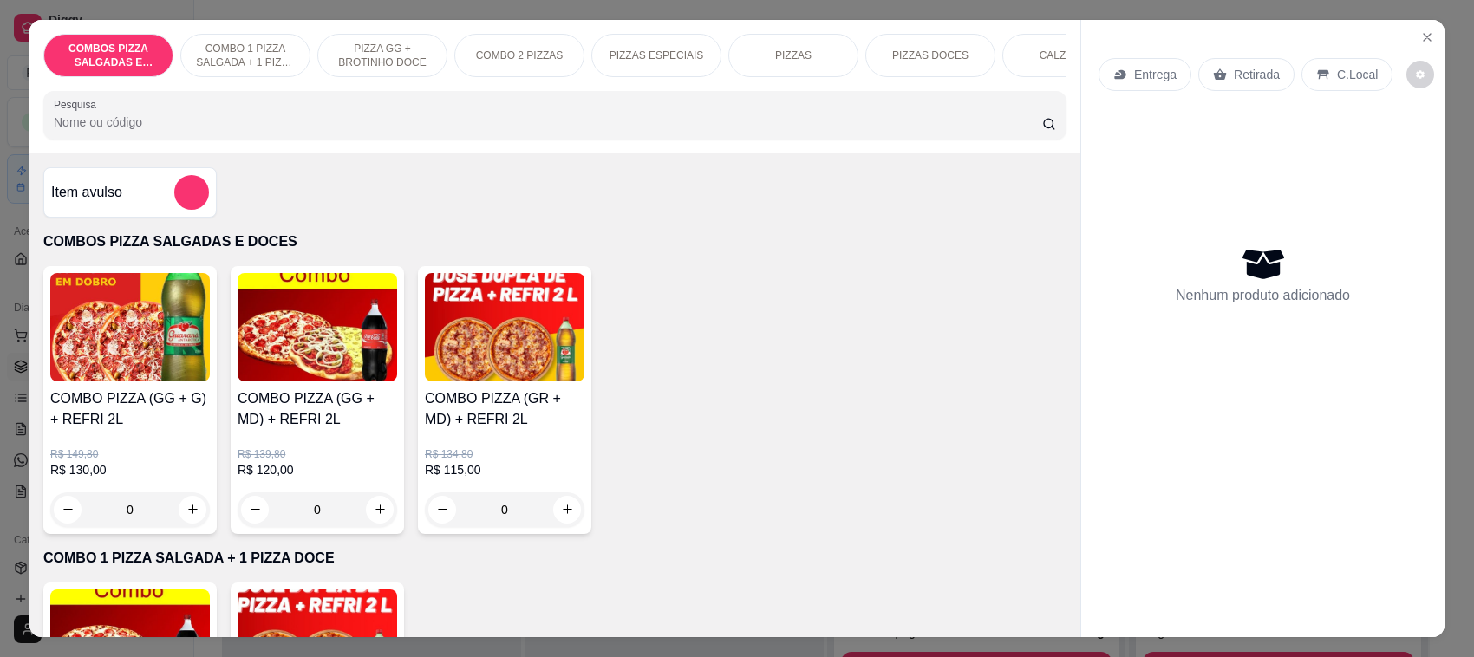
click at [803, 49] on div "PIZZAS" at bounding box center [793, 55] width 130 height 43
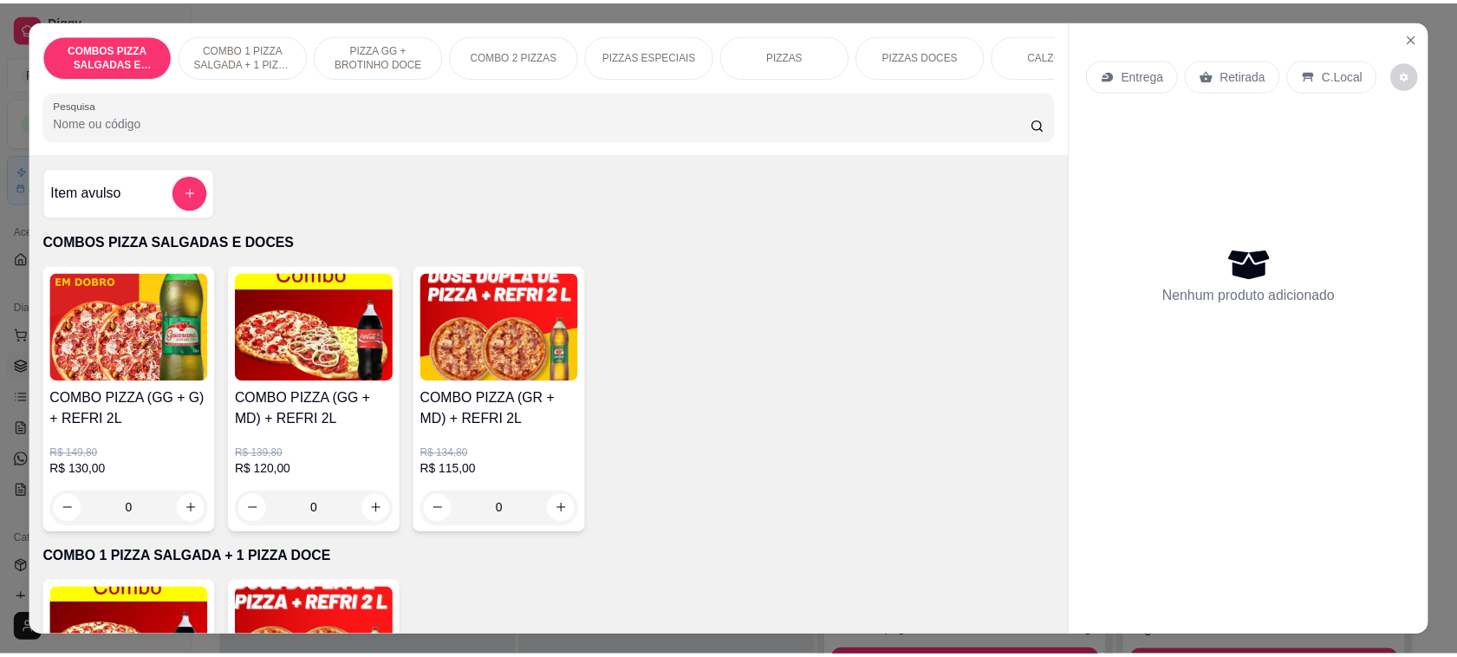
scroll to position [36, 0]
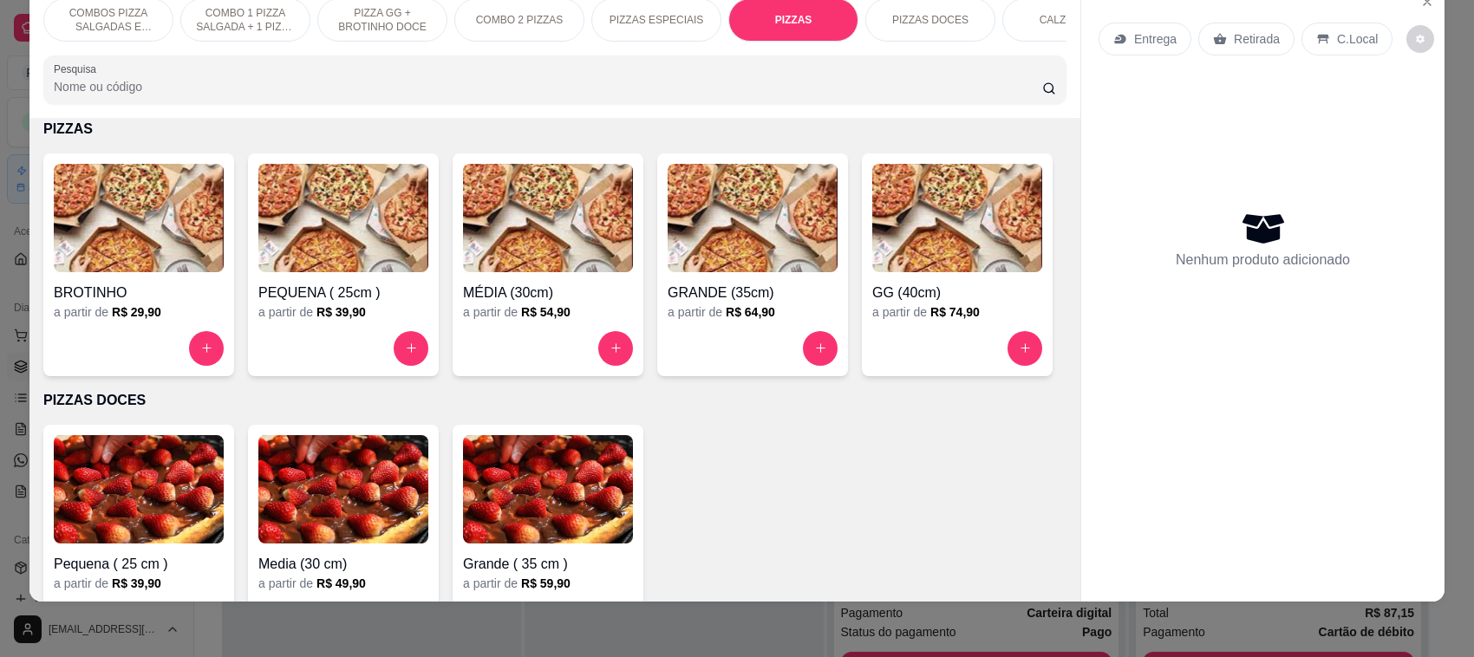
click at [872, 272] on img at bounding box center [957, 218] width 170 height 108
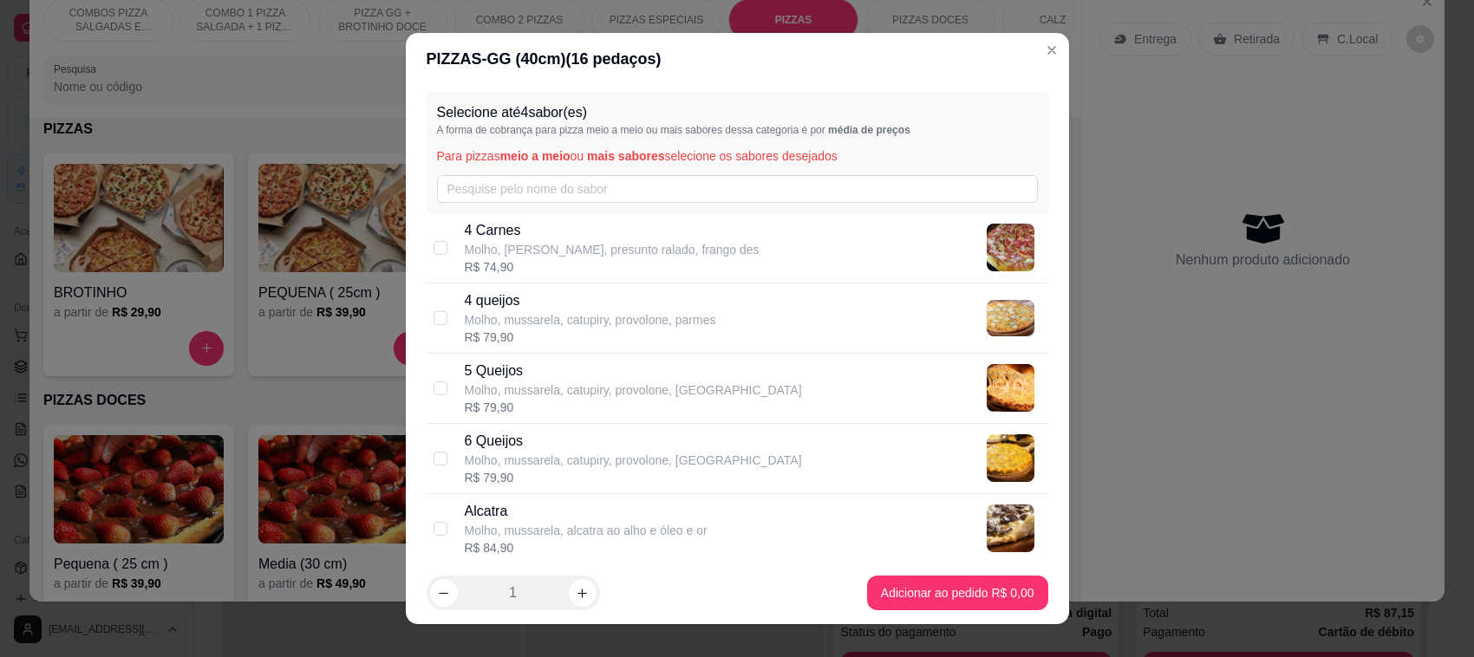
click at [551, 170] on div "Selecione até 4 sabor(es) A forma de cobrança para pizza meio a meio ou mais sa…" at bounding box center [738, 152] width 622 height 121
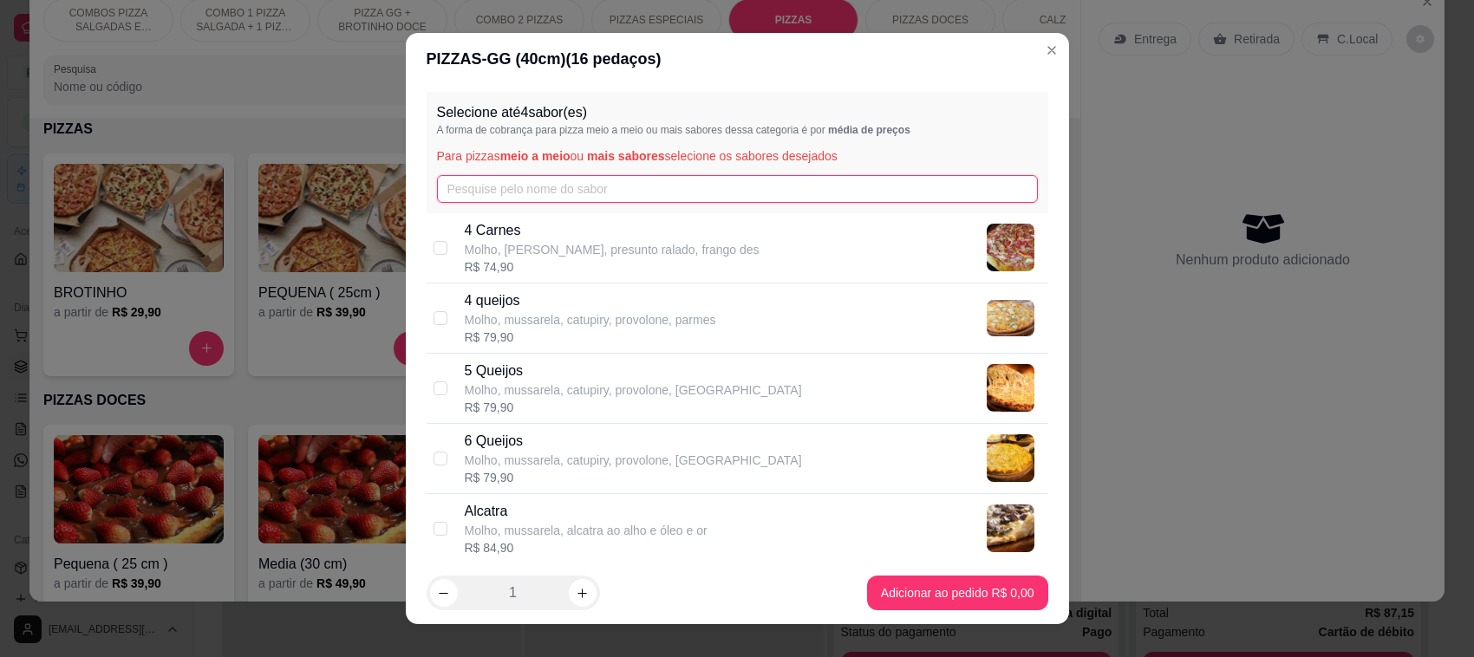
click at [553, 180] on input "text" at bounding box center [737, 189] width 601 height 28
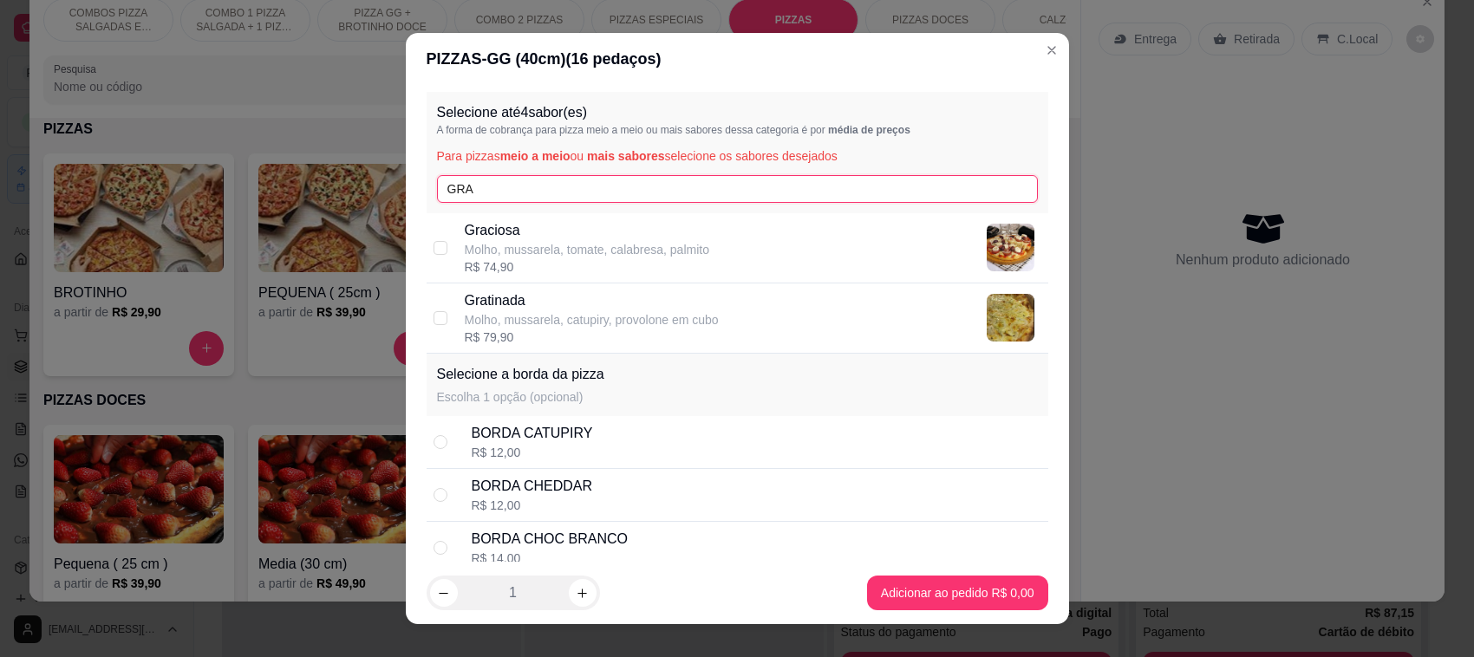
type input "GRA"
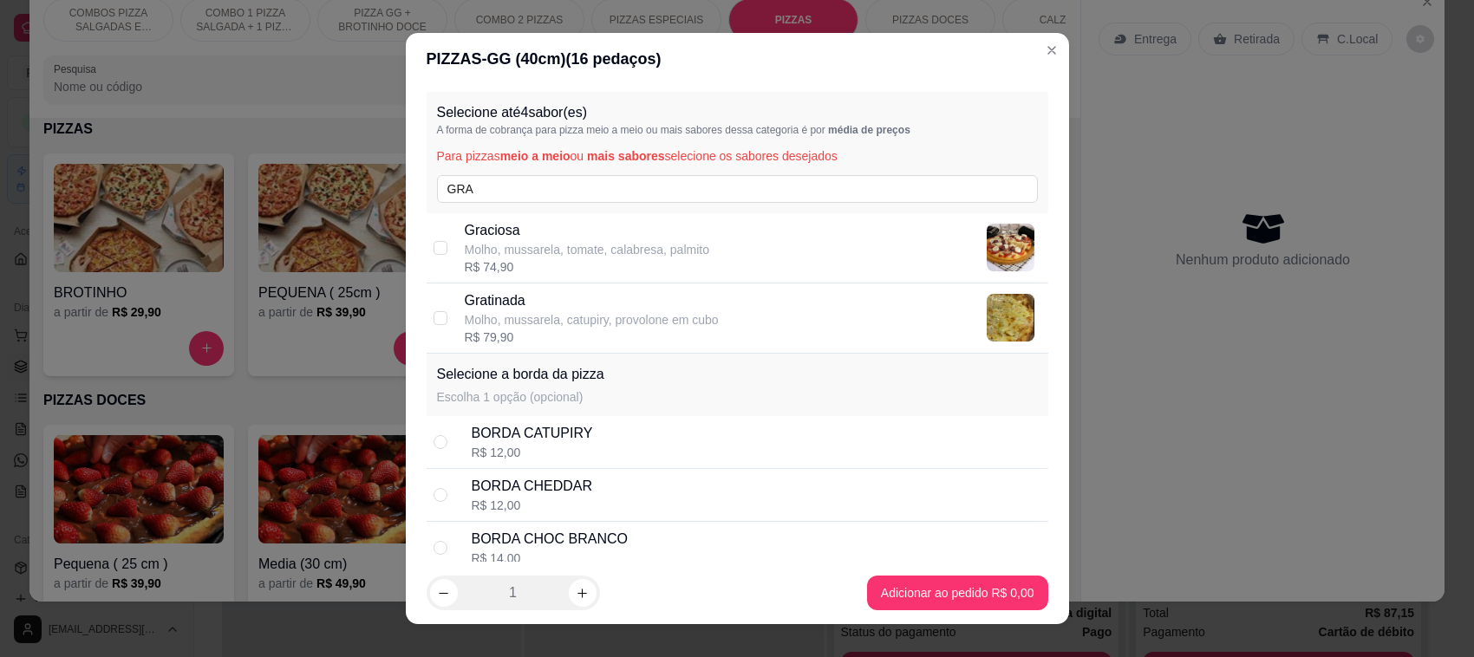
click at [501, 300] on p "Gratinada" at bounding box center [592, 300] width 254 height 21
checkbox input "true"
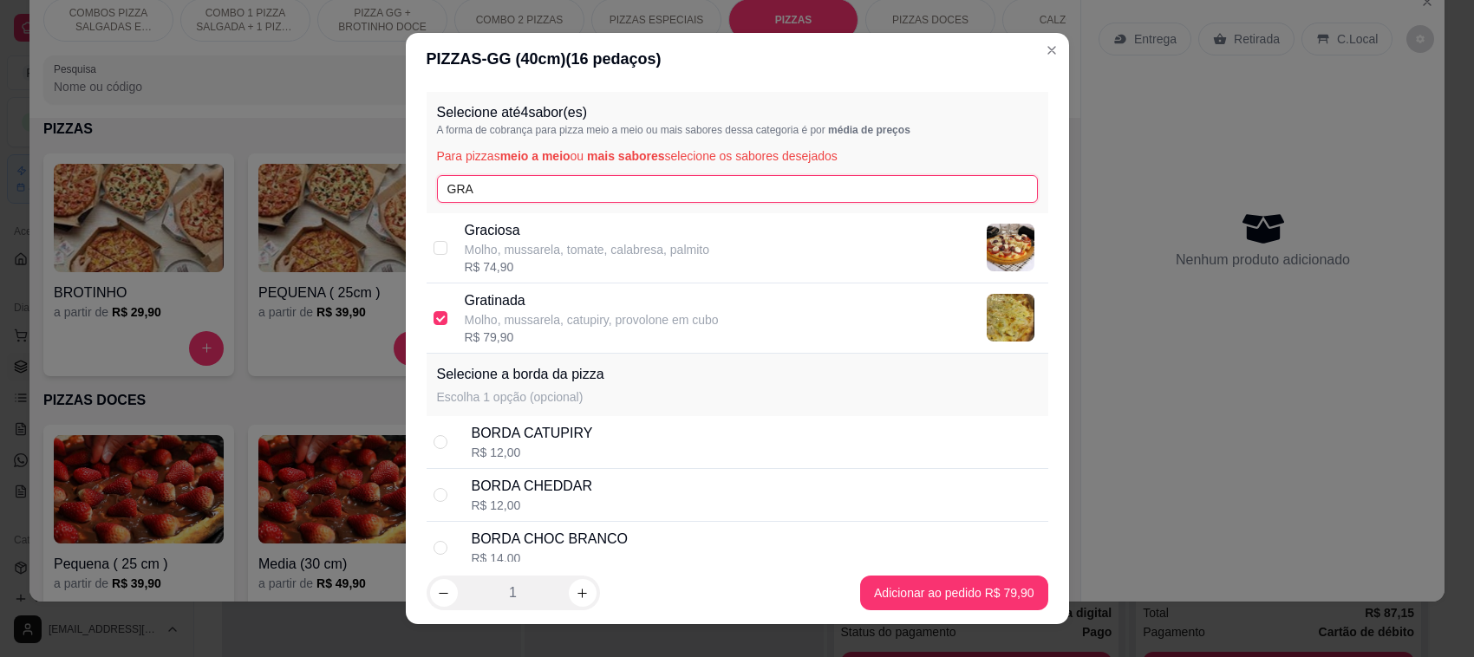
drag, startPoint x: 479, startPoint y: 187, endPoint x: 387, endPoint y: 182, distance: 92.9
click at [387, 182] on div "PIZZAS - GG (40cm) ( 16 pedaços) Selecione até 4 sabor(es) A forma de cobrança …" at bounding box center [737, 328] width 1474 height 657
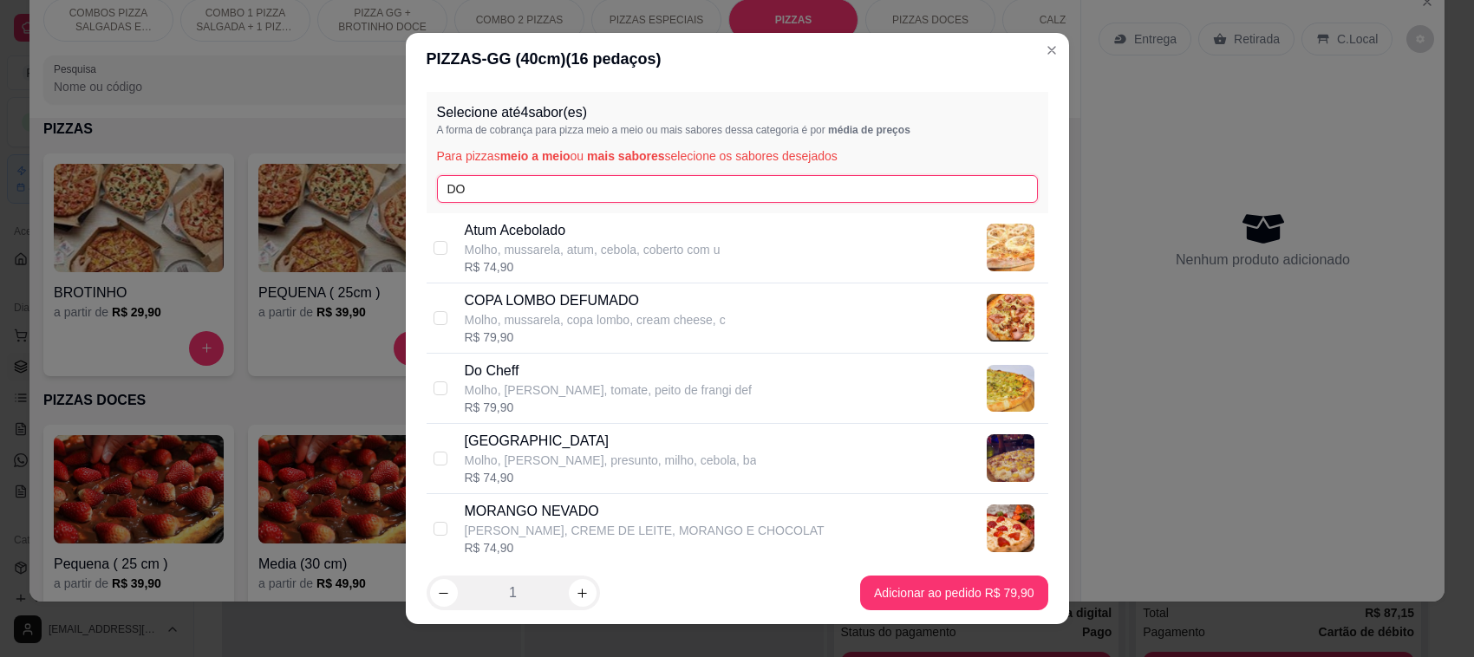
type input "DO"
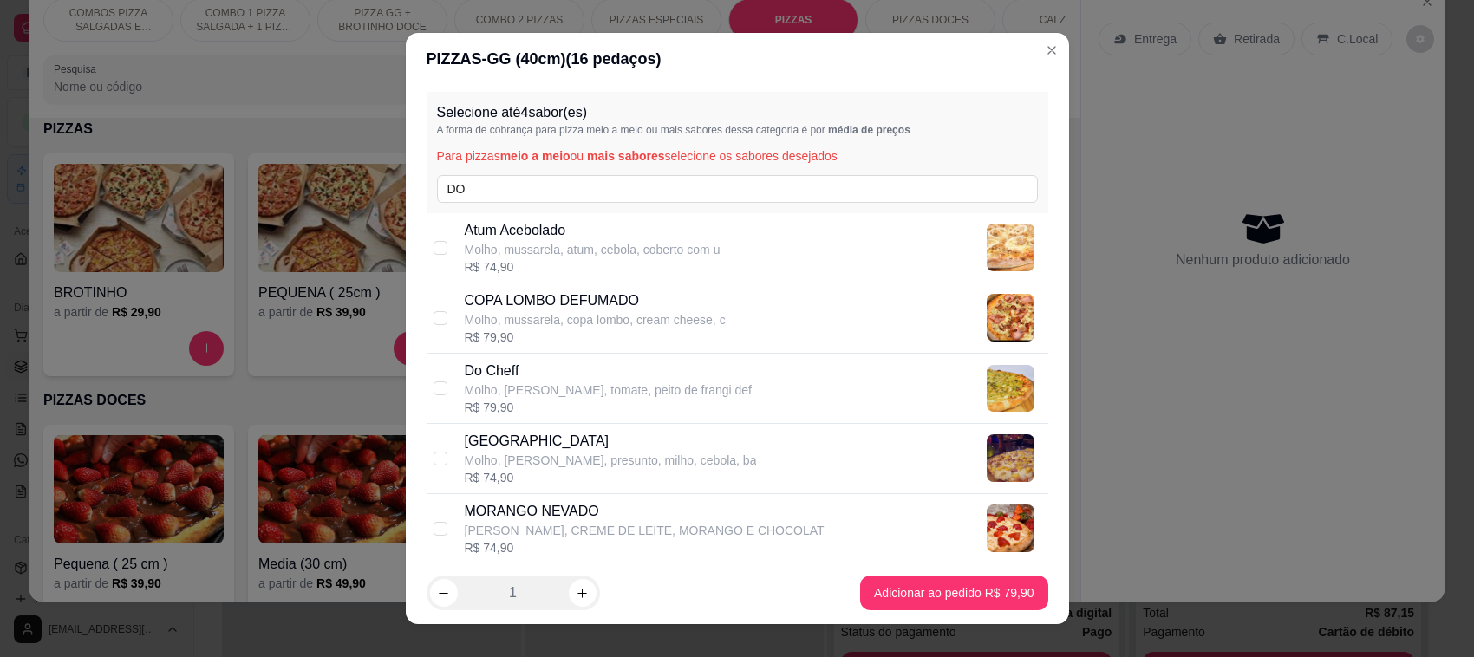
drag, startPoint x: 469, startPoint y: 365, endPoint x: 482, endPoint y: 257, distance: 108.3
click at [470, 365] on p "Do Cheff" at bounding box center [609, 371] width 288 height 21
checkbox input "true"
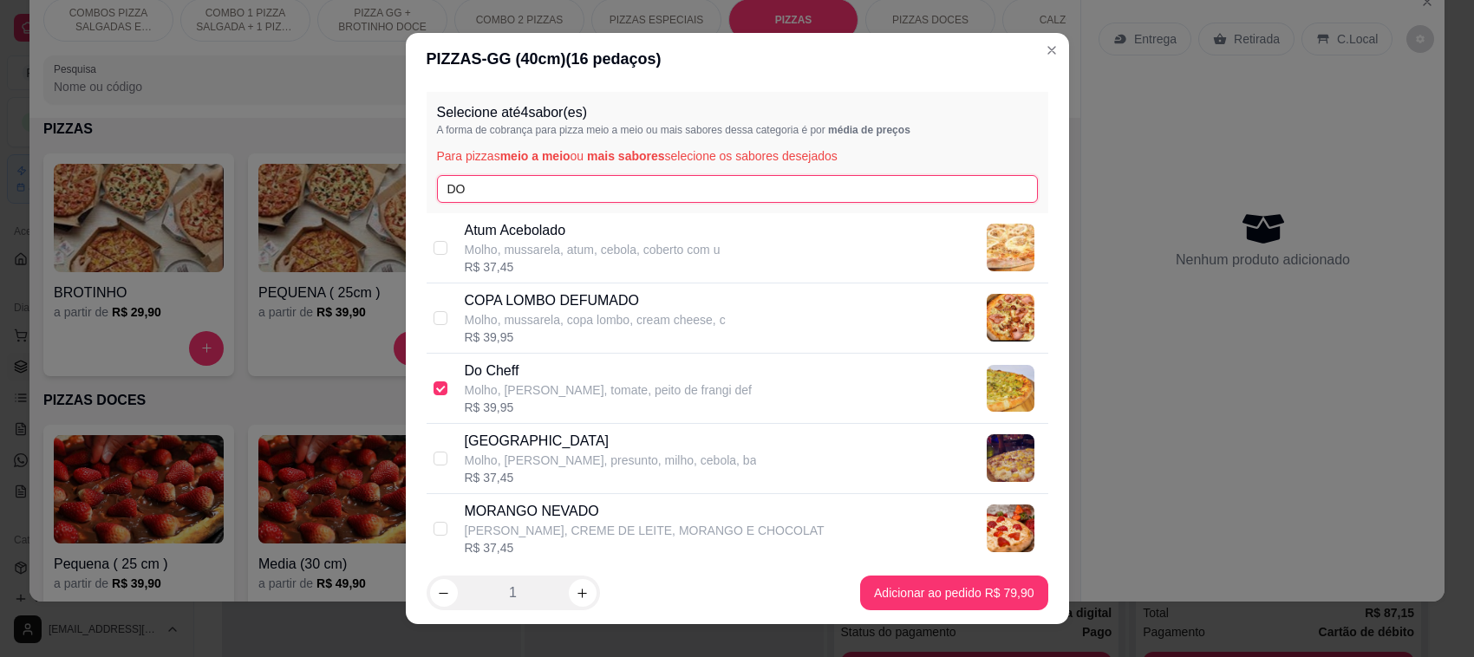
drag, startPoint x: 447, startPoint y: 189, endPoint x: 386, endPoint y: 180, distance: 62.2
click at [388, 183] on div "PIZZAS - GG (40cm) ( 16 pedaços) Selecione até 4 sabor(es) A forma de cobrança …" at bounding box center [737, 328] width 1474 height 657
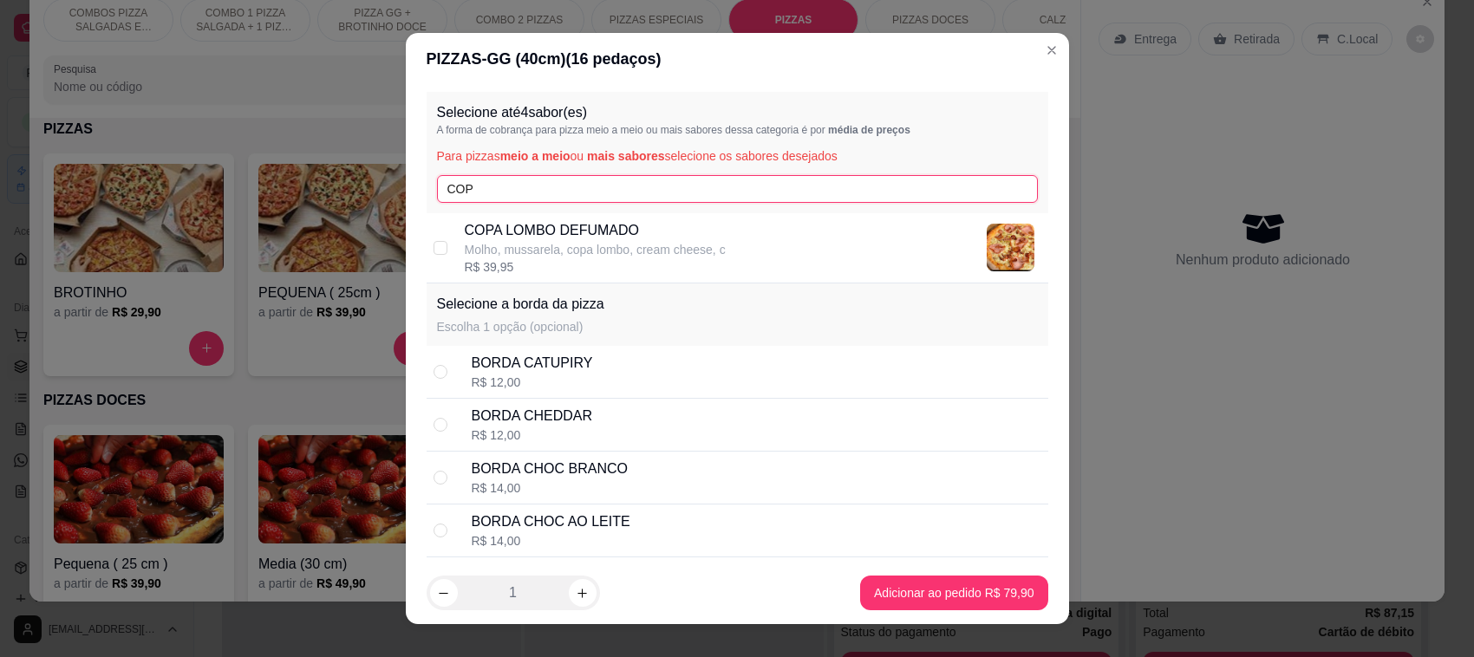
type input "COP"
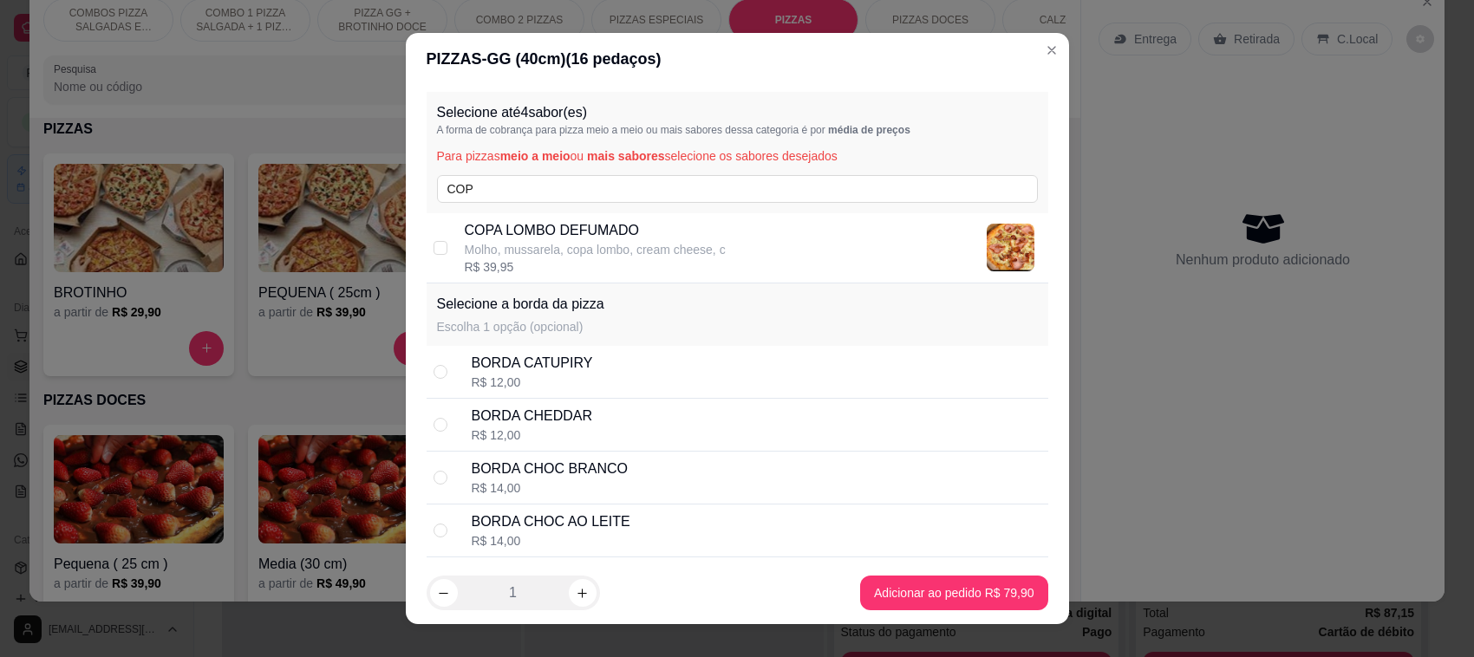
click at [501, 267] on div "R$ 39,95" at bounding box center [595, 266] width 261 height 17
checkbox input "true"
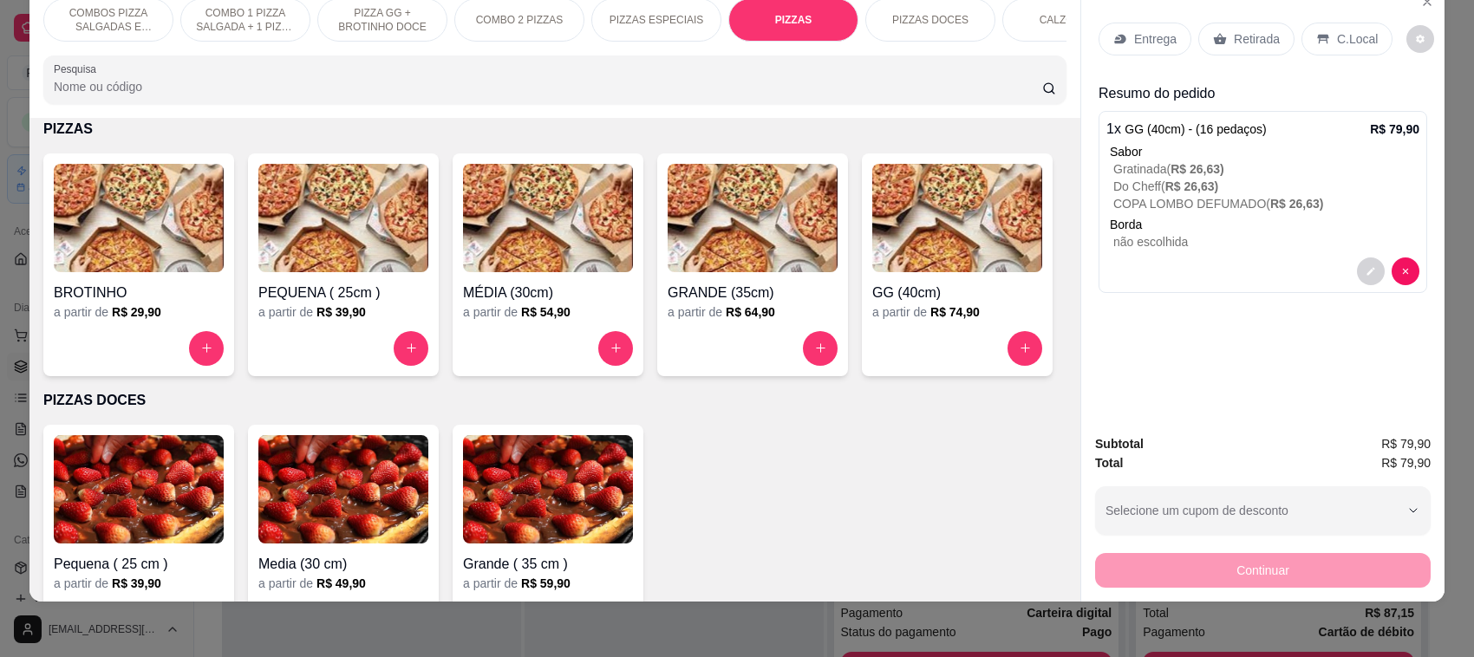
click at [1249, 33] on p "Retirada" at bounding box center [1257, 38] width 46 height 17
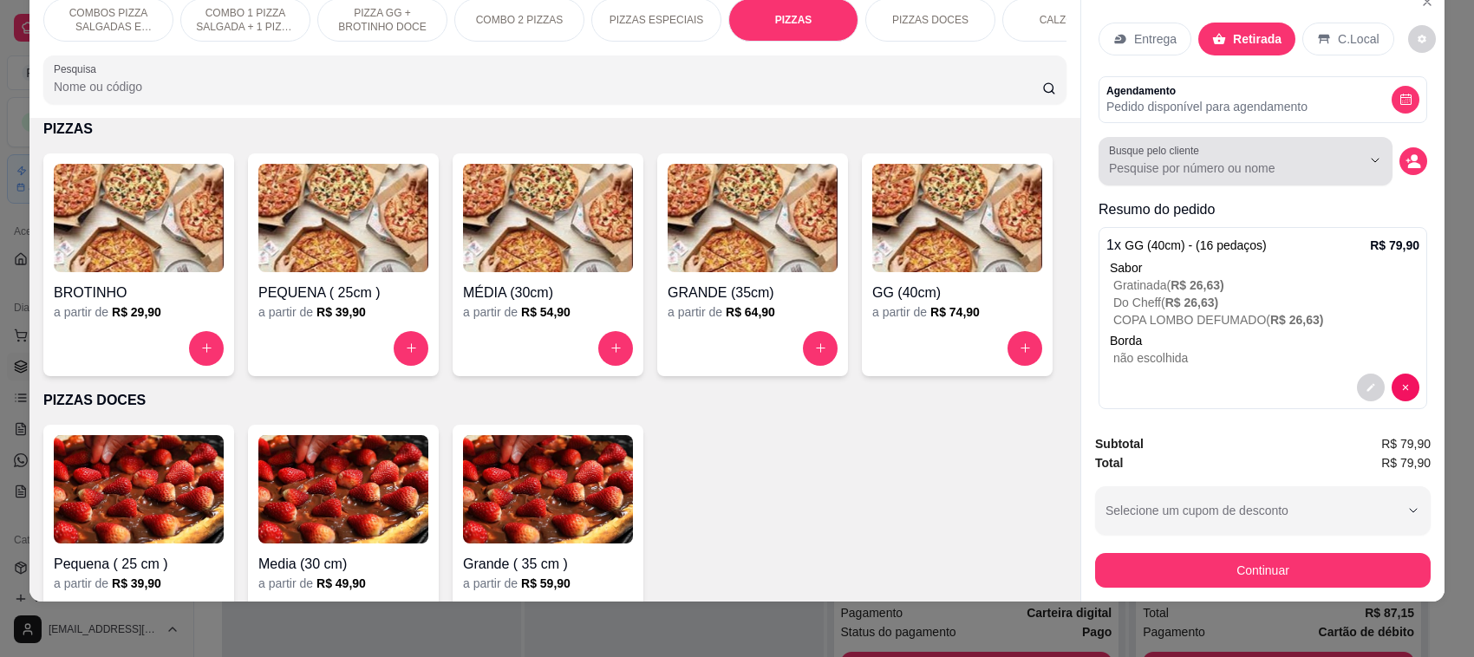
click at [1177, 167] on input "Busque pelo cliente" at bounding box center [1221, 168] width 225 height 17
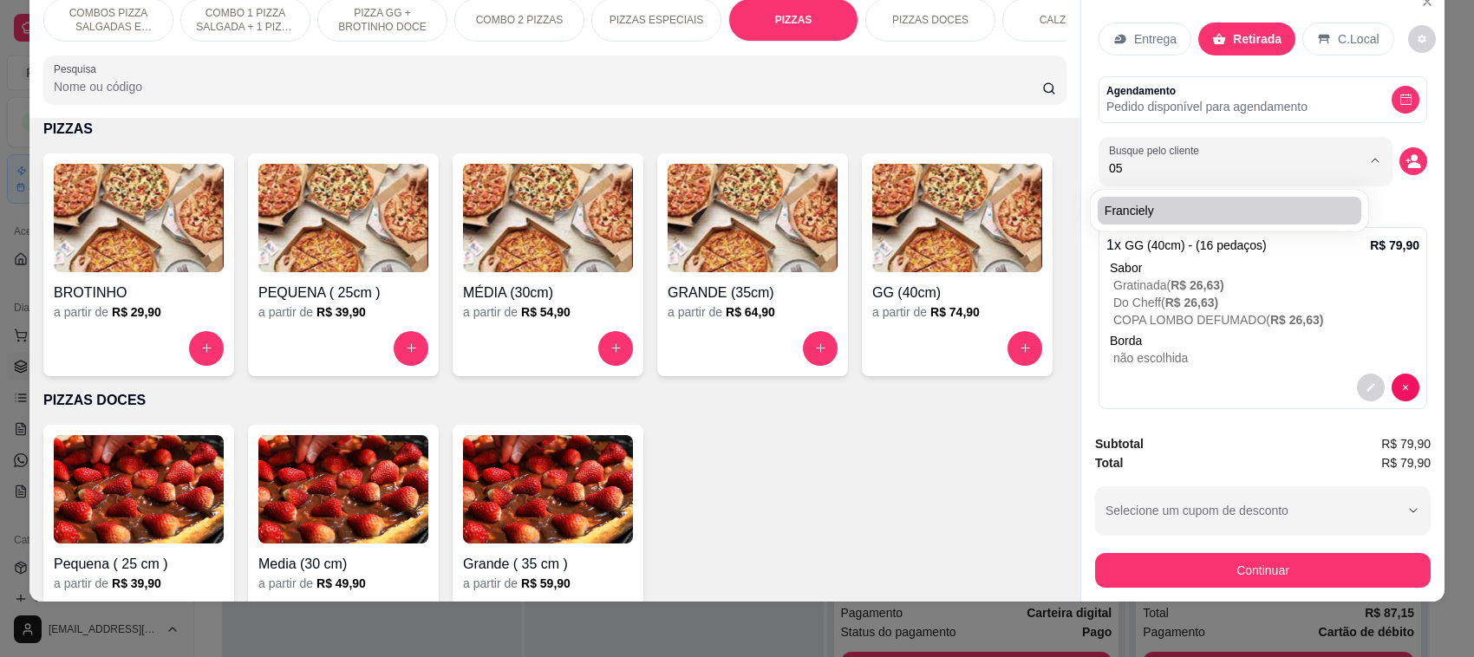
type input "0"
type input "844905"
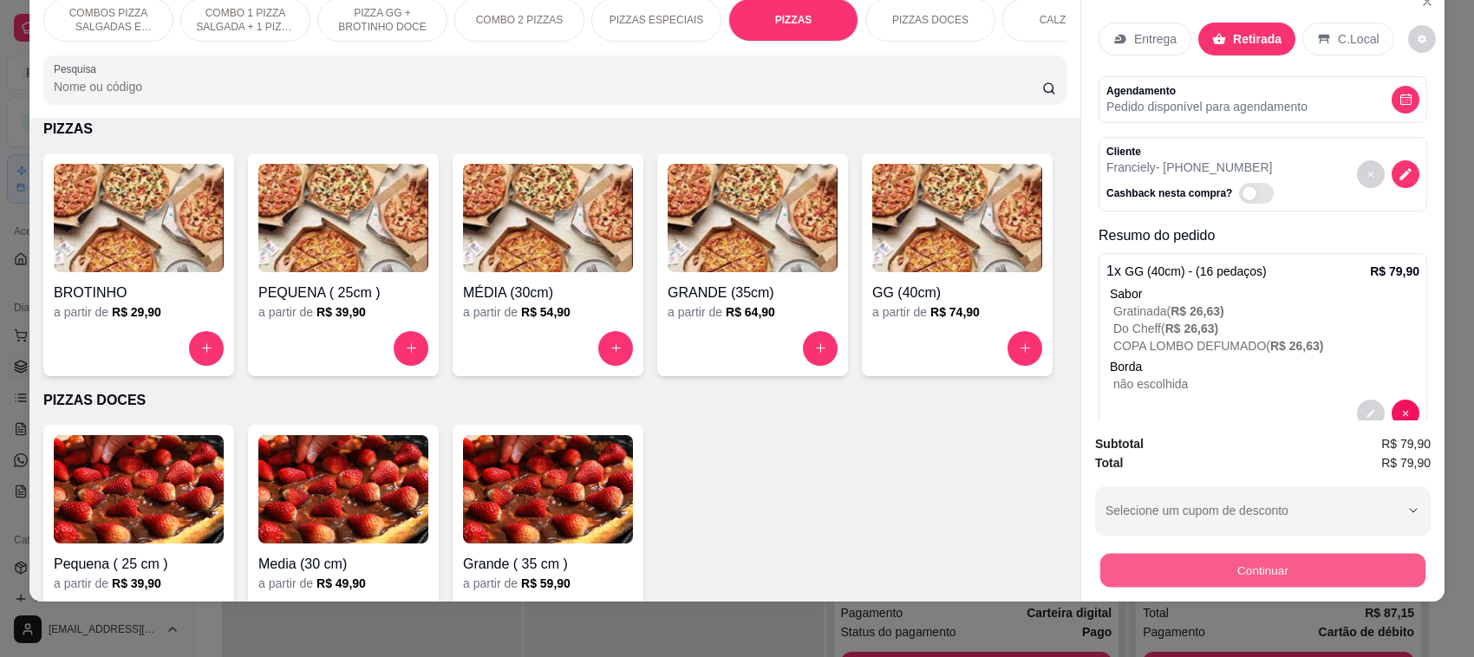
click at [1288, 577] on button "Continuar" at bounding box center [1262, 571] width 325 height 34
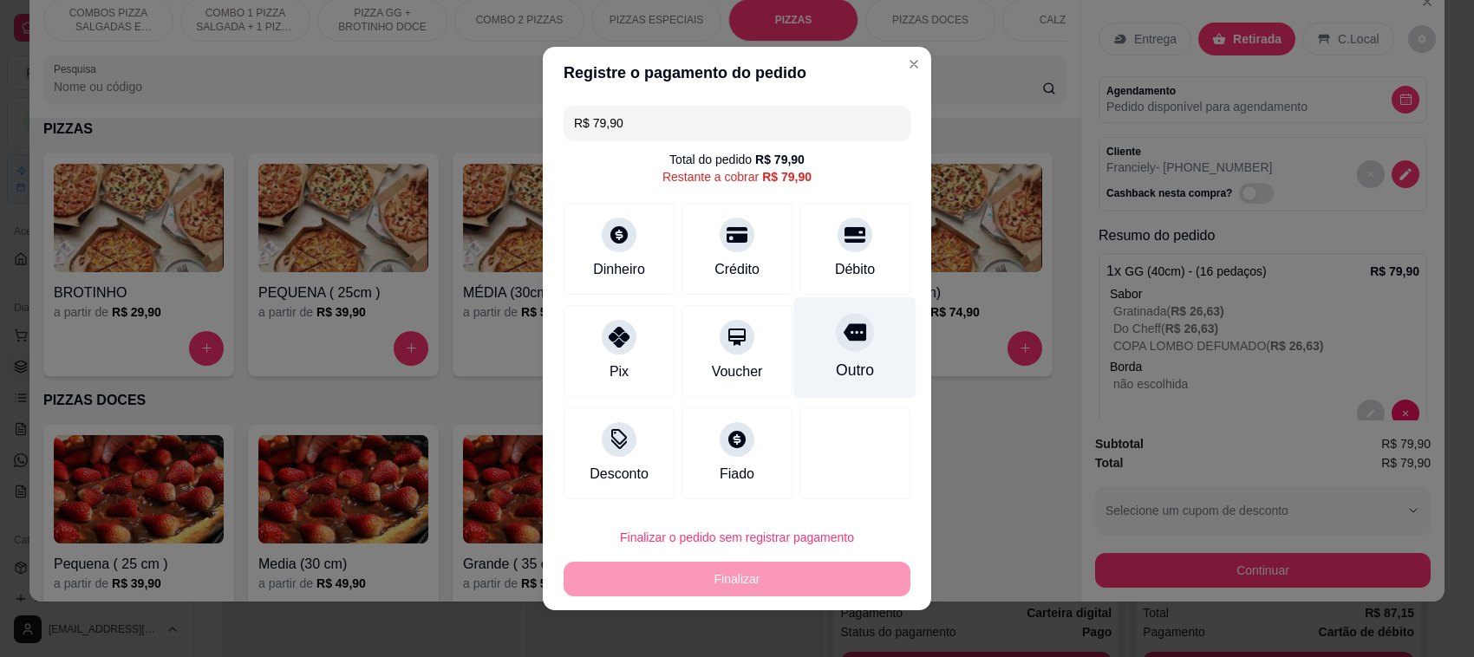
click at [848, 344] on div at bounding box center [855, 332] width 38 height 38
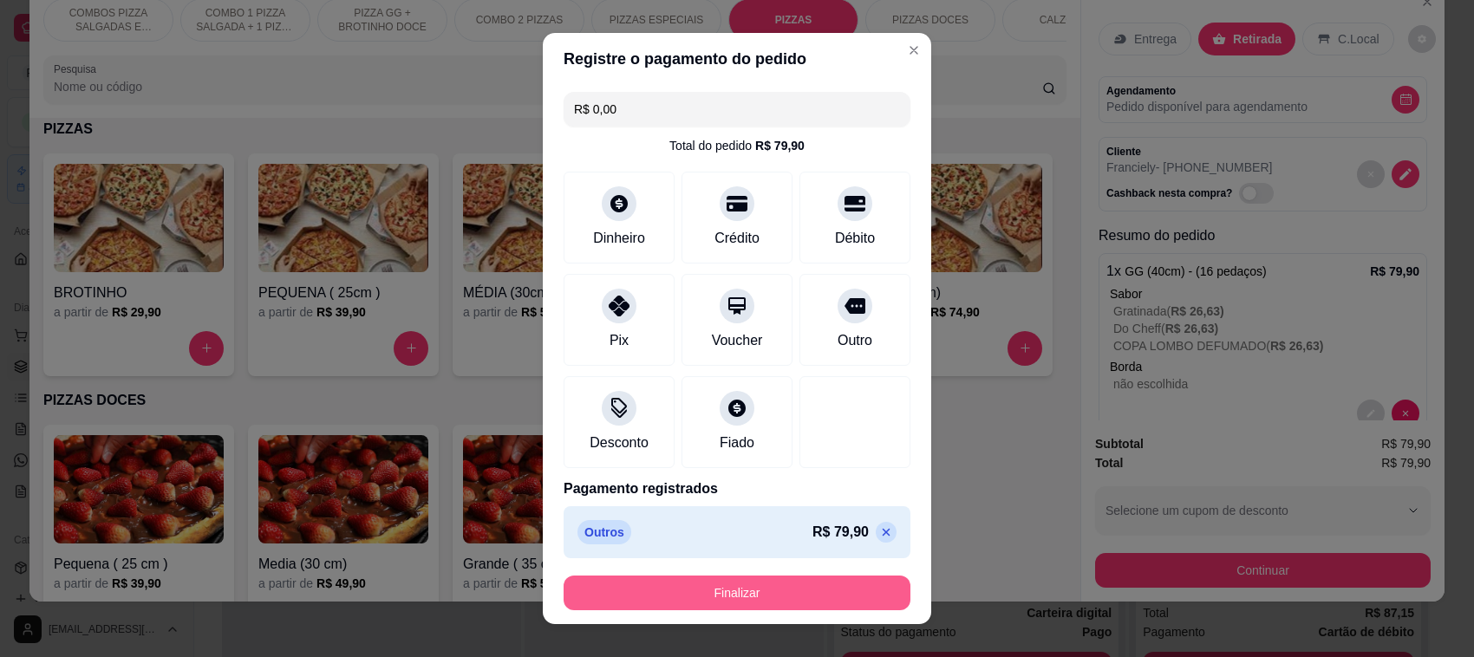
click at [781, 596] on button "Finalizar" at bounding box center [737, 593] width 347 height 35
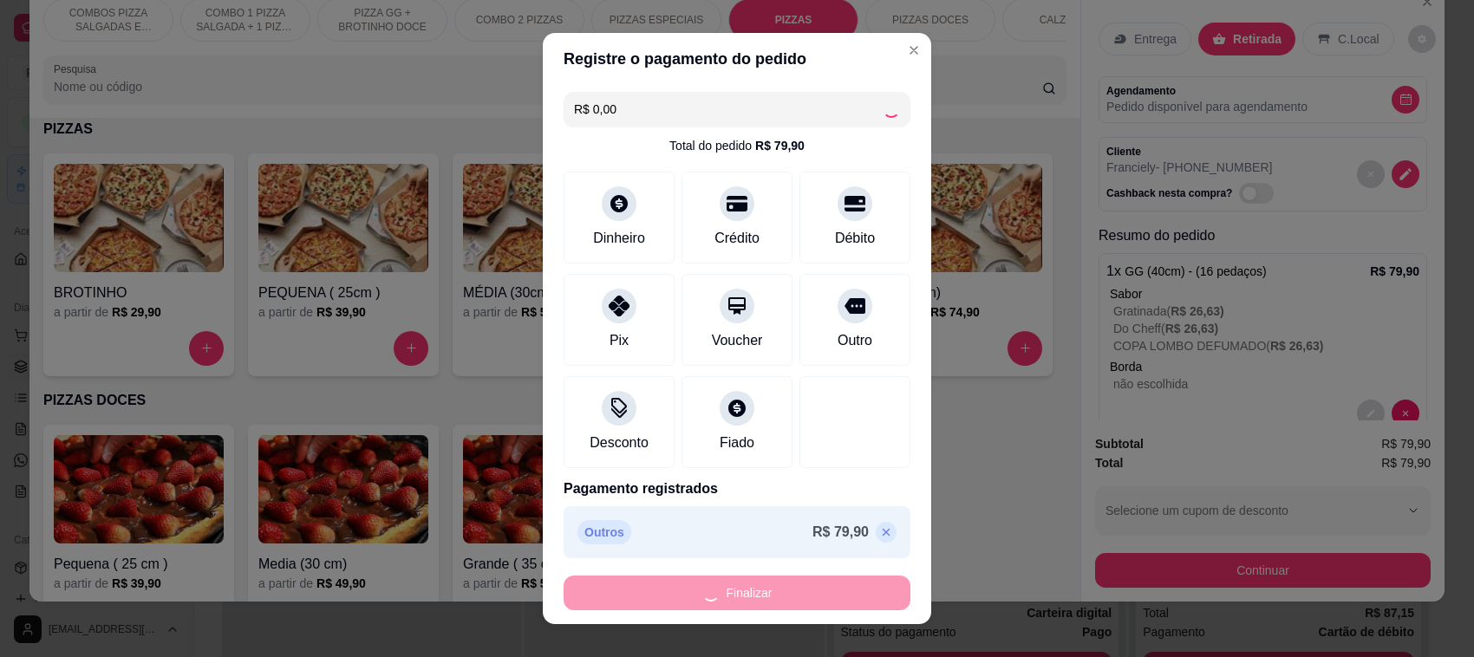
type input "-R$ 79,90"
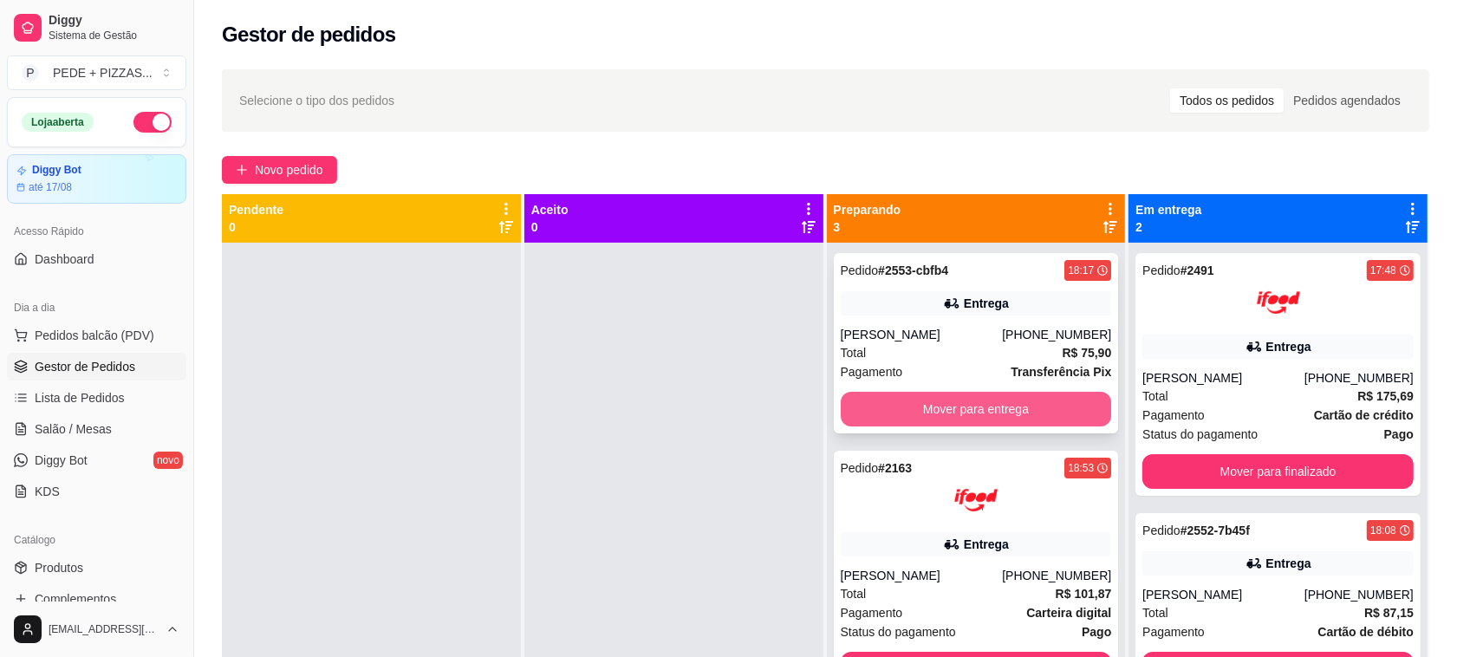
click at [955, 396] on button "Mover para entrega" at bounding box center [976, 409] width 271 height 35
